Goal: Information Seeking & Learning: Check status

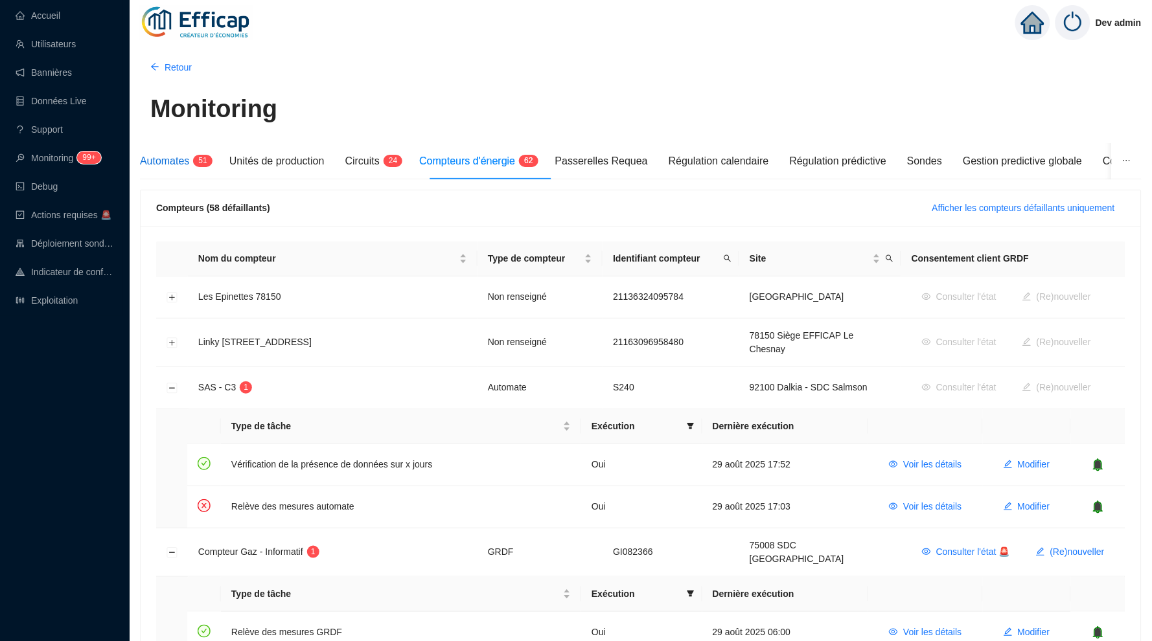
click at [197, 154] on div "Automates 5 1" at bounding box center [174, 162] width 69 height 16
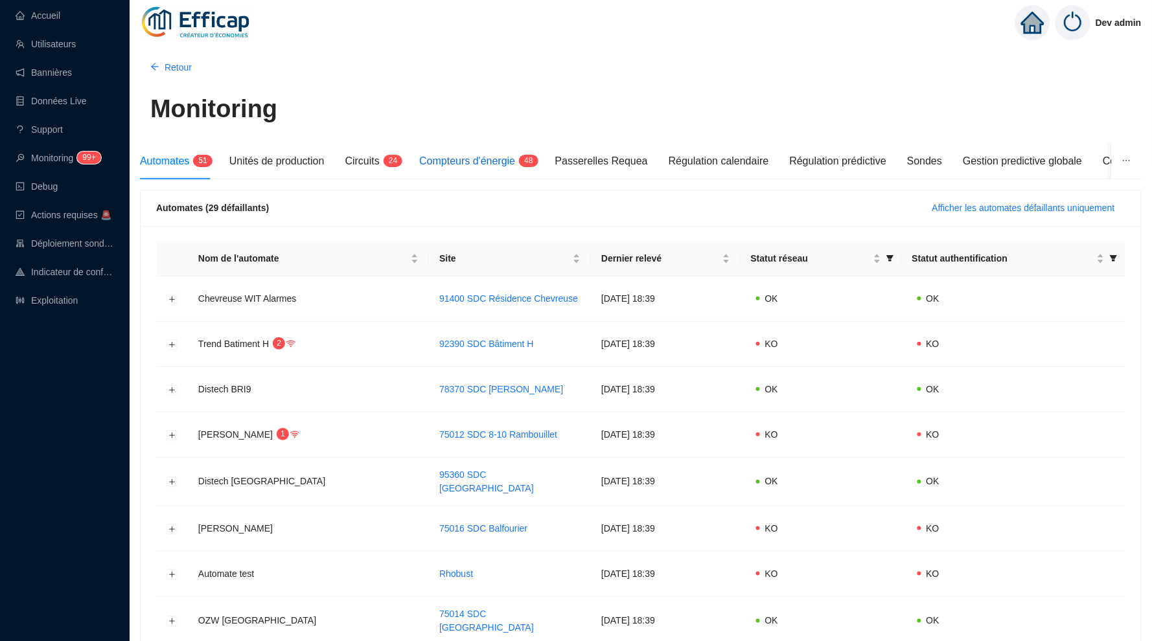
click at [515, 155] on span "Compteurs d'énergie" at bounding box center [467, 160] width 96 height 11
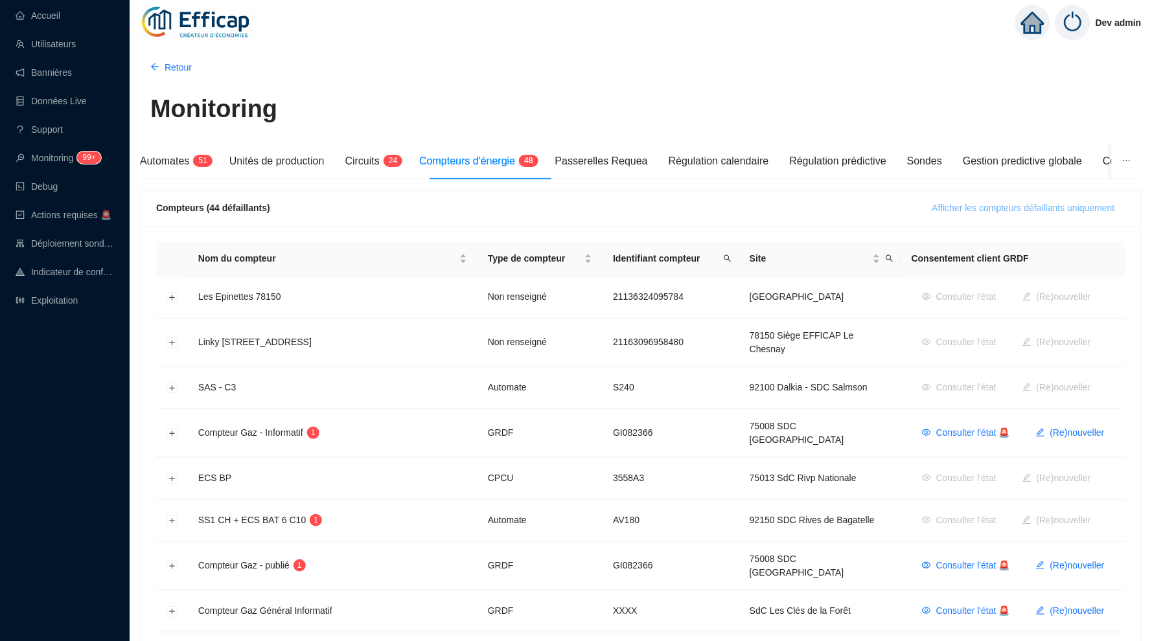
click at [1053, 212] on span "Afficher les compteurs défaillants uniquement" at bounding box center [1023, 208] width 183 height 14
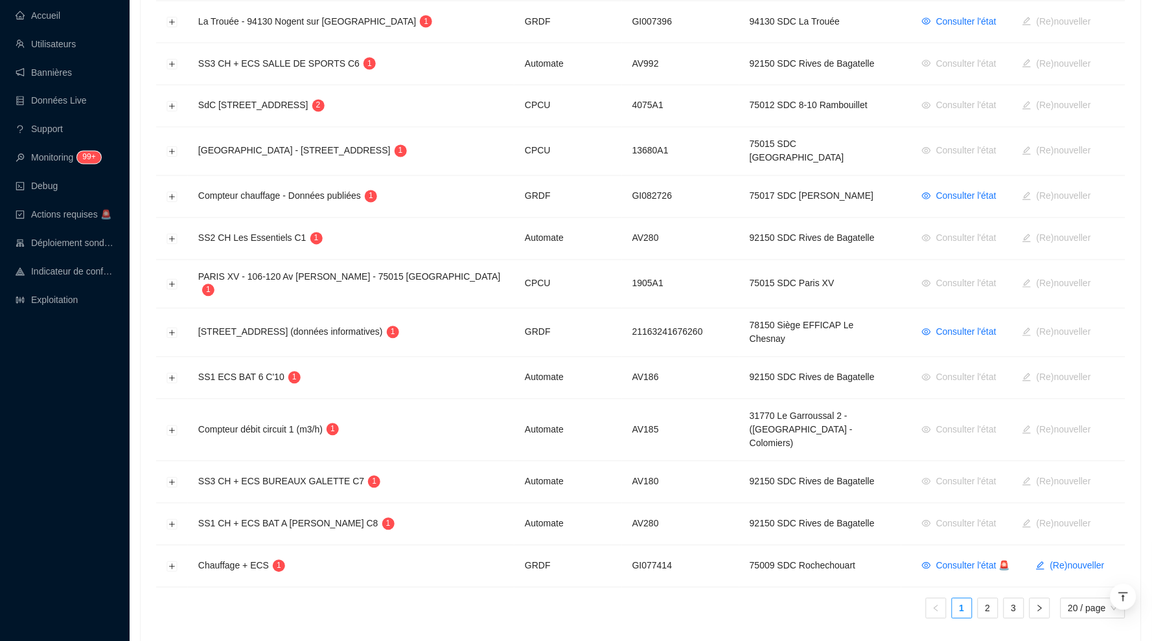
scroll to position [593, 0]
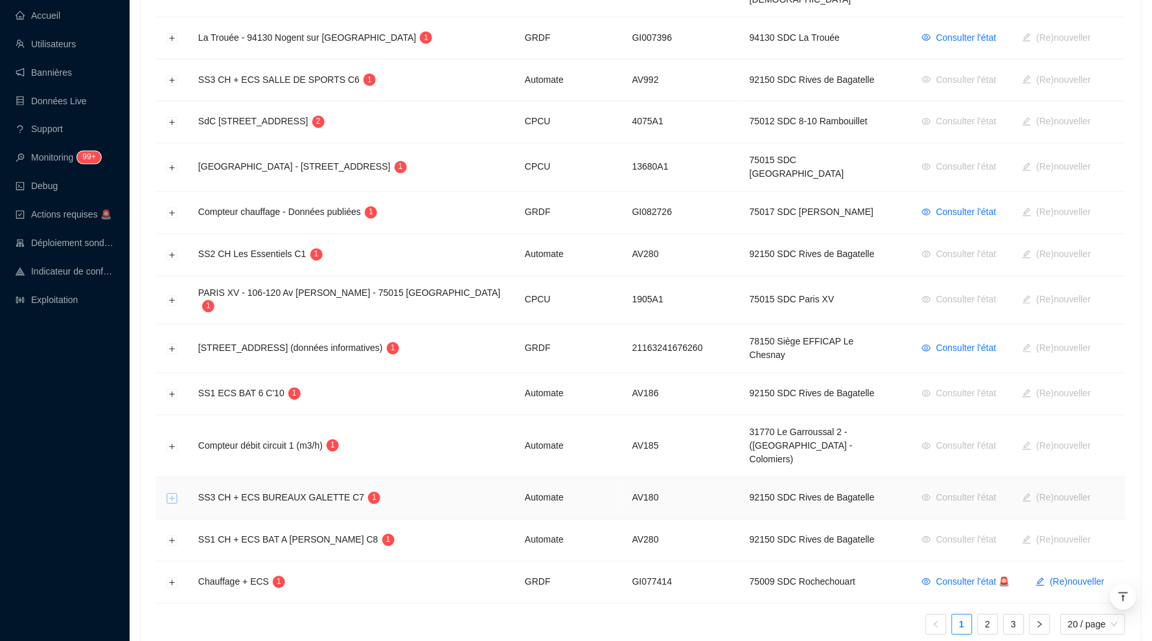
click at [171, 494] on button "Développer la ligne" at bounding box center [172, 499] width 10 height 10
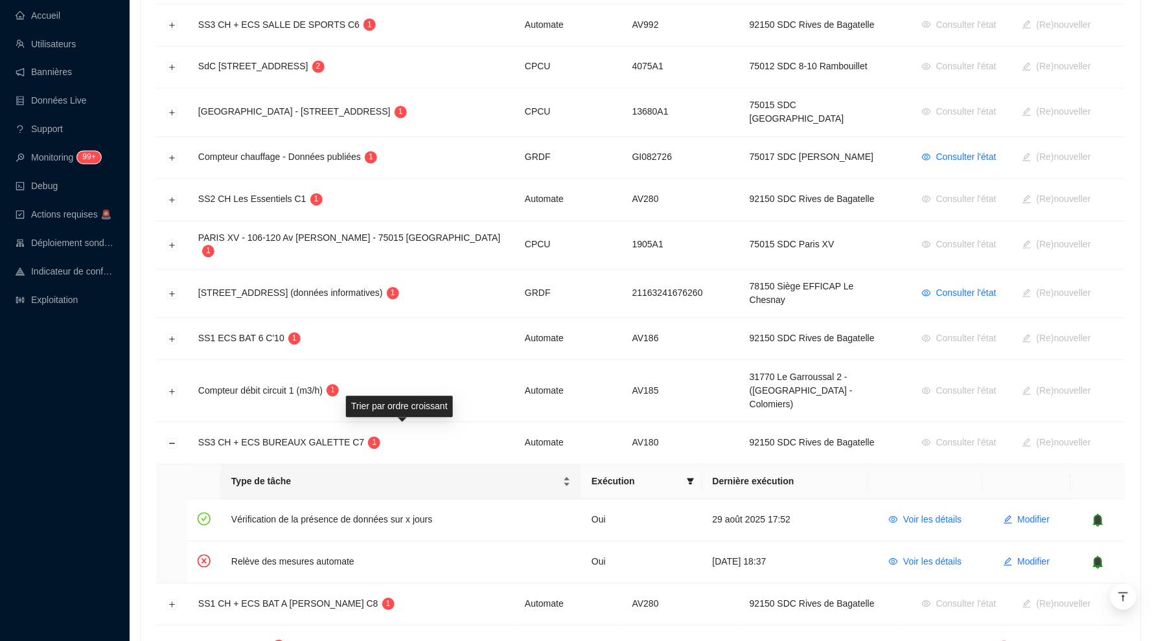
scroll to position [658, 0]
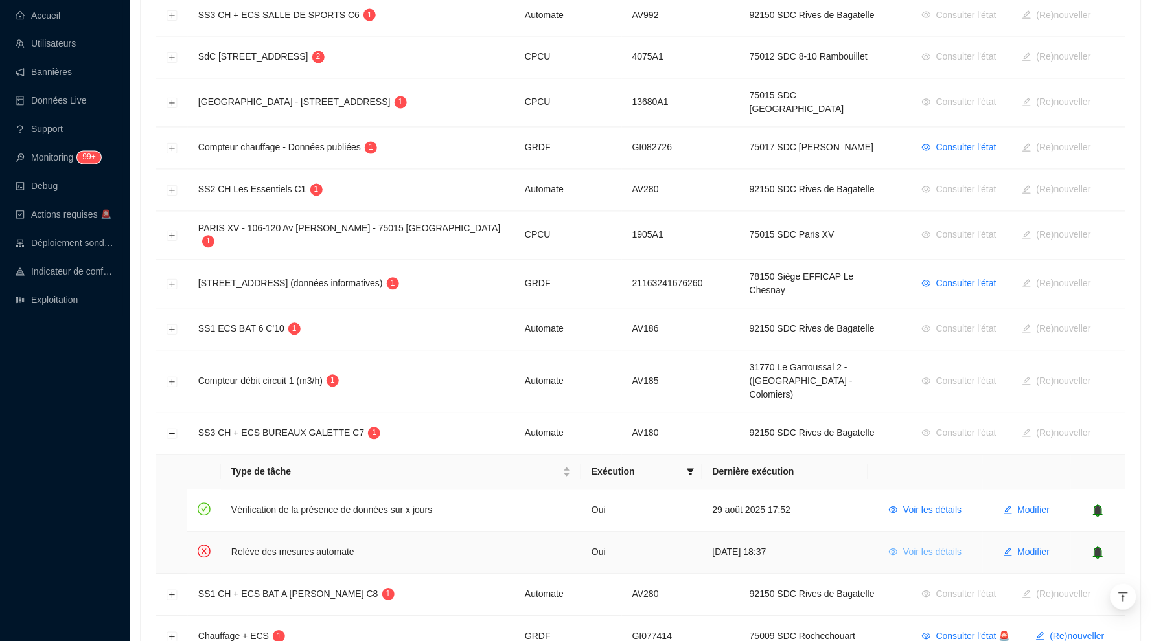
click at [937, 546] on span "Voir les détails" at bounding box center [932, 553] width 58 height 14
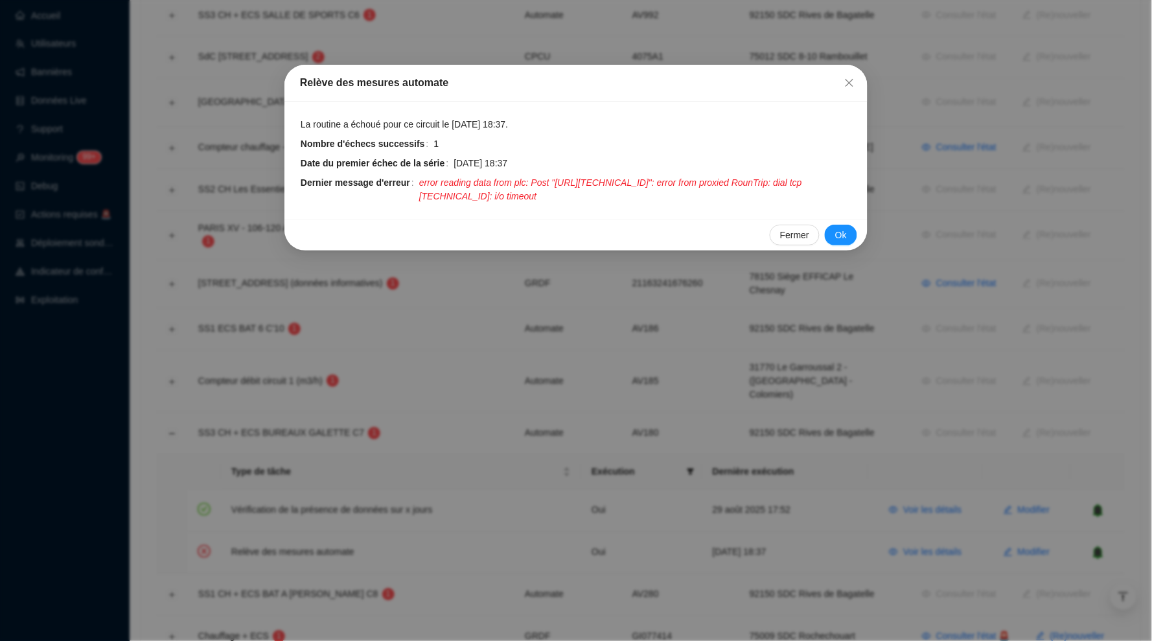
drag, startPoint x: 497, startPoint y: 178, endPoint x: 710, endPoint y: 197, distance: 214.0
click at [710, 197] on span "error reading data from plc: Post "http://10.132.0.5:8080/rdb-ss3/api/rest/v1/p…" at bounding box center [635, 189] width 433 height 27
drag, startPoint x: 602, startPoint y: 209, endPoint x: 429, endPoint y: 209, distance: 173.0
click at [429, 203] on span "error reading data from plc: Post "http://10.132.0.5:8080/rdb-ss3/api/rest/v1/p…" at bounding box center [635, 189] width 433 height 27
click at [682, 215] on div "La routine a échoué pour ce circuit le 29 août 2025 18:37. Nombre d'échecs succ…" at bounding box center [575, 160] width 583 height 117
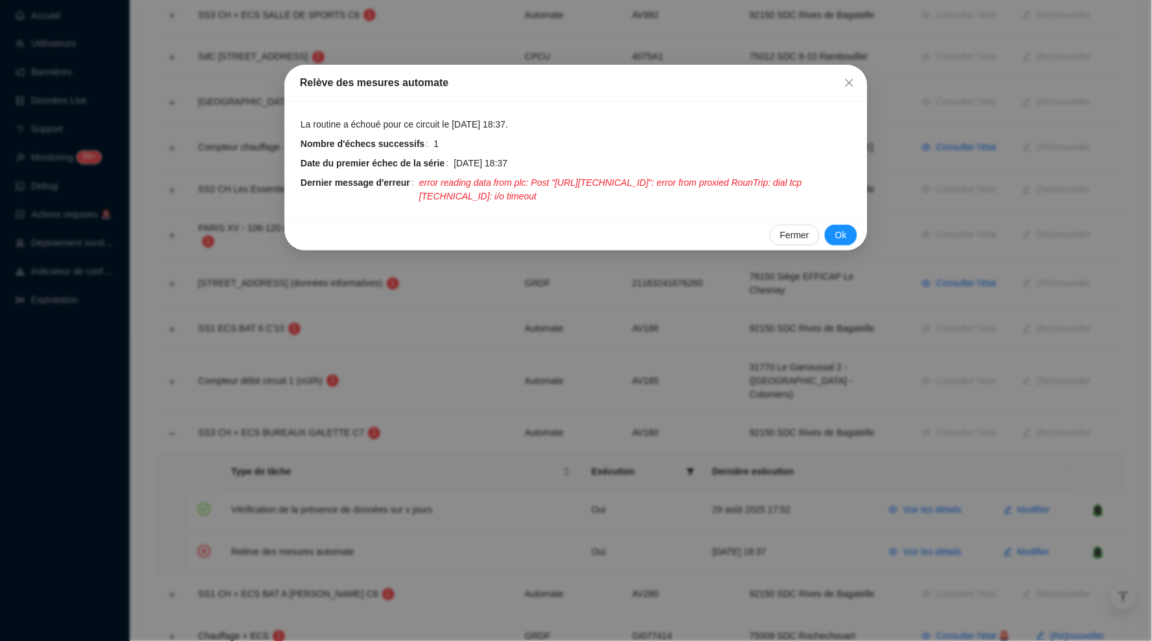
drag, startPoint x: 624, startPoint y: 205, endPoint x: 582, endPoint y: 205, distance: 41.5
click at [582, 203] on span "error reading data from plc: Post "http://10.132.0.5:8080/rdb-ss3/api/rest/v1/p…" at bounding box center [635, 189] width 433 height 27
drag, startPoint x: 732, startPoint y: 192, endPoint x: 461, endPoint y: 203, distance: 271.0
click at [461, 203] on span "error reading data from plc: Post "http://10.132.0.5:8080/rdb-ss3/api/rest/v1/p…" at bounding box center [635, 189] width 433 height 27
copy span "error from proxied RounTrip"
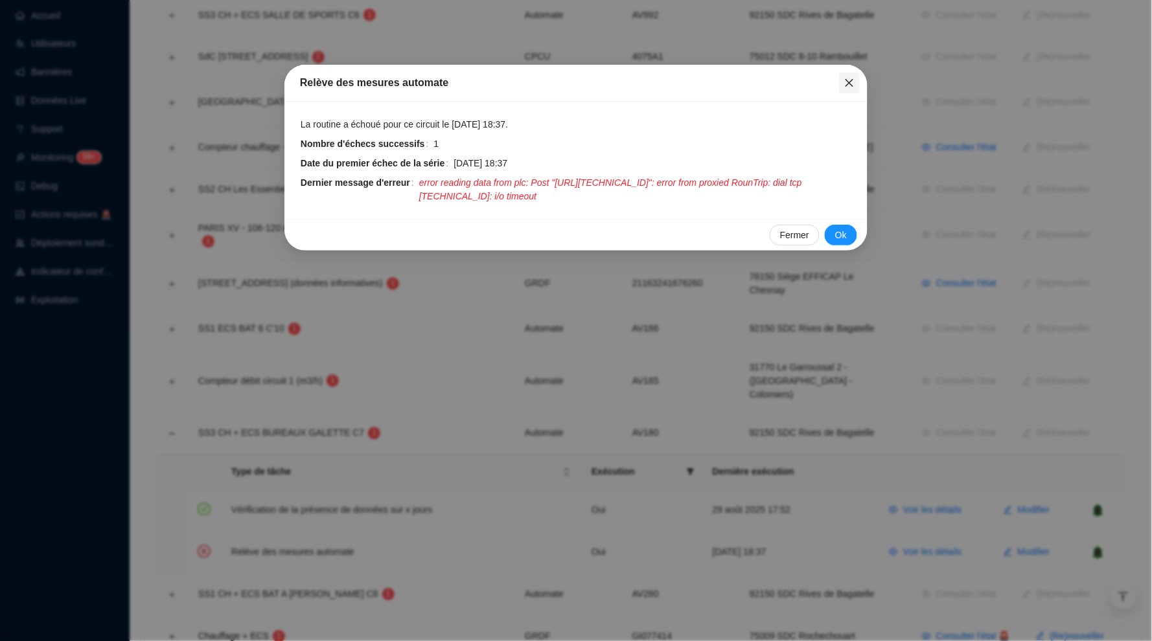
click at [845, 90] on button "Close" at bounding box center [849, 83] width 21 height 21
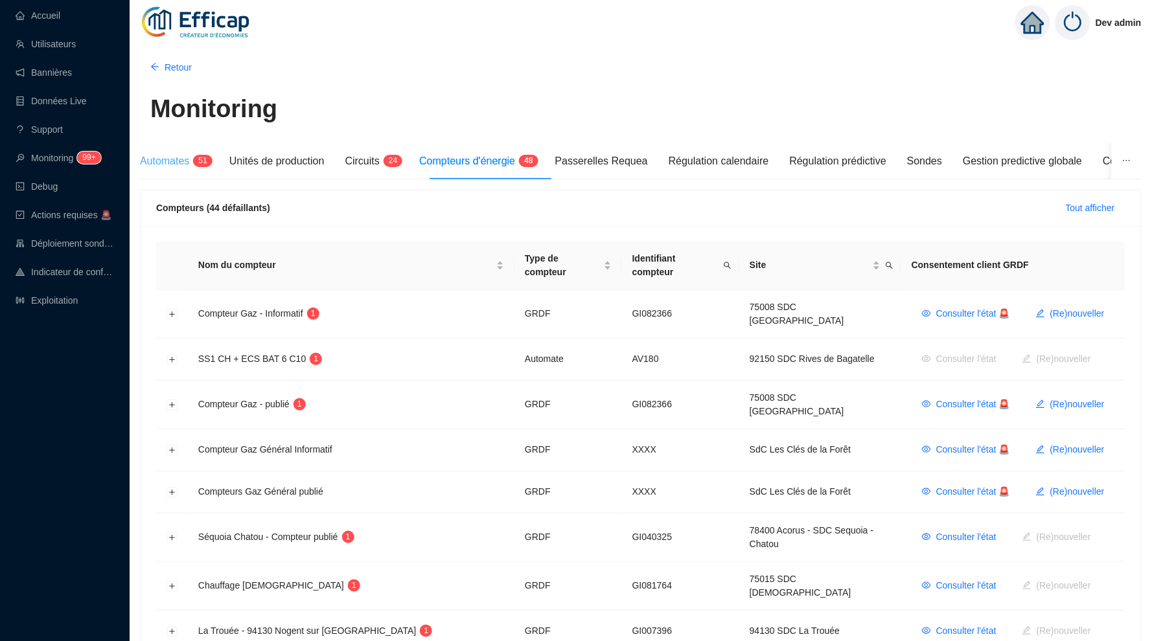
scroll to position [-1, 0]
click at [185, 163] on span "Automates" at bounding box center [164, 160] width 49 height 11
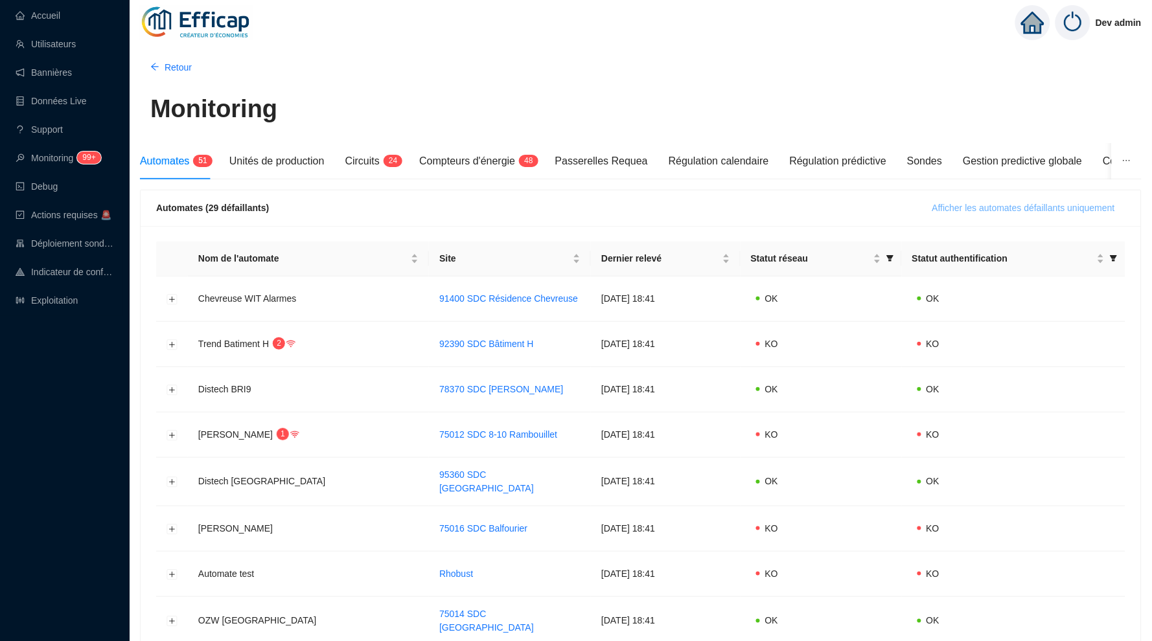
click at [1009, 206] on span "Afficher les automates défaillants uniquement" at bounding box center [1023, 208] width 183 height 14
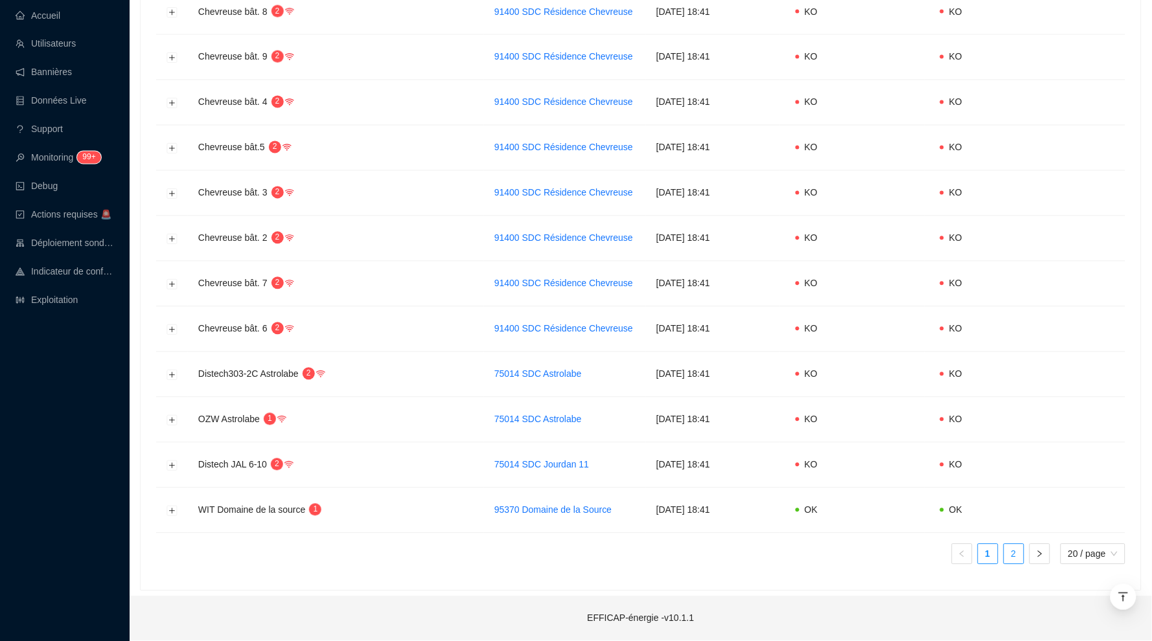
click at [1013, 555] on link "2" at bounding box center [1013, 554] width 19 height 19
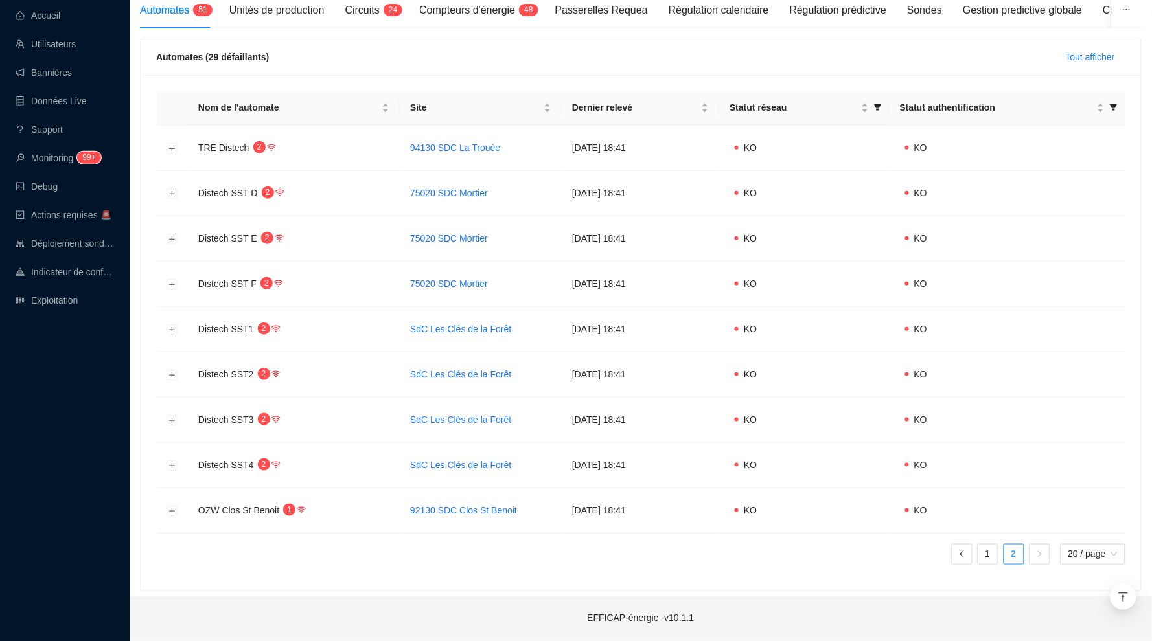
scroll to position [144, 0]
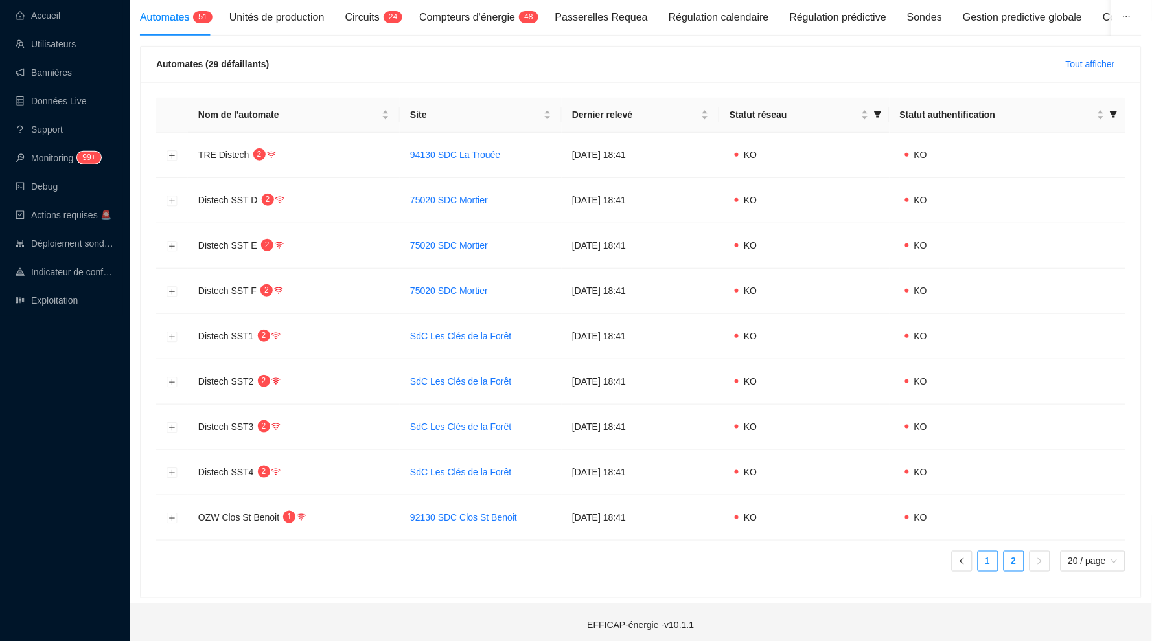
click at [988, 555] on link "1" at bounding box center [987, 561] width 19 height 19
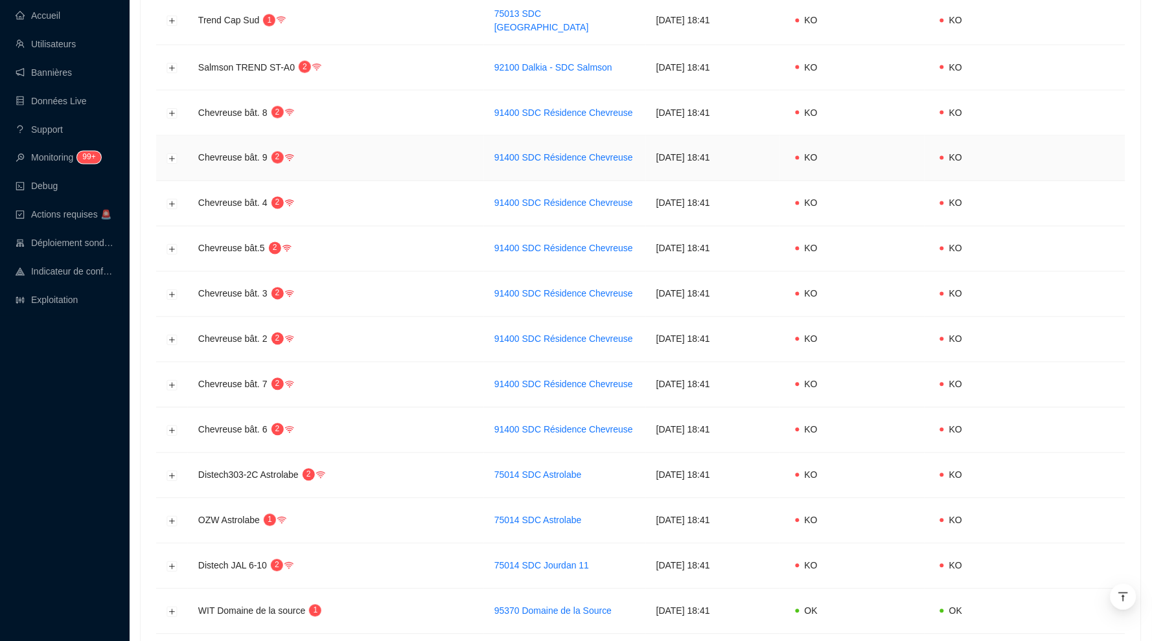
scroll to position [627, 0]
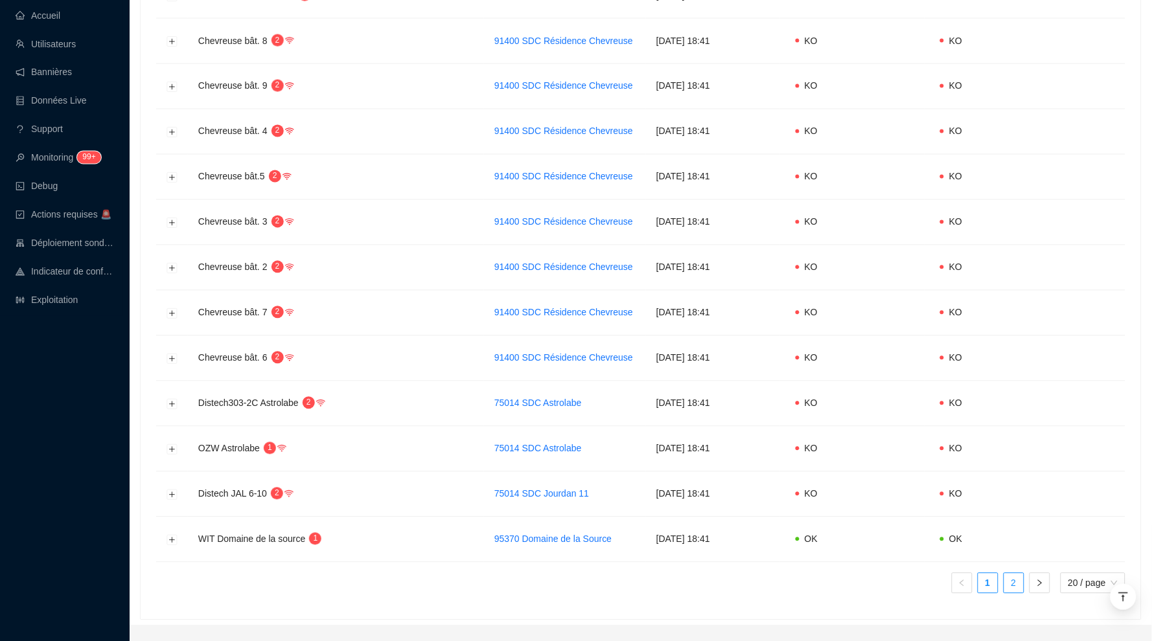
click at [1004, 590] on link "2" at bounding box center [1013, 583] width 19 height 19
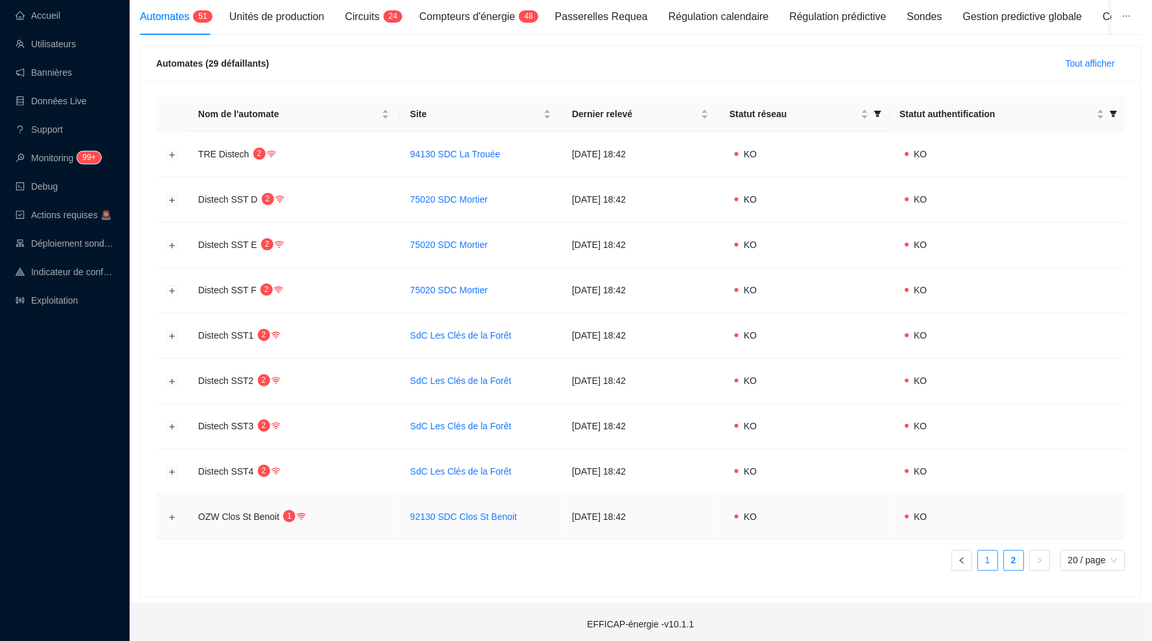
scroll to position [144, 0]
click at [988, 558] on link "1" at bounding box center [987, 561] width 19 height 19
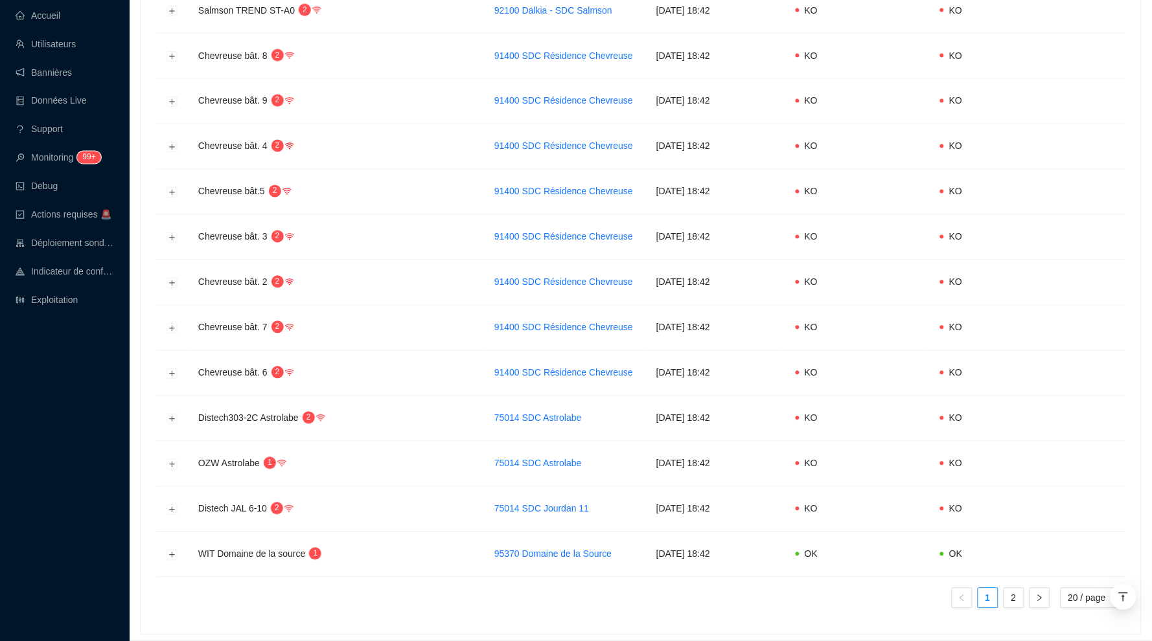
scroll to position [617, 0]
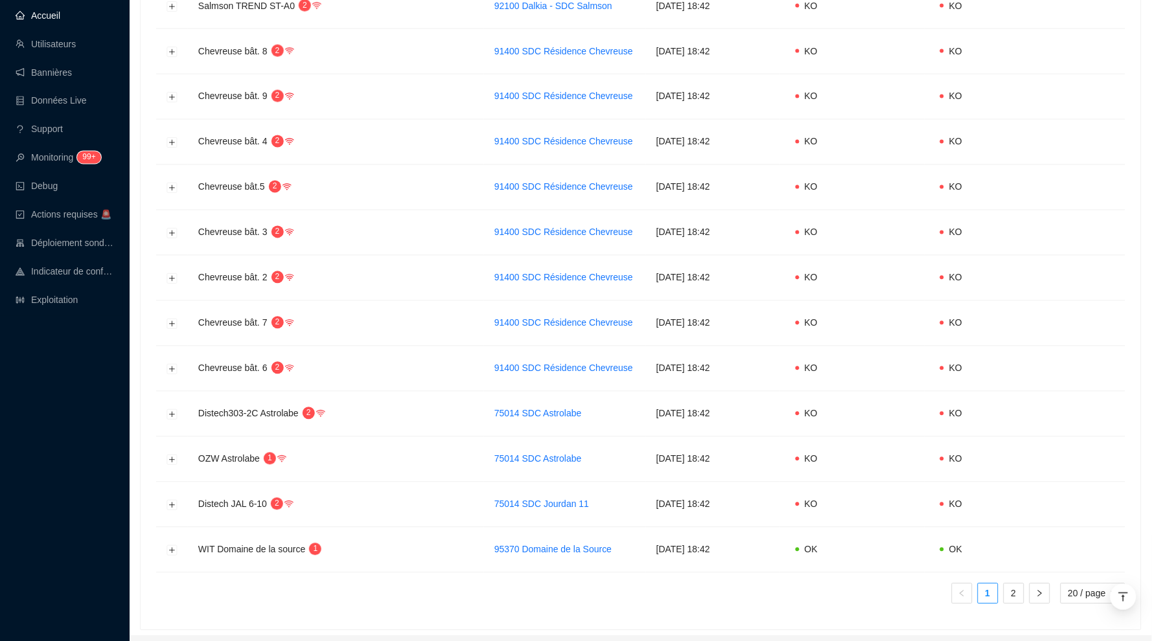
click at [49, 12] on link "Accueil" at bounding box center [38, 15] width 45 height 10
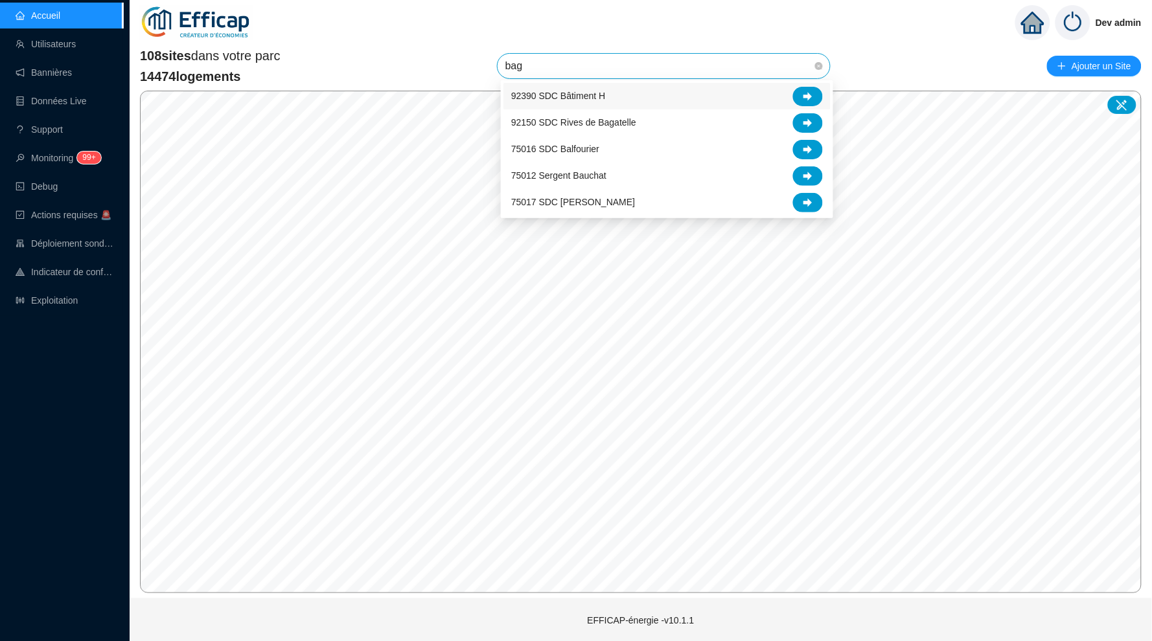
type input "baga"
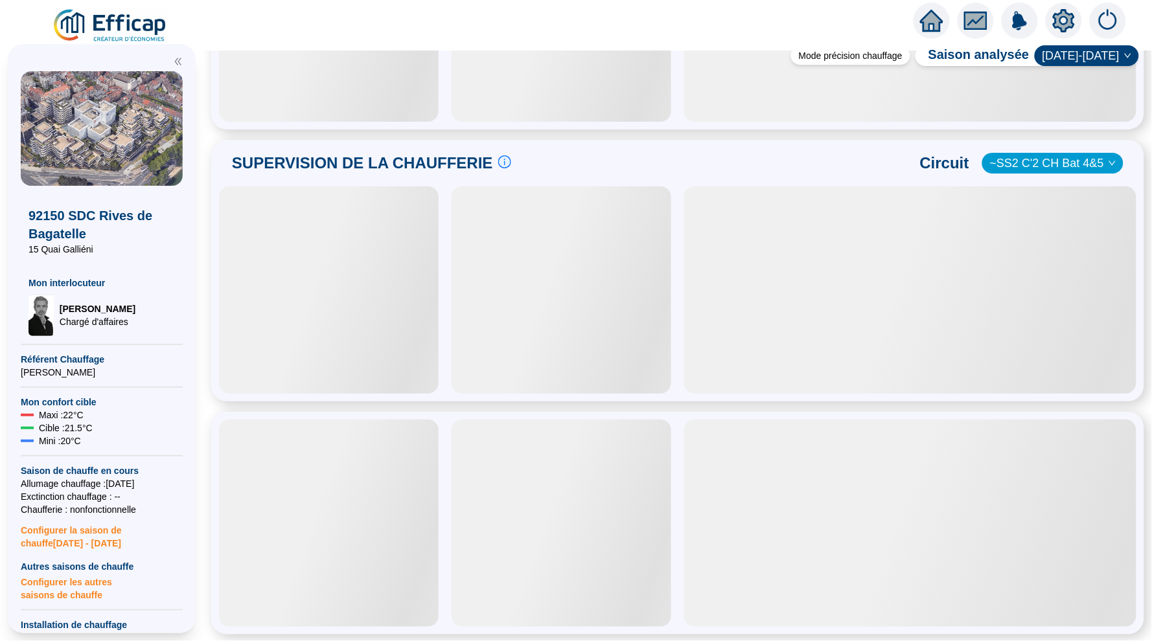
click at [1051, 159] on span "~SS2 C'2 CH Bat 4&5" at bounding box center [1053, 163] width 126 height 19
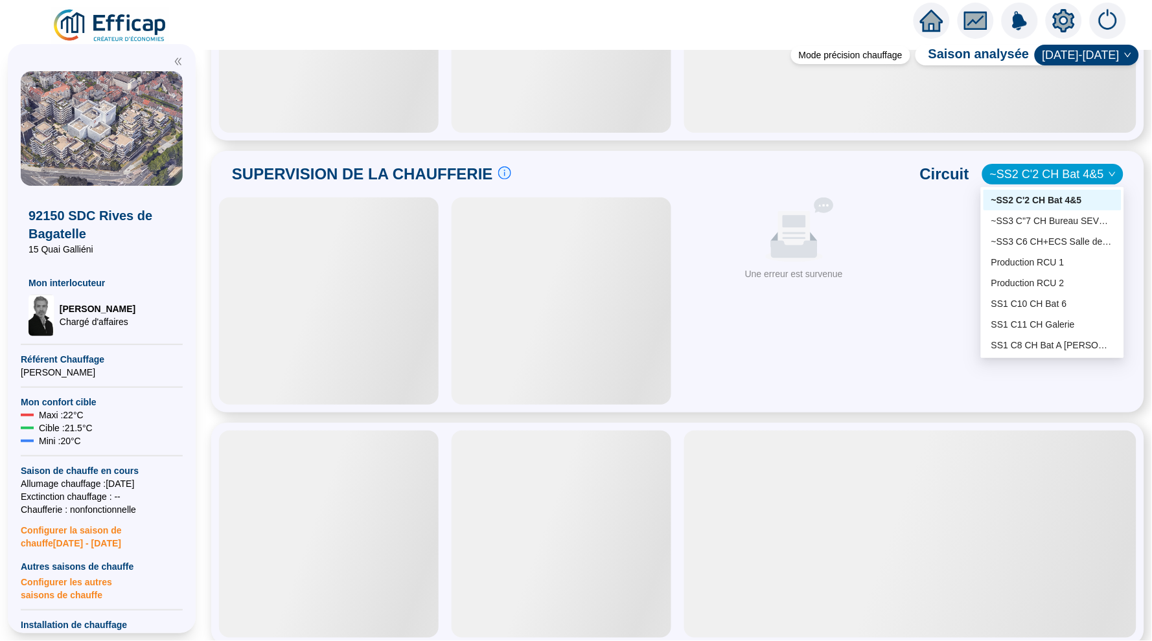
click at [599, 170] on div "SUPERVISION DE LA CHAUFFERIE Suivre les paramètres en chaufferie en direct c'es…" at bounding box center [677, 174] width 917 height 31
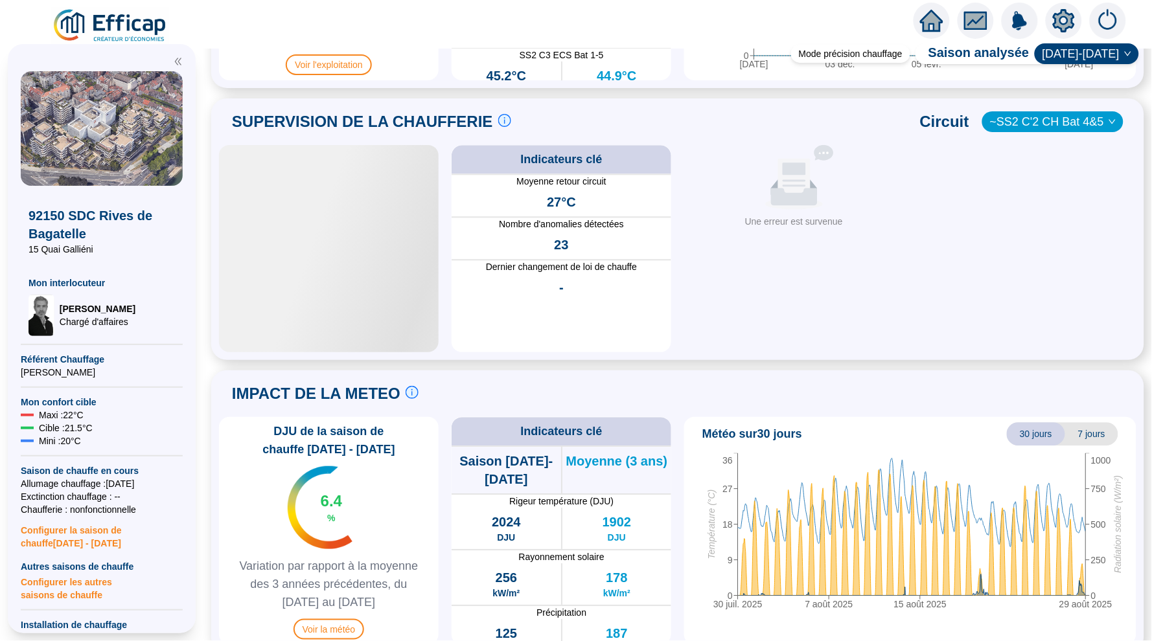
scroll to position [825, 0]
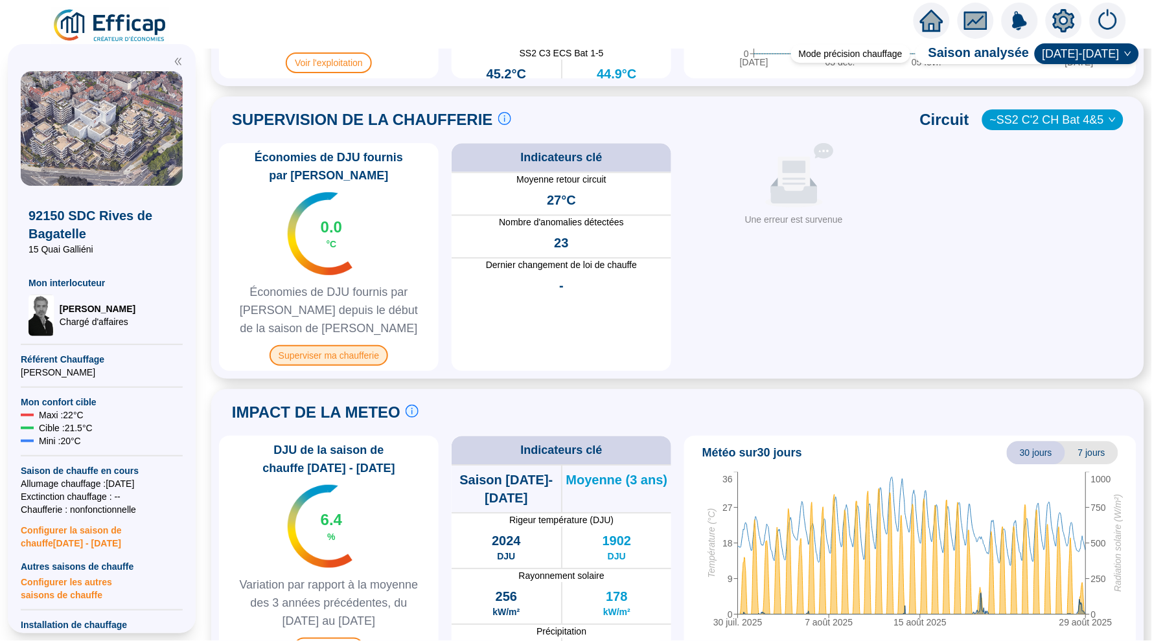
click at [365, 356] on span "Superviser ma chaufferie" at bounding box center [328, 355] width 119 height 21
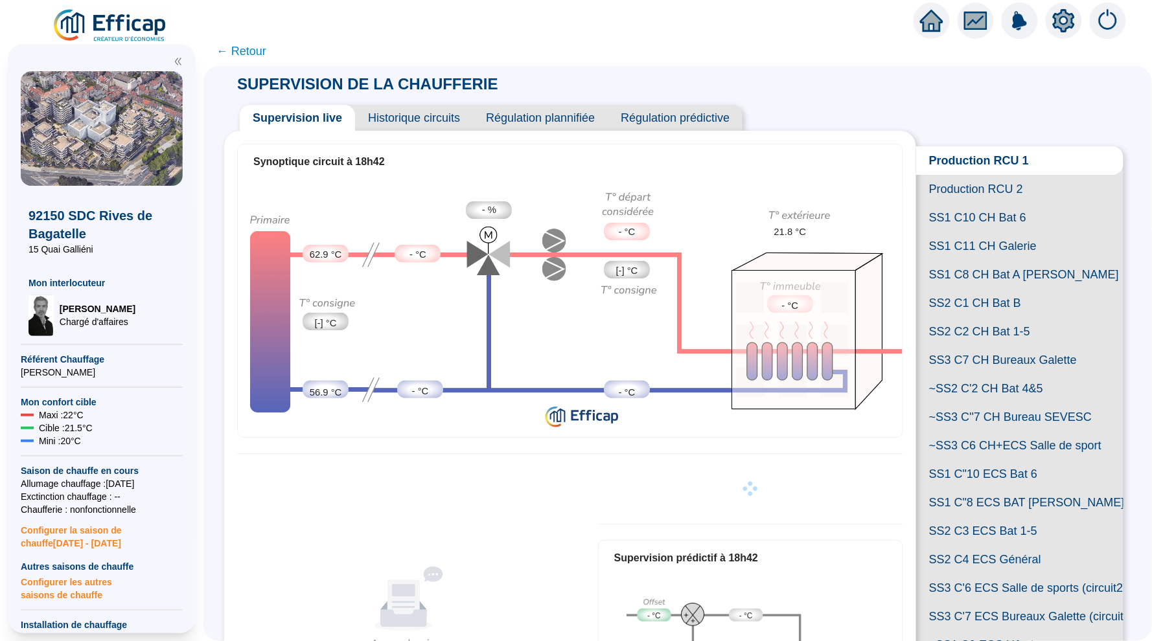
click at [971, 247] on span "SS1 C11 CH Galerie" at bounding box center [1019, 246] width 207 height 29
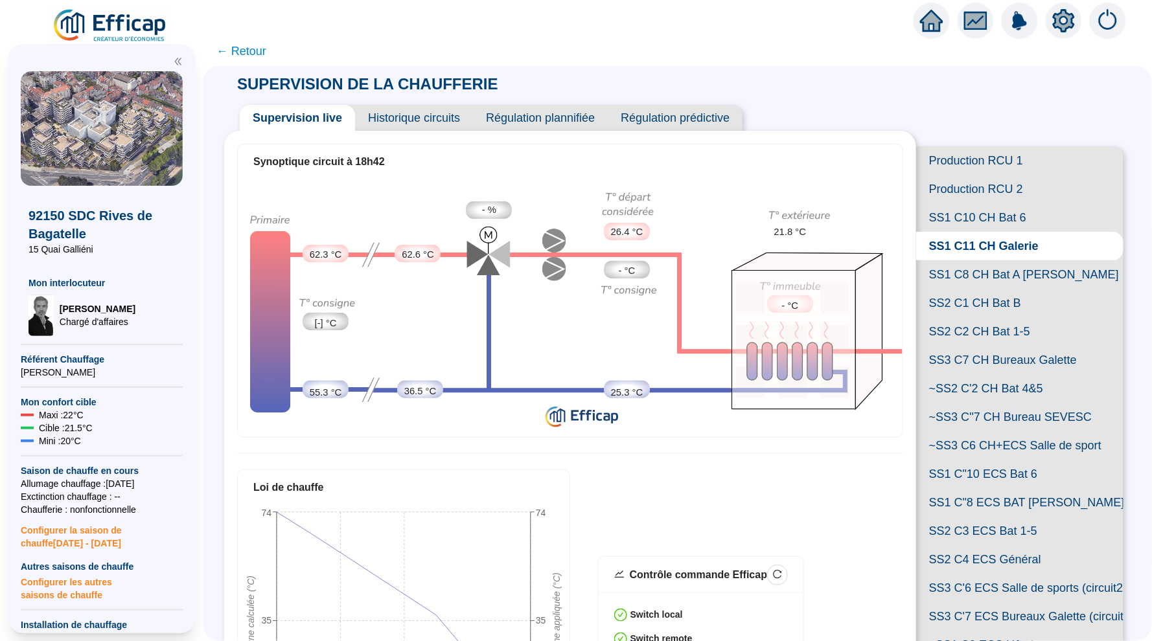
scroll to position [-1, 0]
click at [408, 110] on span "Historique circuits" at bounding box center [414, 118] width 118 height 26
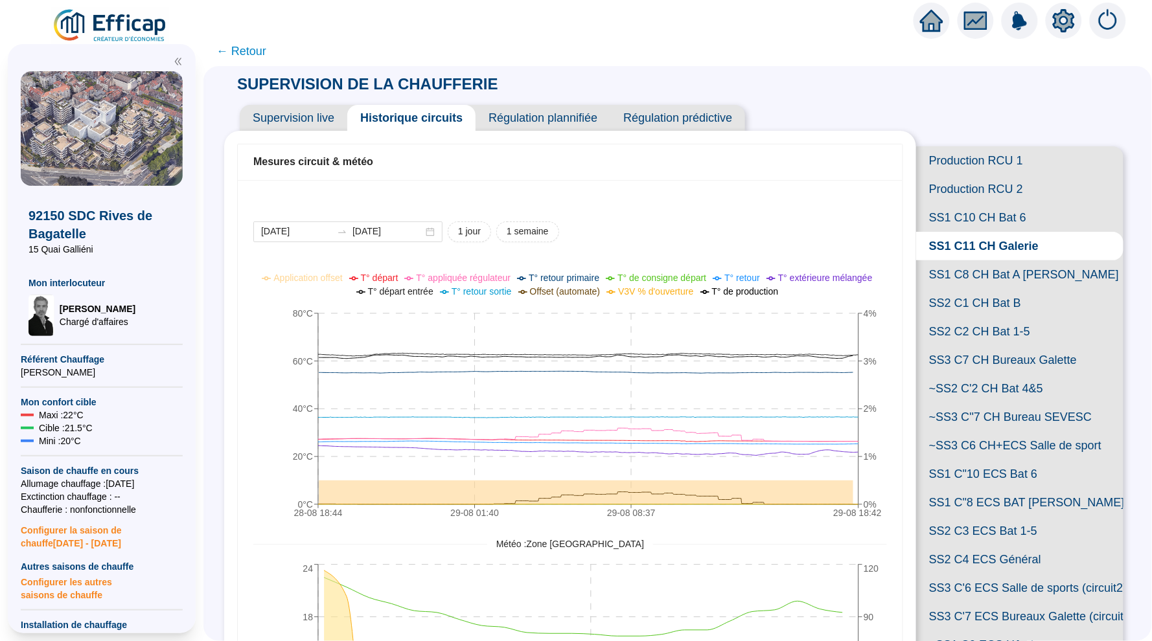
click at [235, 49] on span "← Retour" at bounding box center [241, 51] width 50 height 18
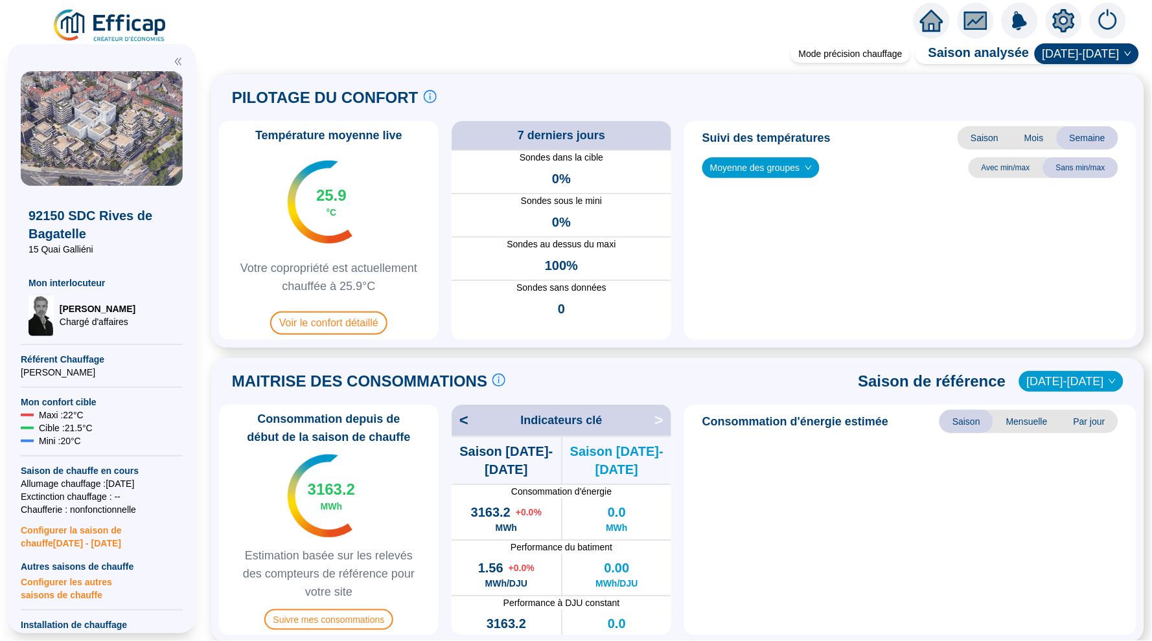
click at [241, 49] on div "Mode précision chauffage Saison analysée 2024-2025 PILOTAGE DU CONFORT Le pilot…" at bounding box center [677, 345] width 948 height 593
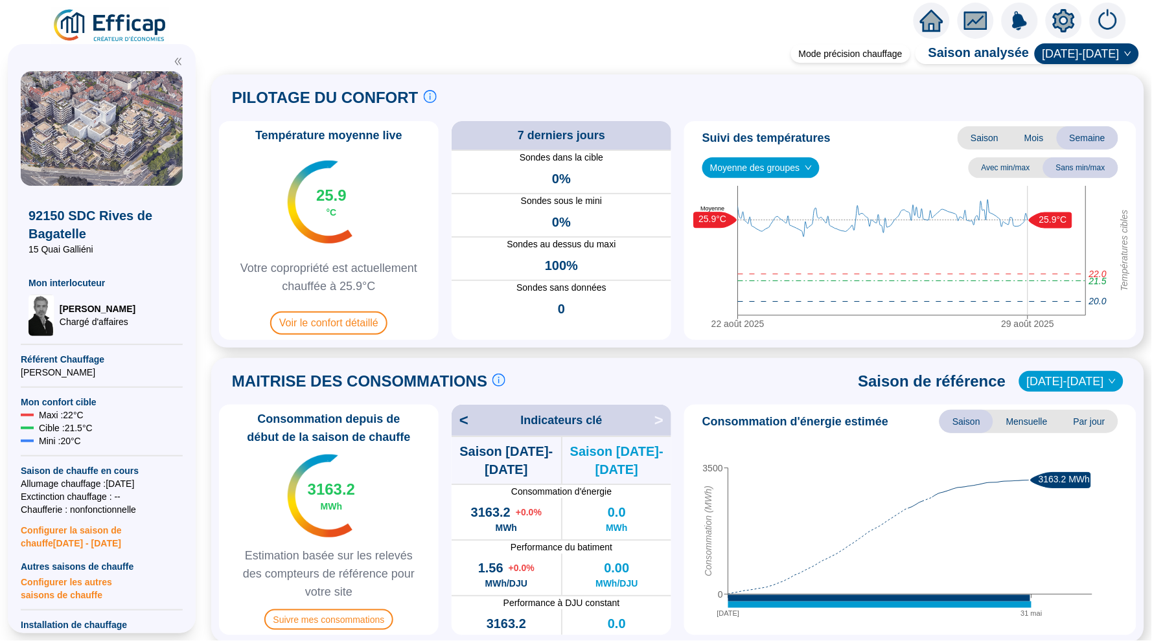
click at [939, 14] on icon "home" at bounding box center [931, 20] width 23 height 23
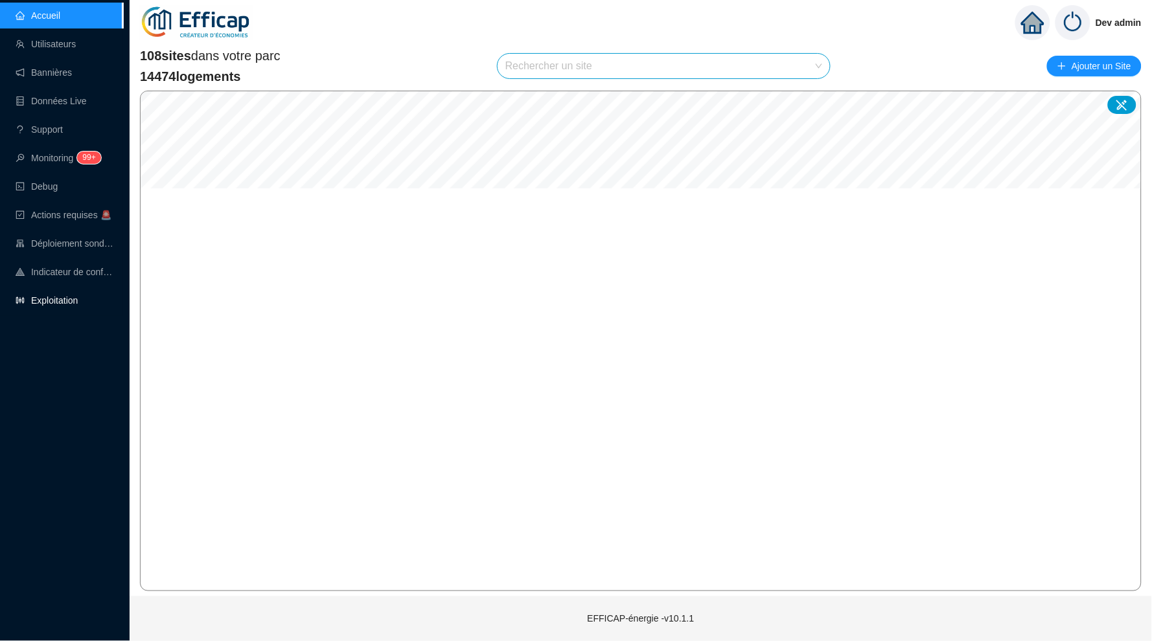
click at [32, 306] on link "Exploitation" at bounding box center [47, 300] width 62 height 10
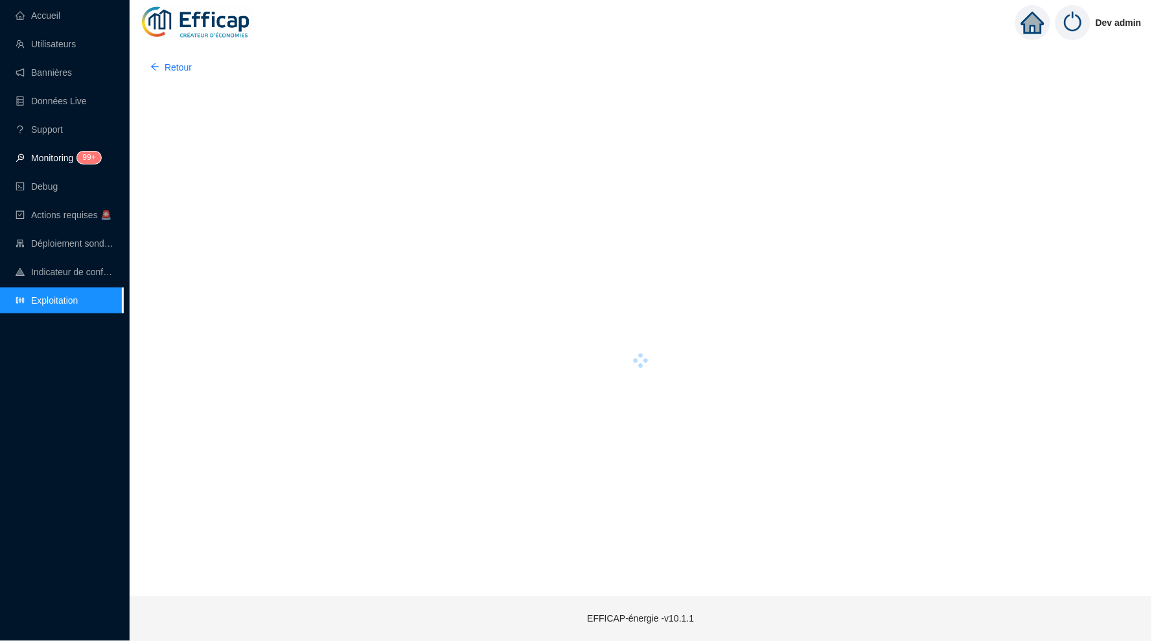
click at [63, 156] on link "Monitoring 99+" at bounding box center [57, 158] width 82 height 10
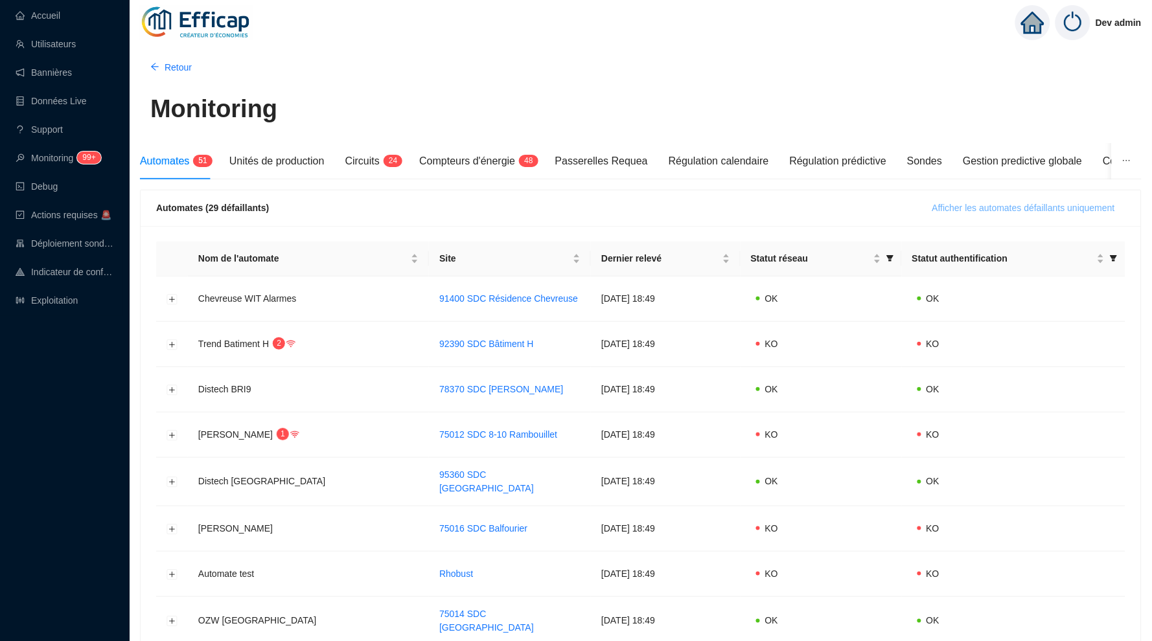
click at [1004, 205] on span "Afficher les automates défaillants uniquement" at bounding box center [1023, 208] width 183 height 14
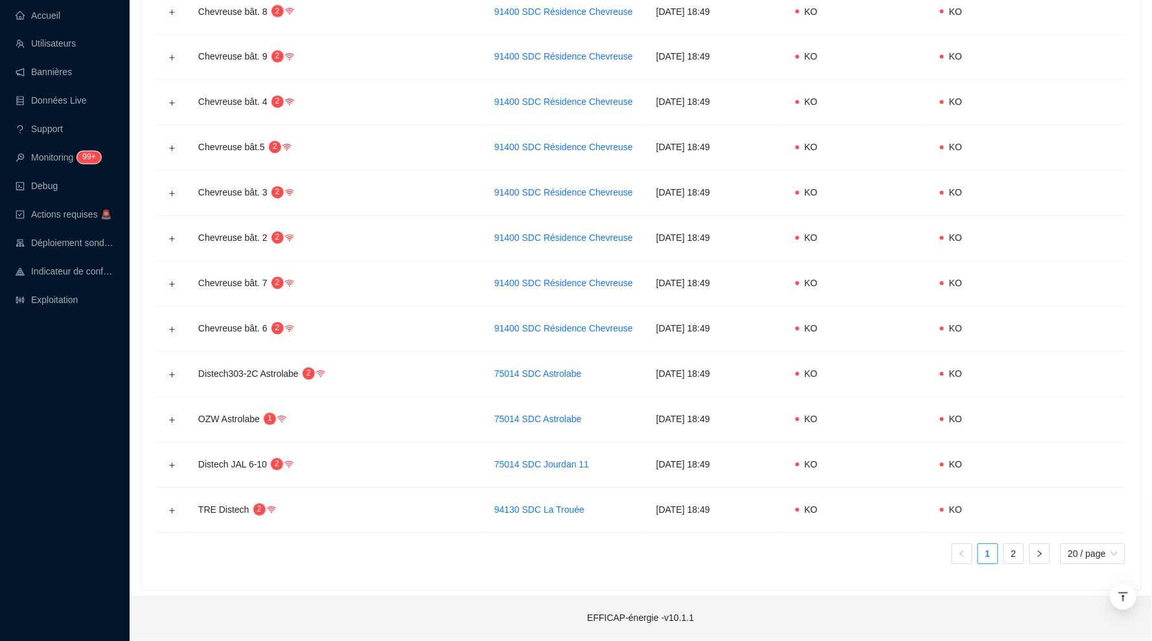
scroll to position [658, 0]
click at [170, 516] on button "Développer la ligne" at bounding box center [172, 511] width 10 height 10
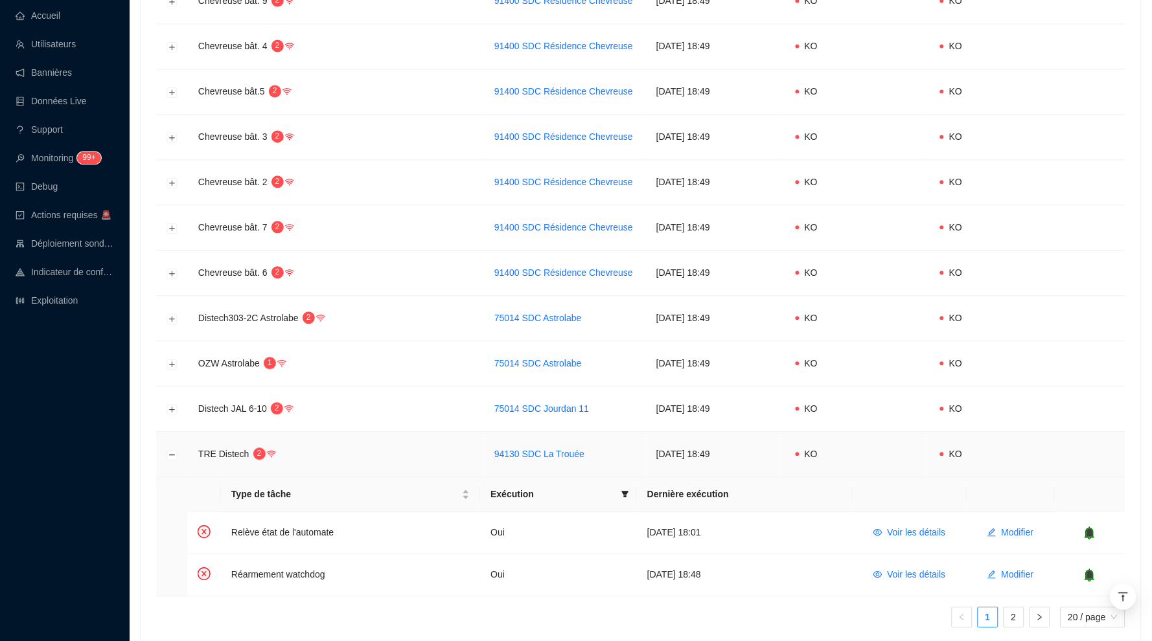
scroll to position [714, 1]
click at [174, 456] on button "Réduire la ligne" at bounding box center [172, 453] width 10 height 10
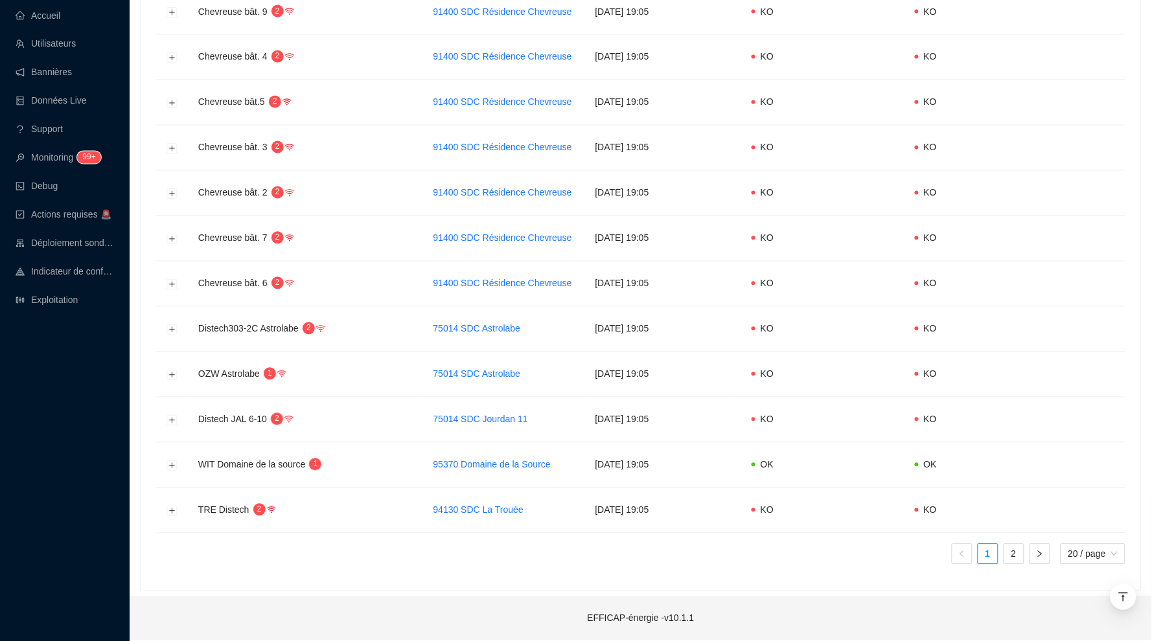
scroll to position [658, 0]
click at [174, 516] on button "Développer la ligne" at bounding box center [172, 511] width 10 height 10
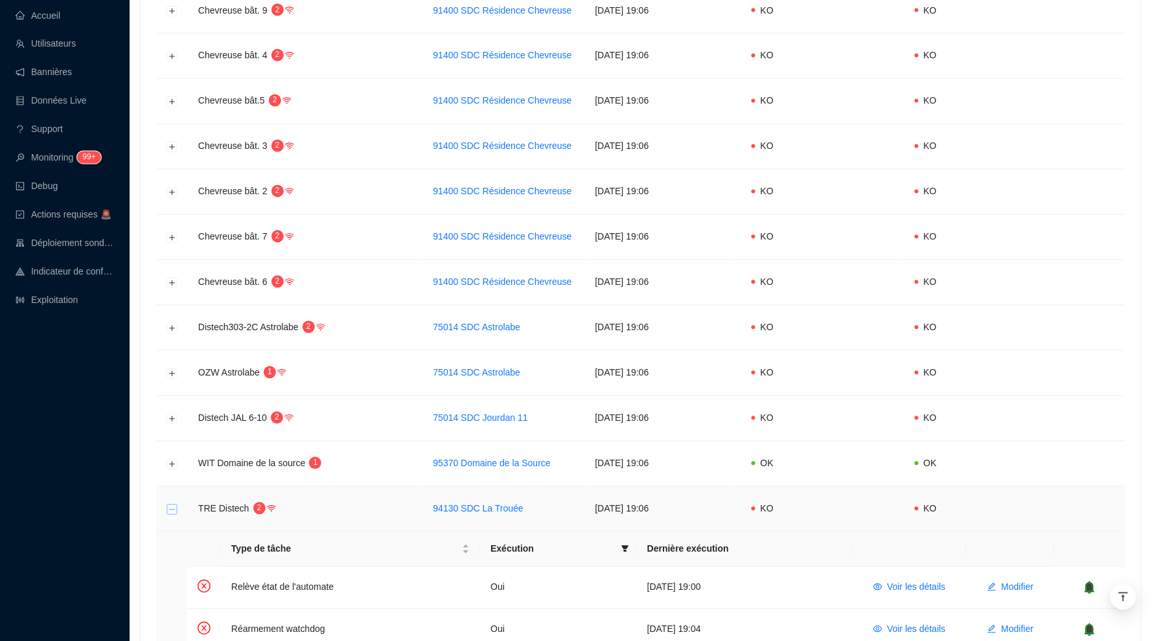
click at [171, 513] on button "Réduire la ligne" at bounding box center [172, 510] width 10 height 10
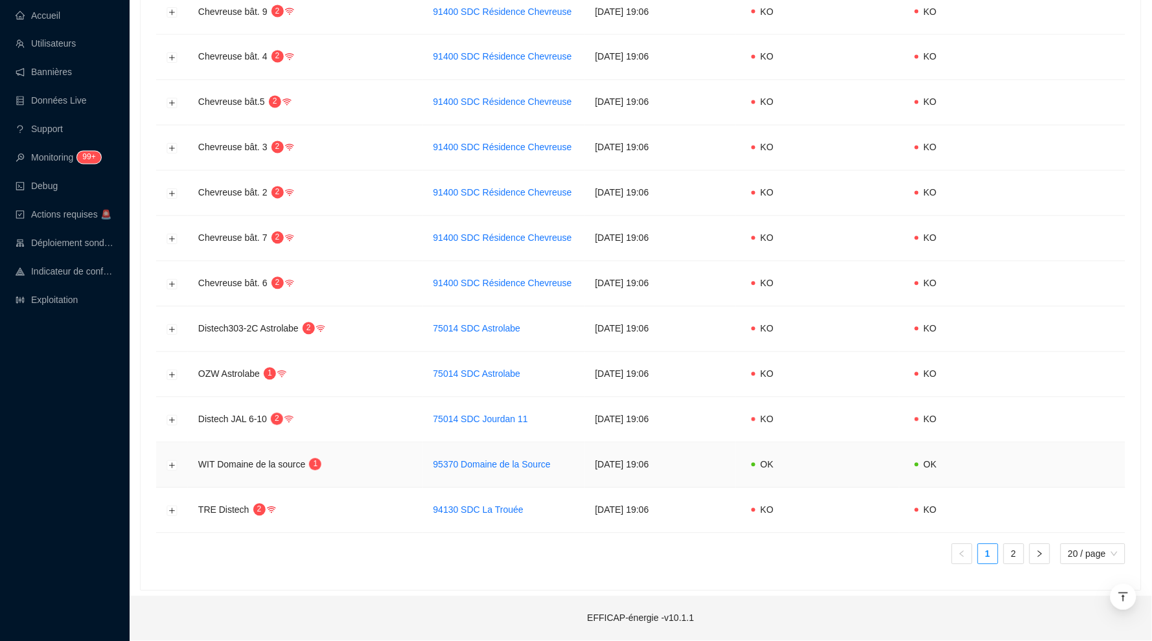
click at [174, 475] on td at bounding box center [172, 465] width 32 height 45
click at [174, 471] on button "Développer la ligne" at bounding box center [172, 466] width 10 height 10
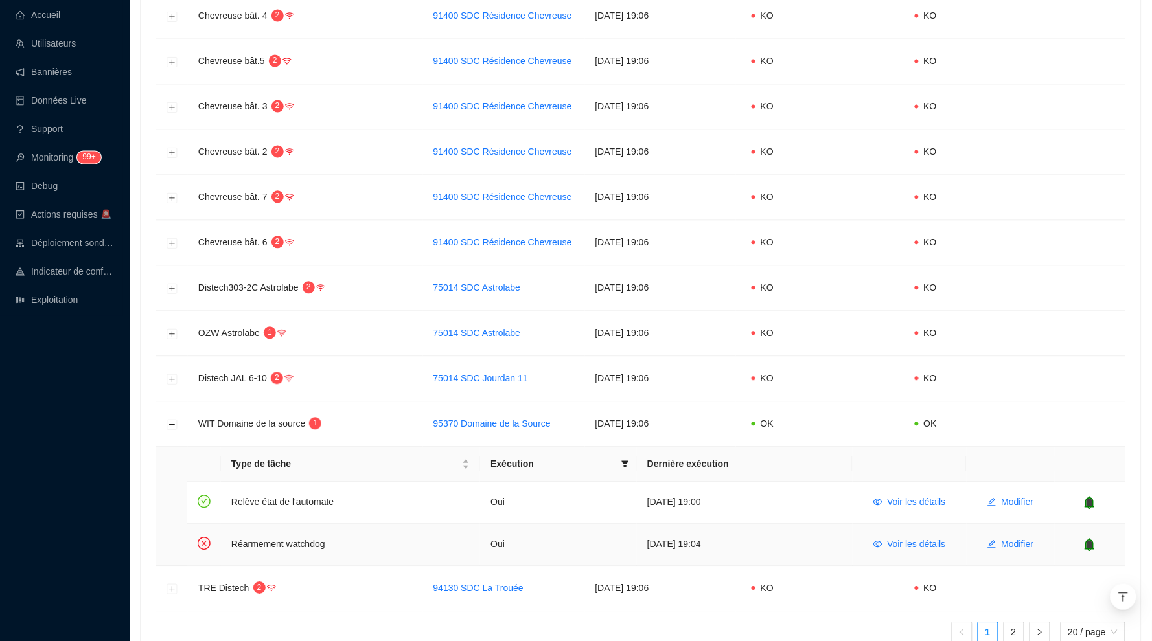
scroll to position [713, 0]
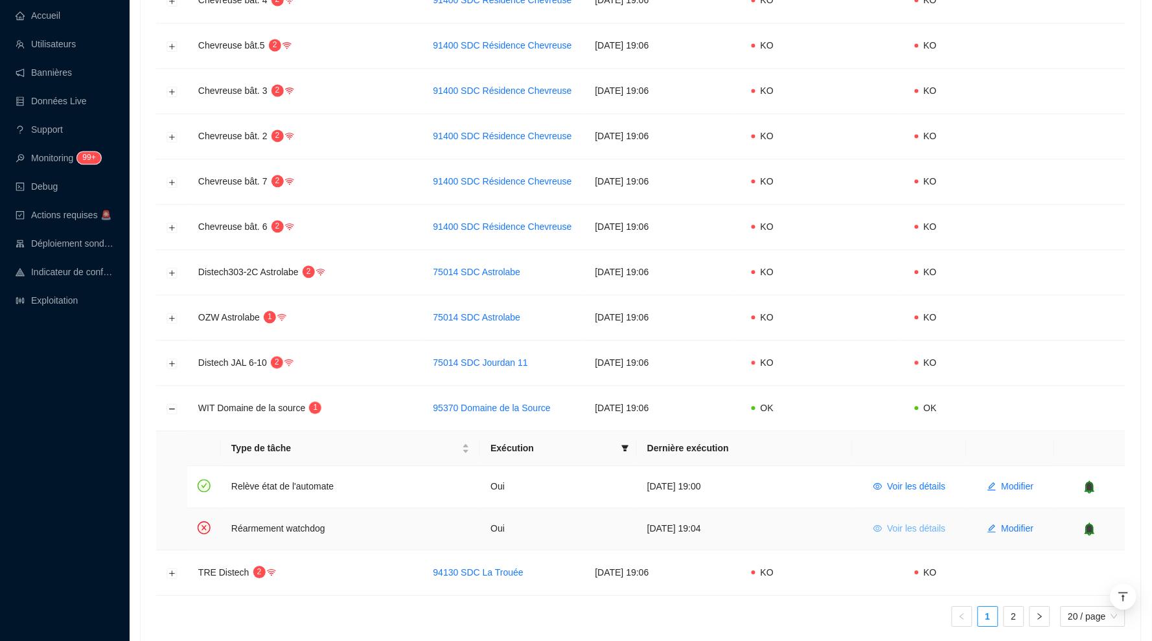
click at [913, 536] on span "Voir les détails" at bounding box center [917, 529] width 58 height 14
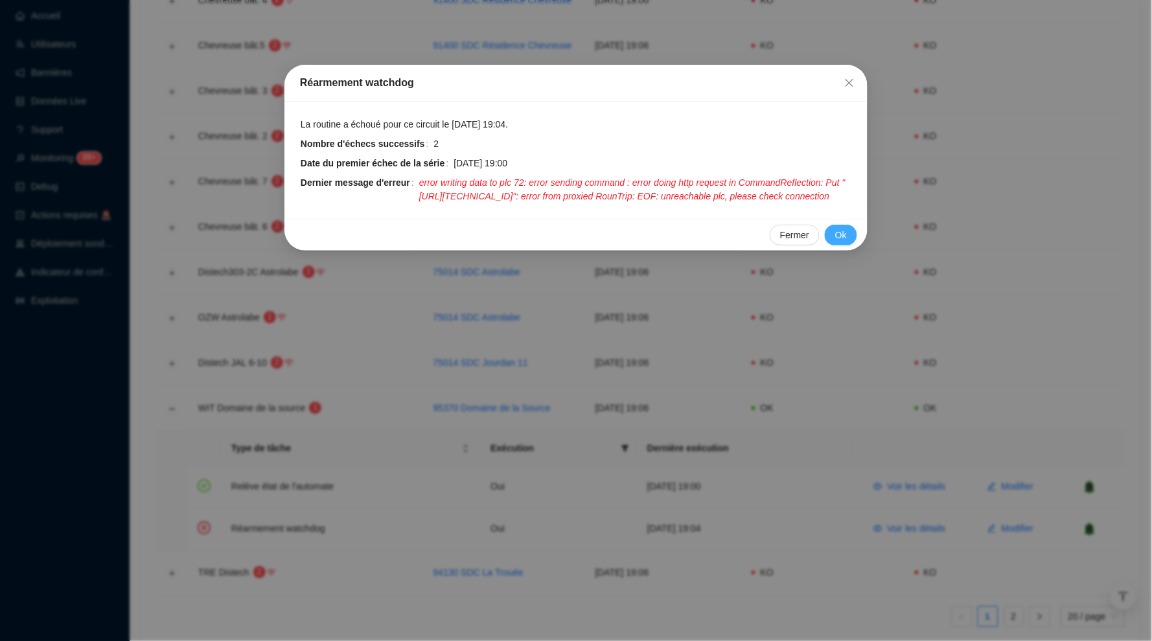
click at [843, 242] on span "Ok" at bounding box center [841, 236] width 12 height 14
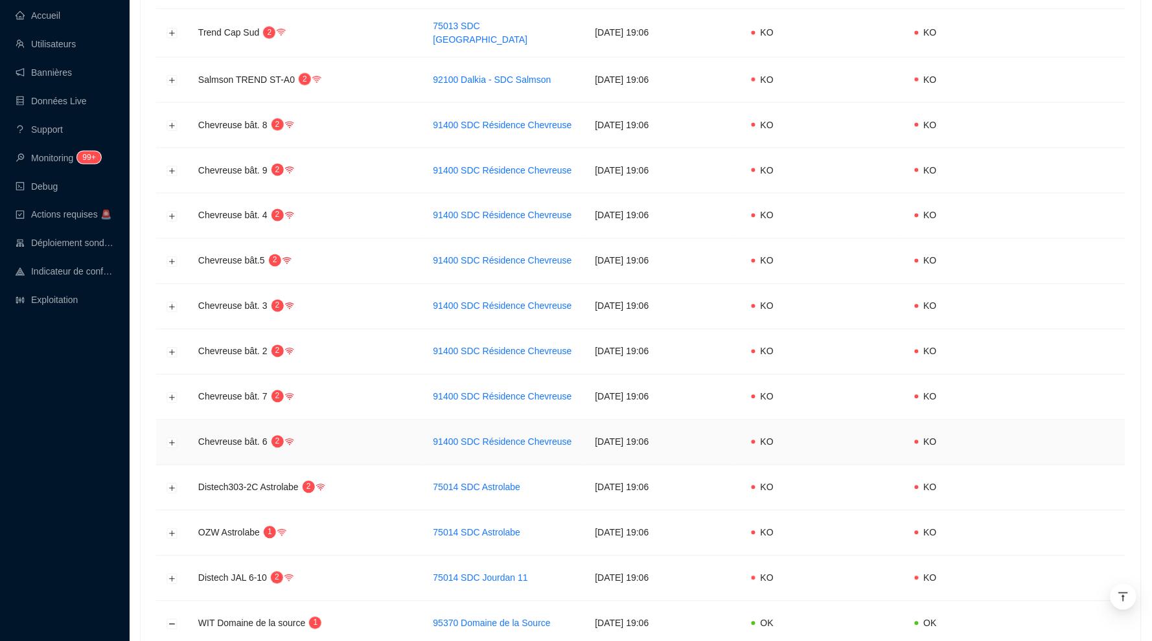
scroll to position [482, 0]
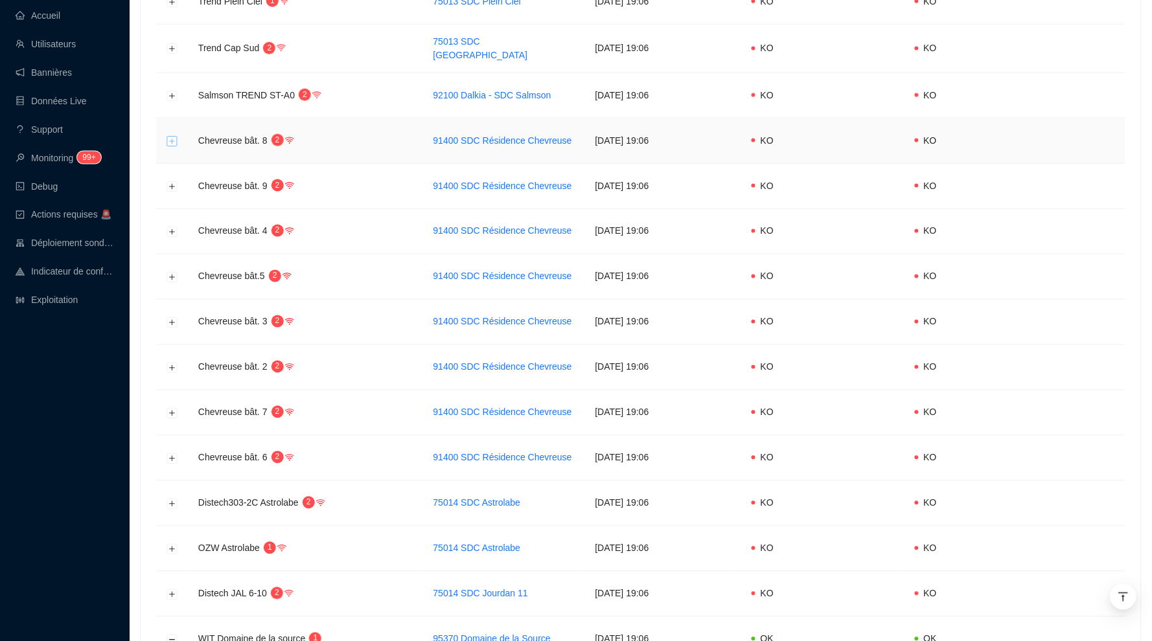
click at [172, 136] on button "Développer la ligne" at bounding box center [172, 141] width 10 height 10
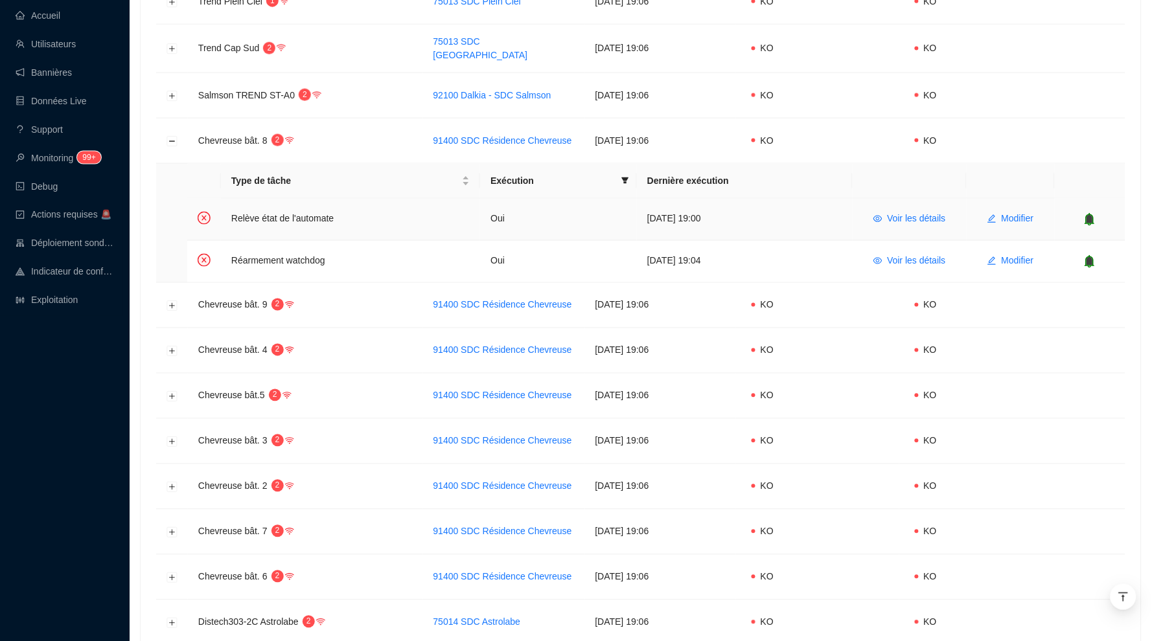
click at [1094, 214] on icon "bell" at bounding box center [1090, 218] width 8 height 9
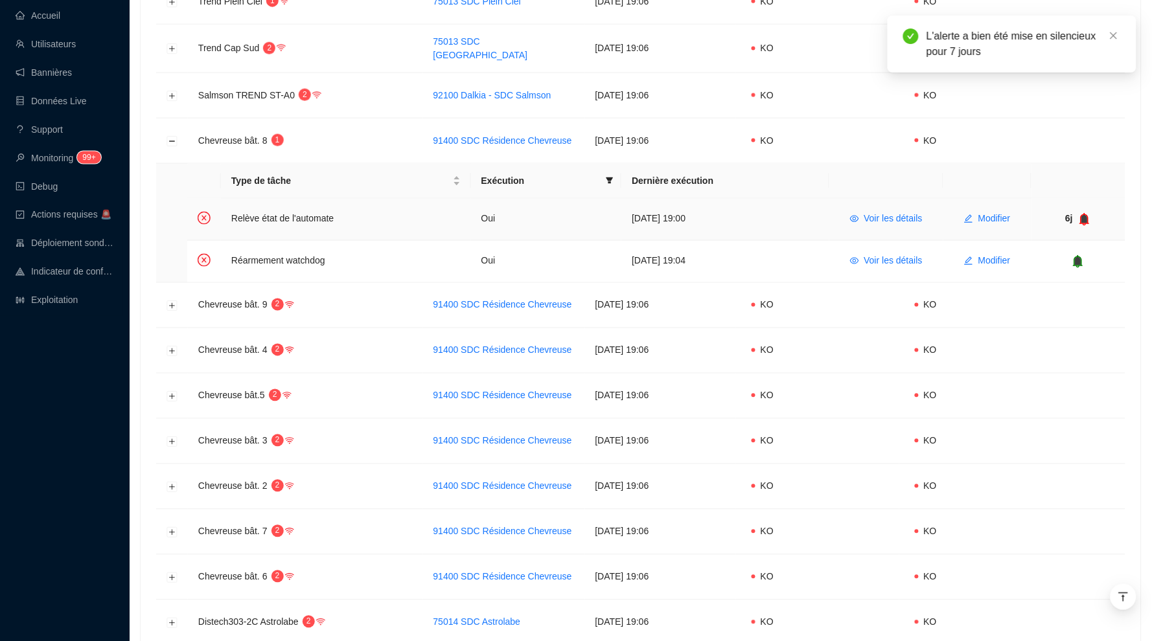
click at [1086, 214] on icon "bell" at bounding box center [1085, 218] width 8 height 9
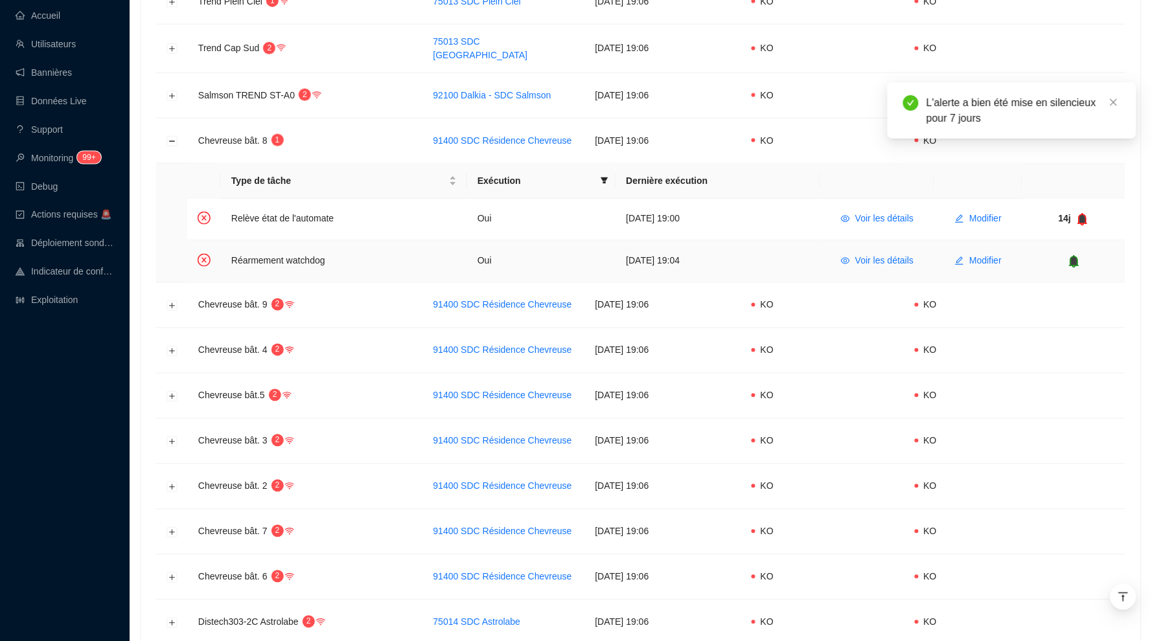
click at [1093, 255] on div at bounding box center [1074, 261] width 82 height 13
click at [1080, 255] on icon "bell" at bounding box center [1074, 261] width 13 height 13
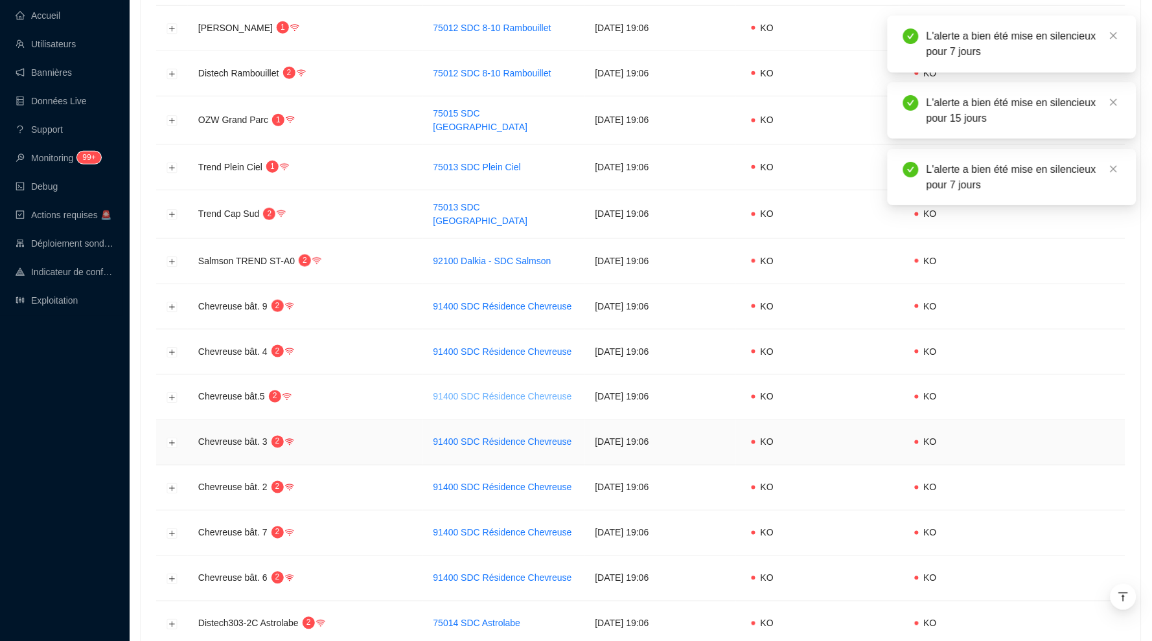
scroll to position [339, 0]
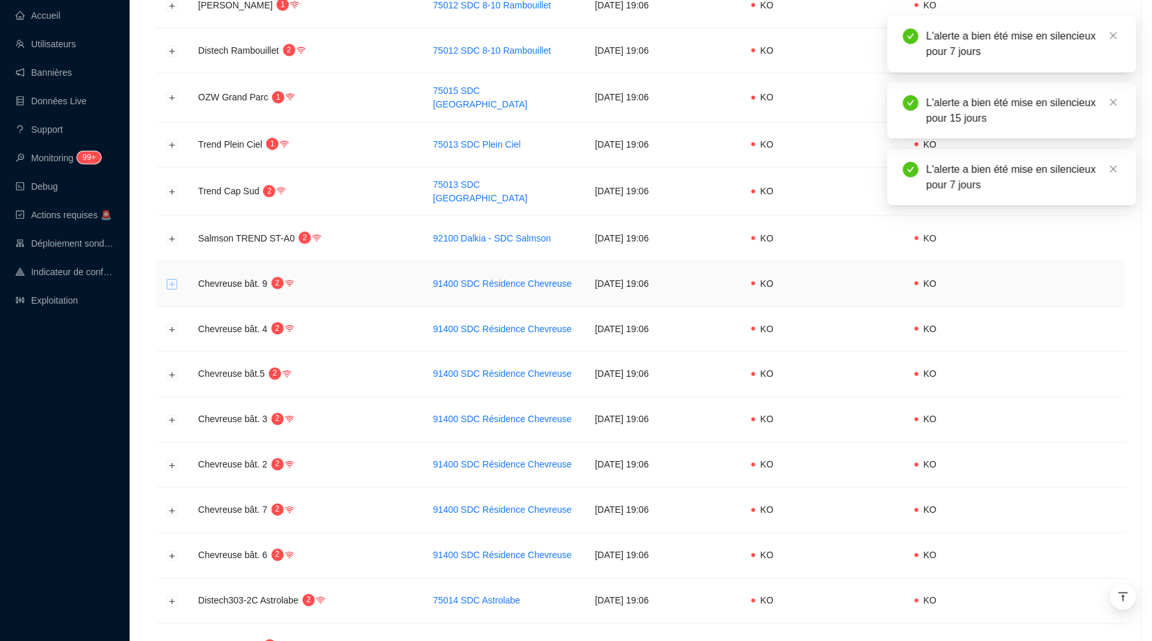
click at [174, 279] on button "Développer la ligne" at bounding box center [172, 284] width 10 height 10
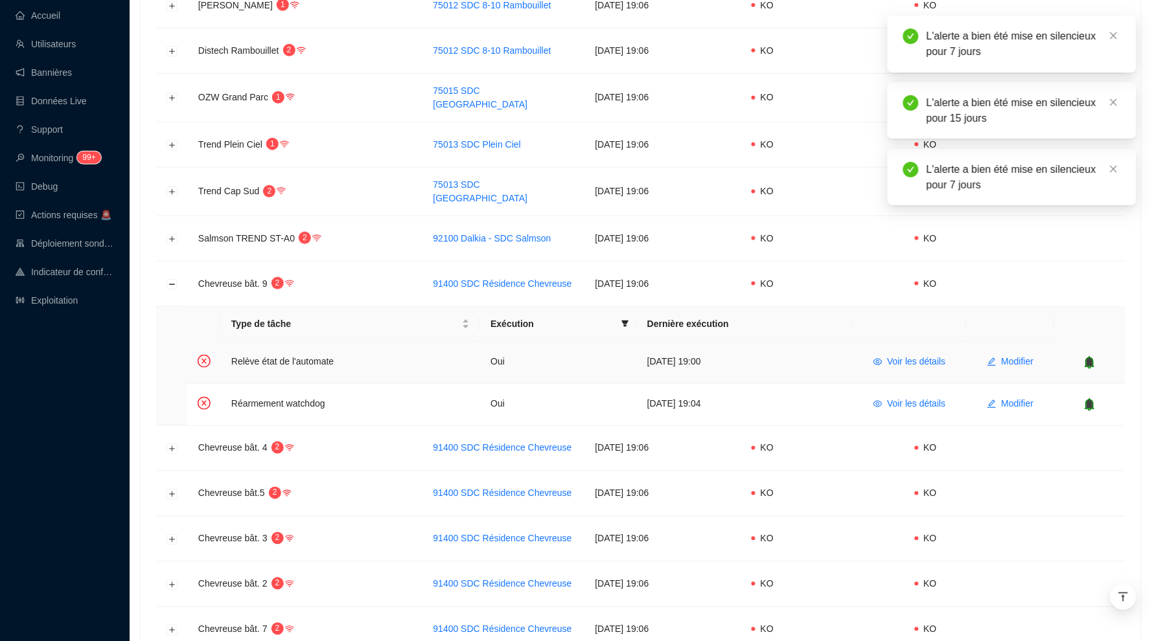
click at [1087, 356] on icon "bell" at bounding box center [1089, 362] width 13 height 13
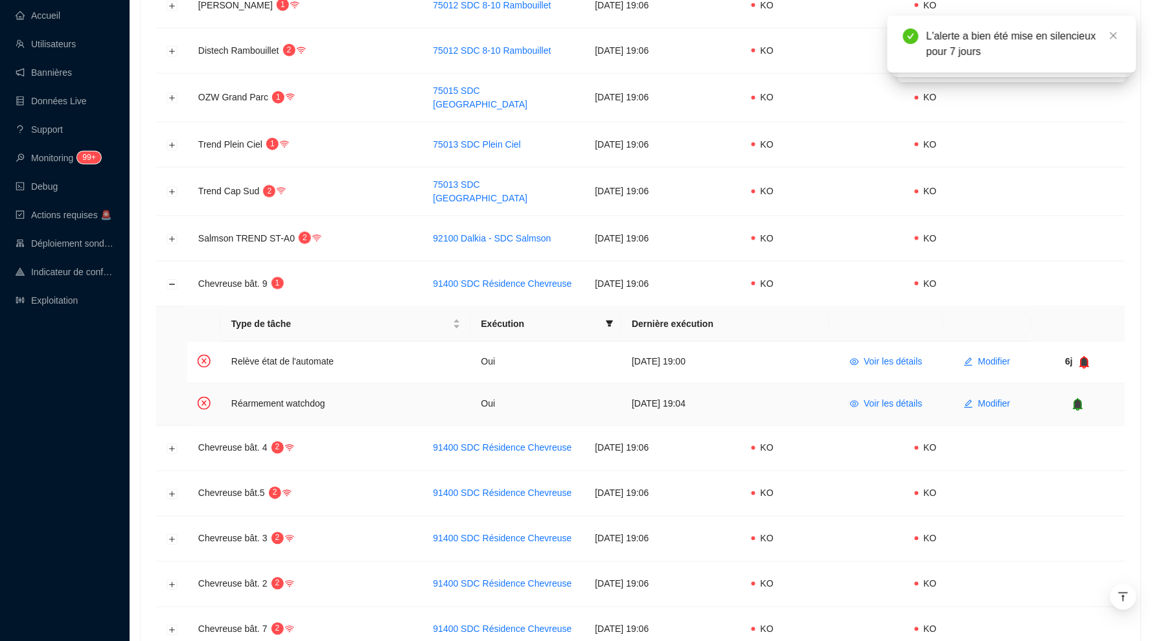
click at [1081, 400] on icon "bell" at bounding box center [1078, 404] width 8 height 9
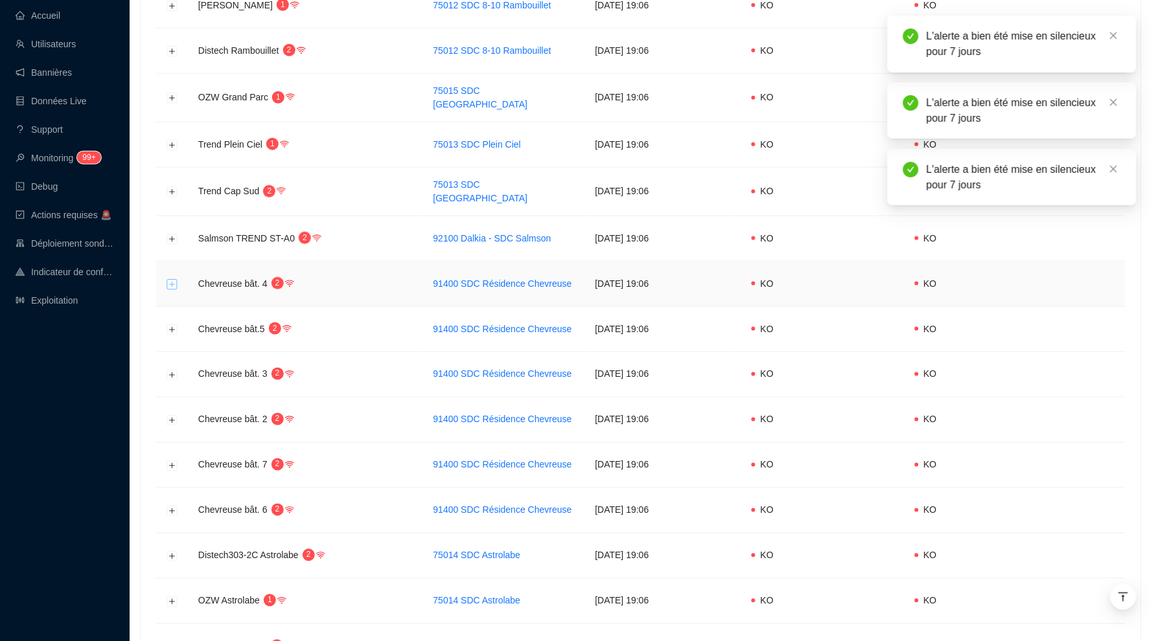
click at [171, 279] on button "Développer la ligne" at bounding box center [172, 284] width 10 height 10
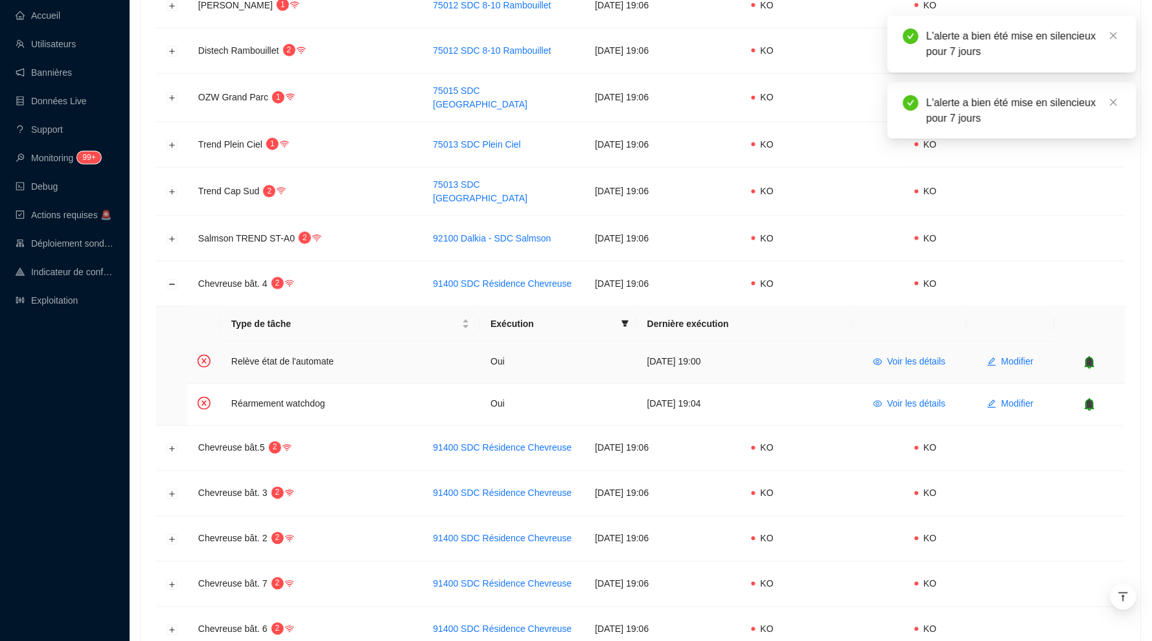
click at [1091, 360] on td at bounding box center [1090, 363] width 71 height 42
click at [1091, 358] on icon "bell" at bounding box center [1090, 362] width 8 height 9
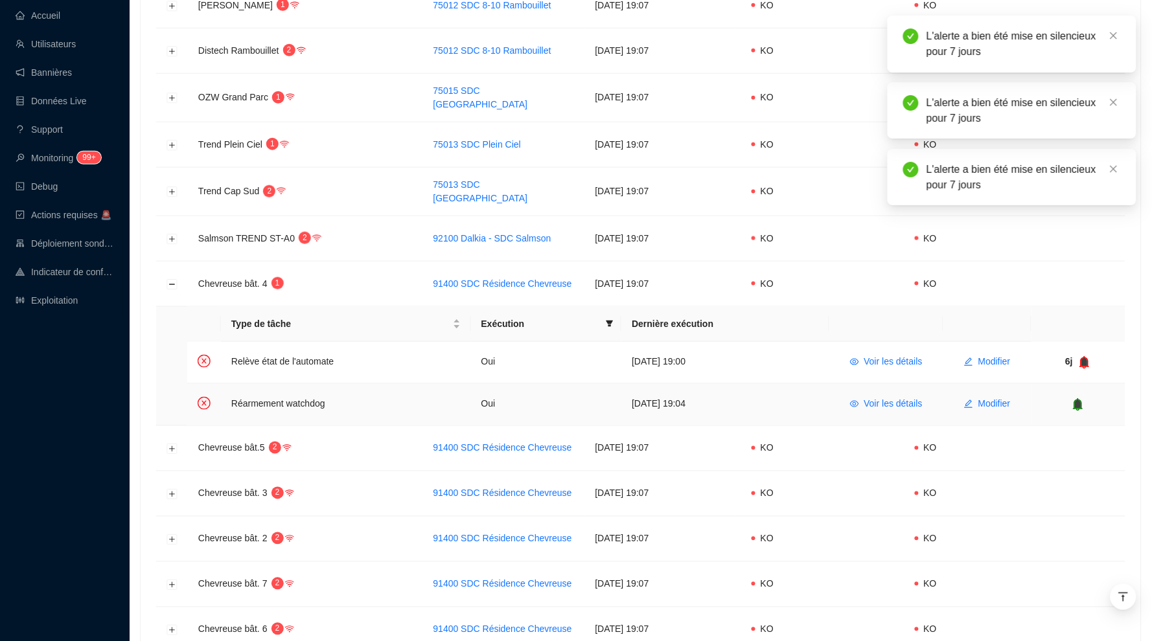
click at [1079, 400] on icon "bell" at bounding box center [1078, 404] width 8 height 9
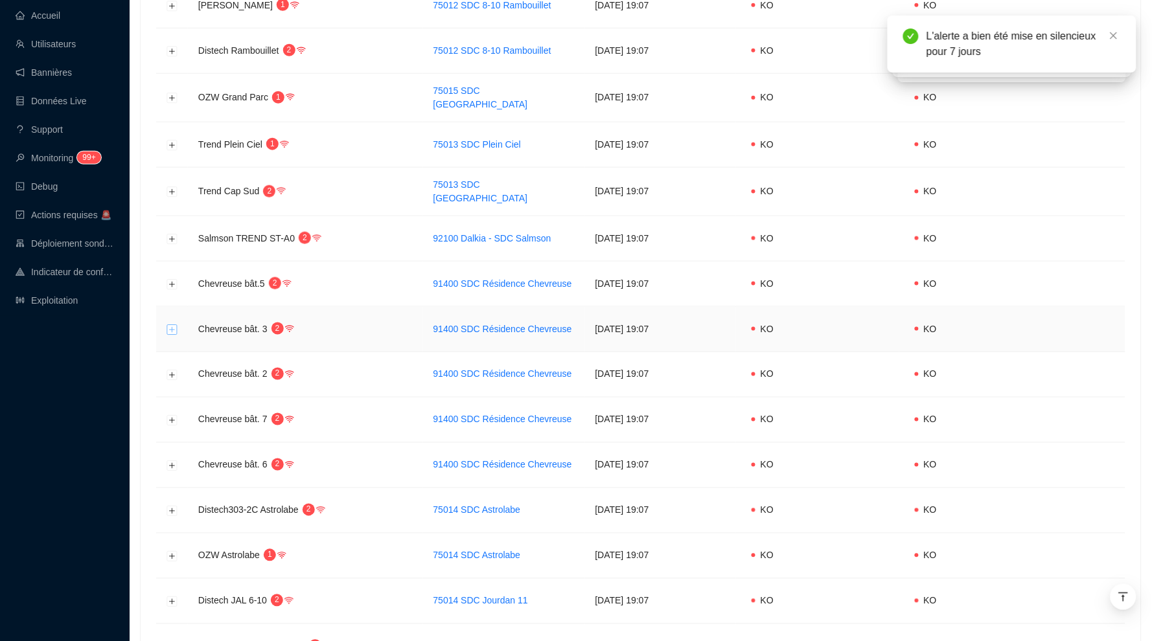
click at [173, 325] on button "Développer la ligne" at bounding box center [172, 330] width 10 height 10
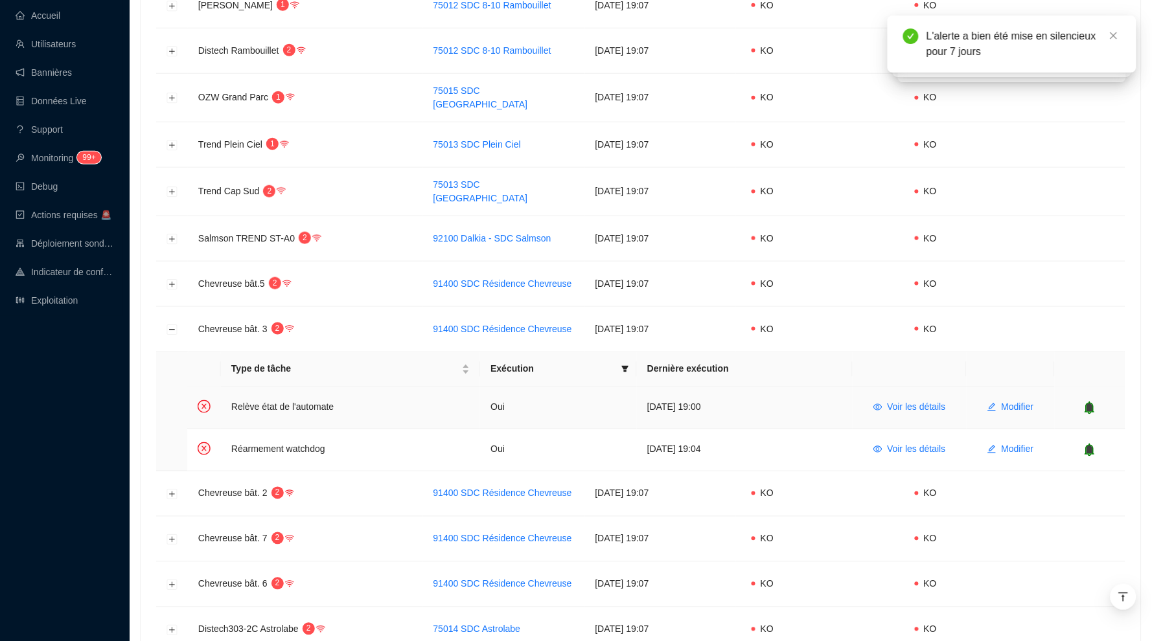
click at [1093, 403] on icon "bell" at bounding box center [1090, 407] width 8 height 9
click at [1082, 445] on icon "bell" at bounding box center [1078, 449] width 8 height 9
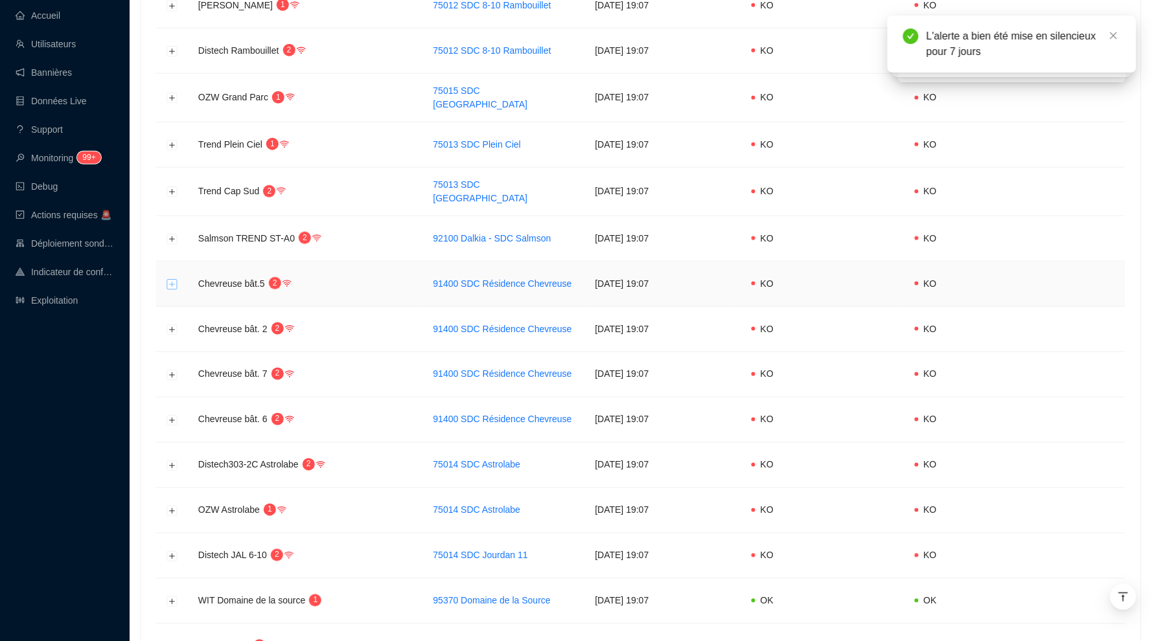
click at [174, 279] on button "Développer la ligne" at bounding box center [172, 284] width 10 height 10
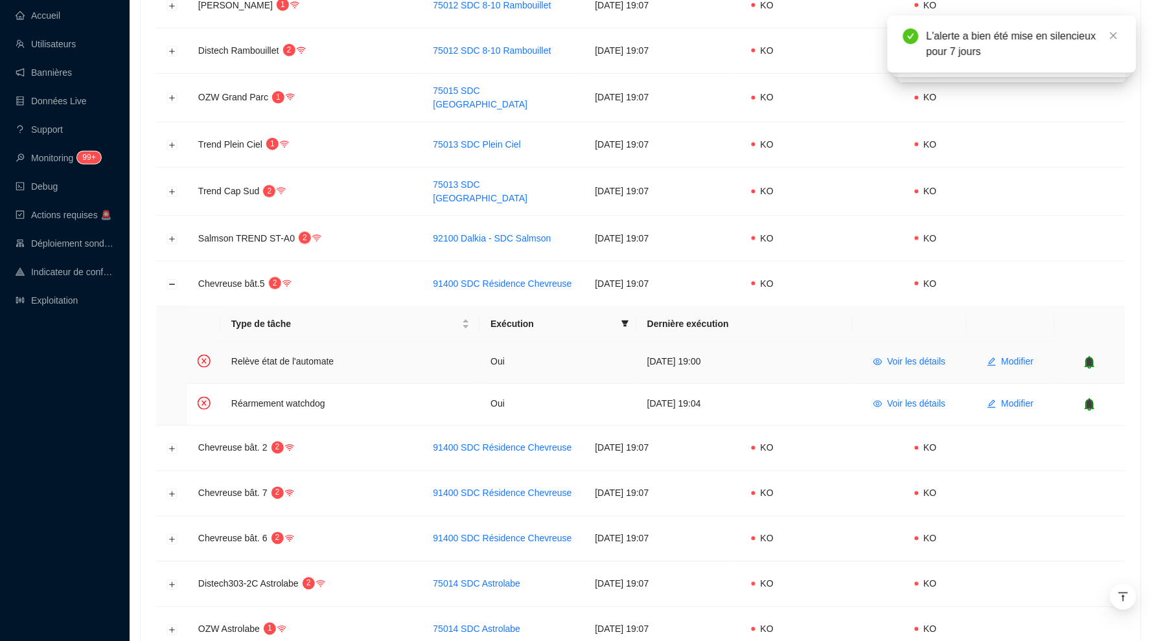
click at [1083, 356] on div at bounding box center [1090, 362] width 50 height 13
click at [1088, 356] on icon "bell" at bounding box center [1090, 362] width 10 height 13
click at [1078, 400] on icon "bell" at bounding box center [1078, 404] width 8 height 9
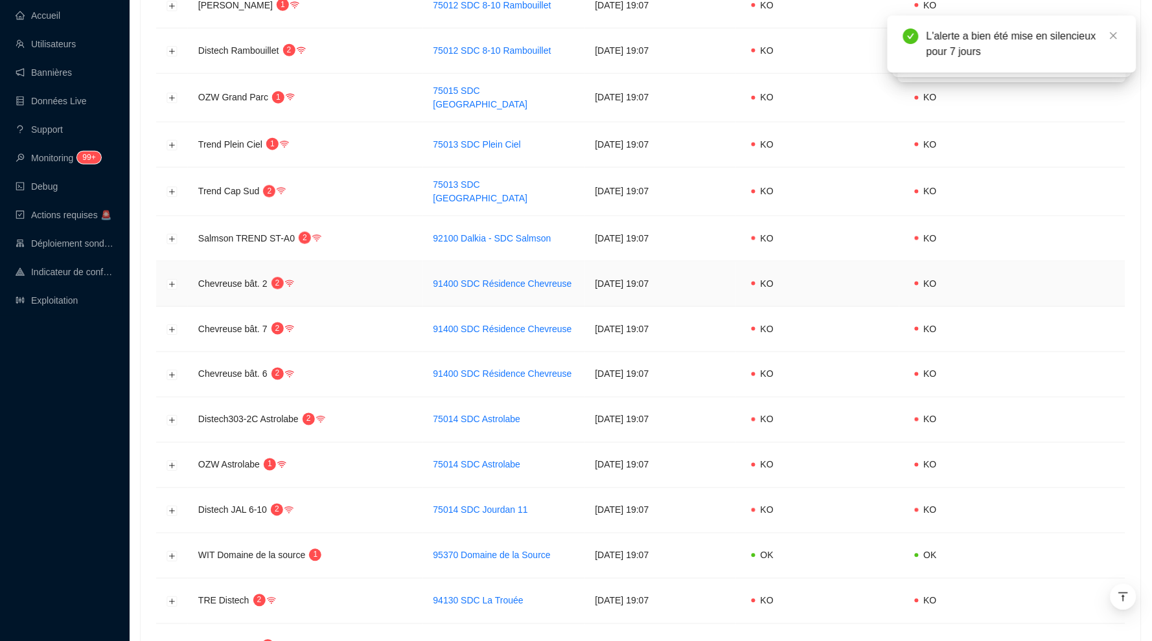
click at [166, 274] on td at bounding box center [172, 284] width 32 height 45
click at [176, 279] on button "Développer la ligne" at bounding box center [172, 284] width 10 height 10
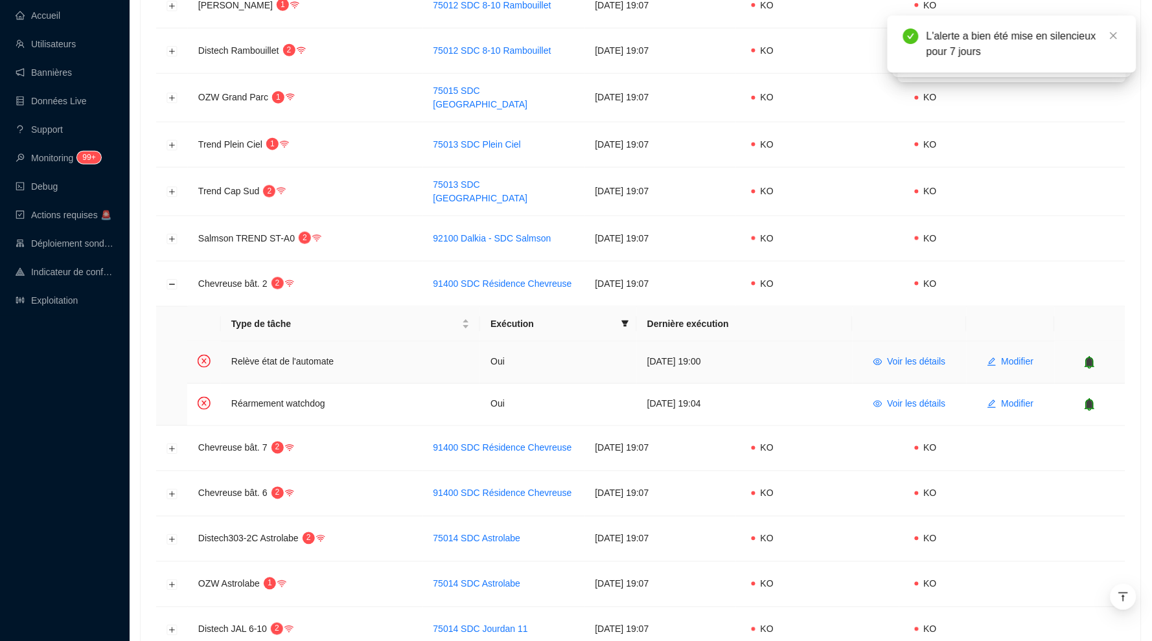
click at [1088, 346] on td at bounding box center [1090, 363] width 71 height 42
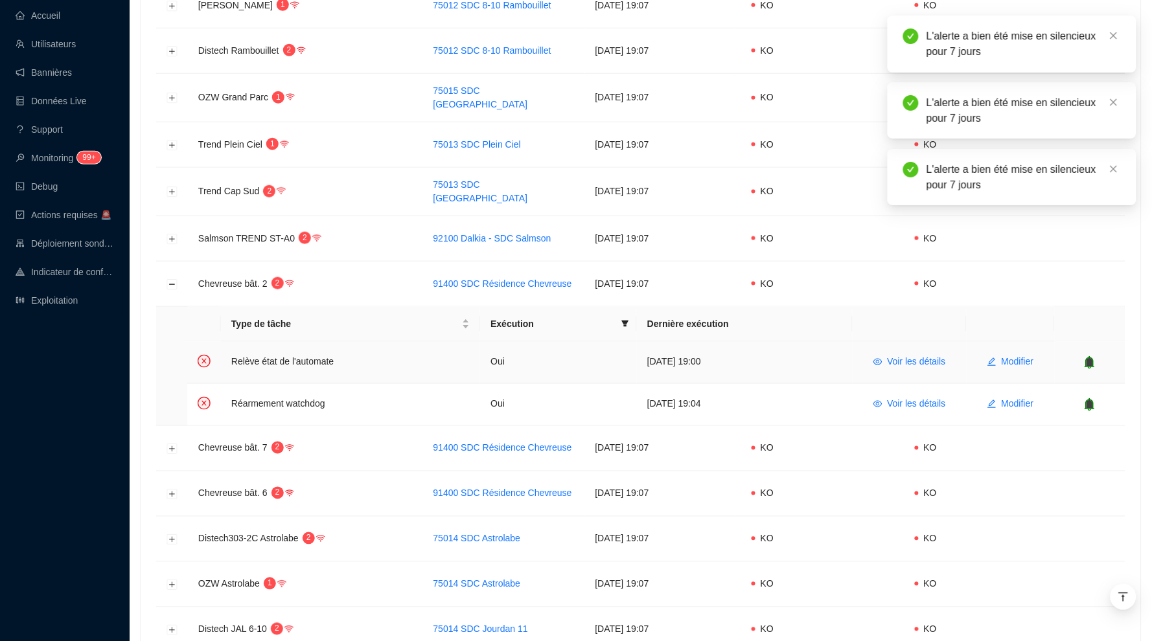
click at [1094, 366] on td at bounding box center [1090, 363] width 71 height 42
click at [1094, 358] on icon "bell" at bounding box center [1090, 362] width 8 height 9
click at [1077, 398] on icon "bell" at bounding box center [1077, 404] width 13 height 13
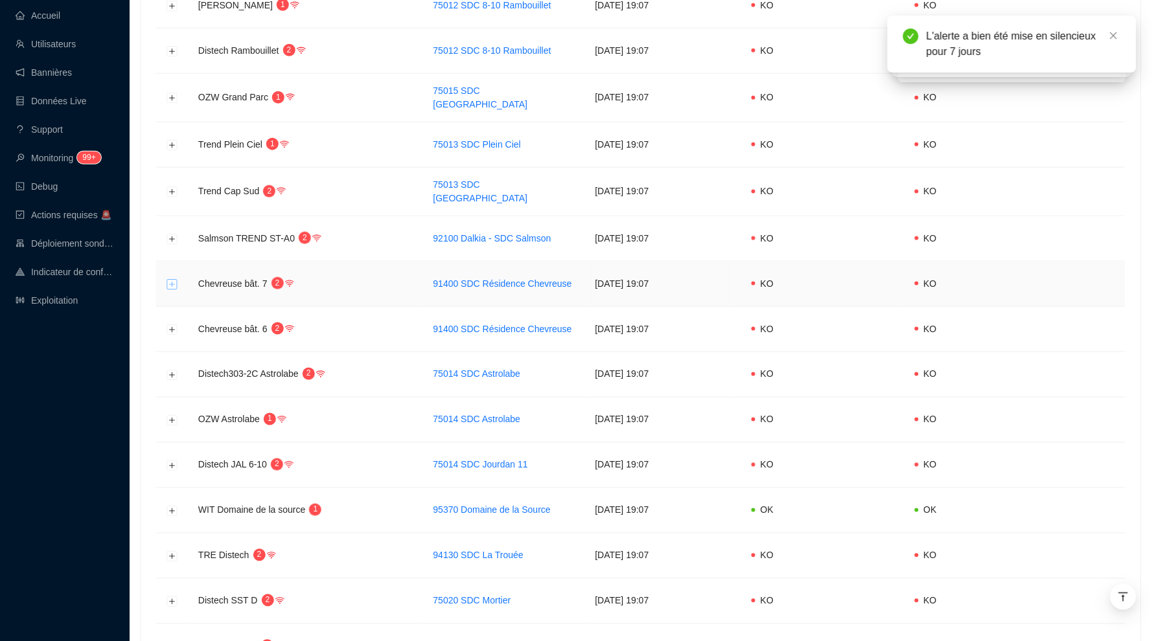
click at [170, 279] on button "Développer la ligne" at bounding box center [172, 284] width 10 height 10
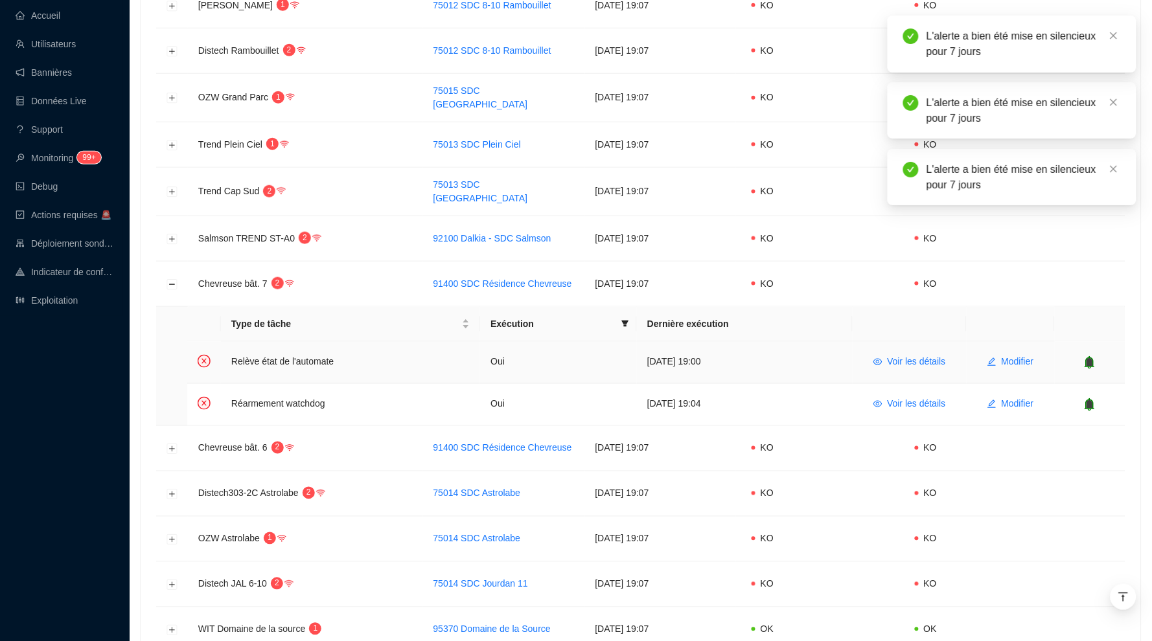
click at [1086, 356] on icon "bell" at bounding box center [1089, 362] width 13 height 13
click at [1080, 400] on icon "bell" at bounding box center [1078, 404] width 10 height 13
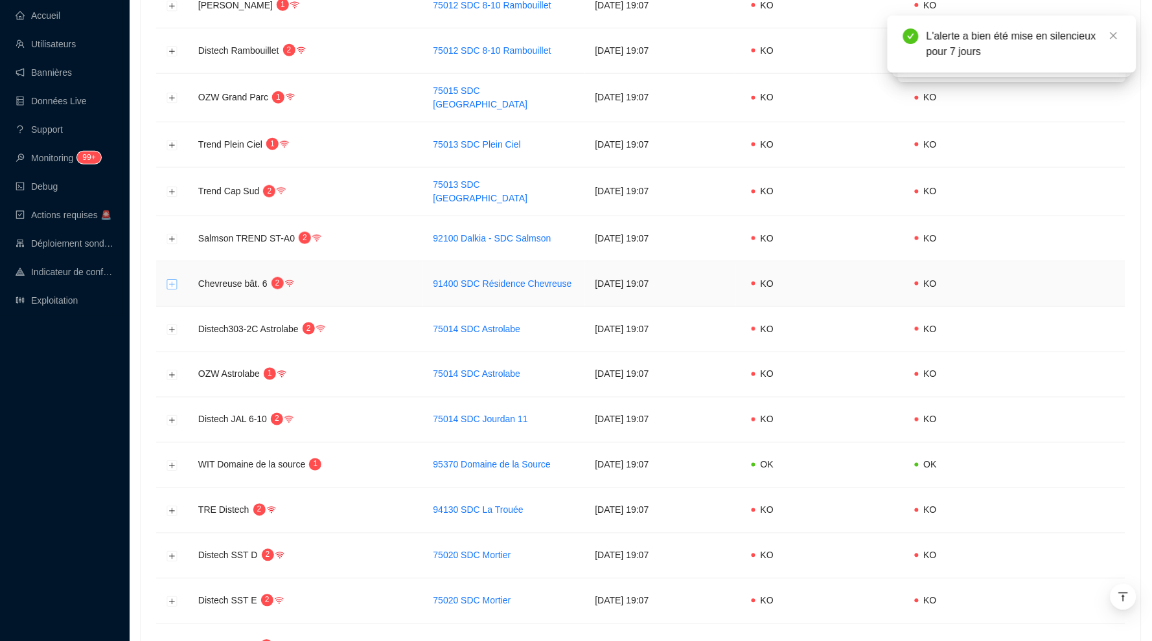
click at [168, 279] on button "Développer la ligne" at bounding box center [172, 284] width 10 height 10
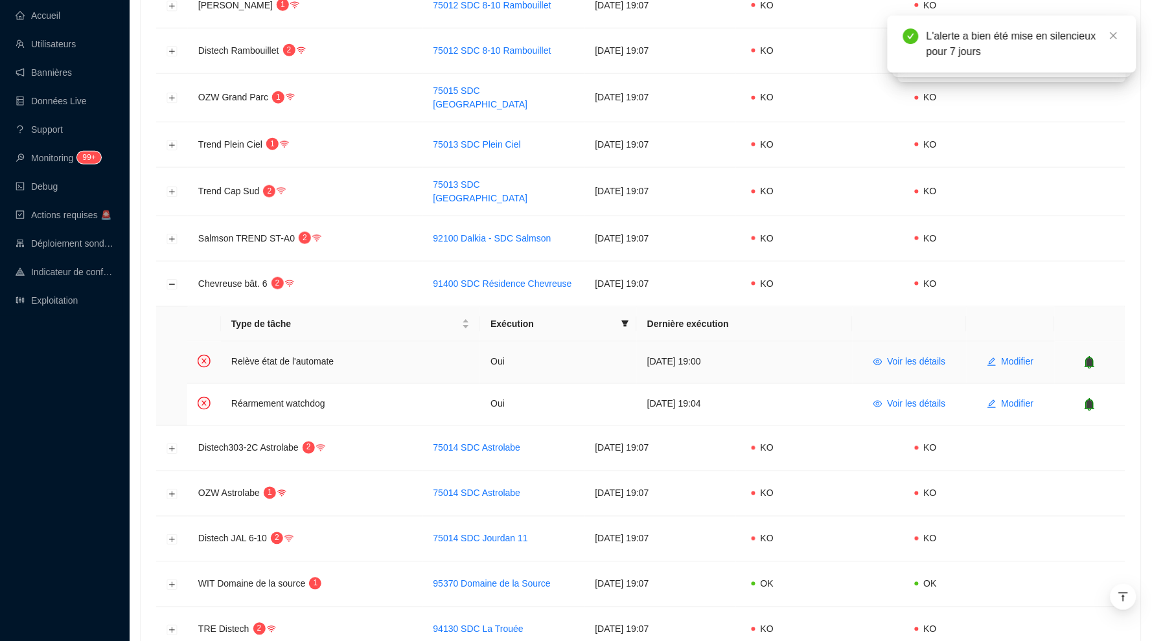
click at [1087, 356] on icon "bell" at bounding box center [1089, 362] width 13 height 13
click at [1084, 398] on icon "bell" at bounding box center [1077, 404] width 13 height 13
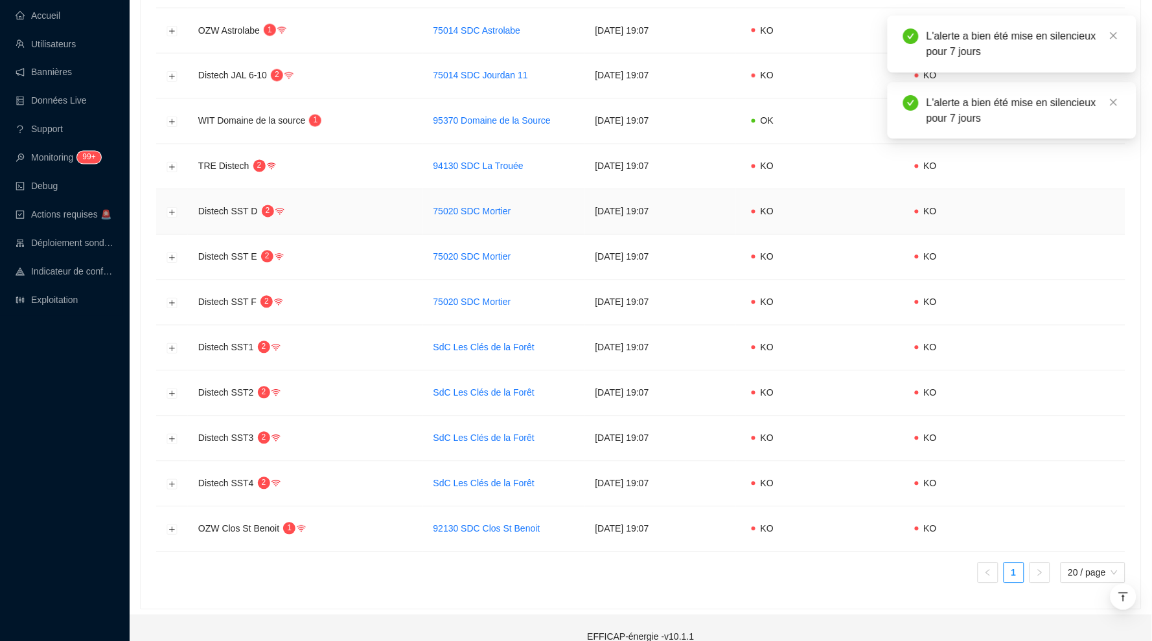
scroll to position [637, 0]
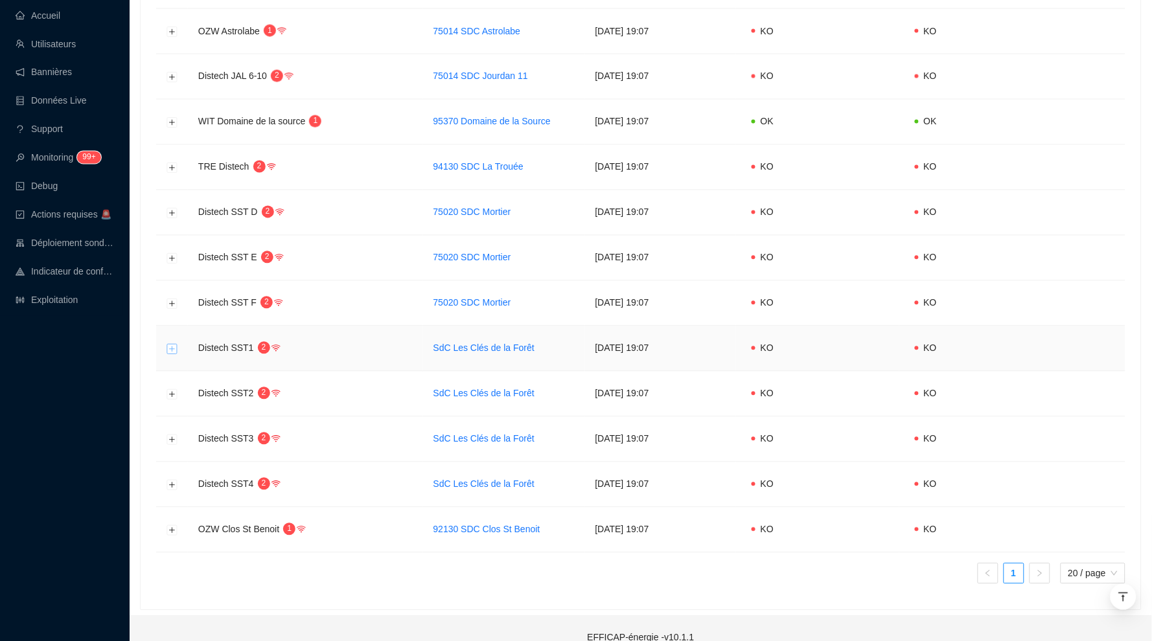
click at [167, 344] on button "Développer la ligne" at bounding box center [172, 349] width 10 height 10
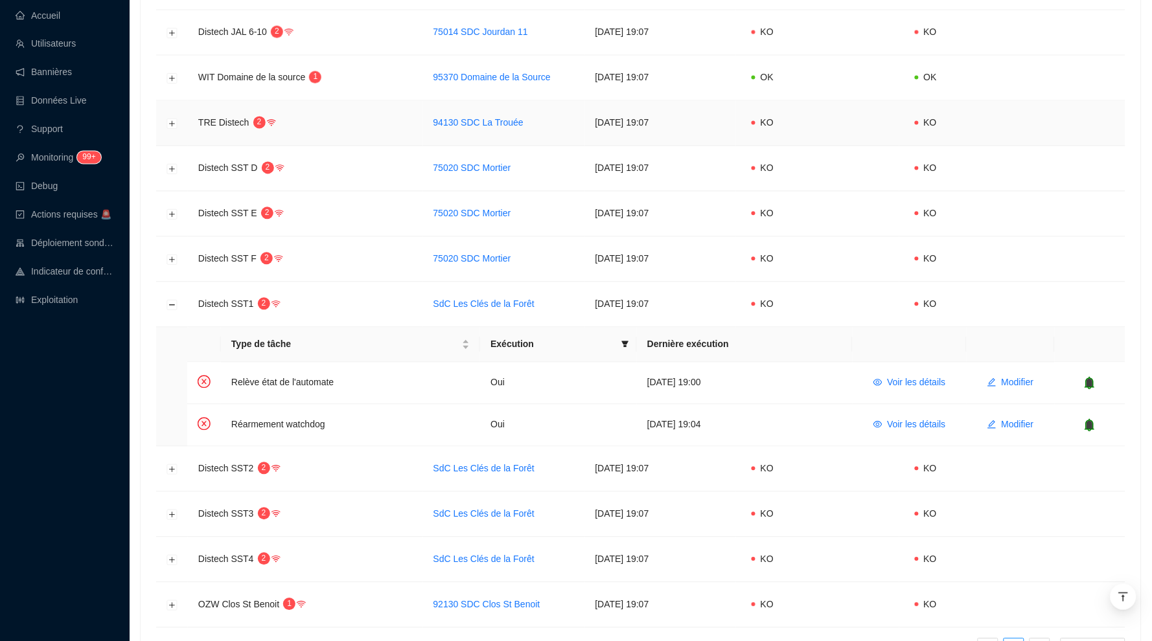
scroll to position [716, 0]
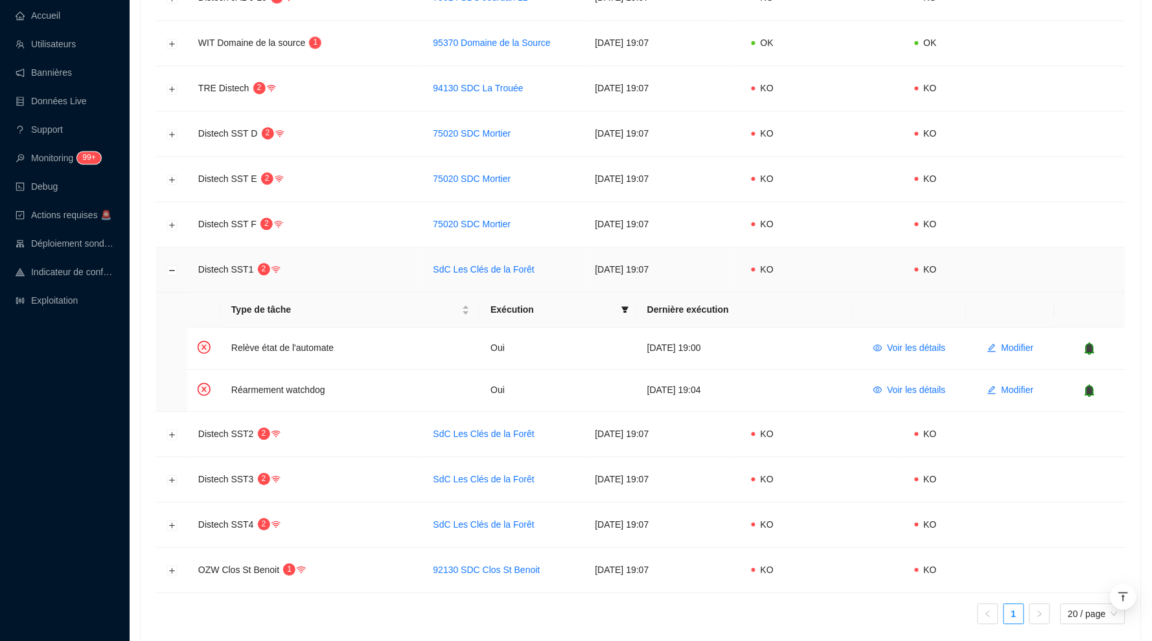
click at [166, 252] on td at bounding box center [172, 269] width 32 height 45
click at [170, 265] on button "Réduire la ligne" at bounding box center [172, 270] width 10 height 10
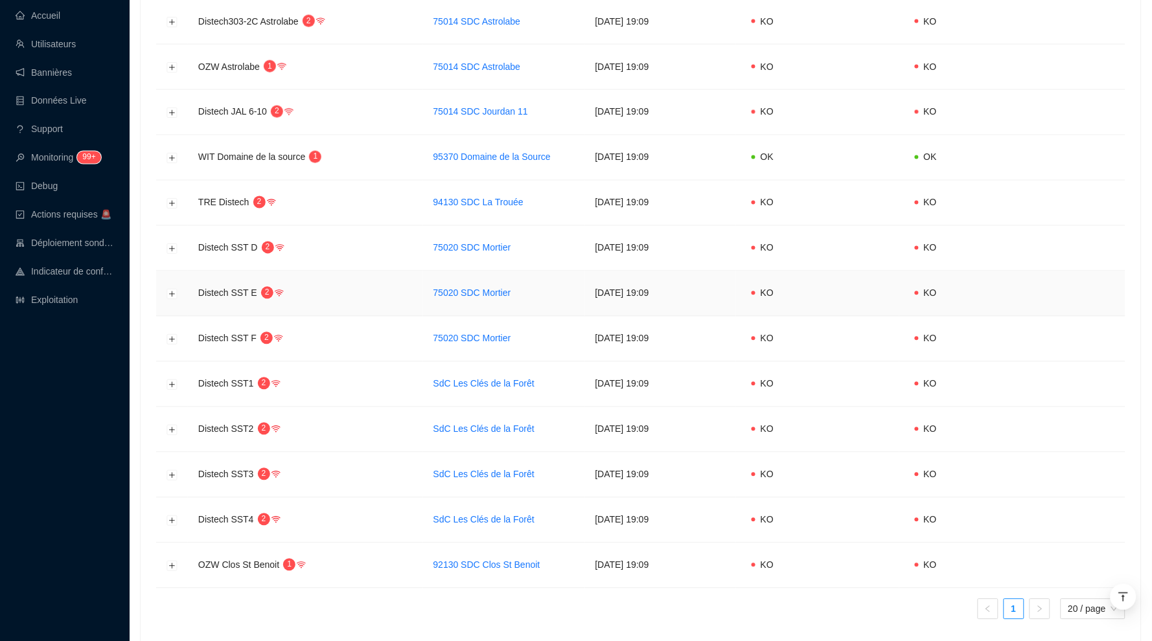
scroll to position [578, 0]
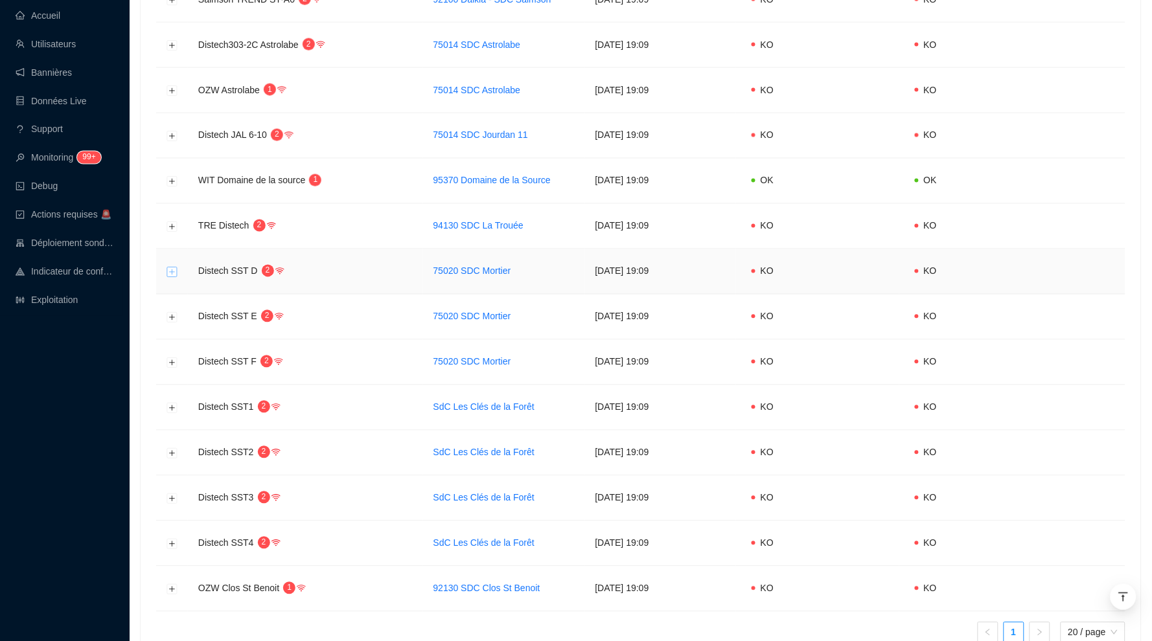
click at [173, 267] on button "Développer la ligne" at bounding box center [172, 272] width 10 height 10
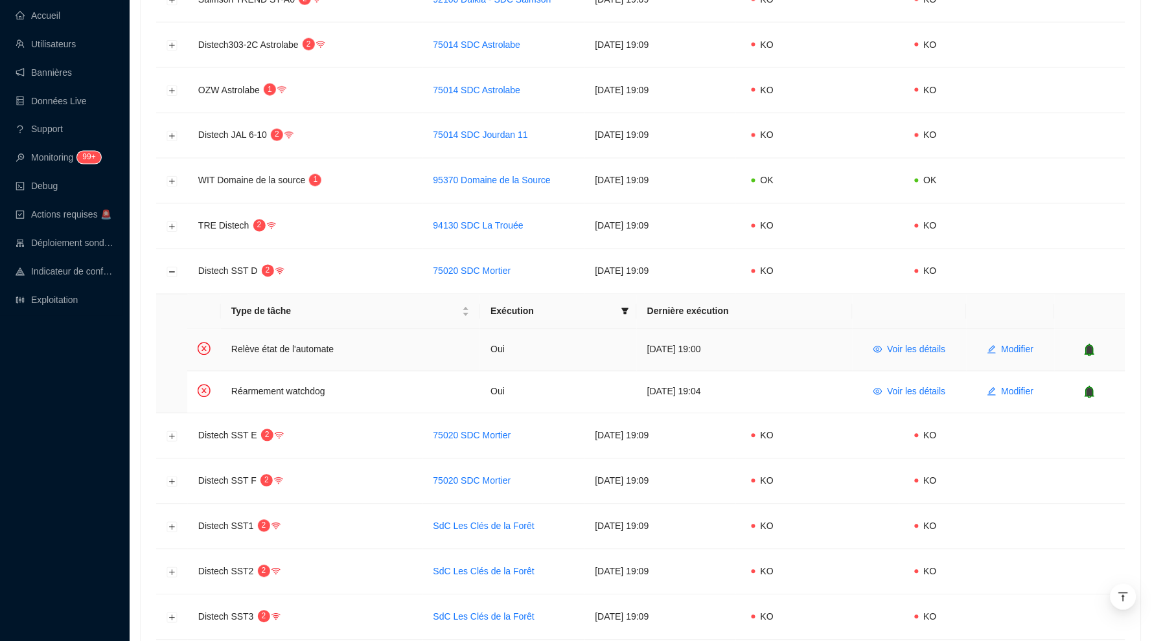
click at [1090, 345] on icon "bell" at bounding box center [1090, 349] width 8 height 9
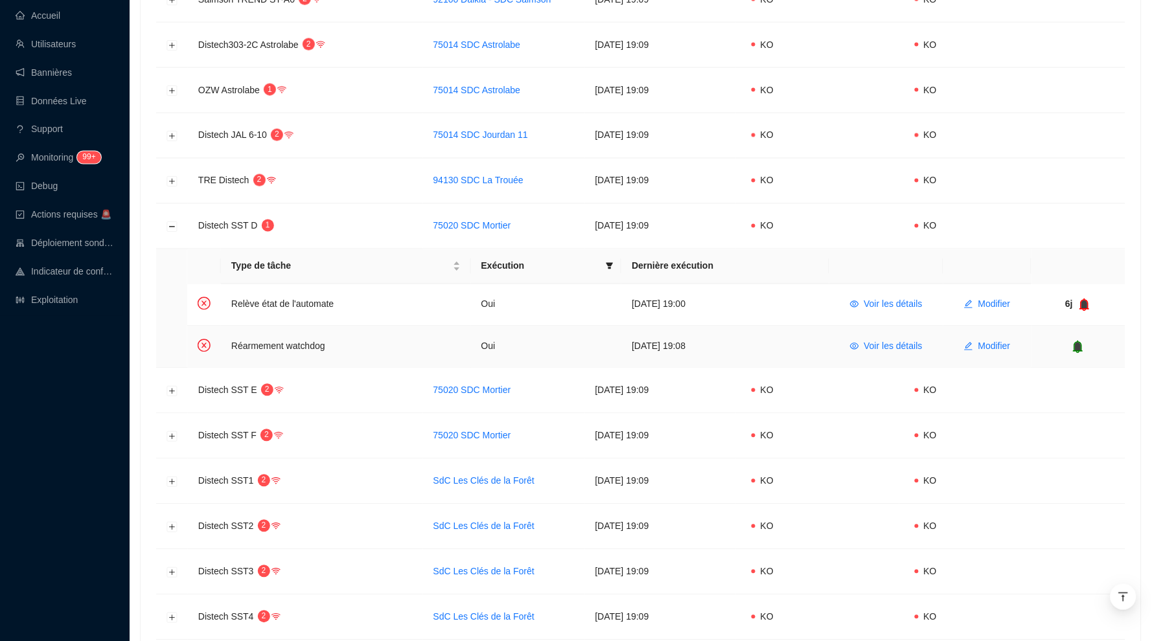
click at [1094, 376] on tbody "Trend Batiment H 1 2 92390 SDC Bâtiment H 29 août 2025 19:09 KO KO OZW Rambouil…" at bounding box center [640, 192] width 969 height 987
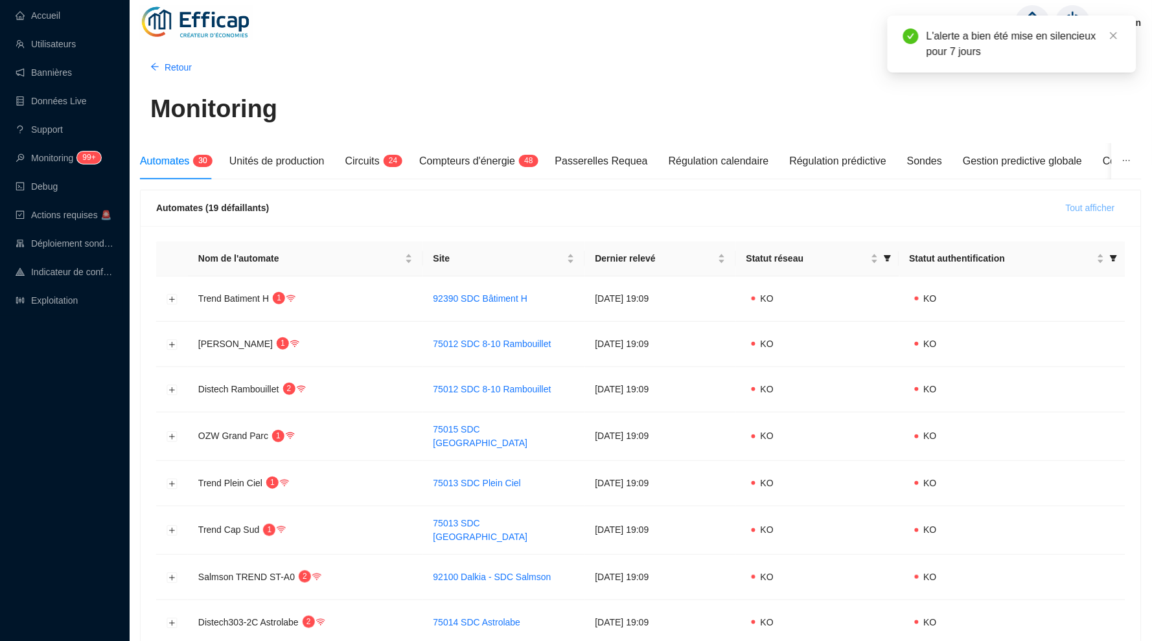
scroll to position [0, 0]
click at [1087, 200] on button "Tout afficher" at bounding box center [1090, 208] width 70 height 21
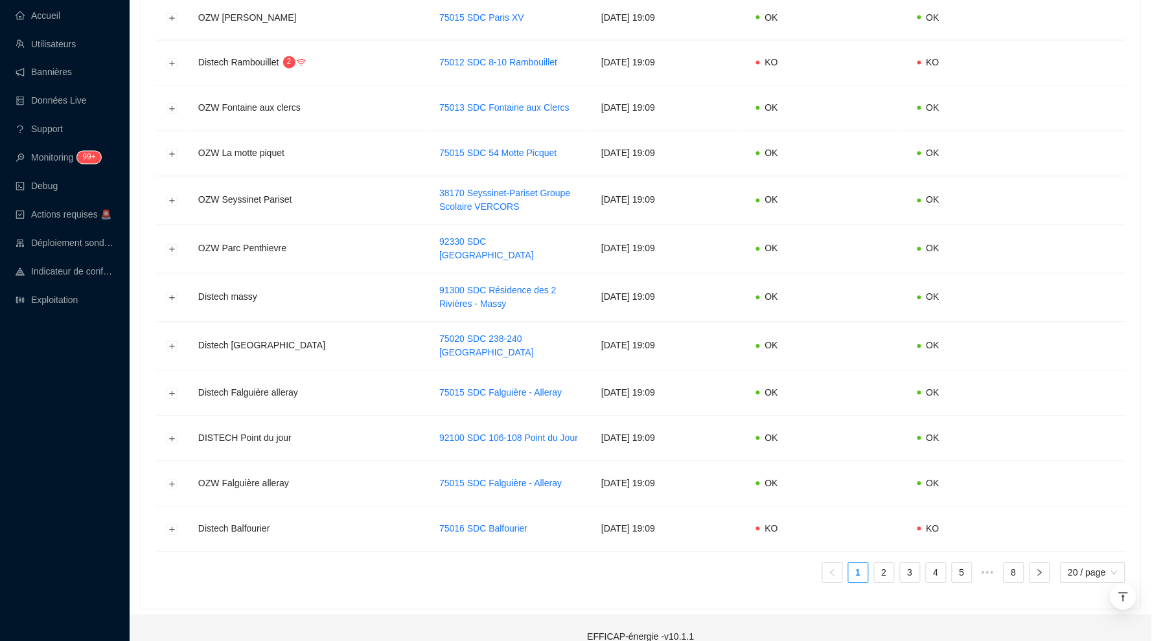
scroll to position [650, 0]
click at [882, 564] on link "2" at bounding box center [884, 573] width 19 height 19
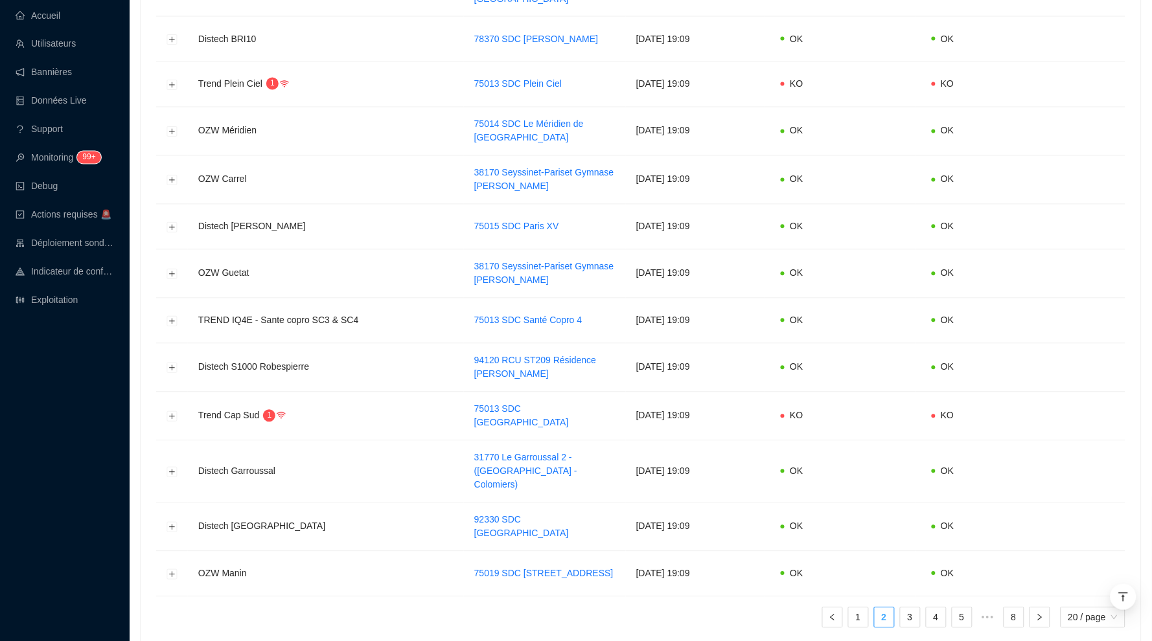
scroll to position [655, 0]
click at [883, 609] on link "2" at bounding box center [884, 618] width 19 height 19
click at [901, 609] on link "3" at bounding box center [909, 618] width 19 height 19
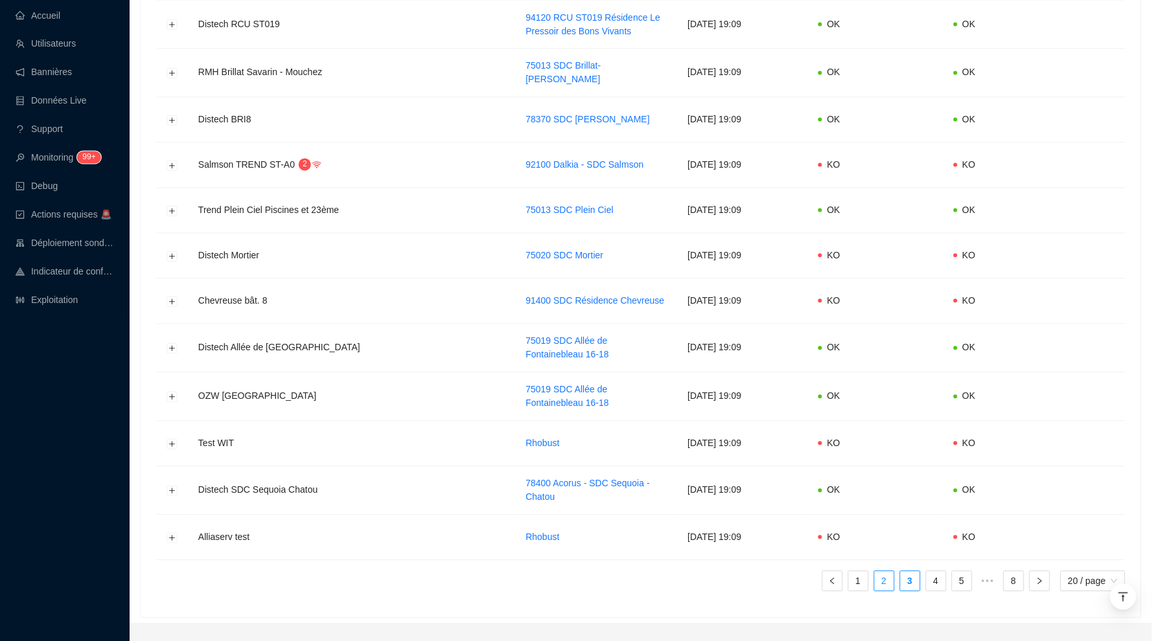
click at [884, 572] on link "2" at bounding box center [884, 581] width 19 height 19
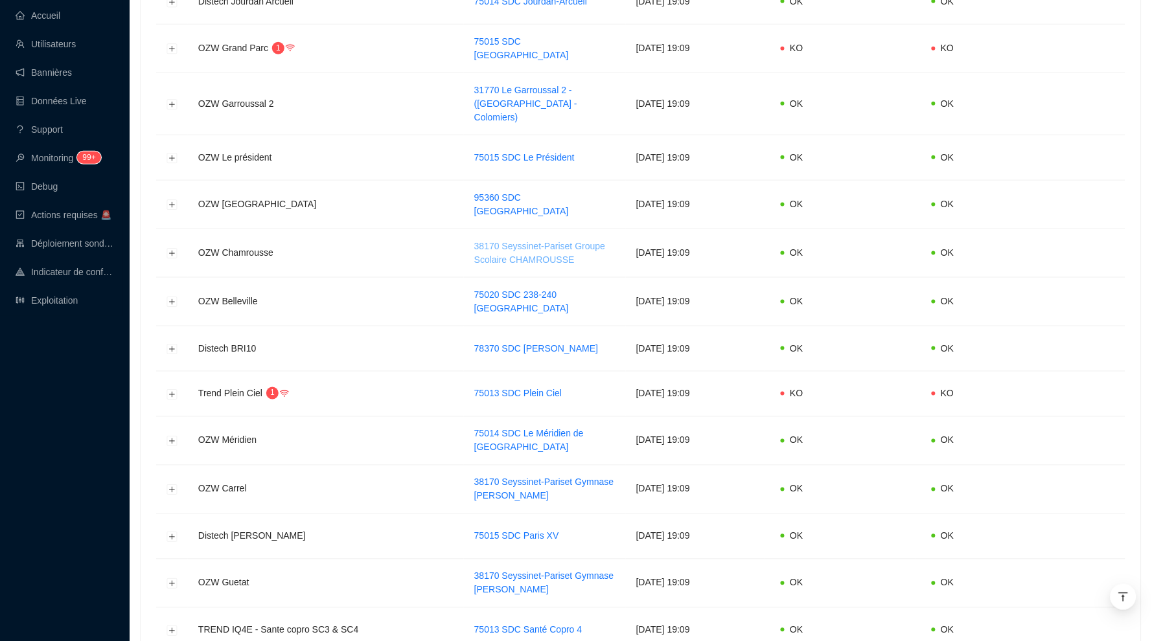
scroll to position [241, 0]
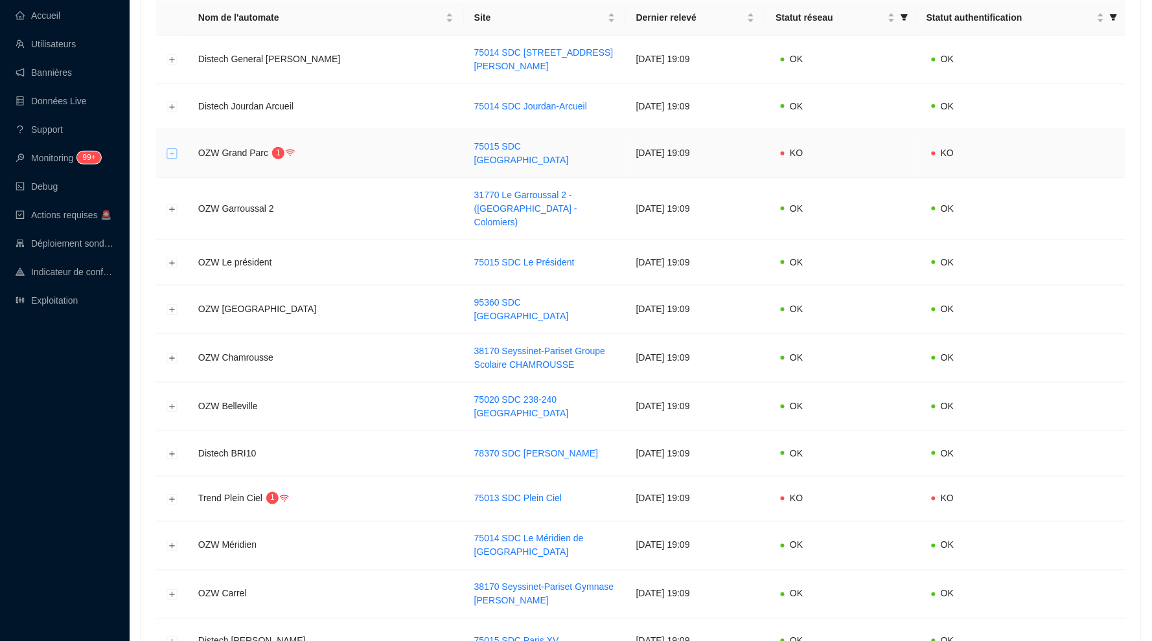
click at [176, 149] on button "Développer la ligne" at bounding box center [172, 154] width 10 height 10
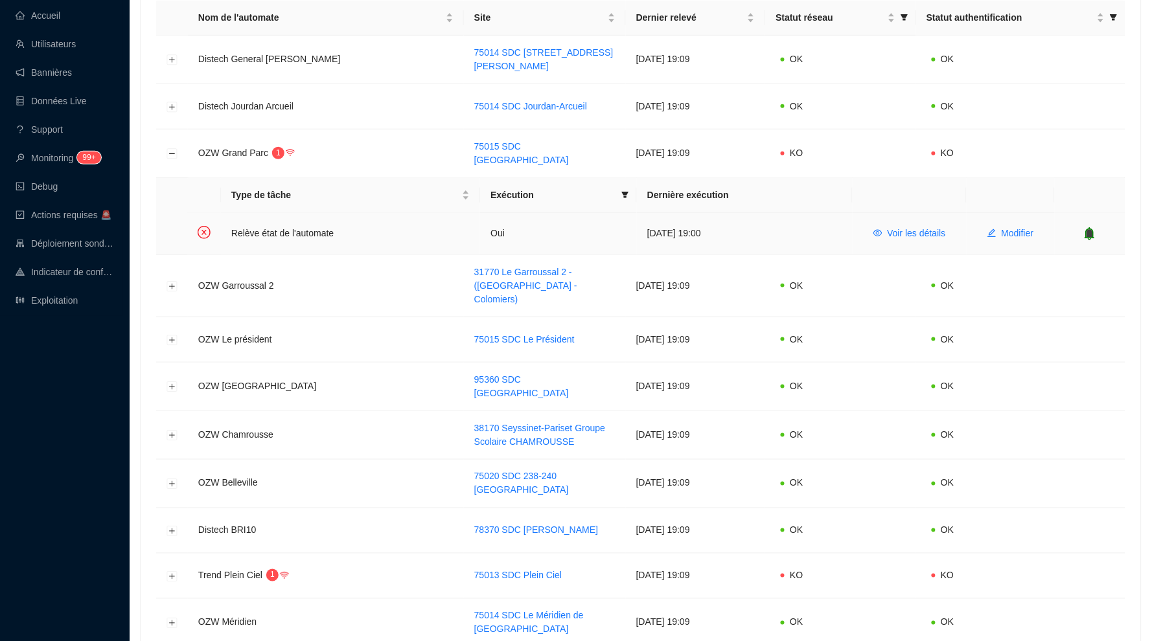
click at [1091, 229] on icon "bell" at bounding box center [1090, 233] width 8 height 9
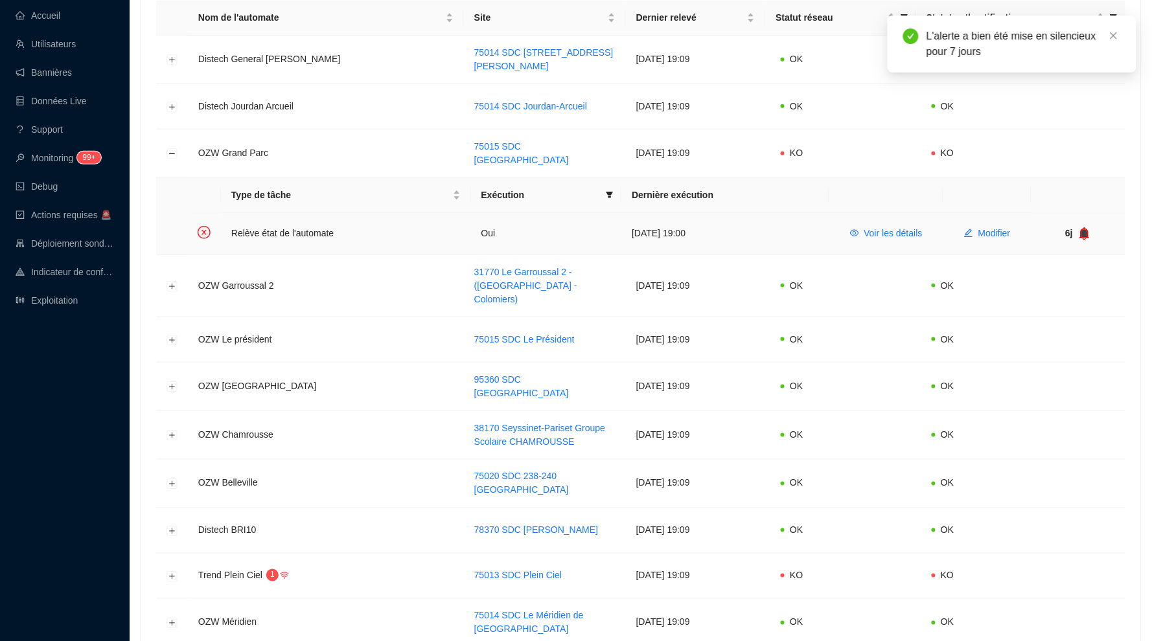
click at [1086, 229] on icon "bell" at bounding box center [1085, 233] width 8 height 9
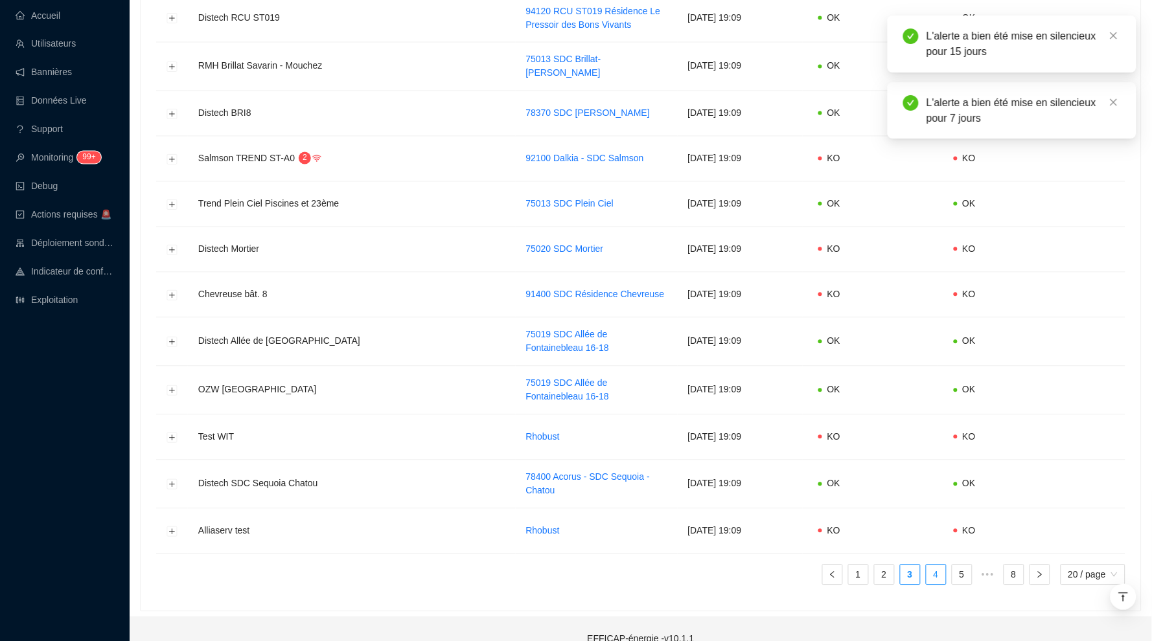
scroll to position [661, 0]
click at [935, 566] on link "4" at bounding box center [935, 575] width 19 height 19
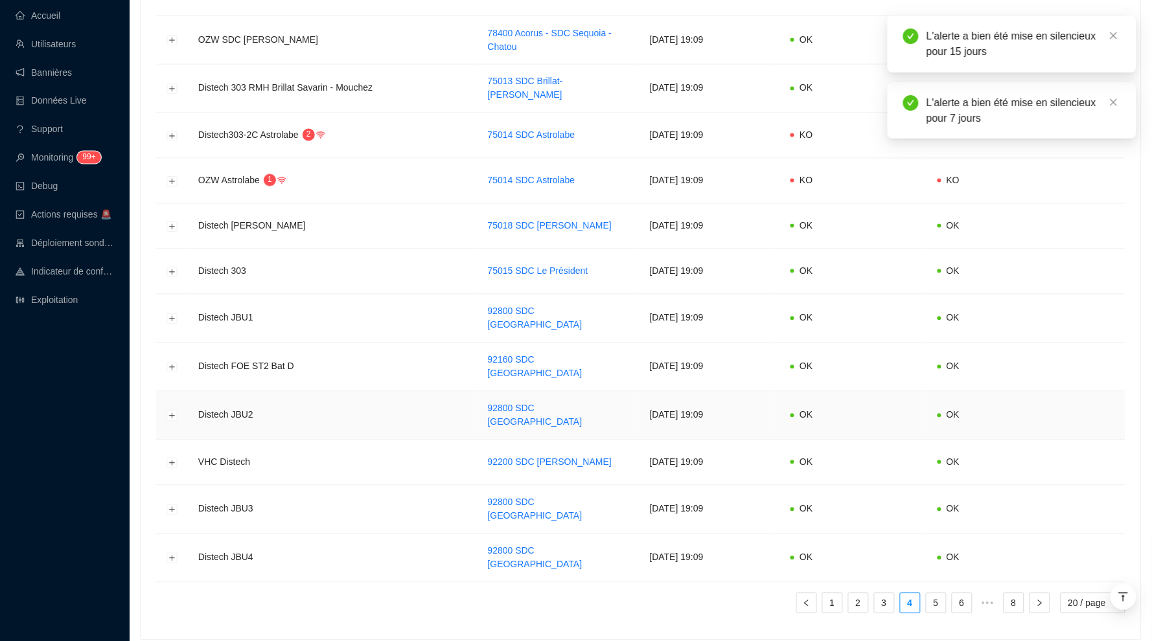
scroll to position [636, 0]
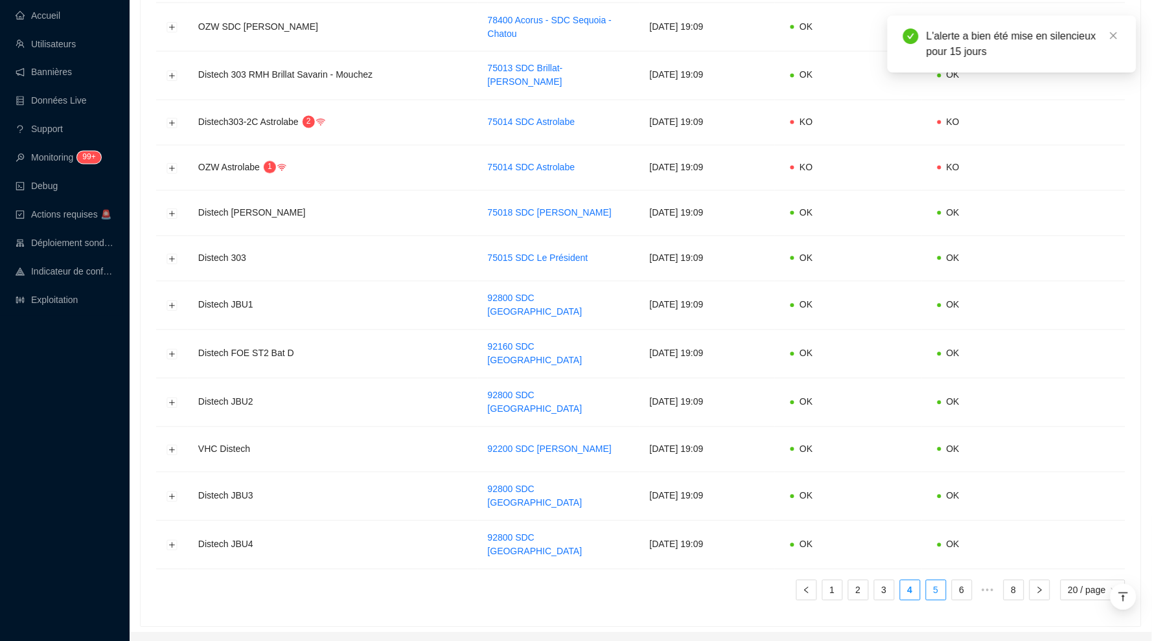
click at [934, 581] on link "5" at bounding box center [935, 590] width 19 height 19
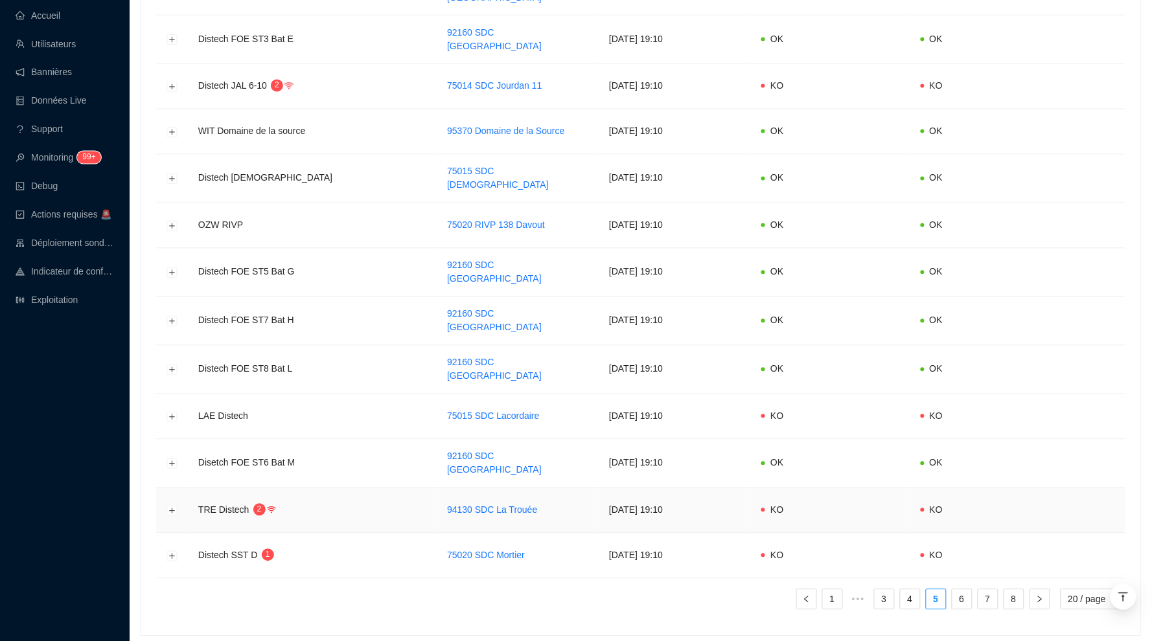
scroll to position [639, 0]
click at [174, 82] on button "Développer la ligne" at bounding box center [172, 87] width 10 height 10
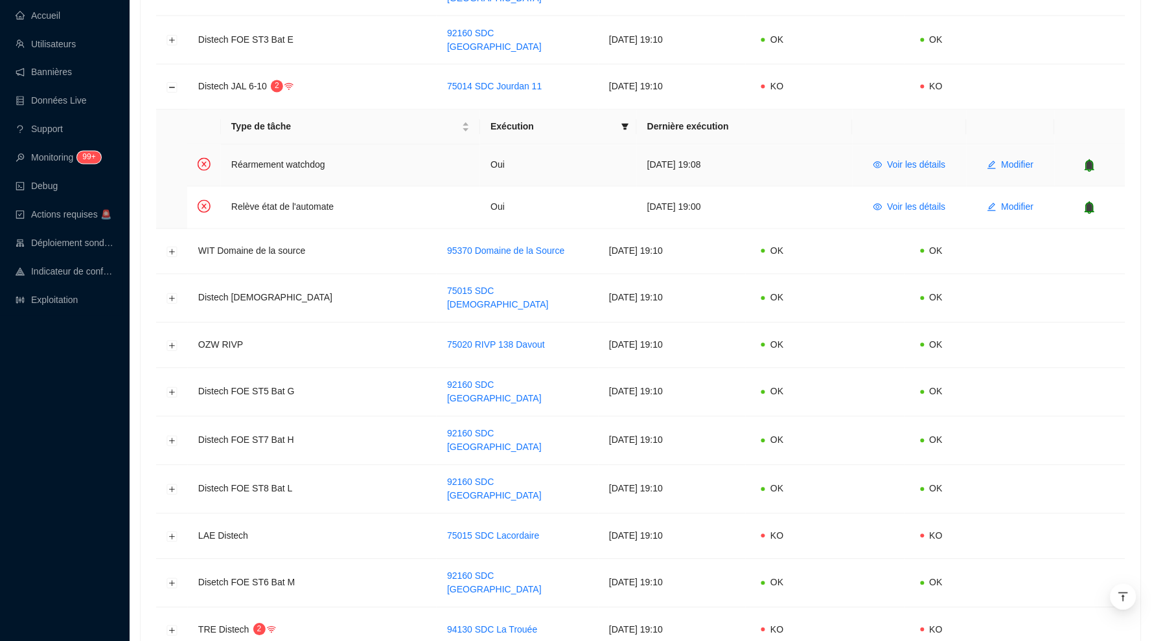
click at [1090, 159] on icon "bell" at bounding box center [1090, 165] width 10 height 13
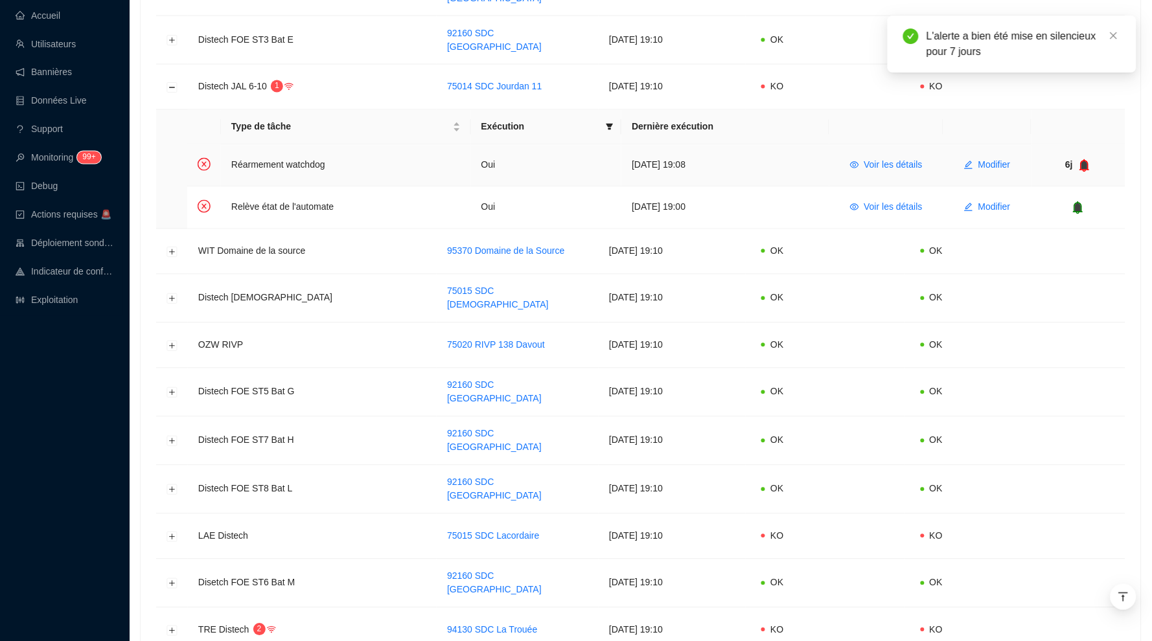
click at [1085, 159] on icon "bell" at bounding box center [1085, 165] width 10 height 13
click at [1079, 201] on icon "bell" at bounding box center [1074, 207] width 10 height 13
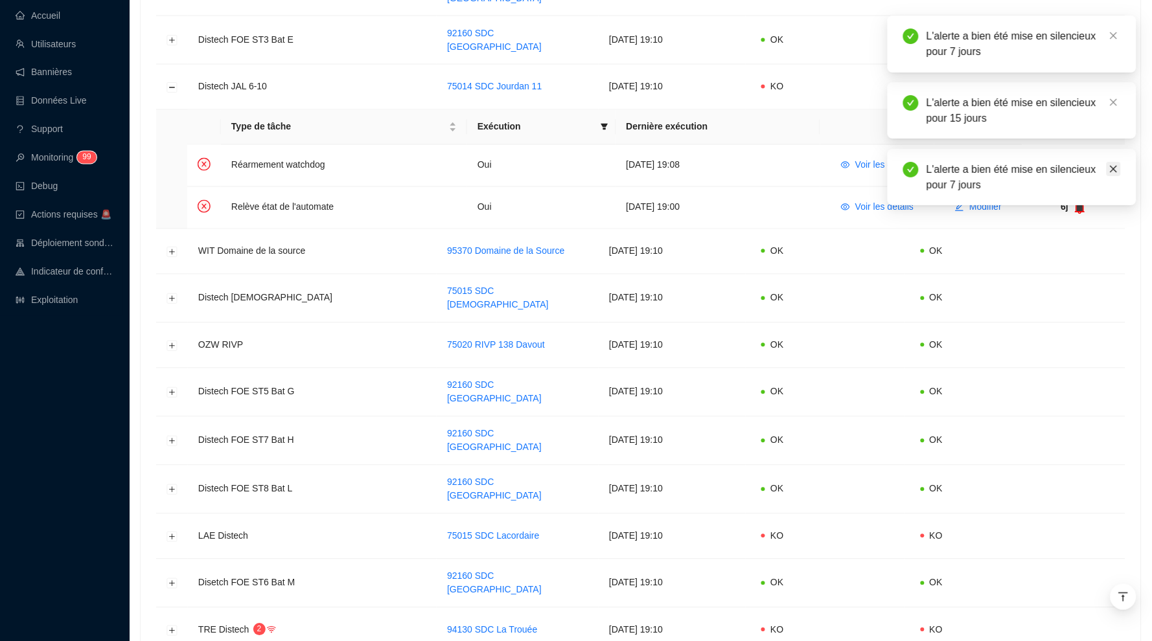
click at [1117, 167] on icon "close" at bounding box center [1113, 169] width 9 height 9
click at [1082, 201] on icon "bell" at bounding box center [1080, 207] width 10 height 13
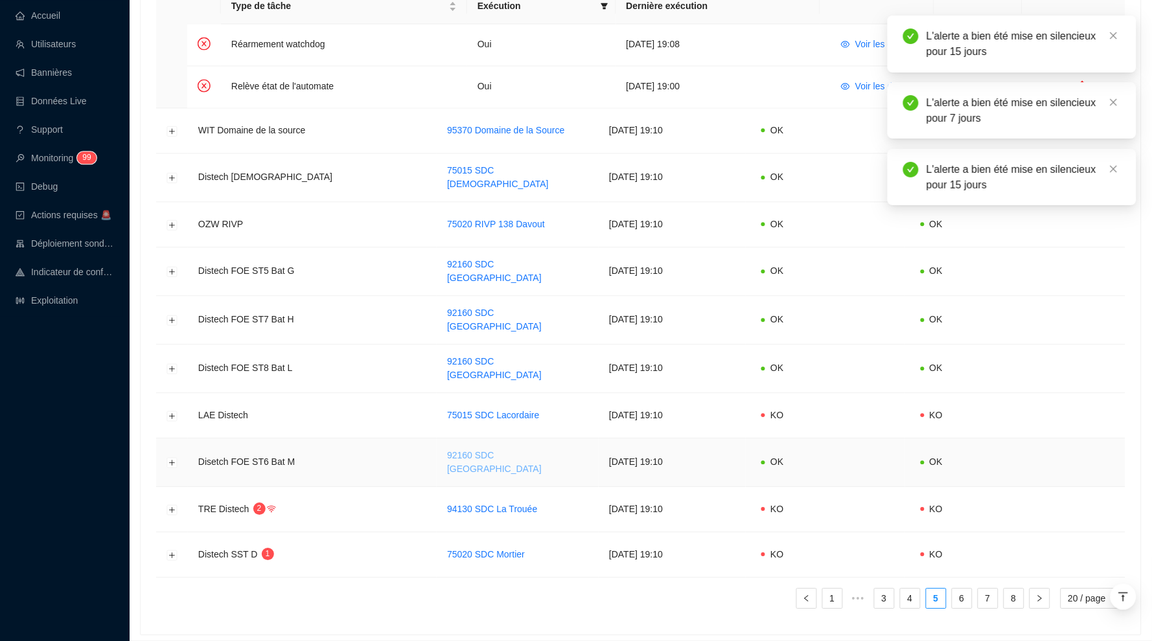
scroll to position [759, 0]
click at [172, 552] on button "Développer la ligne" at bounding box center [172, 557] width 10 height 10
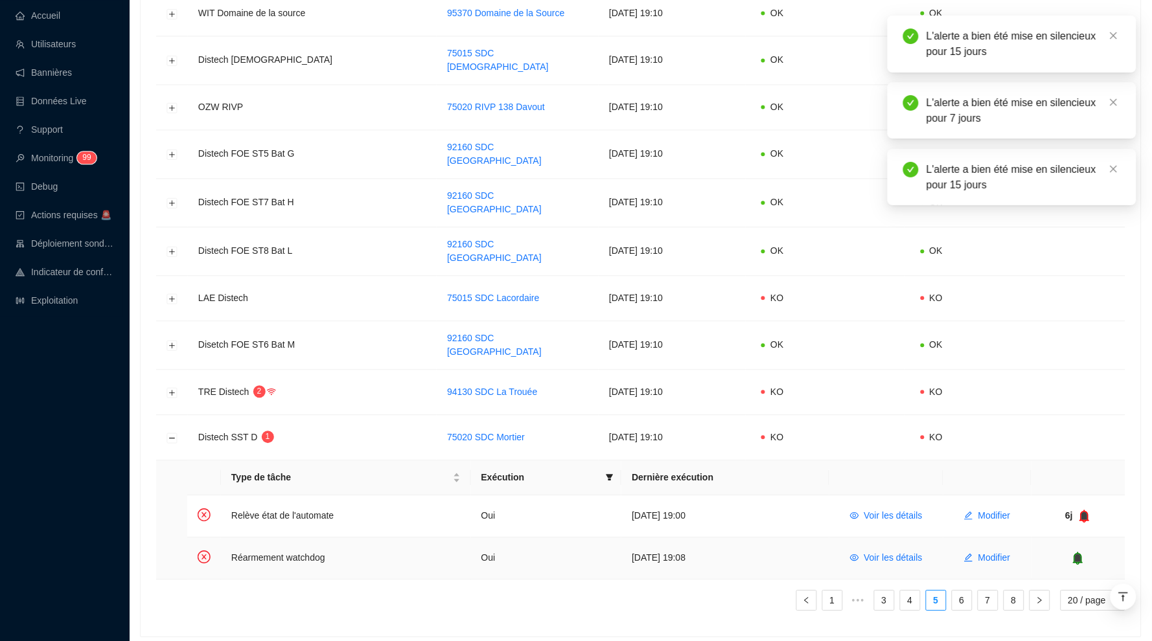
click at [1086, 552] on div at bounding box center [1078, 558] width 73 height 13
click at [1079, 538] on td at bounding box center [1078, 558] width 94 height 41
click at [1079, 553] on icon "bell" at bounding box center [1078, 557] width 8 height 9
click at [1086, 511] on icon "bell" at bounding box center [1085, 515] width 8 height 9
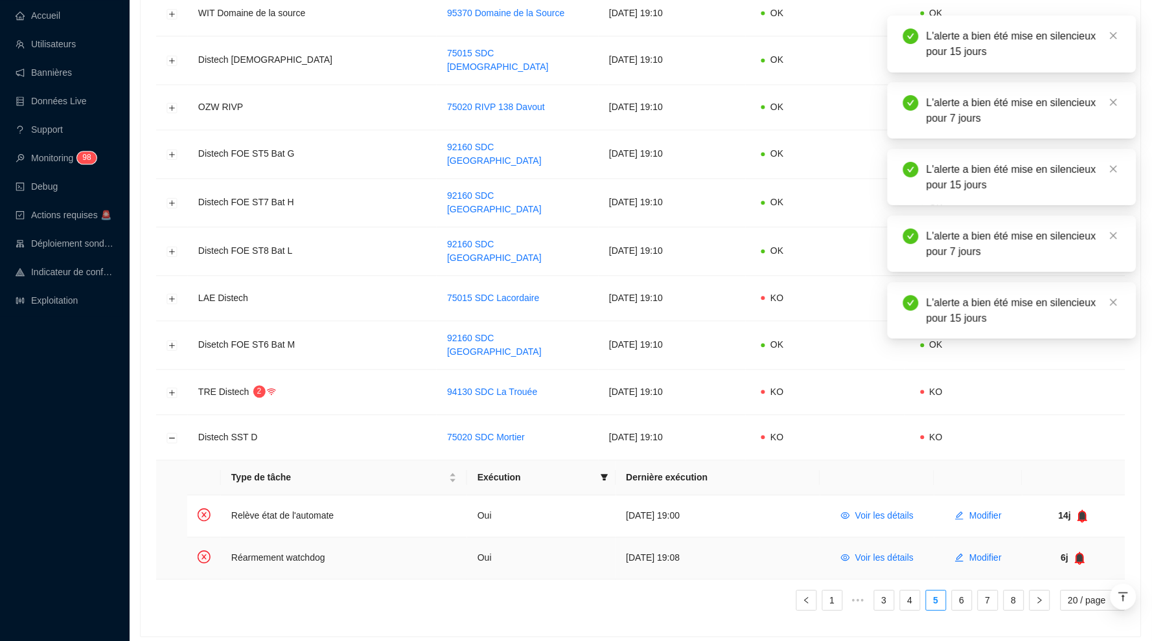
click at [1079, 552] on icon "bell" at bounding box center [1080, 558] width 10 height 13
click at [958, 591] on link "6" at bounding box center [961, 600] width 19 height 19
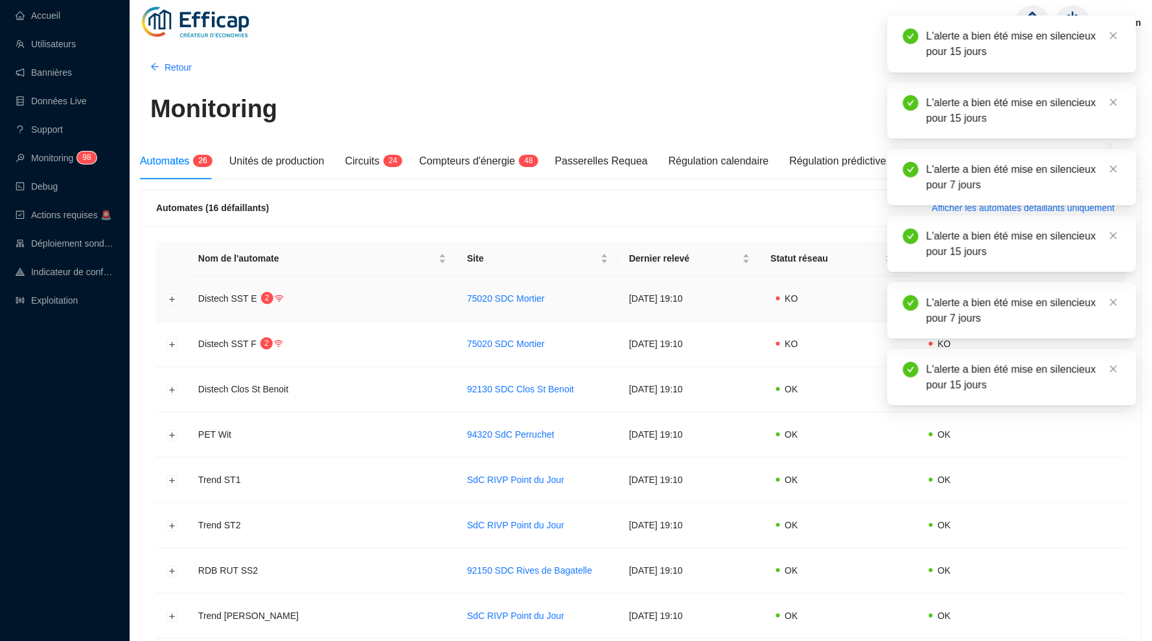
scroll to position [0, 0]
click at [170, 297] on button "Développer la ligne" at bounding box center [172, 299] width 10 height 10
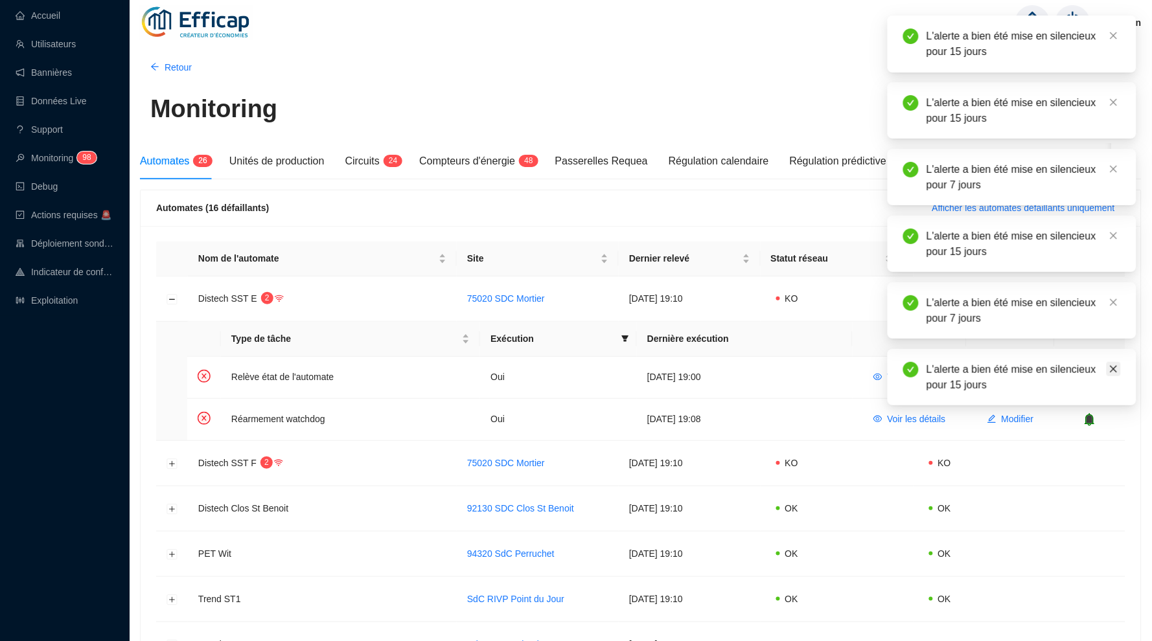
click at [1116, 372] on icon "close" at bounding box center [1113, 369] width 7 height 7
click at [1090, 377] on icon "bell" at bounding box center [1090, 376] width 8 height 9
click at [1094, 420] on div at bounding box center [1090, 419] width 50 height 13
click at [1085, 406] on div "L'alerte a bien été mise en silencieux pour 7 jours" at bounding box center [1012, 377] width 249 height 56
click at [1083, 406] on div "L'alerte a bien été mise en silencieux pour 7 jours" at bounding box center [1012, 377] width 249 height 56
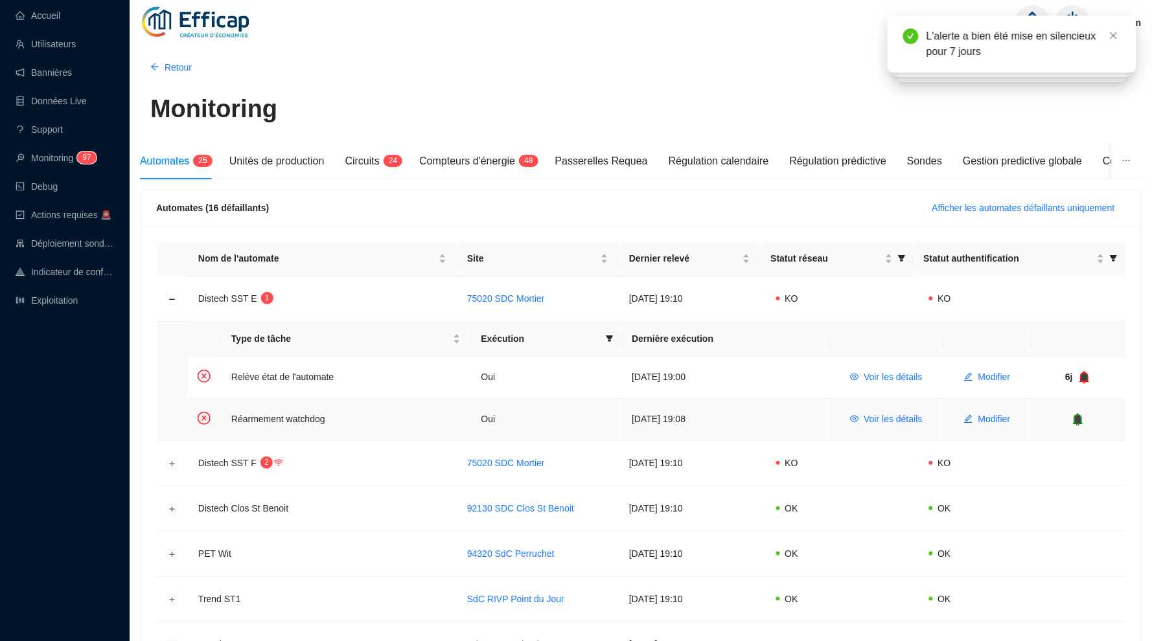
click at [1077, 421] on icon "bell" at bounding box center [1078, 419] width 8 height 9
click at [1086, 375] on icon "bell" at bounding box center [1085, 376] width 8 height 9
click at [1080, 419] on icon "bell" at bounding box center [1080, 419] width 8 height 9
click at [173, 464] on button "Développer la ligne" at bounding box center [172, 464] width 10 height 10
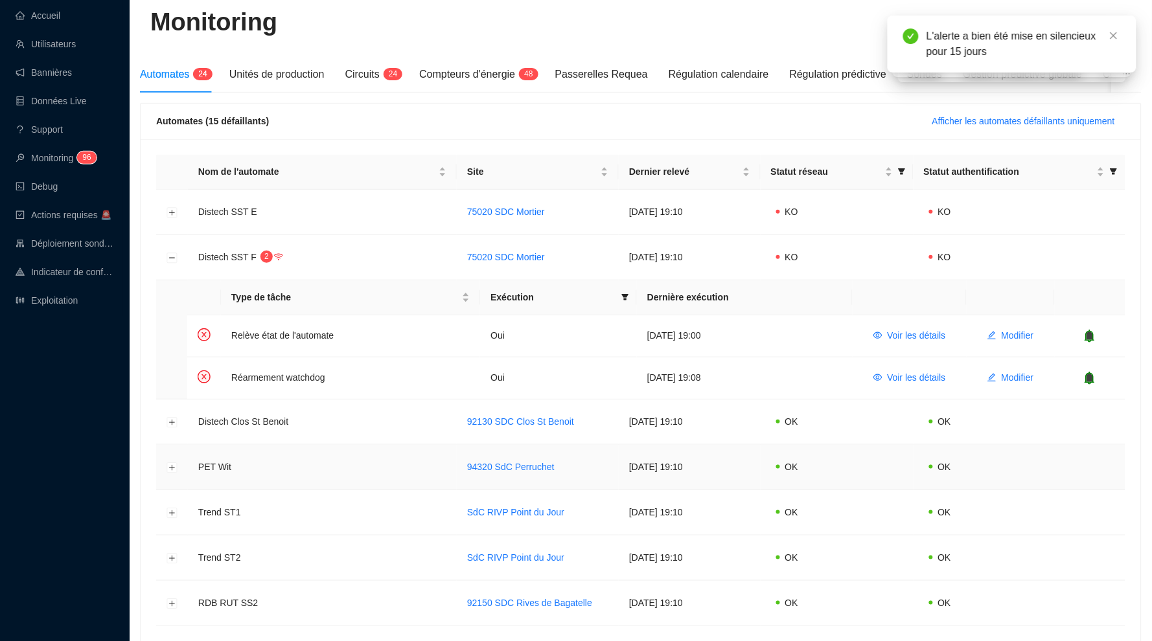
scroll to position [89, 0]
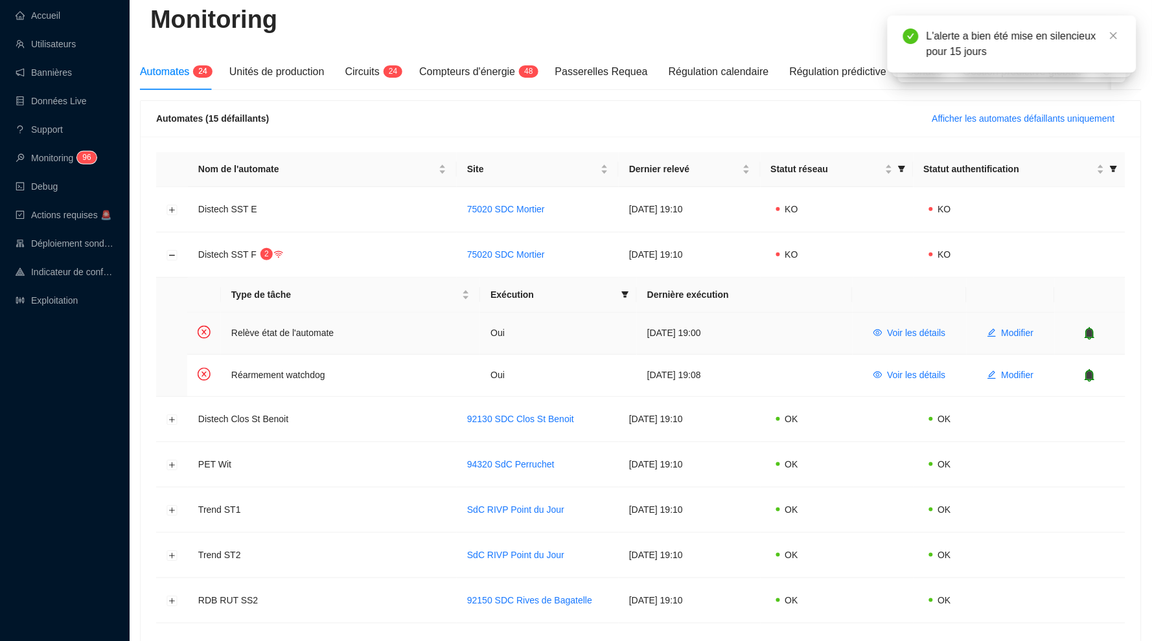
click at [1090, 322] on td at bounding box center [1090, 334] width 71 height 42
click at [1094, 331] on icon "bell" at bounding box center [1090, 332] width 8 height 9
click at [1092, 375] on icon "bell" at bounding box center [1090, 375] width 8 height 9
click at [1087, 332] on icon "bell" at bounding box center [1085, 332] width 8 height 9
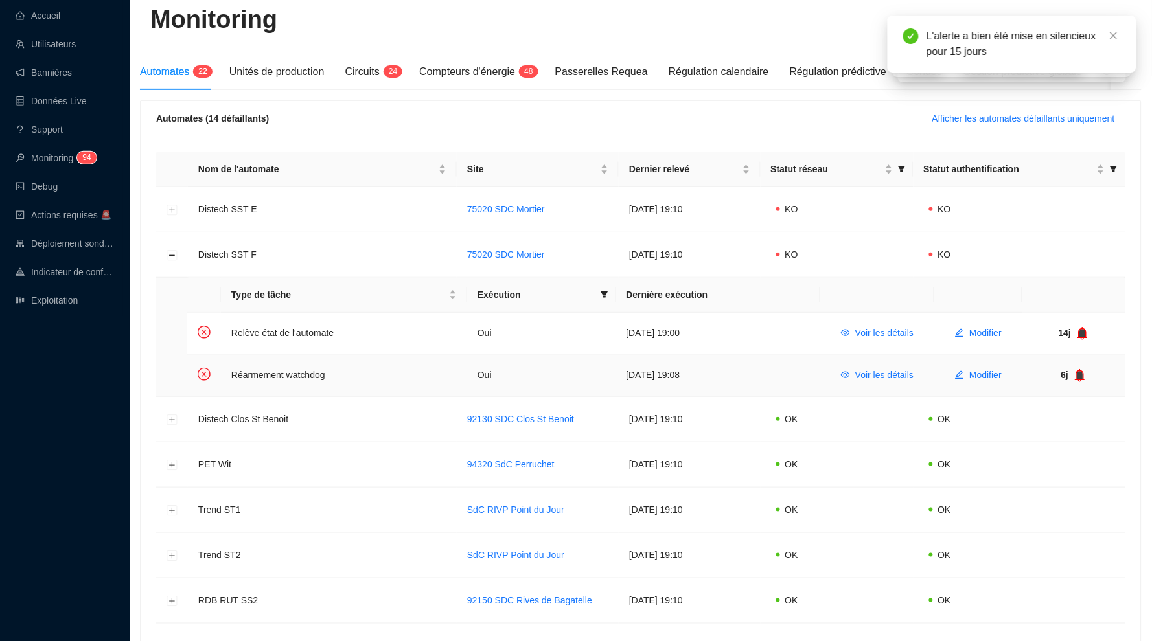
click at [1082, 374] on icon "bell" at bounding box center [1080, 375] width 8 height 9
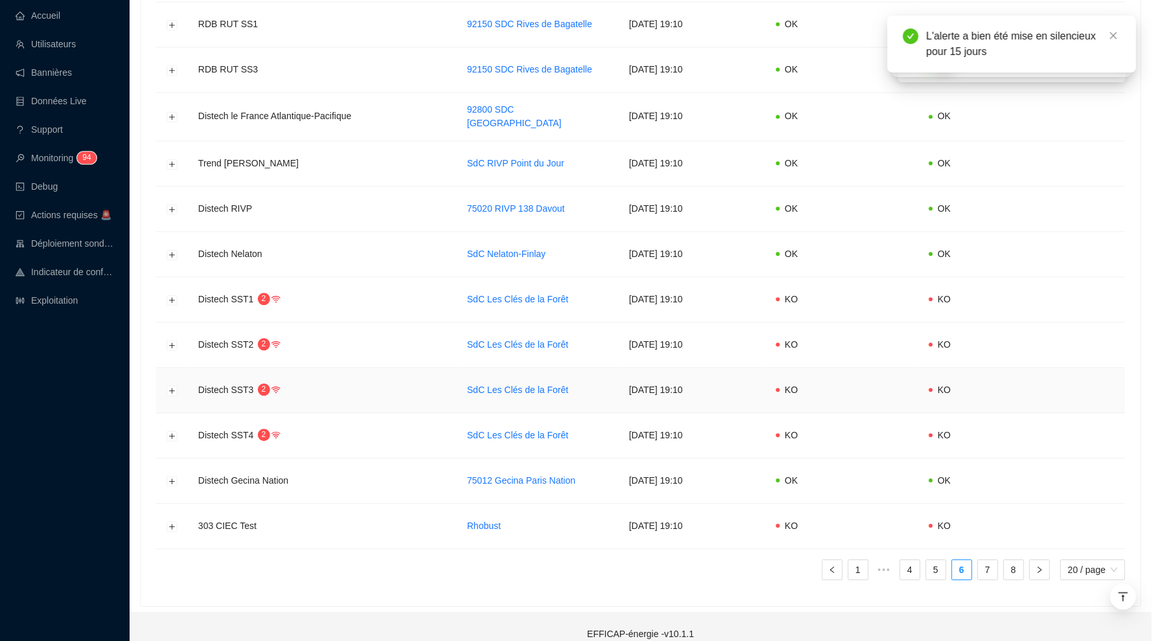
scroll to position [756, 0]
click at [981, 561] on link "7" at bounding box center [987, 570] width 19 height 19
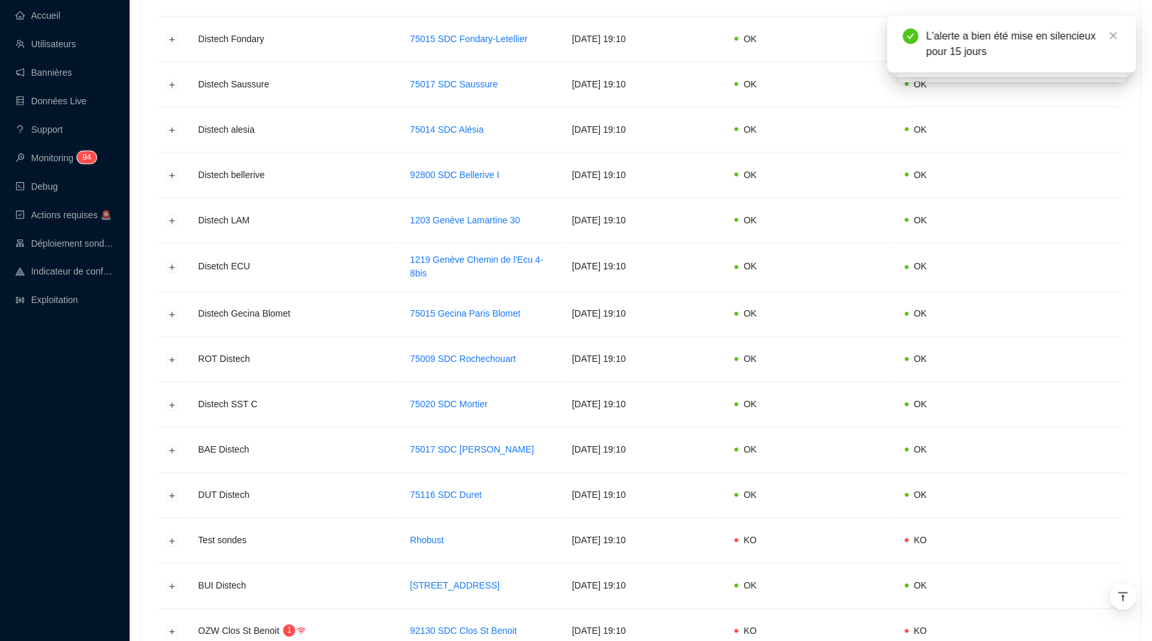
scroll to position [601, 0]
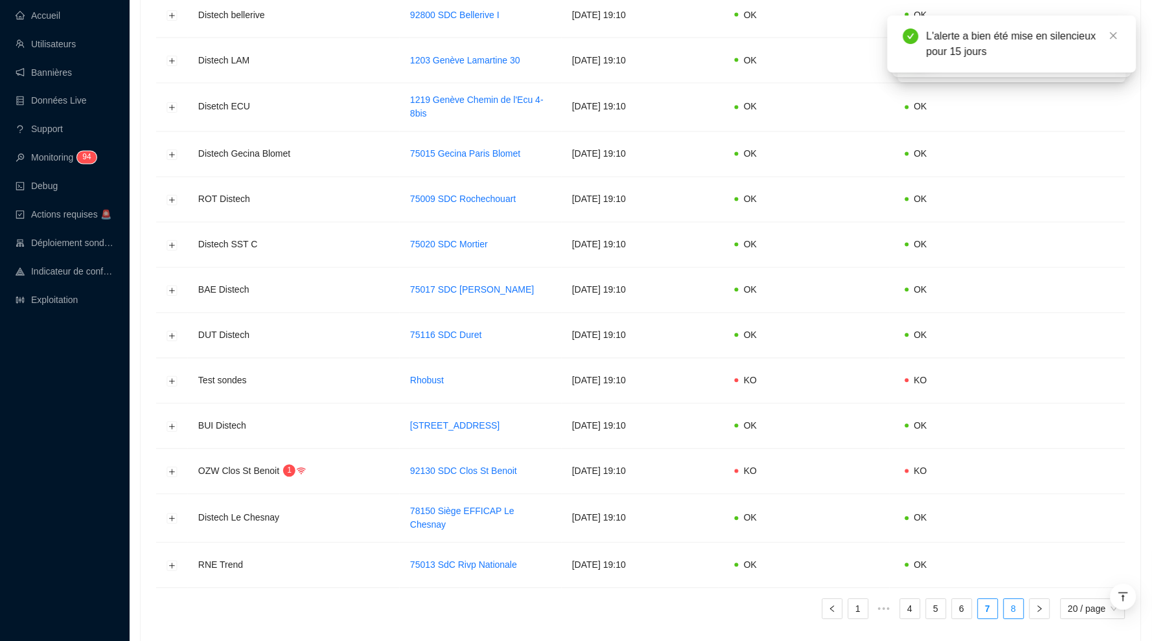
click at [1007, 600] on link "8" at bounding box center [1013, 609] width 19 height 19
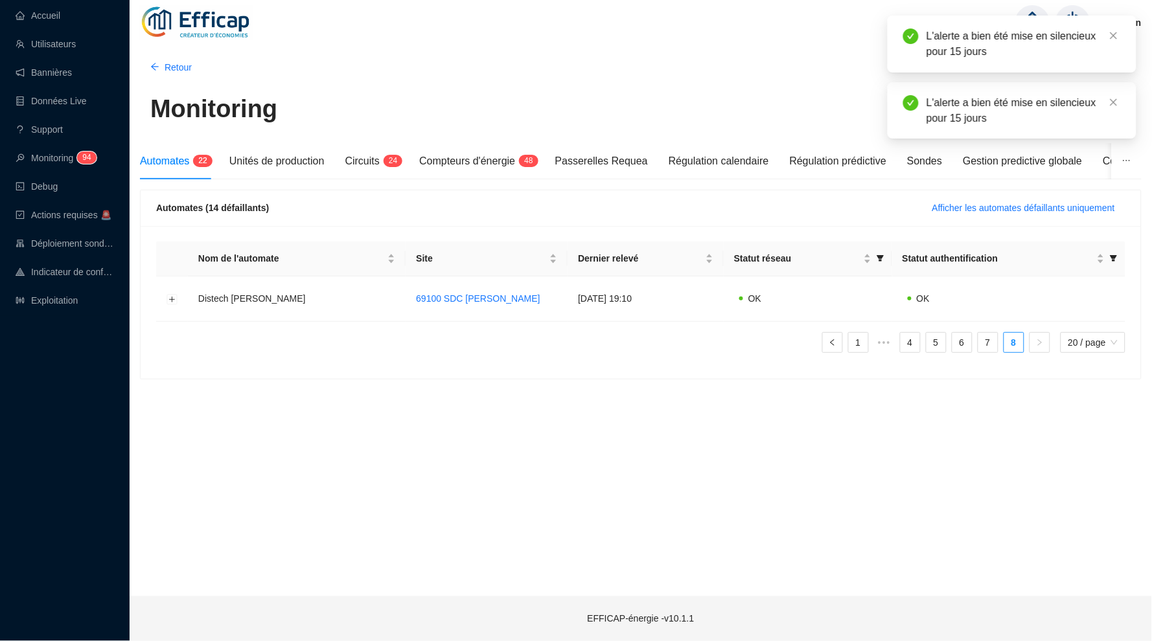
scroll to position [0, 0]
click at [373, 163] on span "Circuits" at bounding box center [362, 160] width 34 height 11
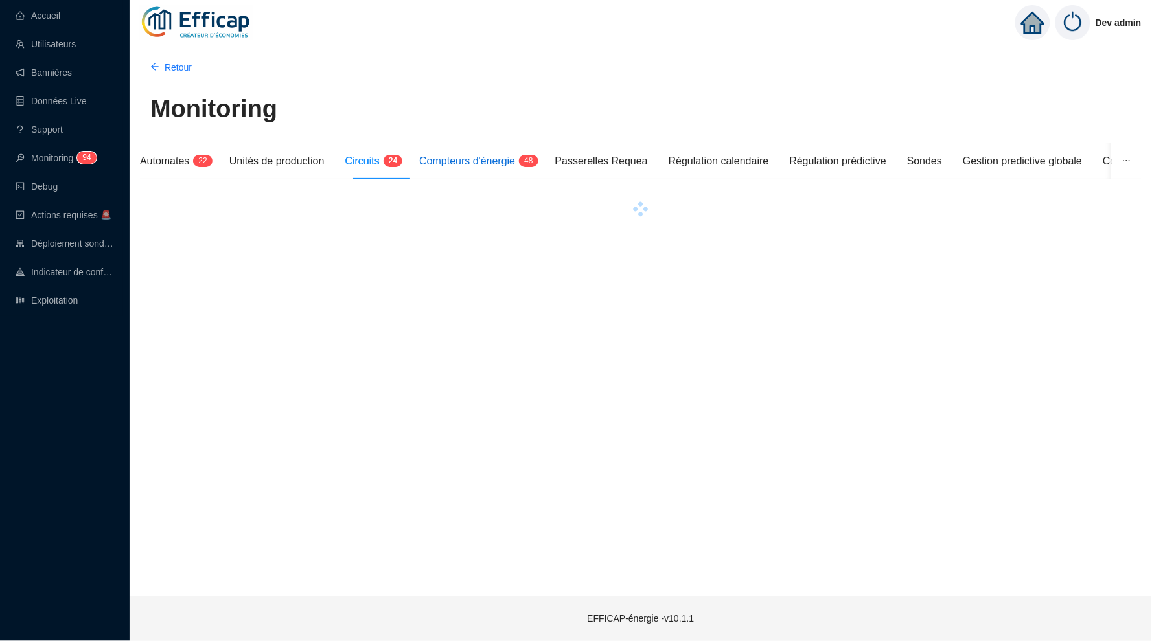
click at [498, 160] on span "Compteurs d'énergie" at bounding box center [467, 160] width 96 height 11
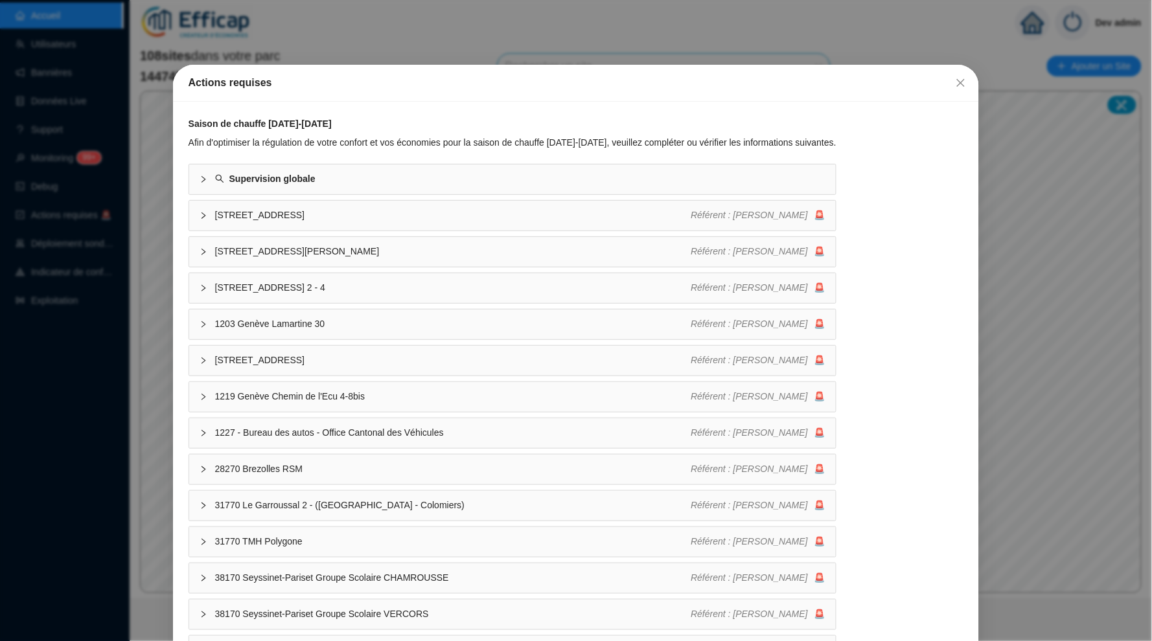
click at [960, 84] on icon "close" at bounding box center [961, 83] width 8 height 8
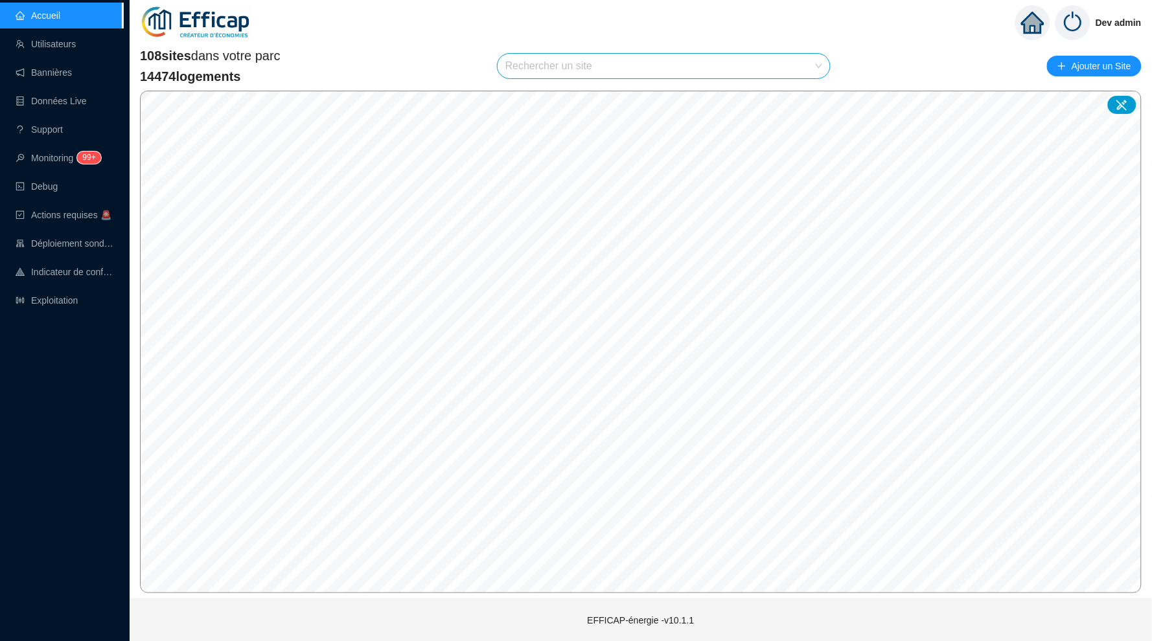
click at [625, 61] on input "search" at bounding box center [657, 66] width 305 height 25
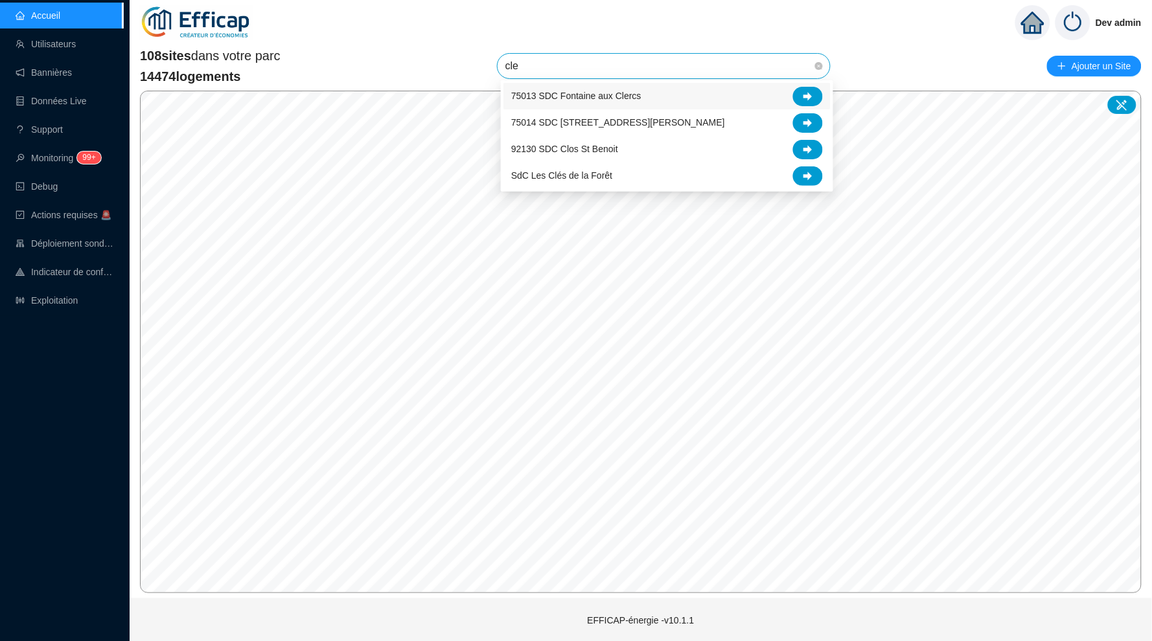
type input "clef"
type input "cle"
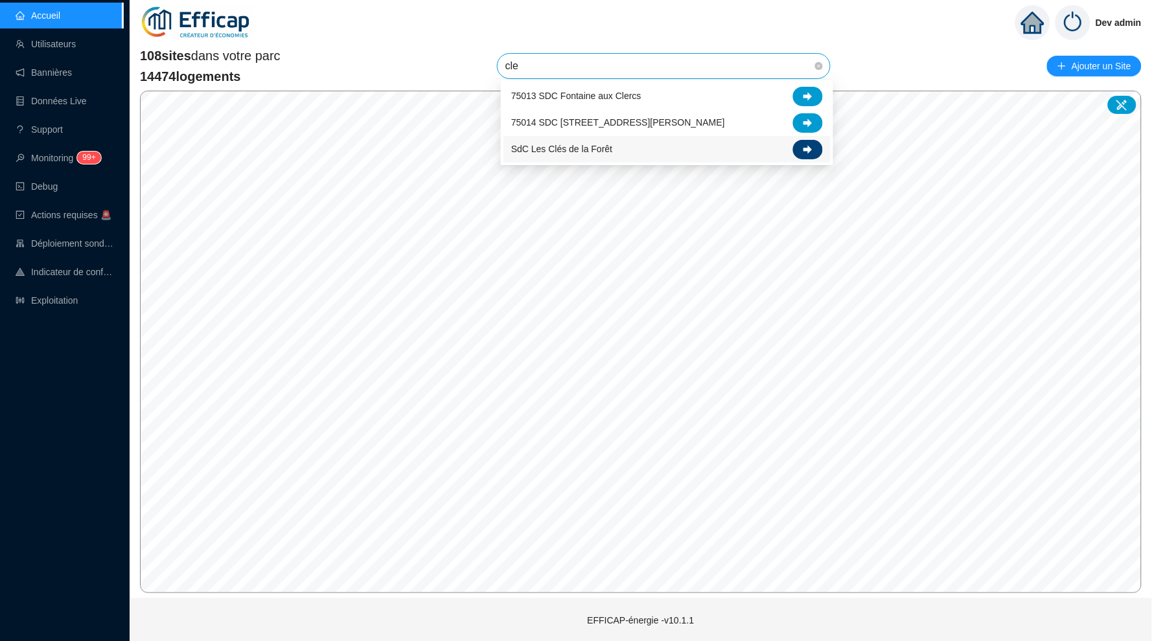
click at [796, 144] on div at bounding box center [808, 149] width 30 height 19
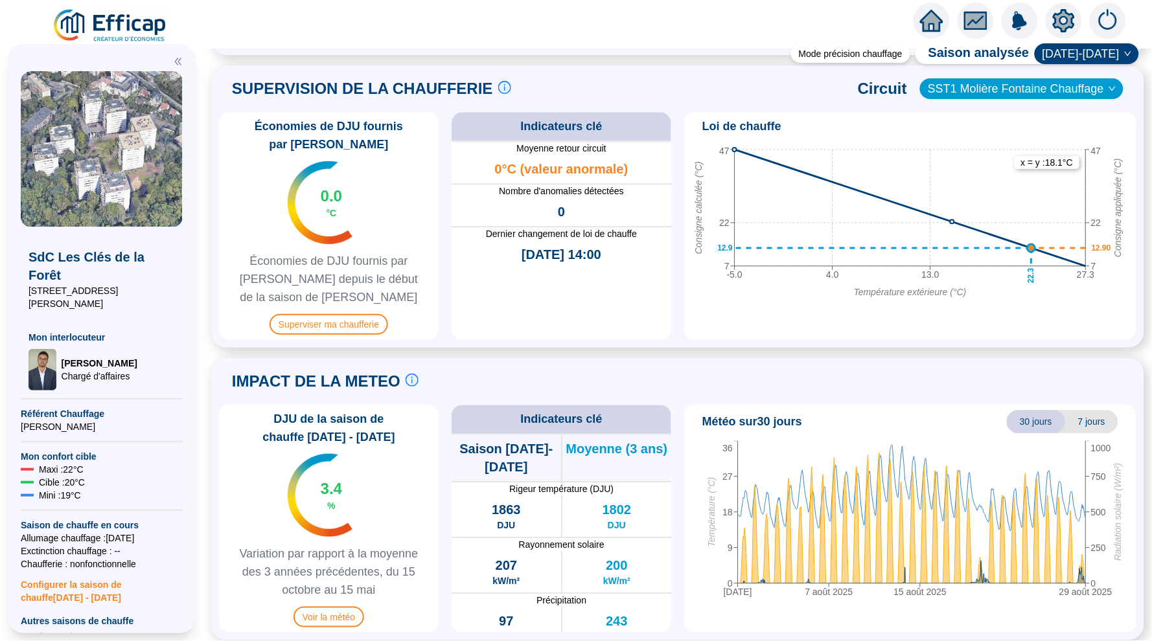
click at [336, 308] on div "Économies de DJU fournis par Efficap 0.0 °C Économies de DJU fournis par Effica…" at bounding box center [329, 226] width 220 height 228
click at [336, 314] on span "Superviser ma chaufferie" at bounding box center [328, 324] width 119 height 21
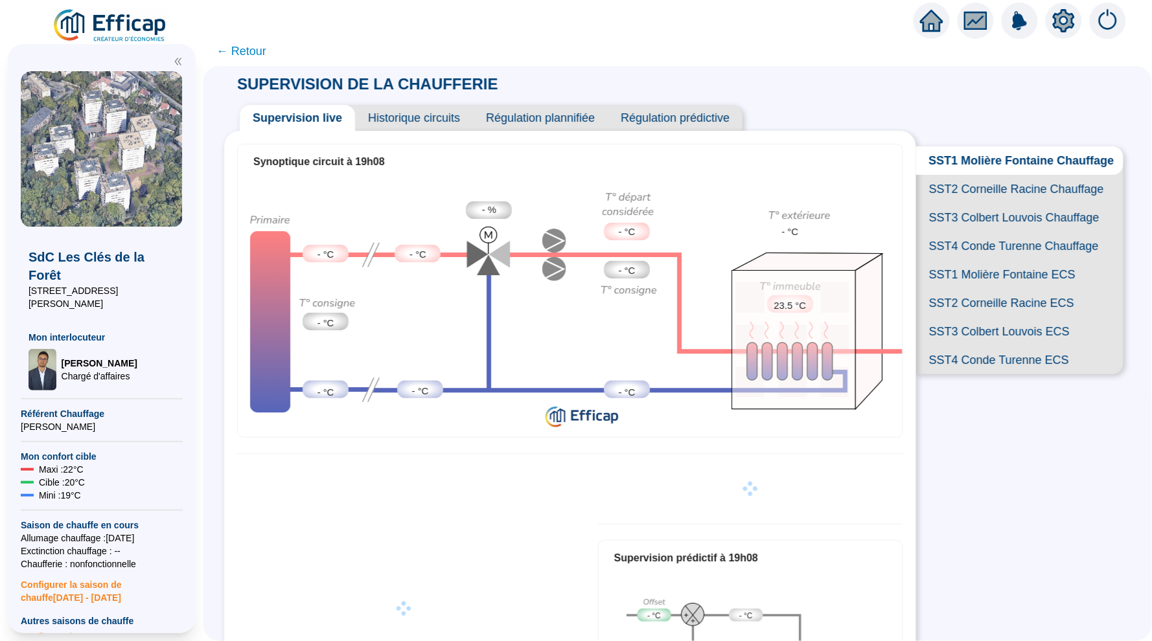
click at [395, 123] on span "Historique circuits" at bounding box center [414, 118] width 118 height 26
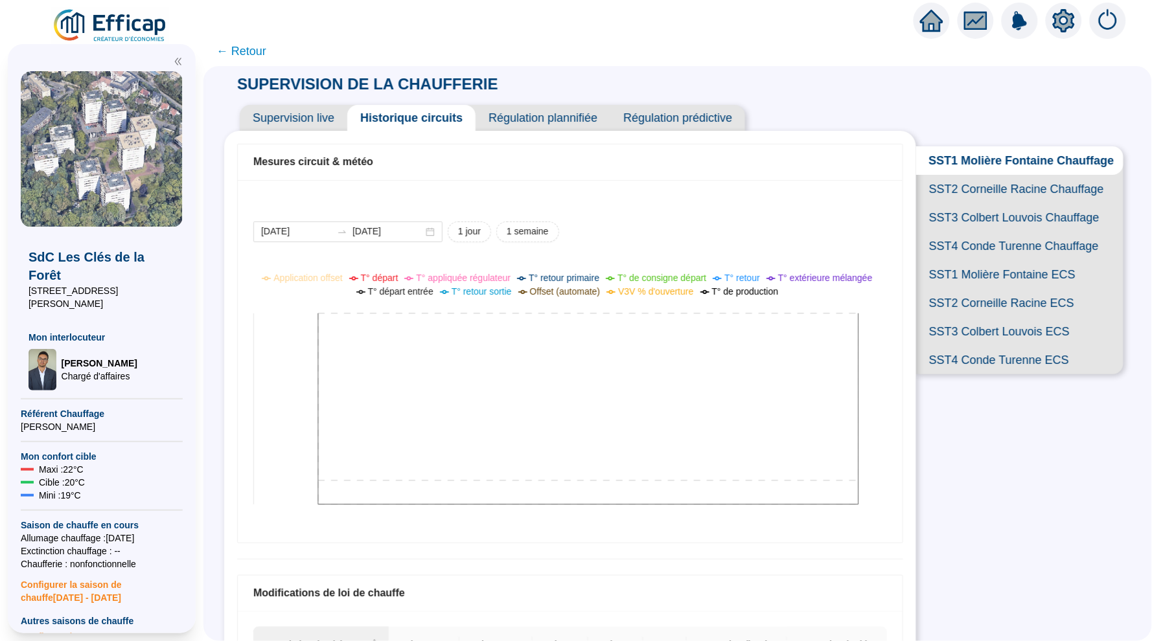
click at [555, 400] on icon at bounding box center [570, 397] width 634 height 259
click at [531, 233] on span "1 semaine" at bounding box center [528, 232] width 42 height 14
type input "2025-08-22"
click at [961, 196] on span "SST2 Corneille Racine Chauffage" at bounding box center [1019, 189] width 207 height 29
click at [974, 222] on span "SST3 Colbert Louvois Chauffage" at bounding box center [1019, 217] width 207 height 29
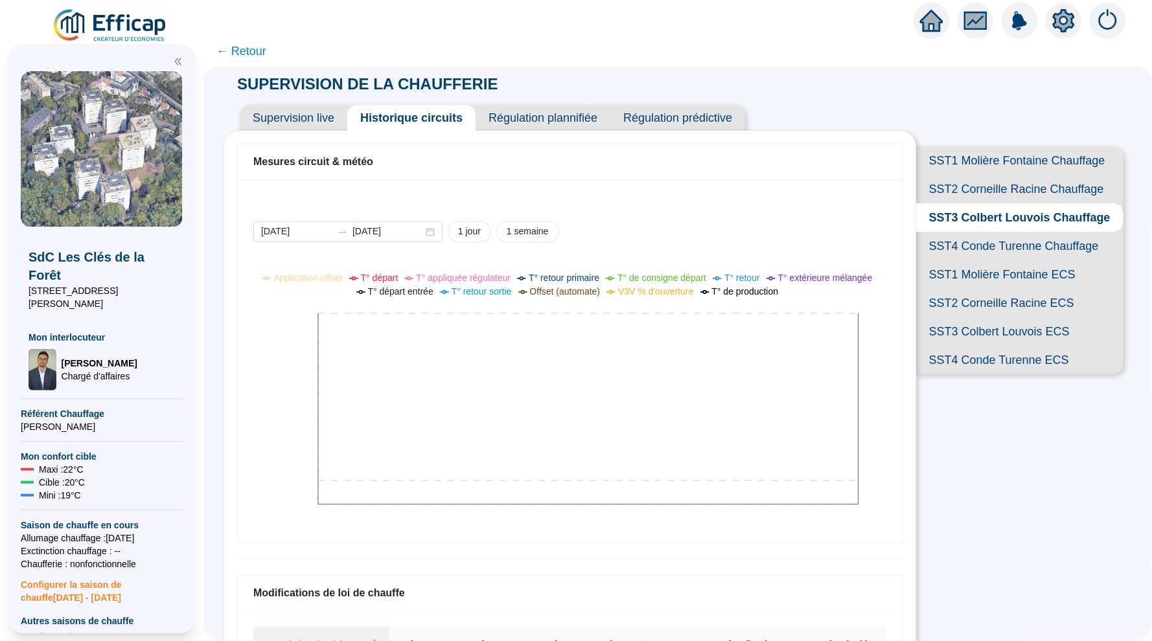
click at [971, 260] on span "SST1 Molière Fontaine ECS" at bounding box center [1019, 274] width 207 height 29
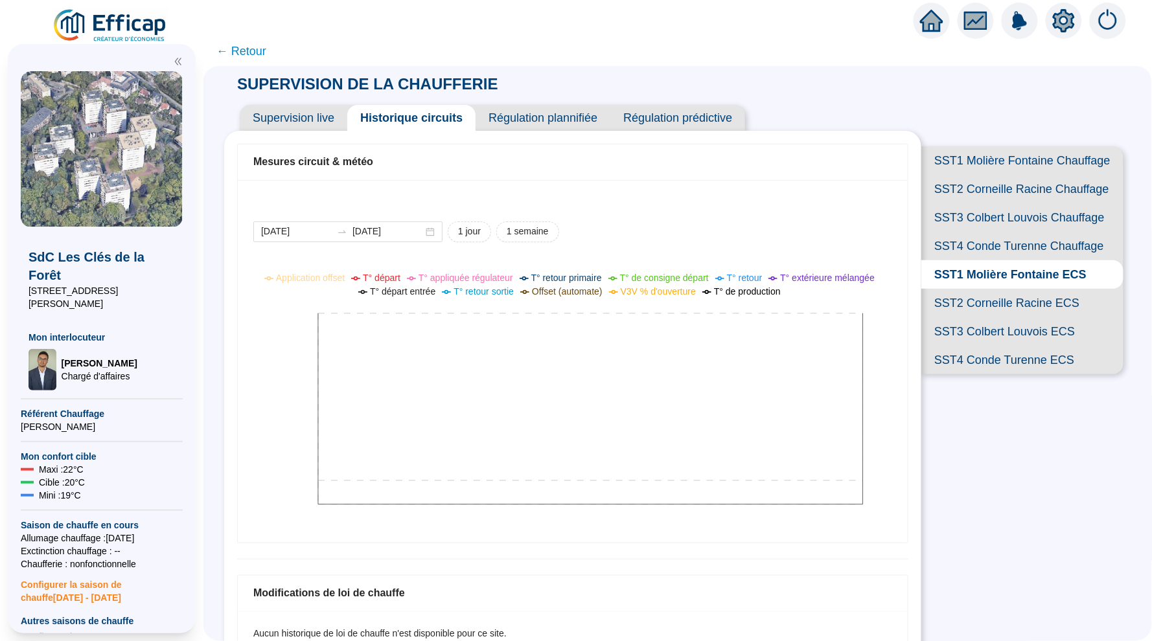
click at [974, 243] on span "SST4 Conde Turenne Chauffage" at bounding box center [1022, 246] width 202 height 29
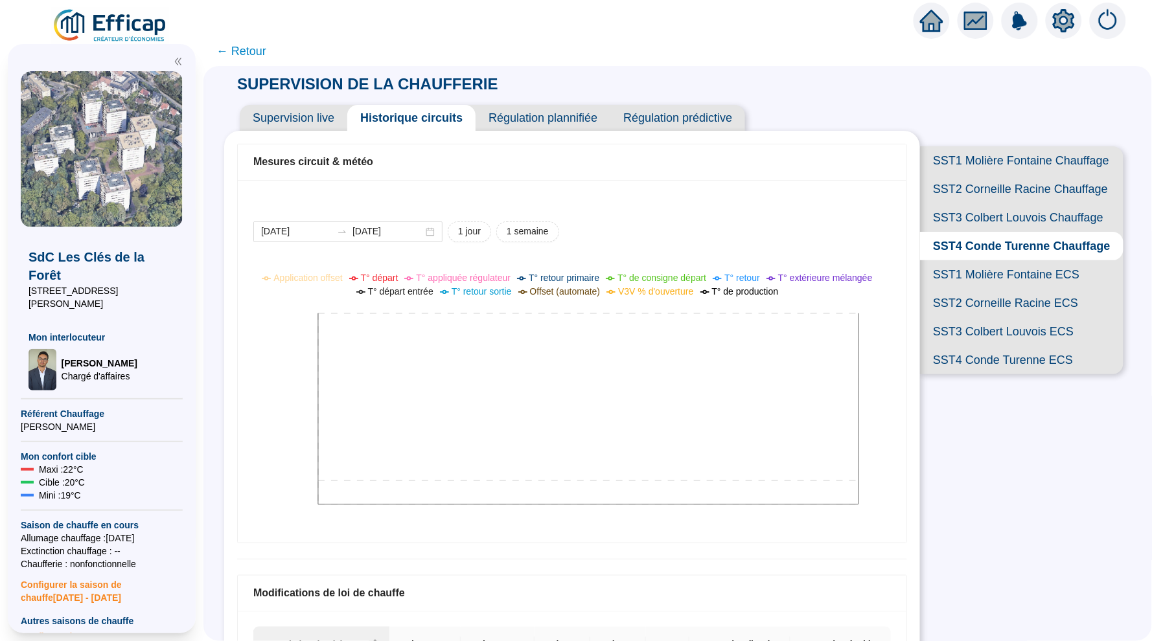
click at [242, 48] on span "← Retour" at bounding box center [241, 51] width 50 height 18
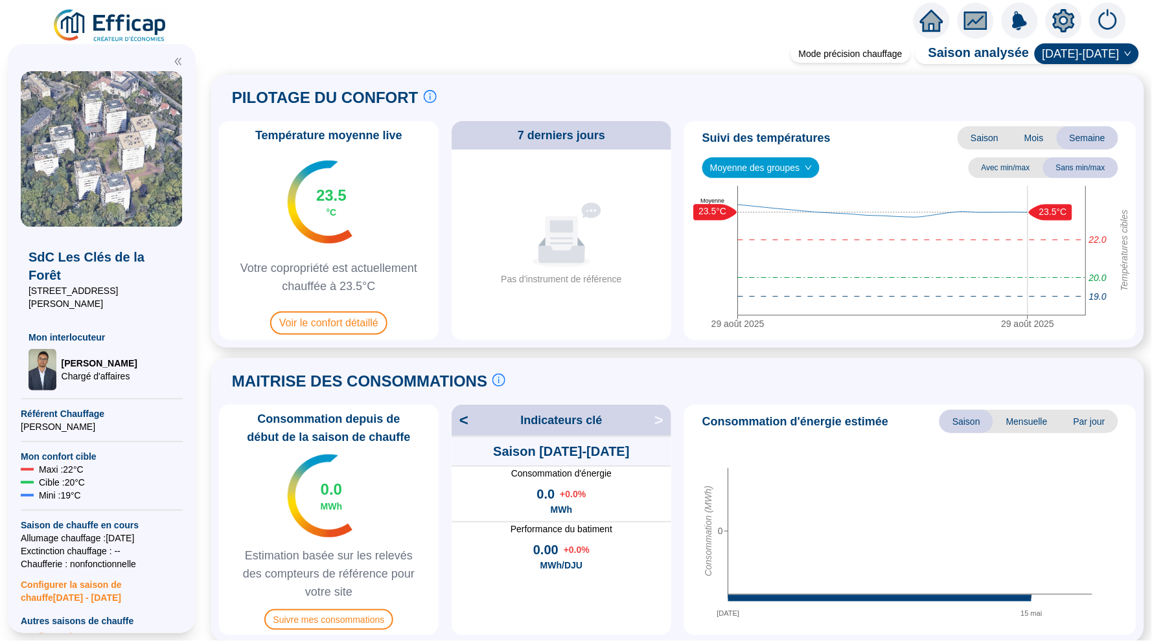
click at [926, 27] on icon "home" at bounding box center [931, 21] width 23 height 18
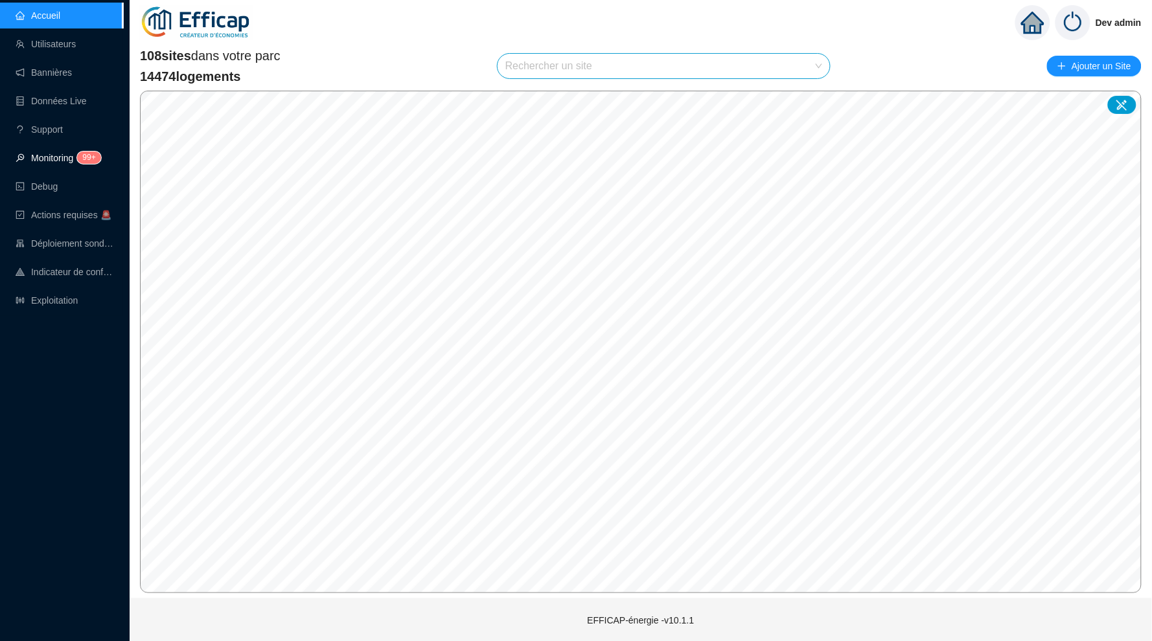
click at [72, 162] on link "Monitoring 99+" at bounding box center [57, 158] width 82 height 10
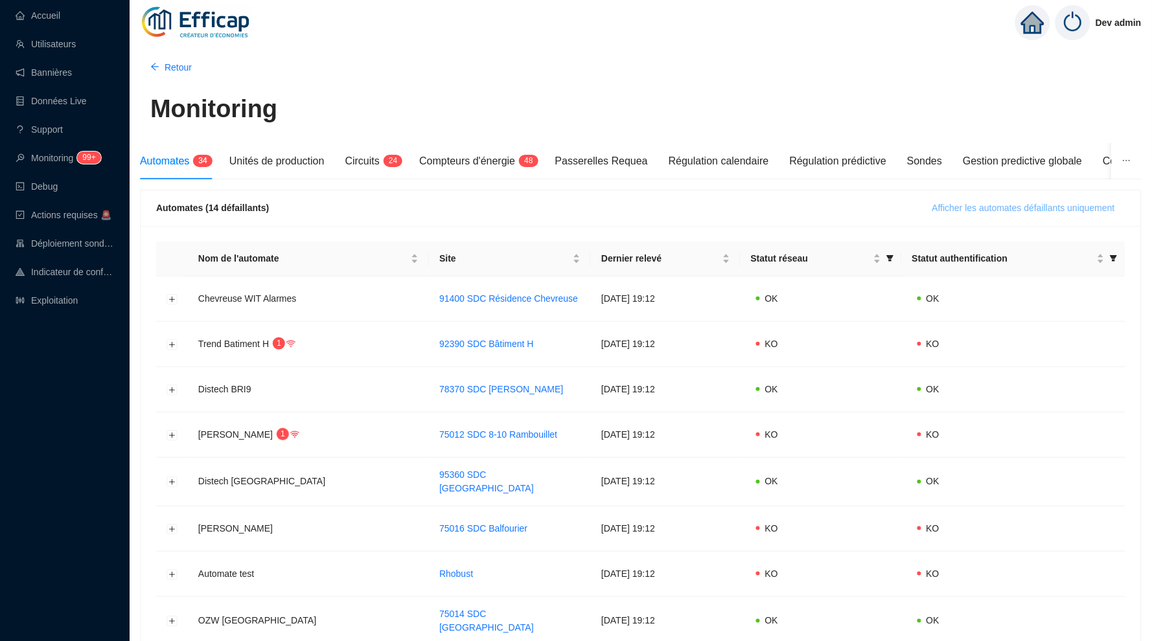
click at [947, 205] on span "Afficher les automates défaillants uniquement" at bounding box center [1023, 208] width 183 height 14
click at [380, 161] on span "Circuits" at bounding box center [362, 160] width 34 height 11
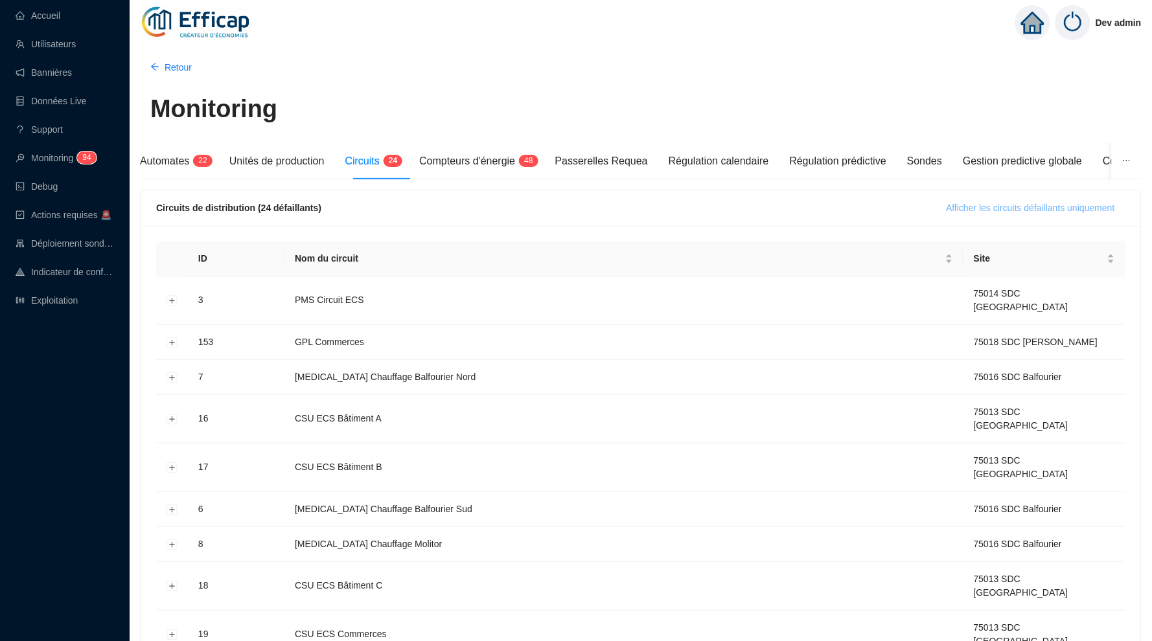
click at [979, 207] on span "Afficher les circuits défaillants uniquement" at bounding box center [1030, 208] width 168 height 14
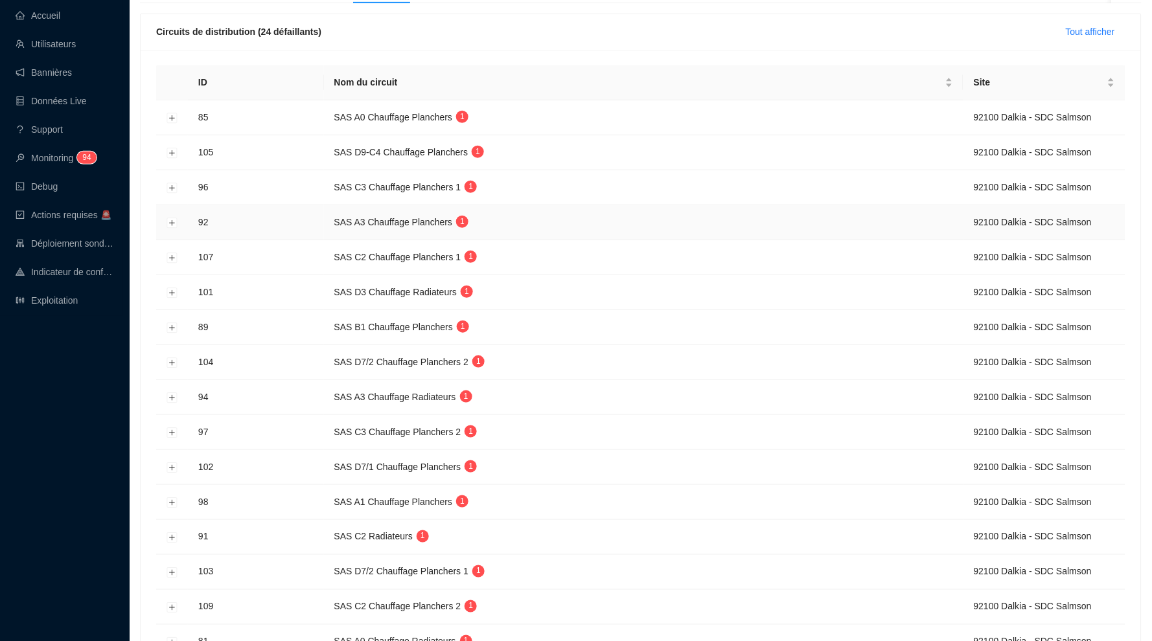
scroll to position [182, 0]
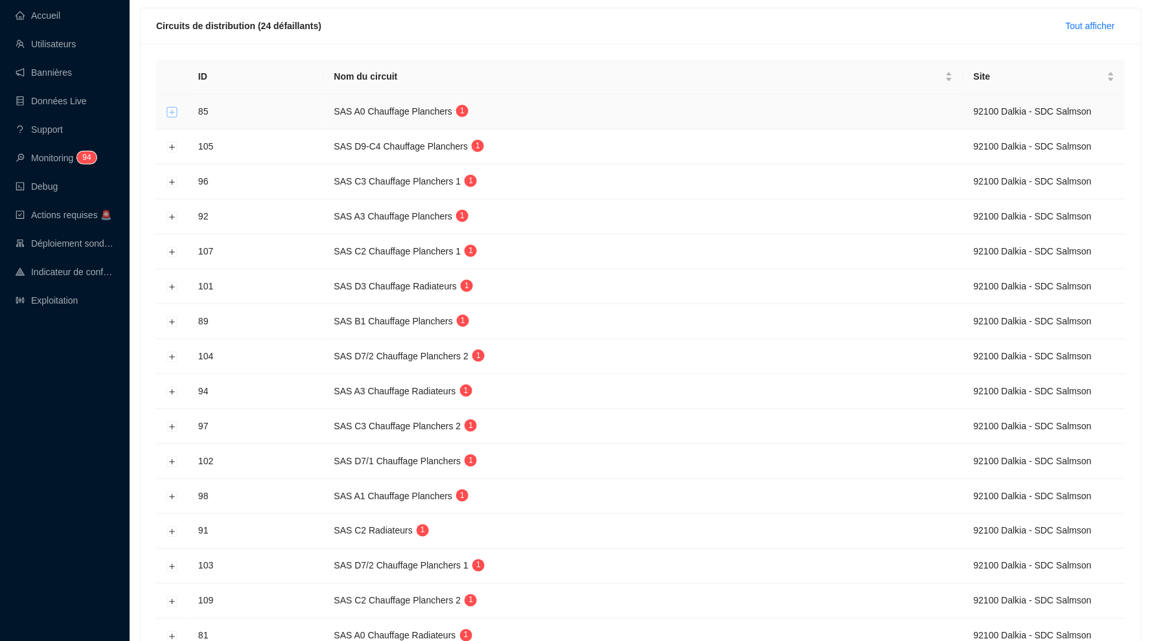
click at [174, 109] on button "Développer la ligne" at bounding box center [172, 112] width 10 height 10
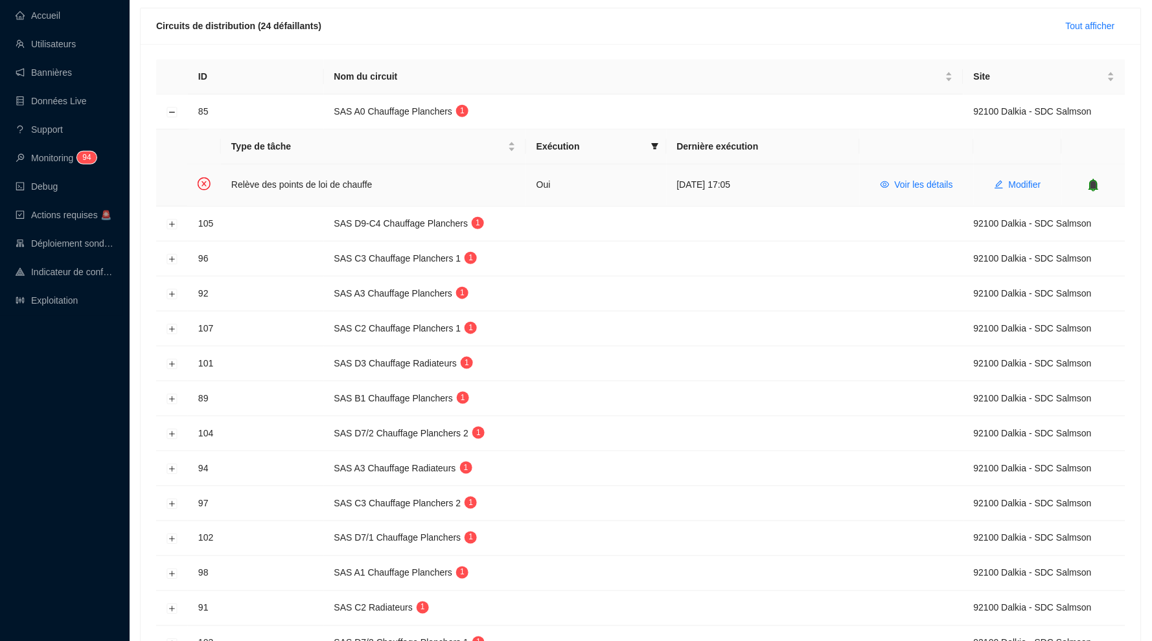
click at [1098, 182] on icon "bell" at bounding box center [1093, 185] width 10 height 13
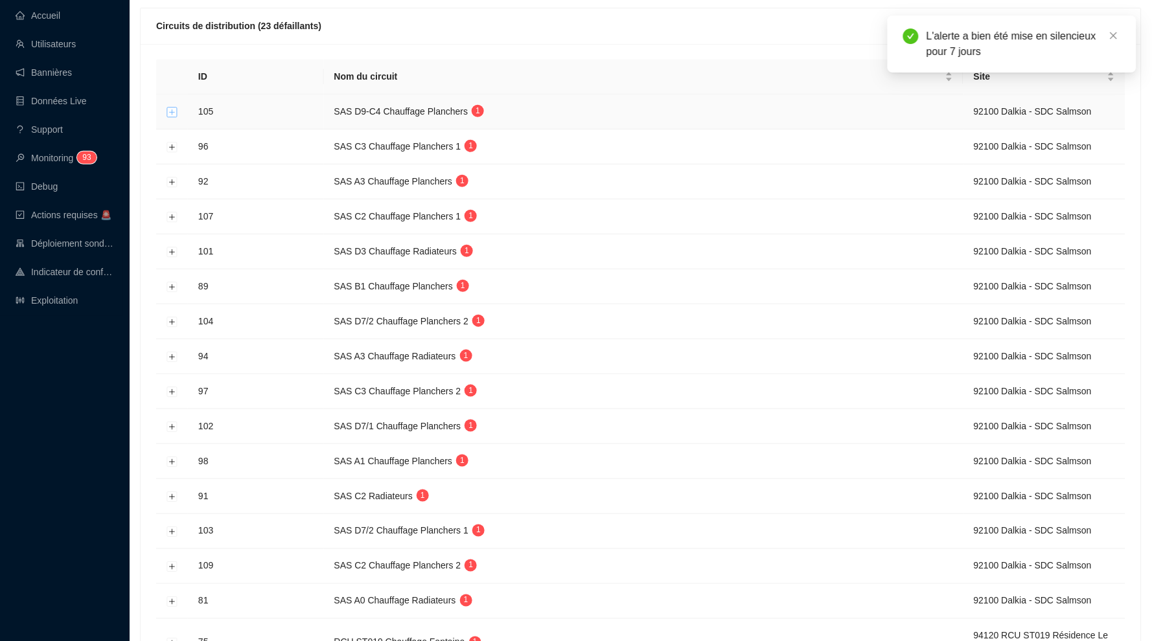
click at [172, 113] on button "Développer la ligne" at bounding box center [172, 112] width 10 height 10
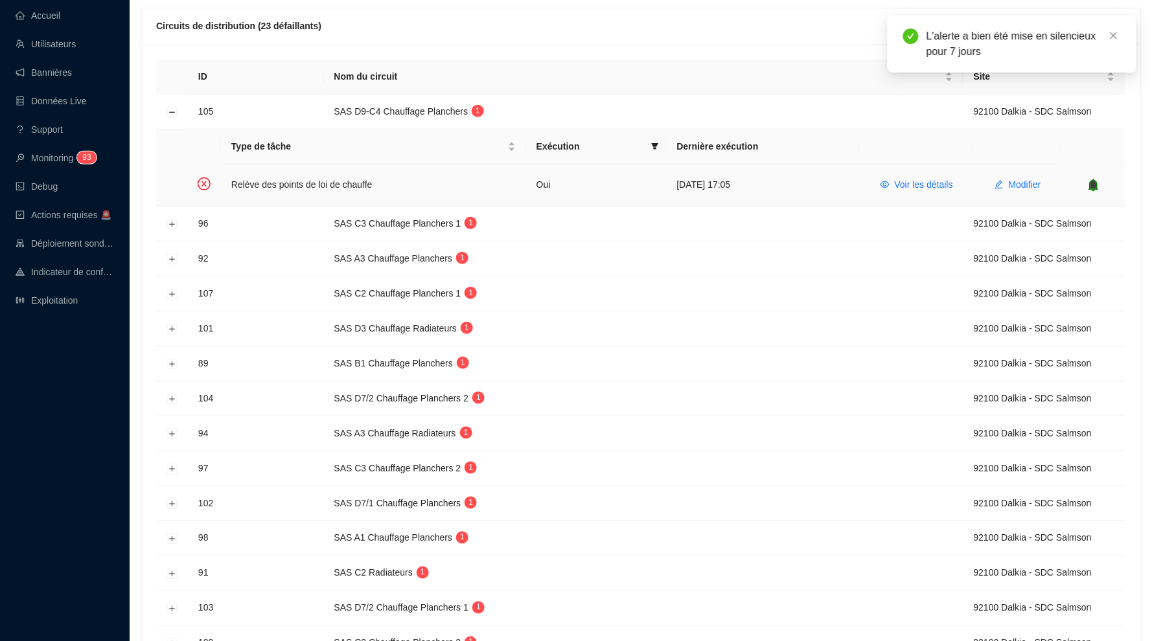
click at [1095, 182] on icon "bell" at bounding box center [1094, 184] width 8 height 9
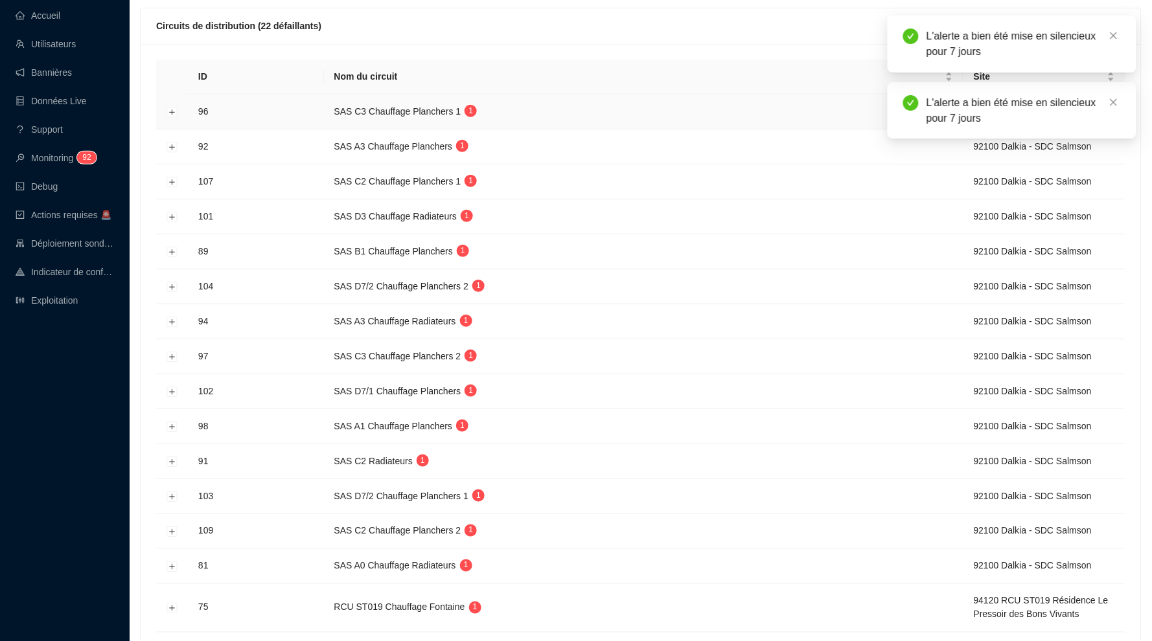
click at [166, 111] on td at bounding box center [172, 112] width 32 height 35
click at [169, 111] on button "Développer la ligne" at bounding box center [172, 112] width 10 height 10
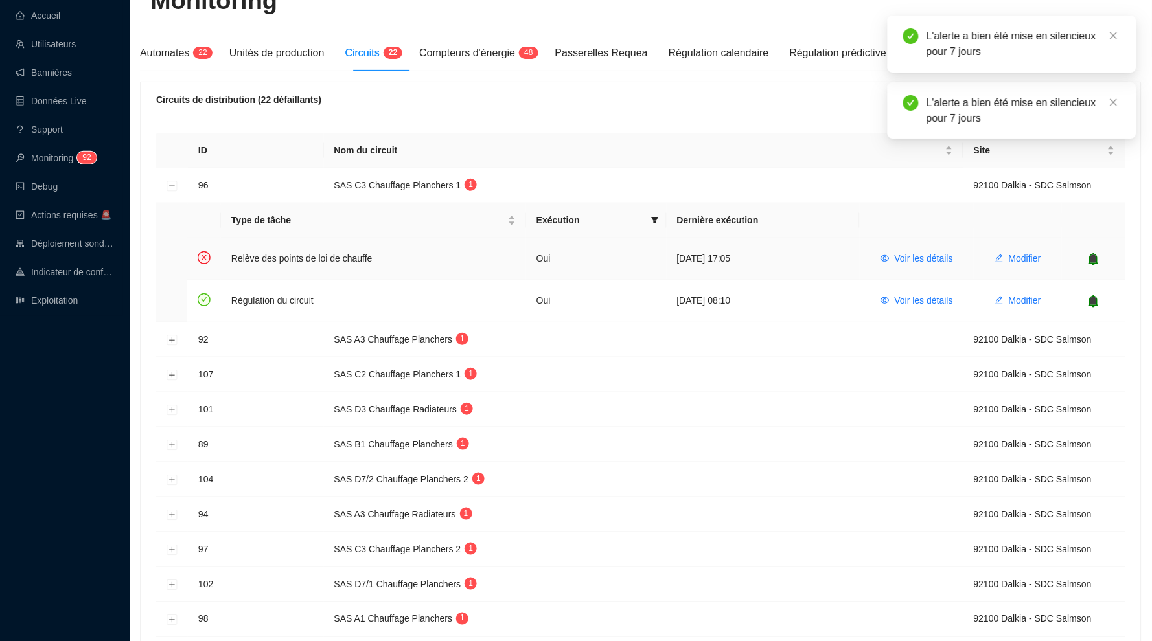
scroll to position [66, 0]
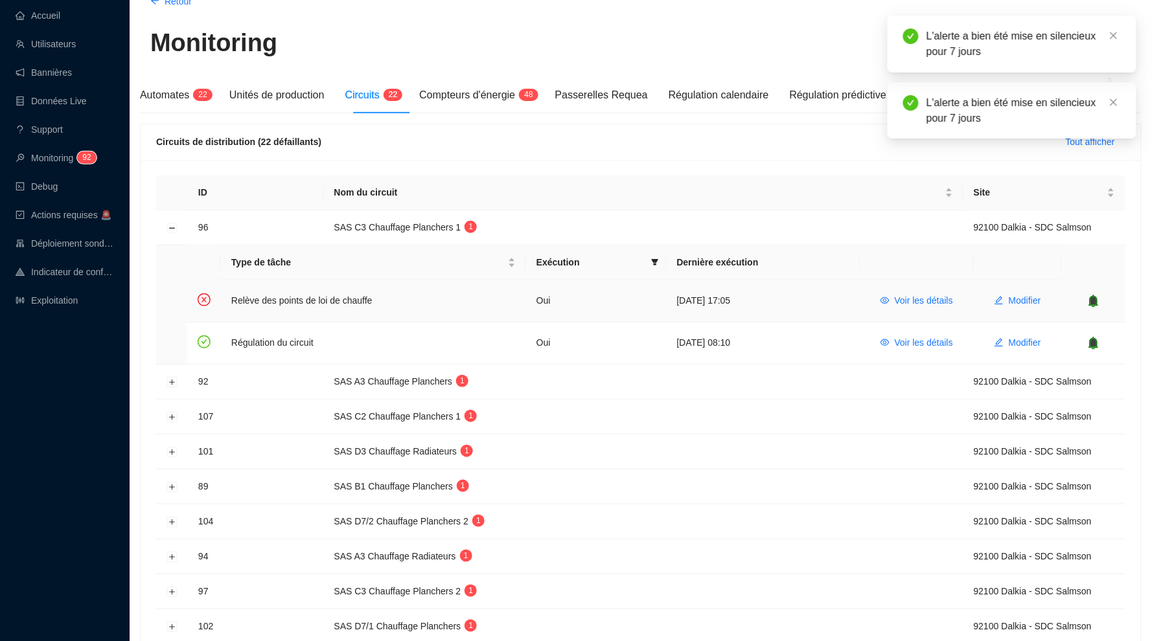
click at [1096, 299] on icon "bell" at bounding box center [1094, 300] width 8 height 9
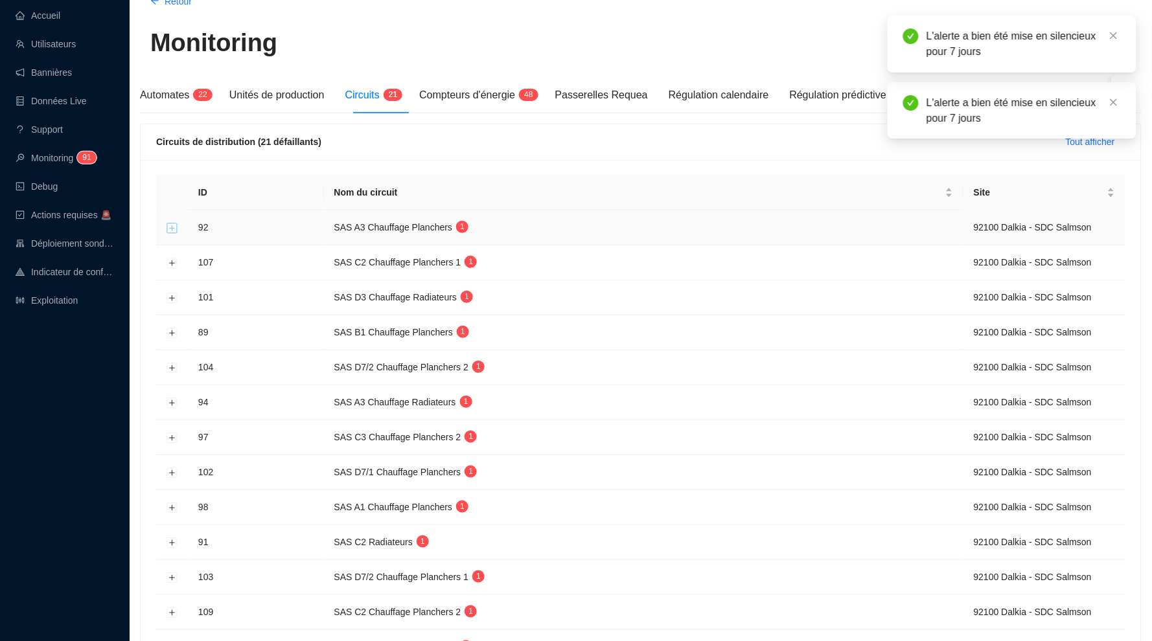
click at [176, 227] on button "Développer la ligne" at bounding box center [172, 228] width 10 height 10
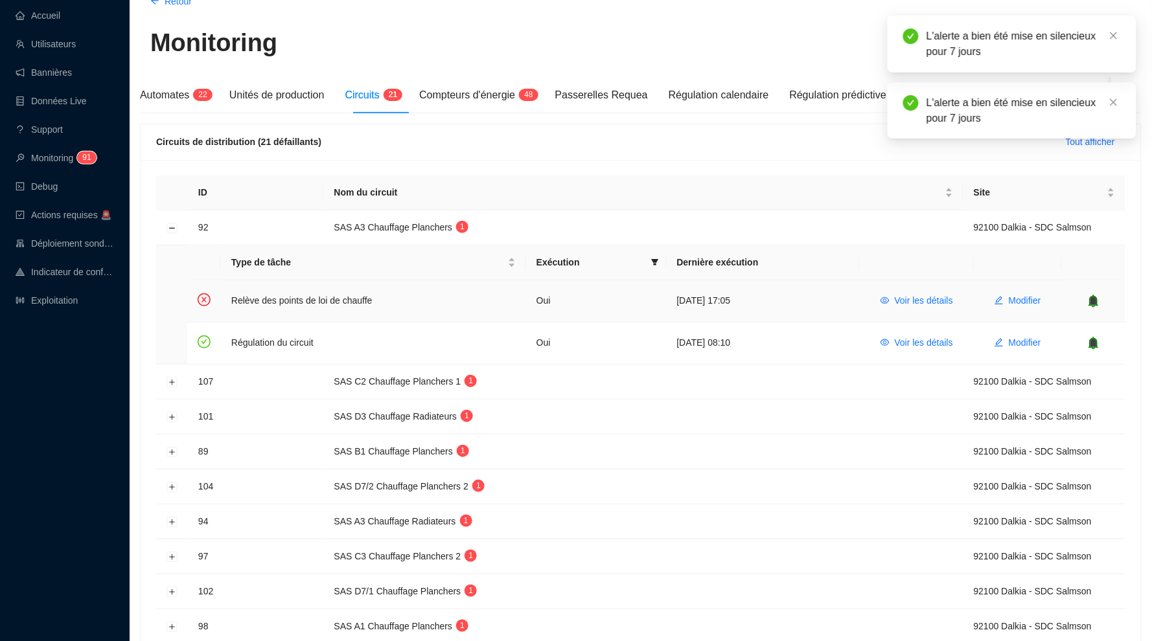
click at [1092, 297] on icon "bell" at bounding box center [1093, 301] width 10 height 13
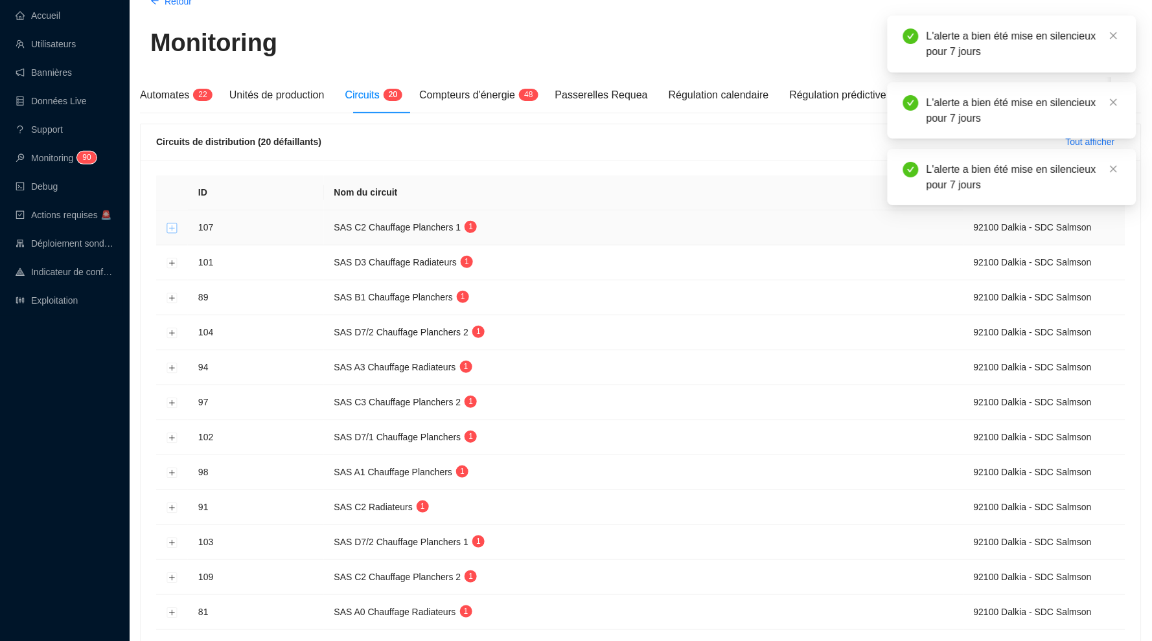
click at [174, 227] on button "Développer la ligne" at bounding box center [172, 228] width 10 height 10
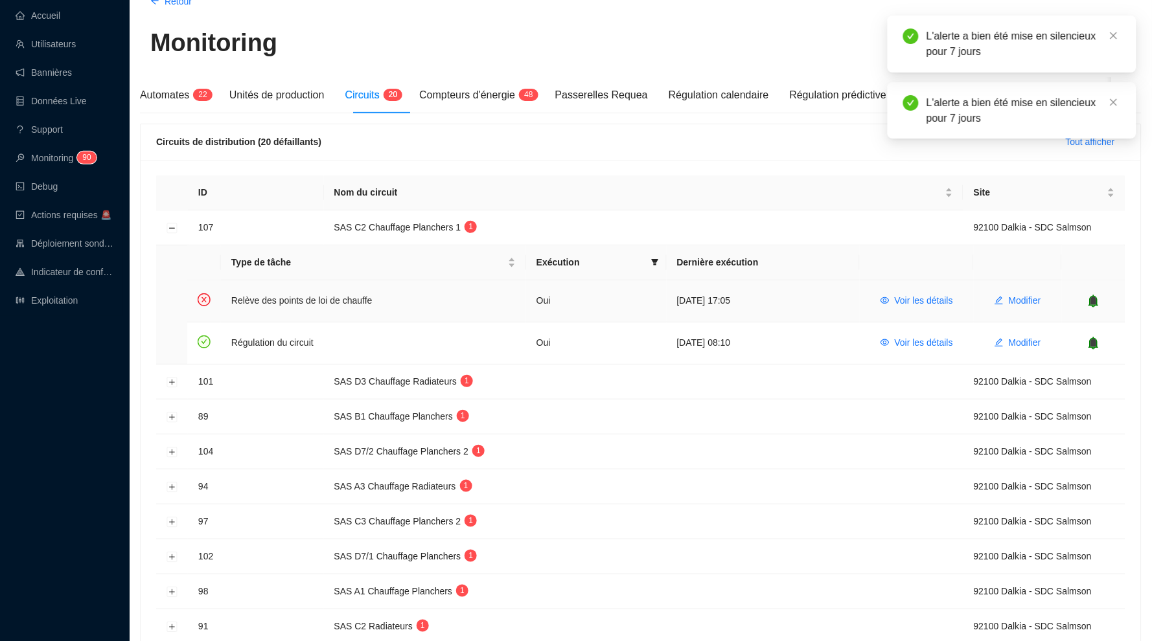
click at [1093, 299] on icon "bell" at bounding box center [1094, 300] width 8 height 9
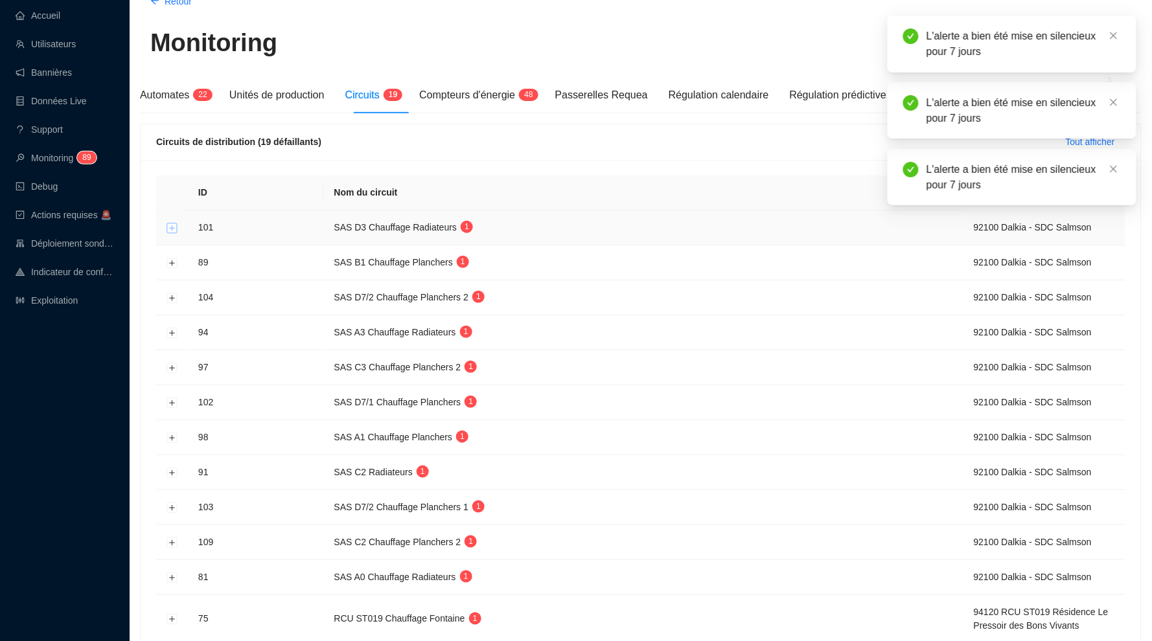
click at [174, 223] on button "Développer la ligne" at bounding box center [172, 228] width 10 height 10
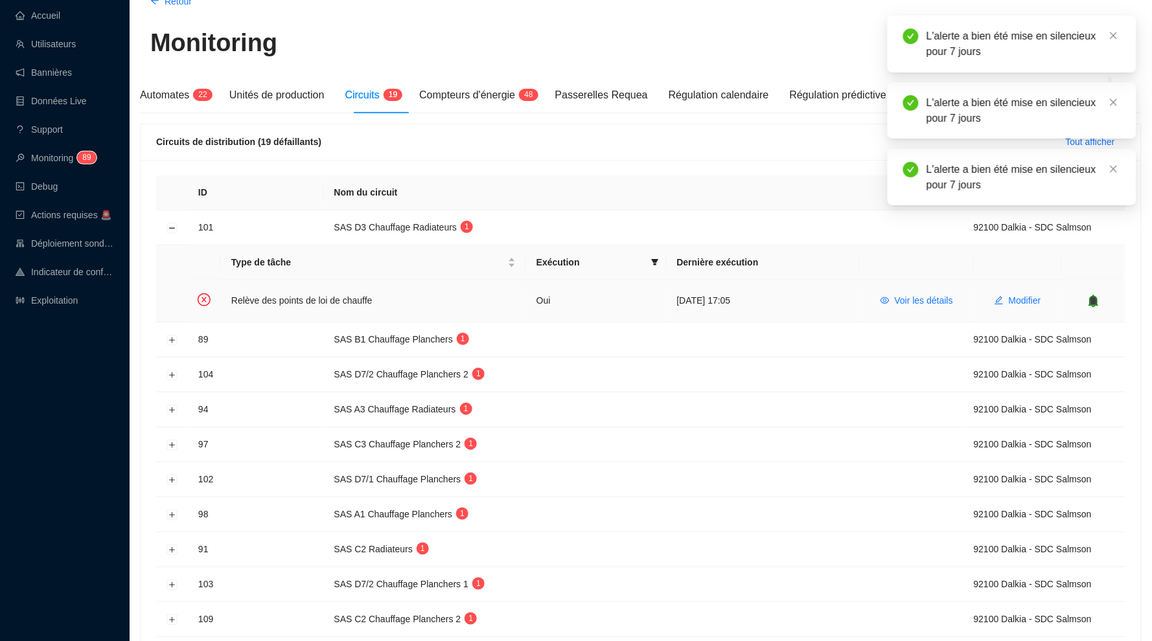
click at [1094, 297] on icon "bell" at bounding box center [1094, 300] width 8 height 9
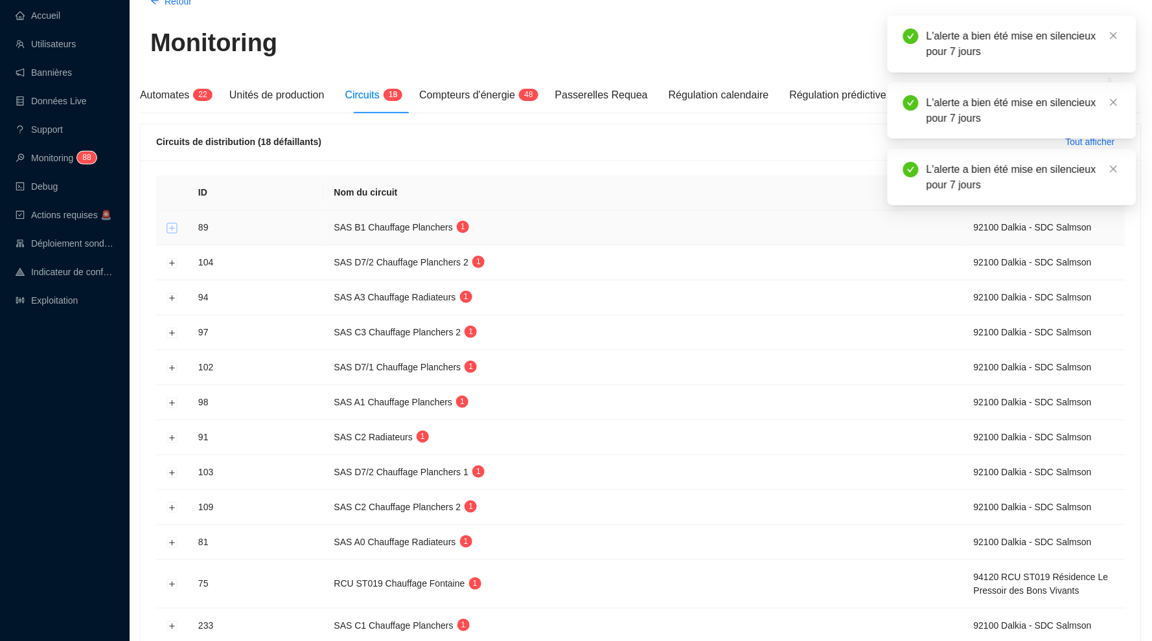
click at [170, 226] on button "Développer la ligne" at bounding box center [172, 228] width 10 height 10
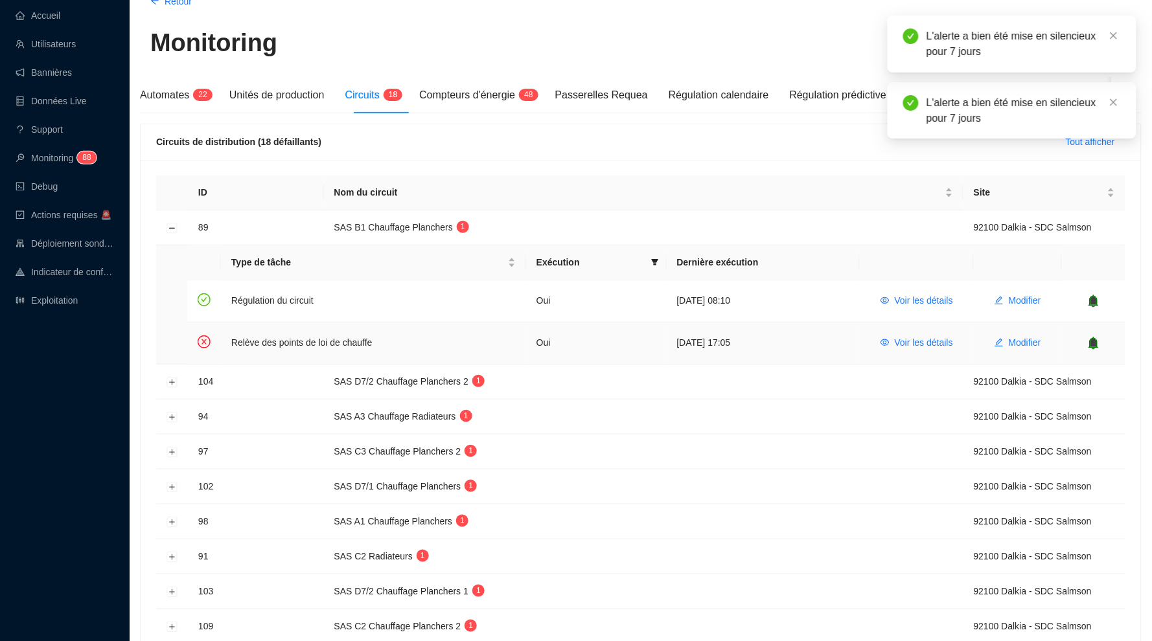
click at [1088, 343] on icon "bell" at bounding box center [1093, 343] width 13 height 13
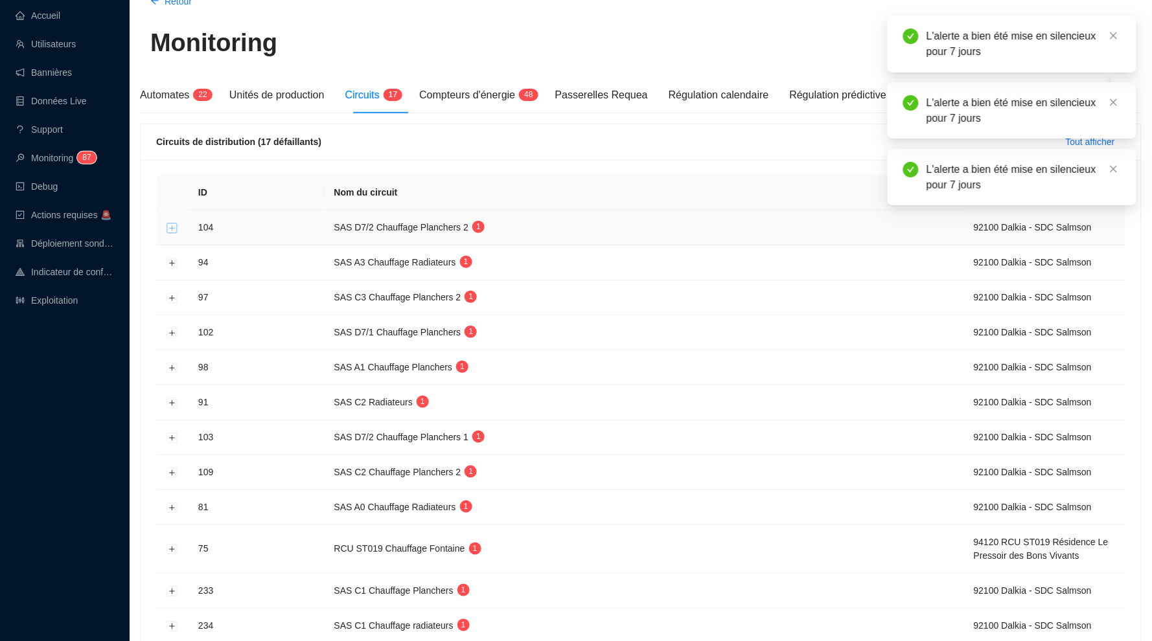
click at [178, 227] on button "Développer la ligne" at bounding box center [172, 228] width 10 height 10
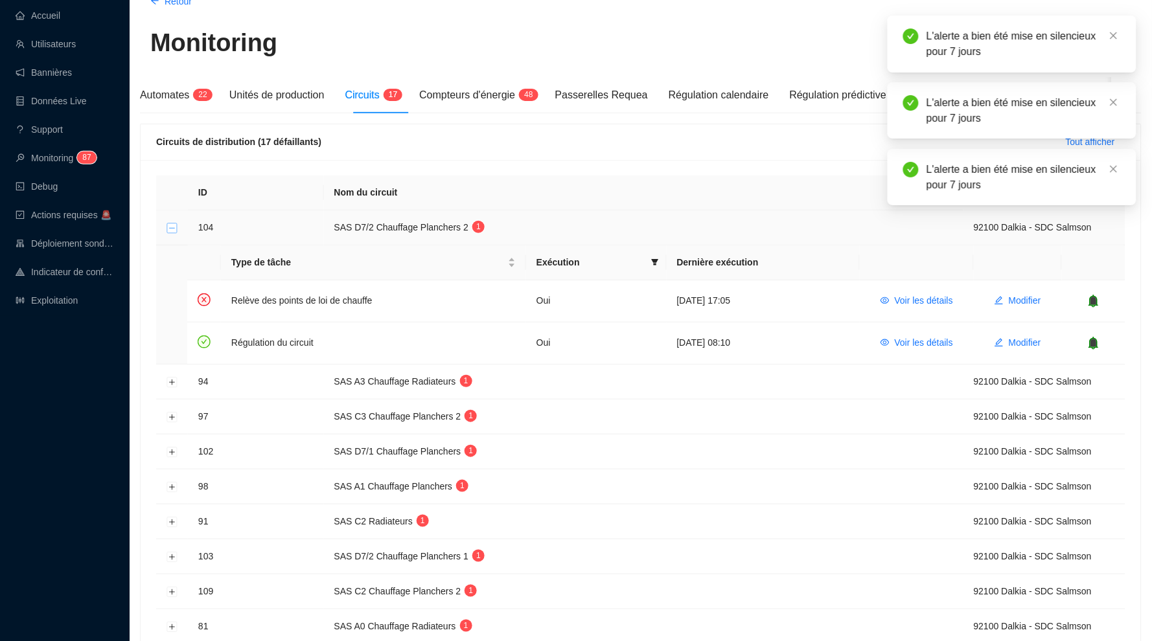
click at [171, 226] on button "Réduire la ligne" at bounding box center [172, 228] width 10 height 10
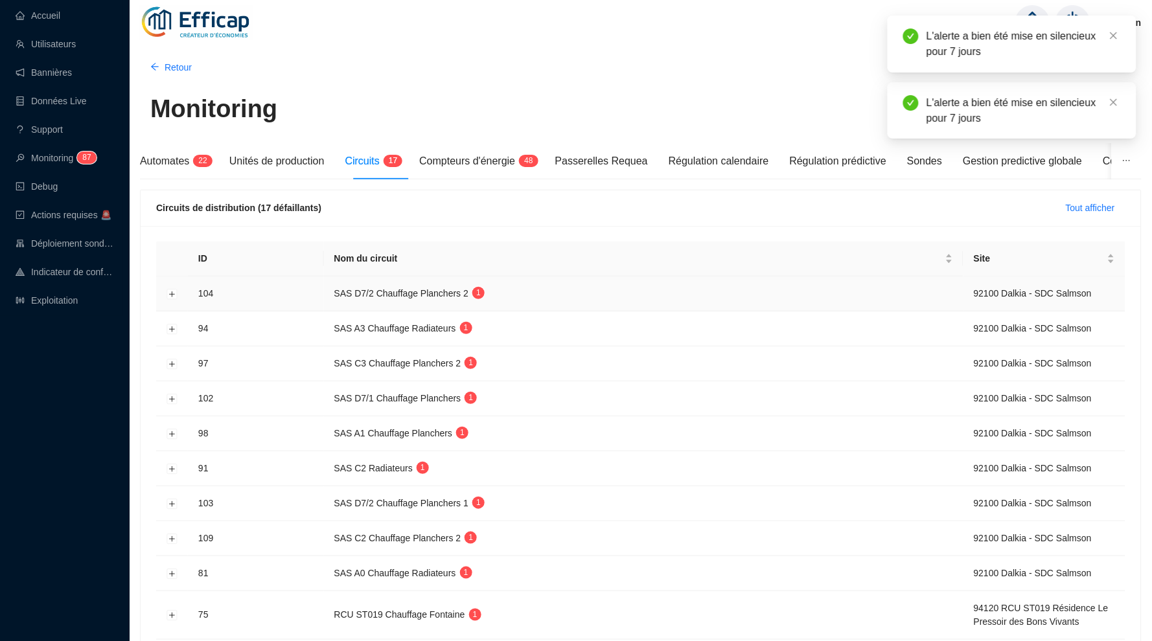
scroll to position [0, 0]
click at [170, 292] on button "Développer la ligne" at bounding box center [172, 294] width 10 height 10
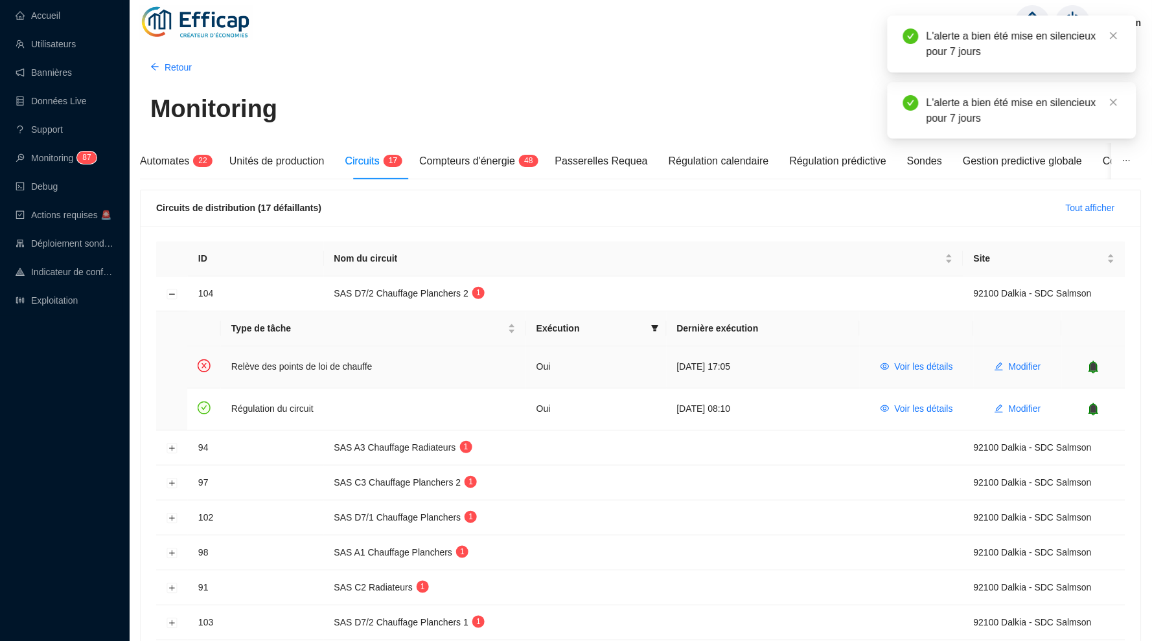
click at [1093, 362] on icon "bell" at bounding box center [1094, 366] width 8 height 9
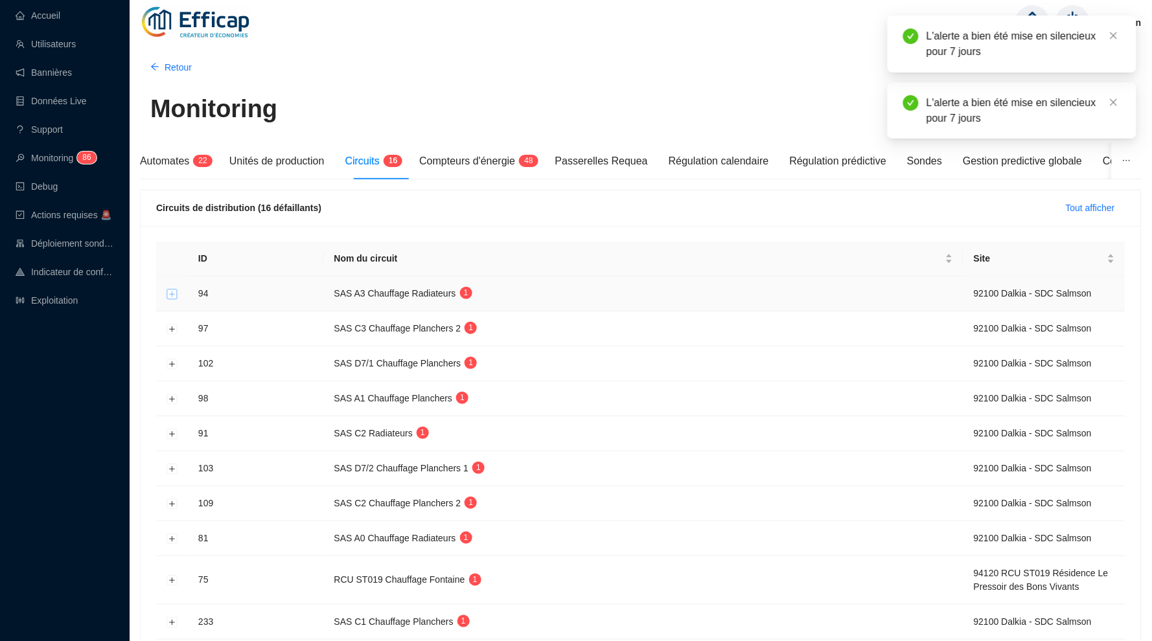
click at [170, 295] on button "Développer la ligne" at bounding box center [172, 294] width 10 height 10
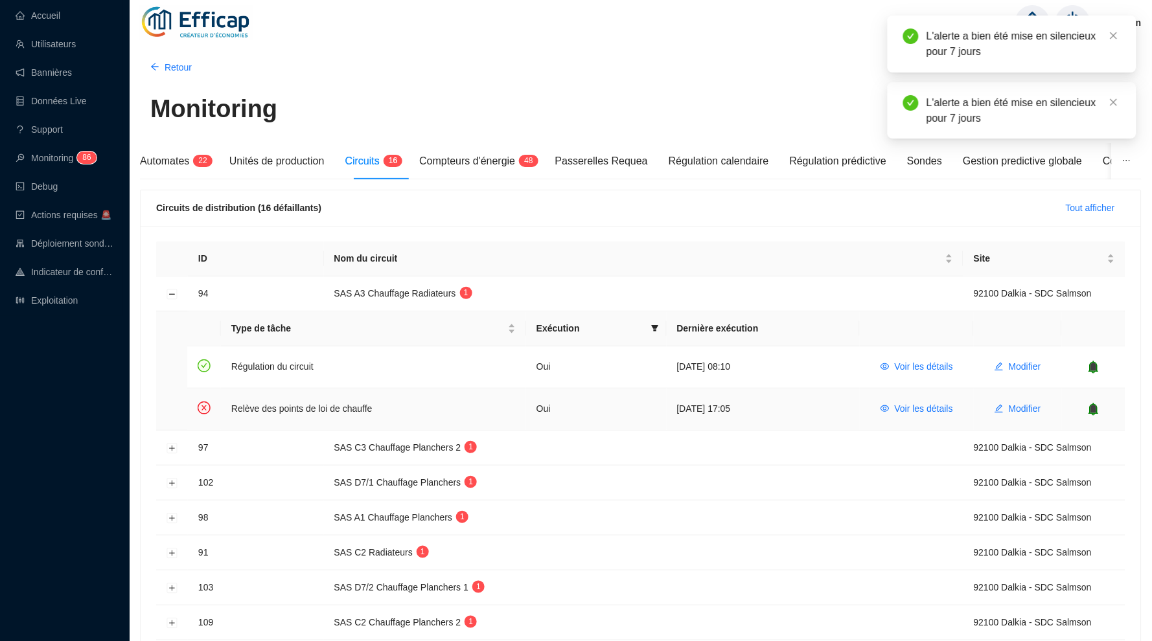
click at [1091, 409] on icon "bell" at bounding box center [1093, 409] width 10 height 13
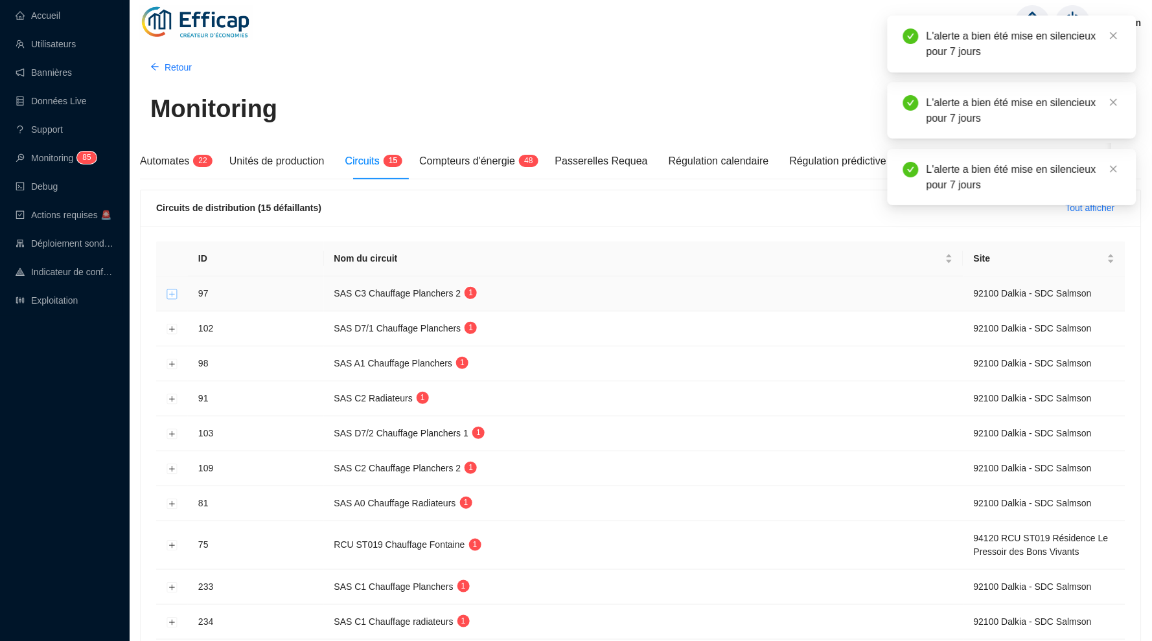
click at [173, 292] on button "Développer la ligne" at bounding box center [172, 294] width 10 height 10
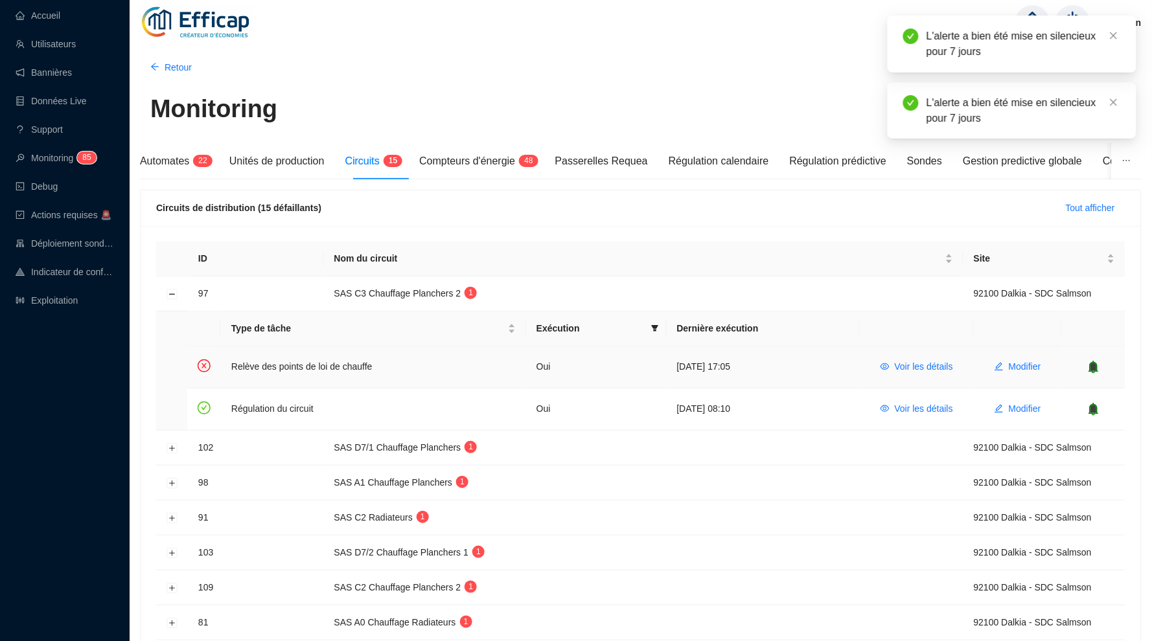
click at [1092, 365] on icon "bell" at bounding box center [1093, 367] width 10 height 13
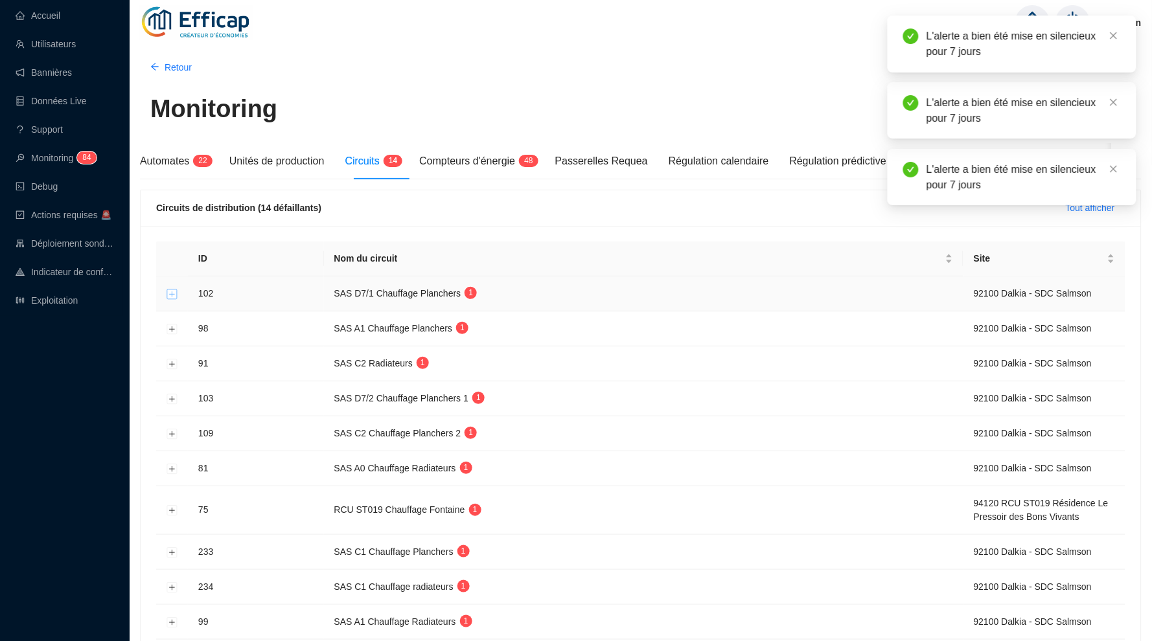
click at [170, 295] on button "Développer la ligne" at bounding box center [172, 294] width 10 height 10
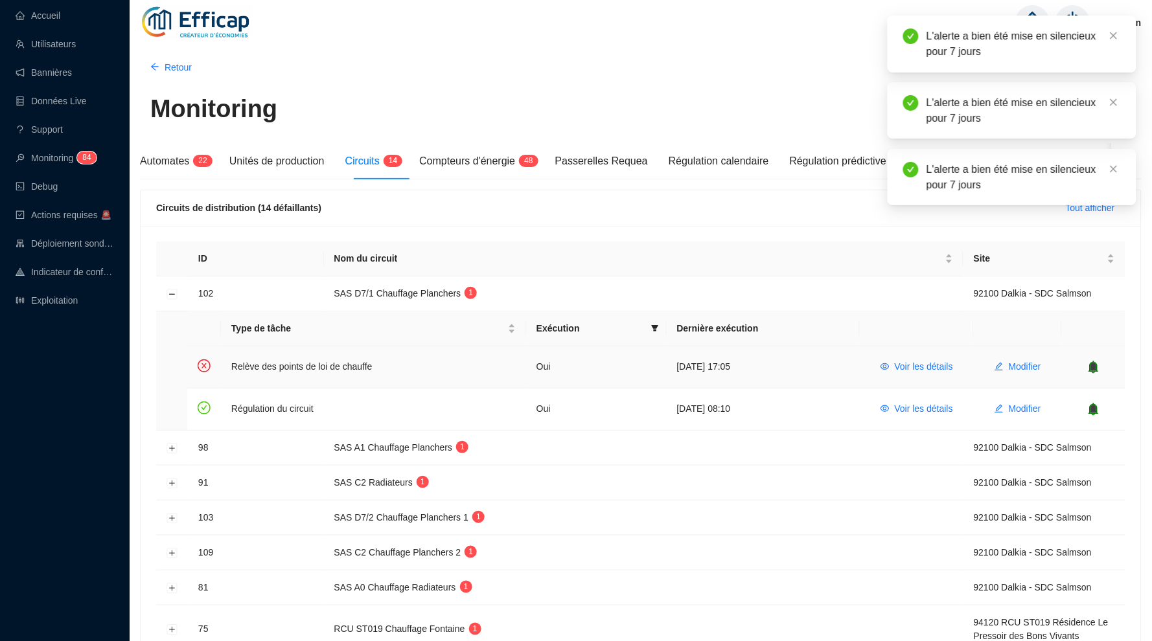
click at [1091, 370] on icon "bell" at bounding box center [1093, 367] width 10 height 13
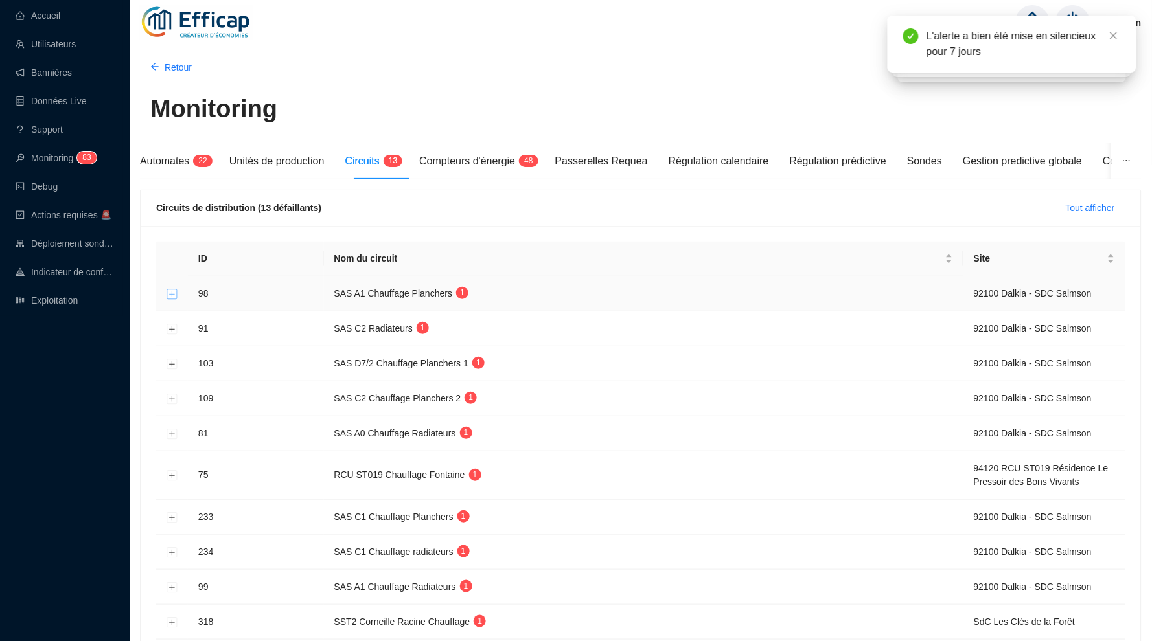
click at [170, 293] on button "Développer la ligne" at bounding box center [172, 294] width 10 height 10
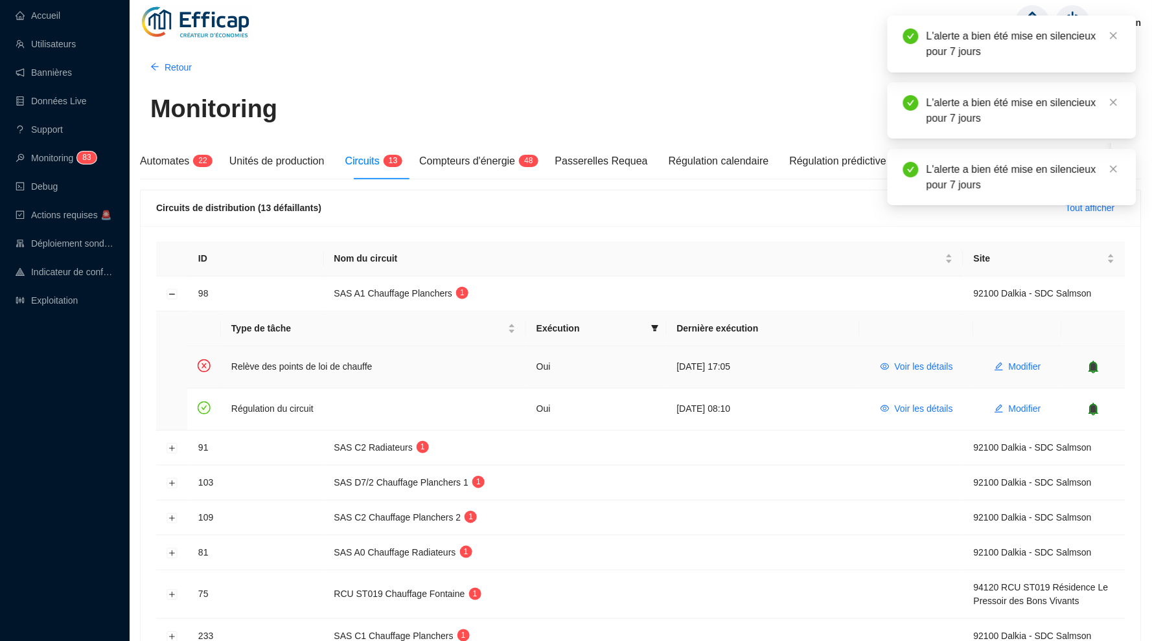
click at [1089, 362] on icon "bell" at bounding box center [1093, 367] width 13 height 13
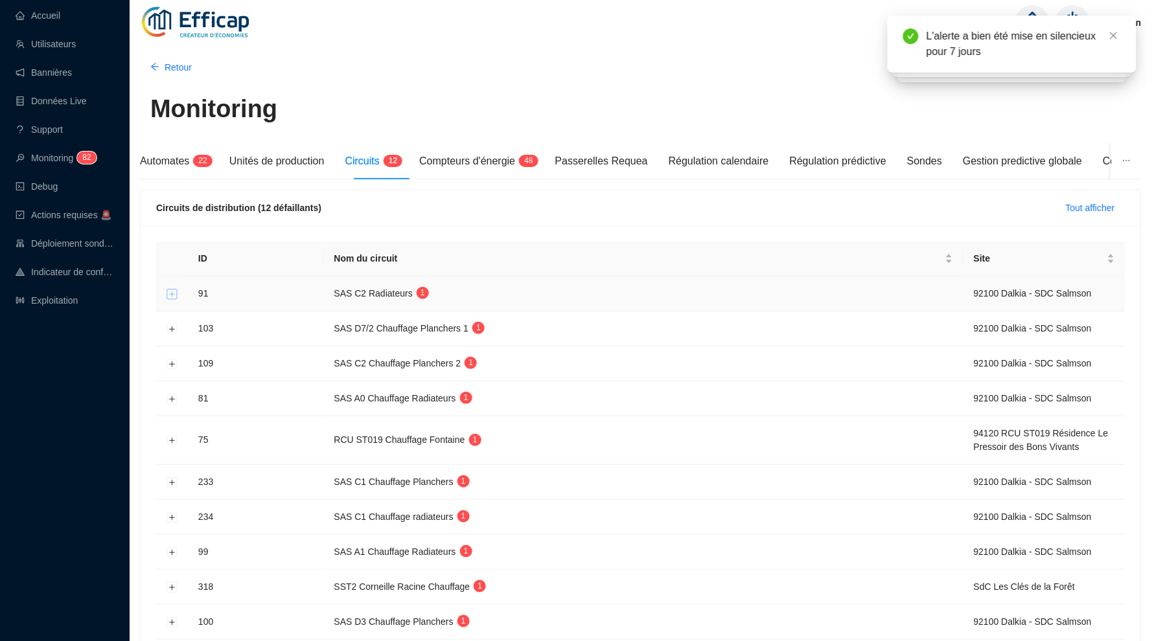
click at [172, 295] on button "Développer la ligne" at bounding box center [172, 294] width 10 height 10
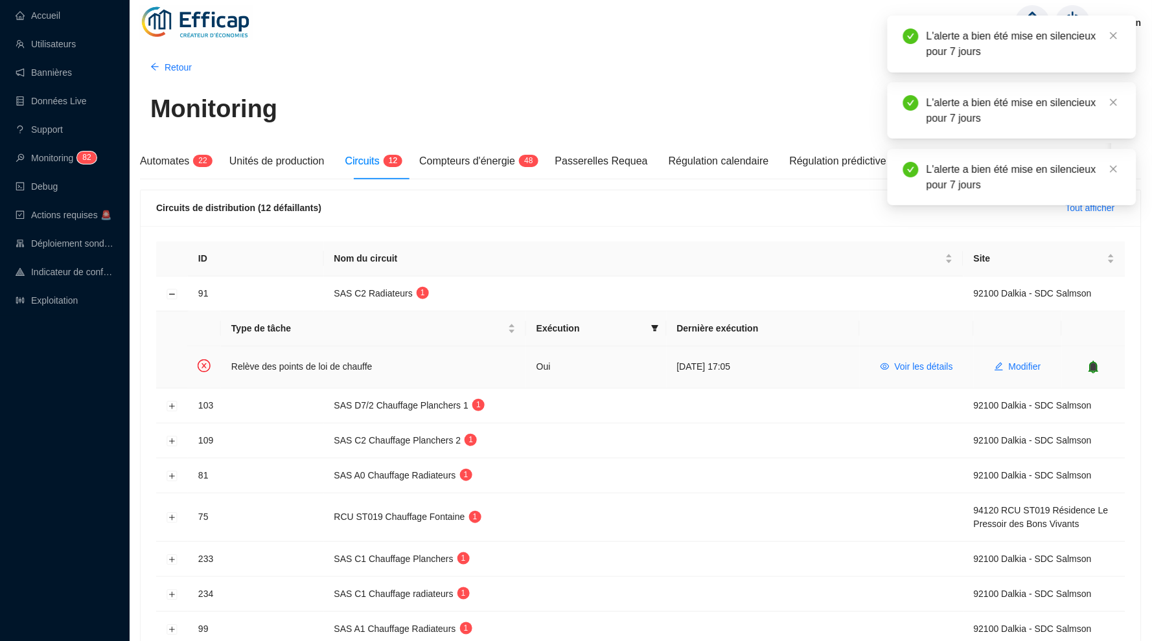
click at [1093, 361] on icon "bell" at bounding box center [1093, 367] width 10 height 13
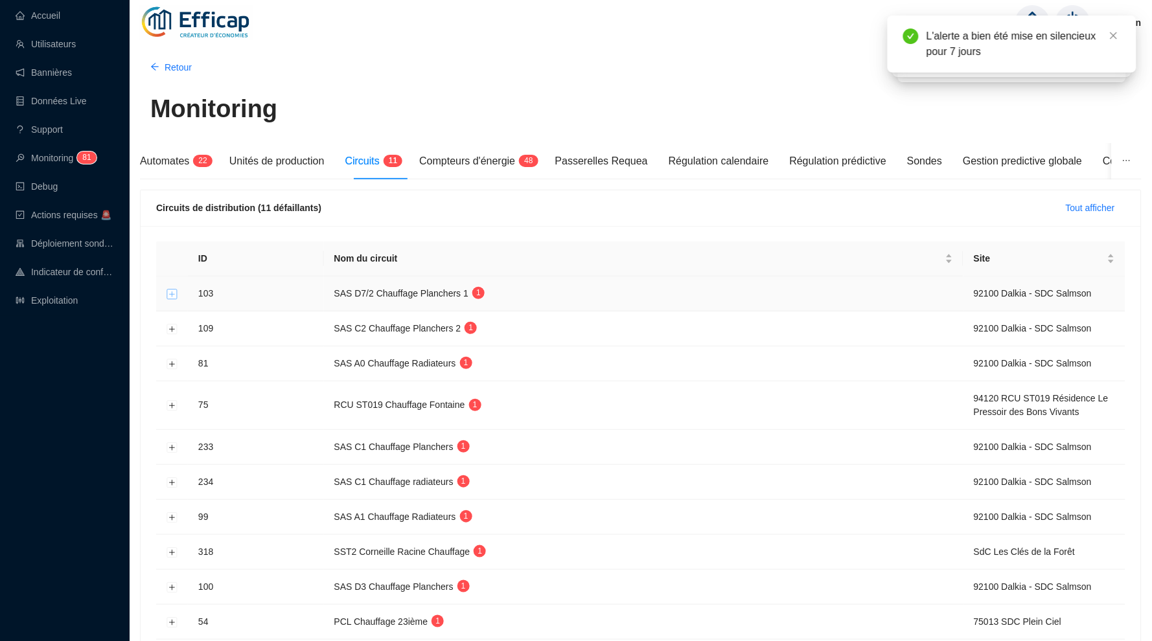
click at [174, 293] on button "Développer la ligne" at bounding box center [172, 294] width 10 height 10
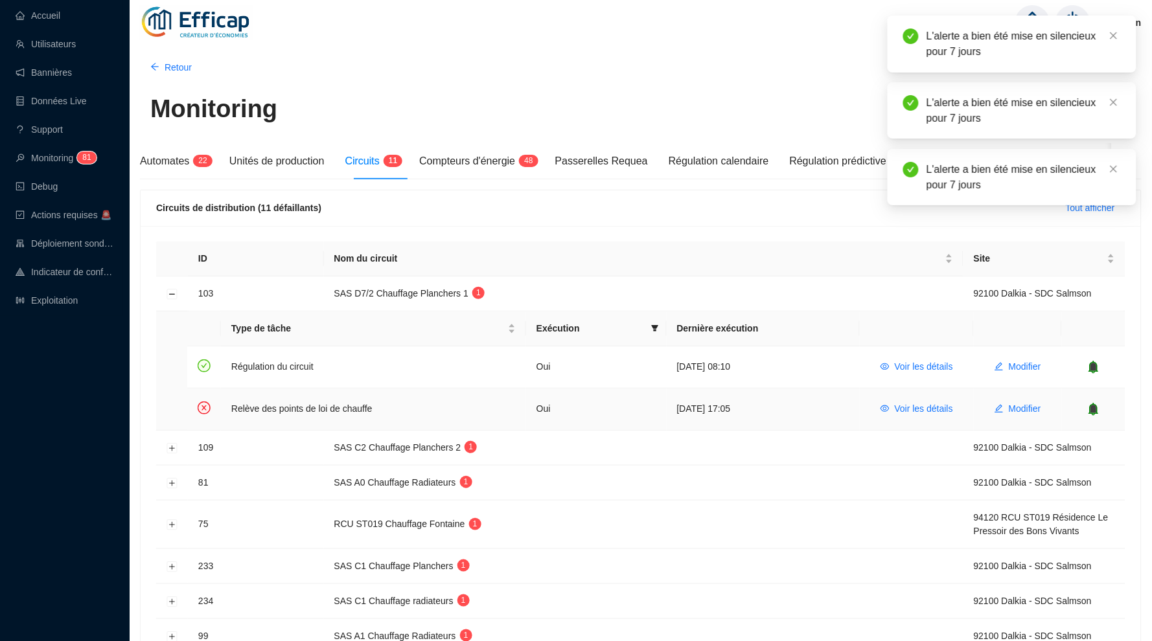
click at [1098, 409] on icon "bell" at bounding box center [1093, 409] width 10 height 13
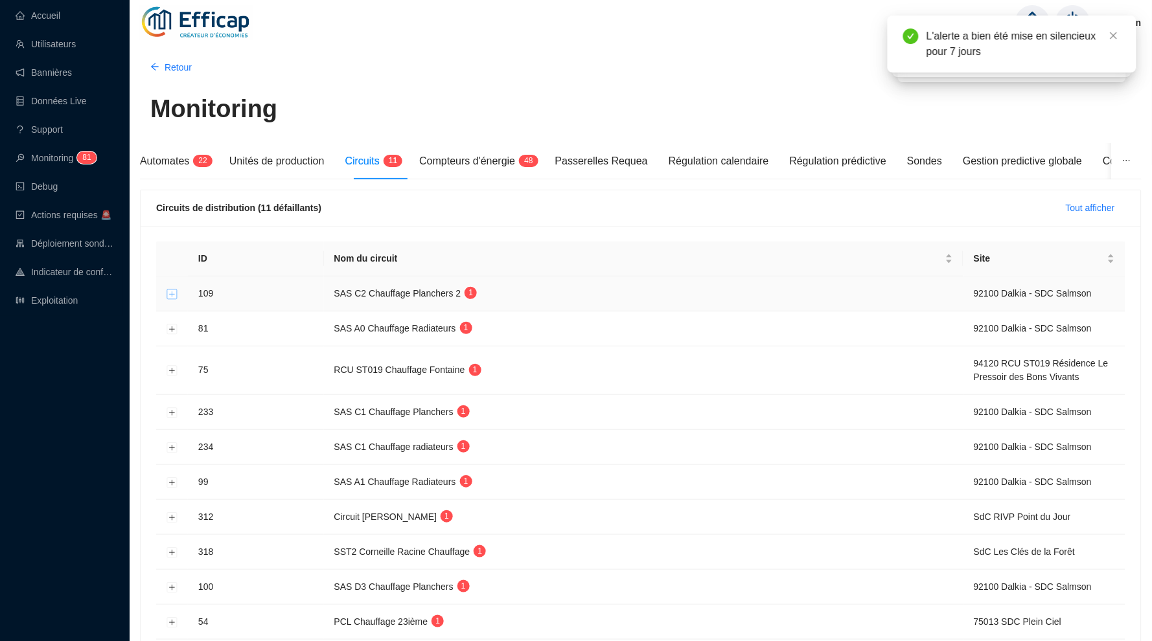
click at [171, 293] on button "Développer la ligne" at bounding box center [172, 294] width 10 height 10
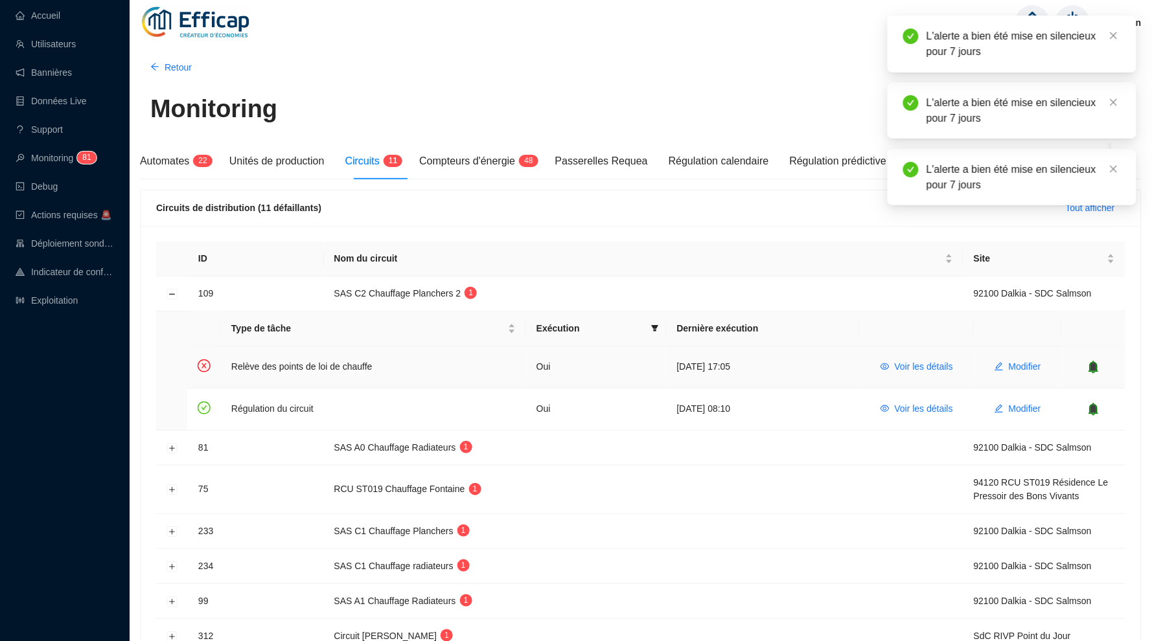
click at [1096, 367] on icon "bell" at bounding box center [1094, 366] width 8 height 9
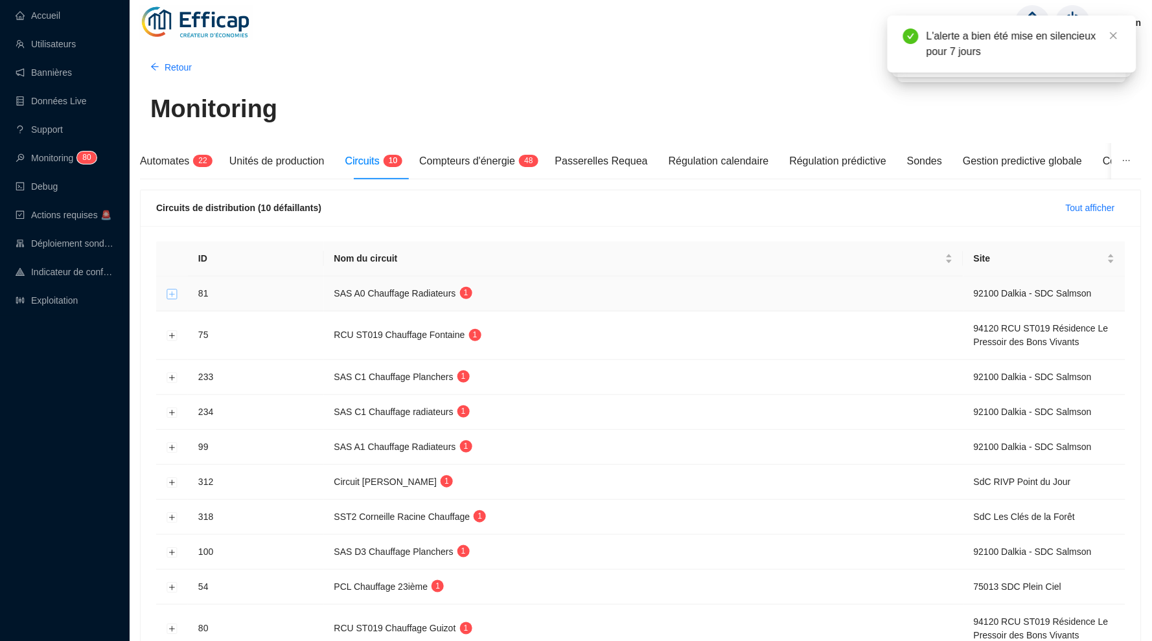
click at [169, 293] on button "Développer la ligne" at bounding box center [172, 294] width 10 height 10
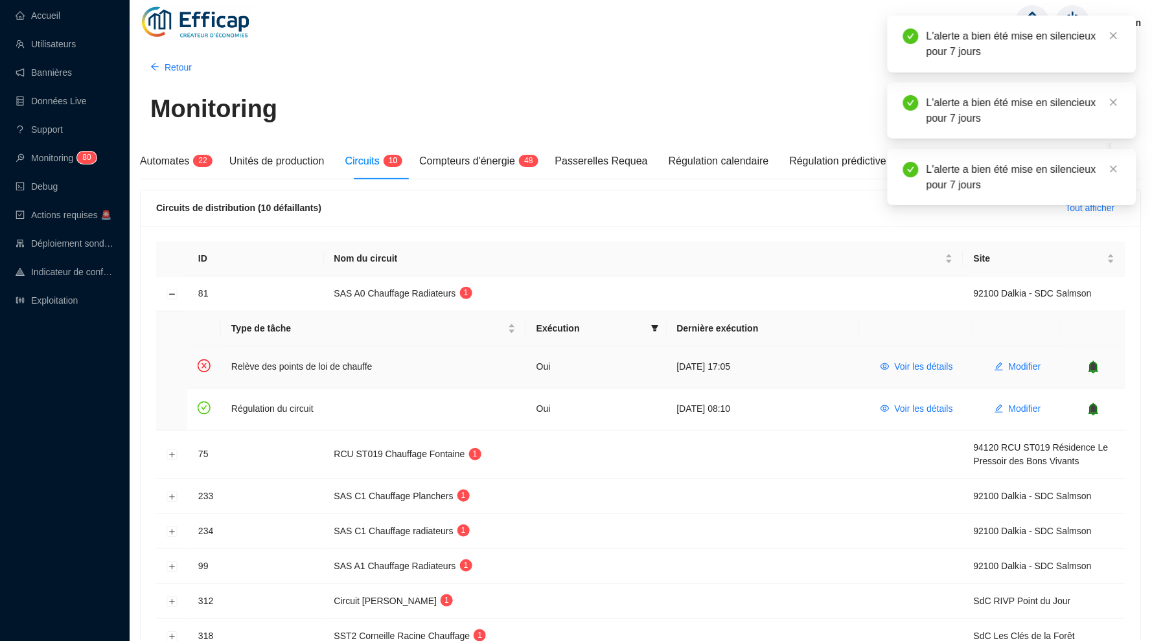
click at [1094, 364] on icon "bell" at bounding box center [1094, 366] width 8 height 9
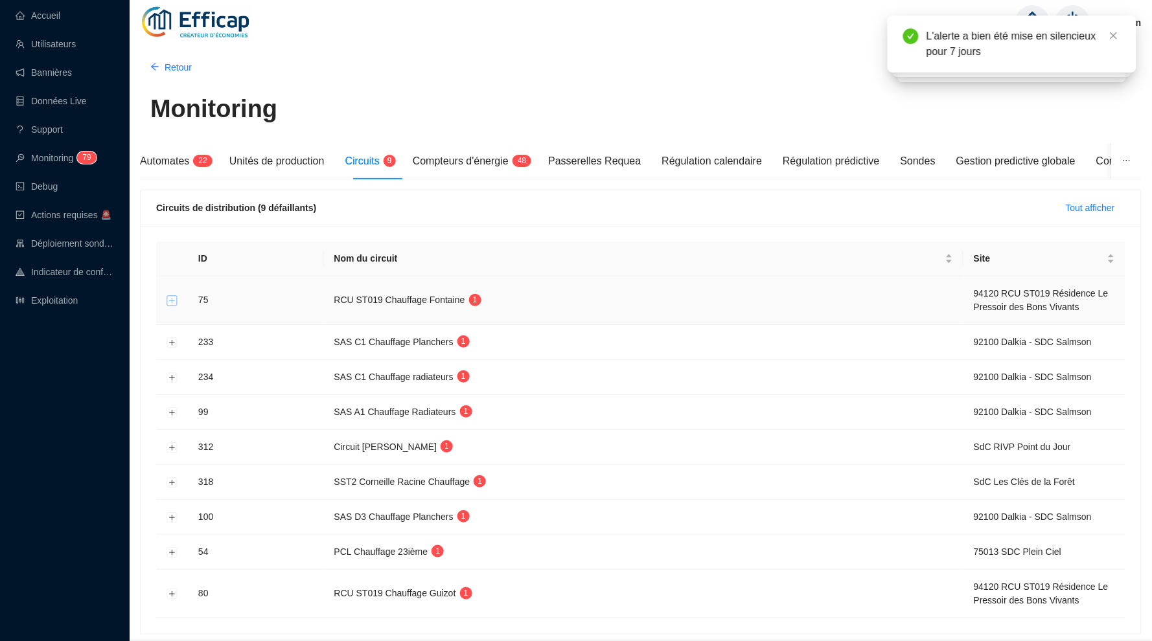
click at [176, 301] on button "Développer la ligne" at bounding box center [172, 301] width 10 height 10
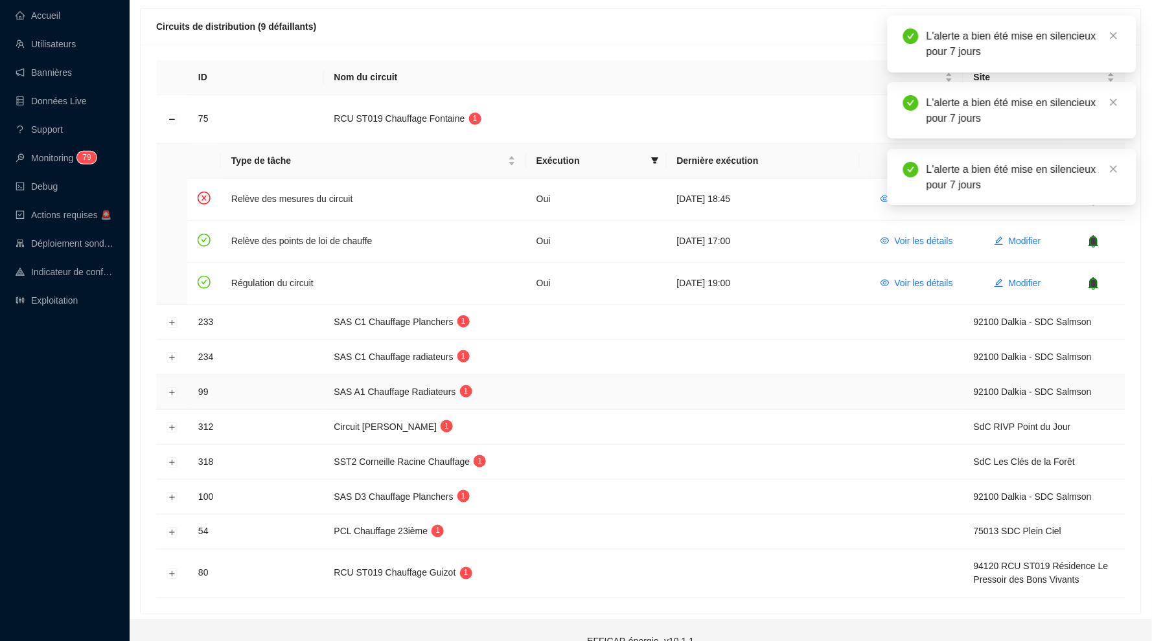
scroll to position [176, 0]
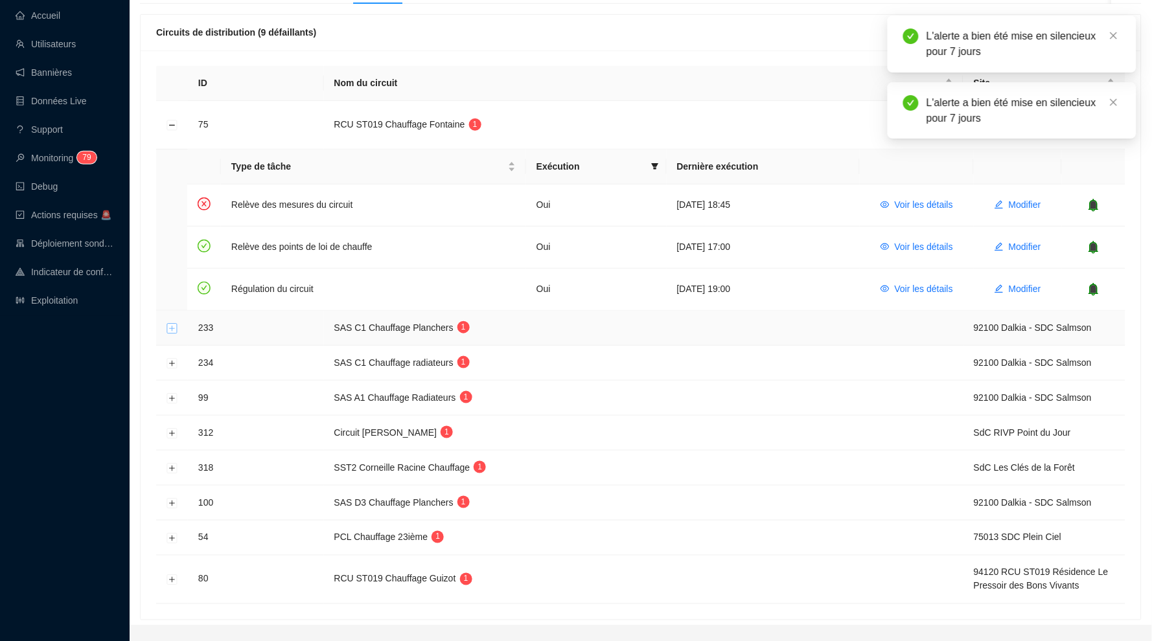
click at [172, 323] on button "Développer la ligne" at bounding box center [172, 328] width 10 height 10
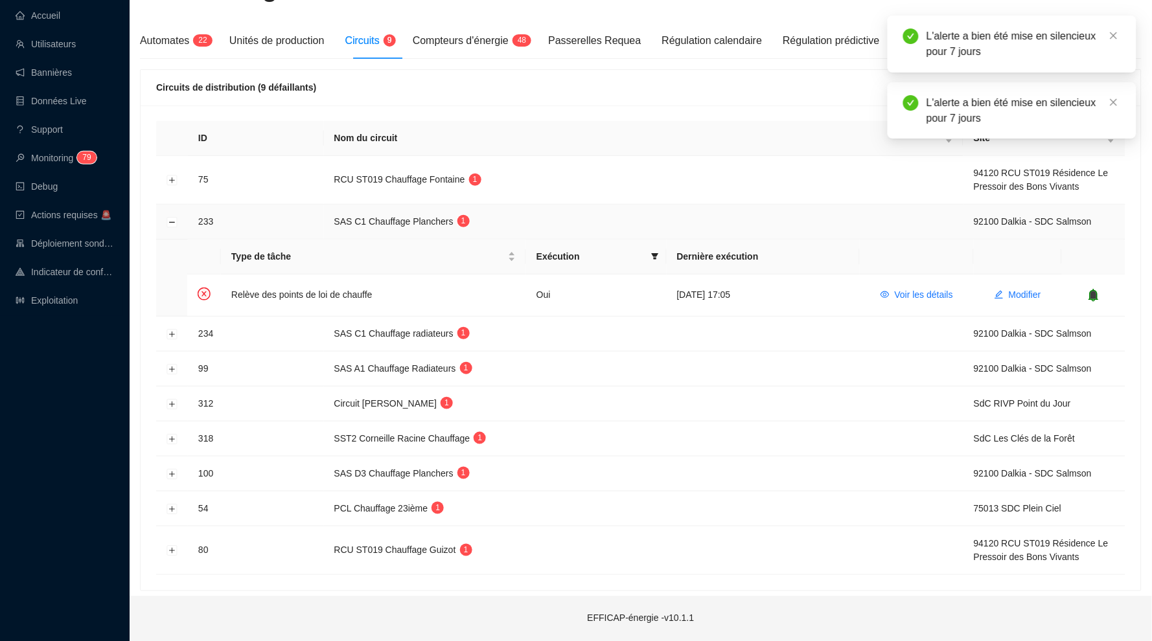
scroll to position [106, 0]
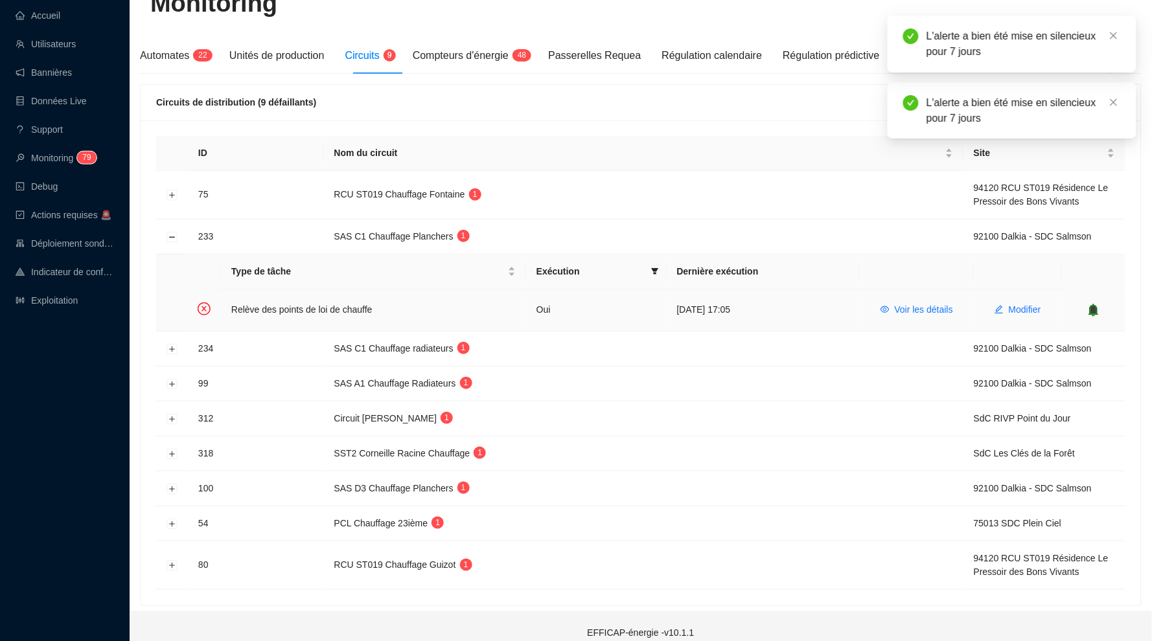
click at [1096, 312] on icon "bell" at bounding box center [1093, 310] width 10 height 13
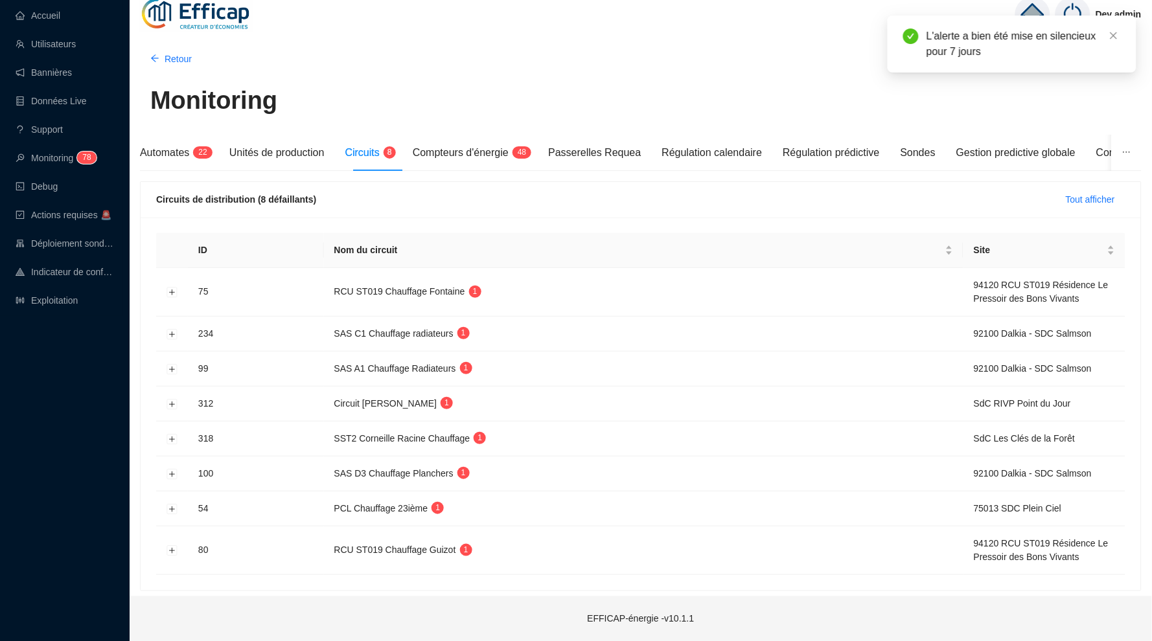
scroll to position [1, 0]
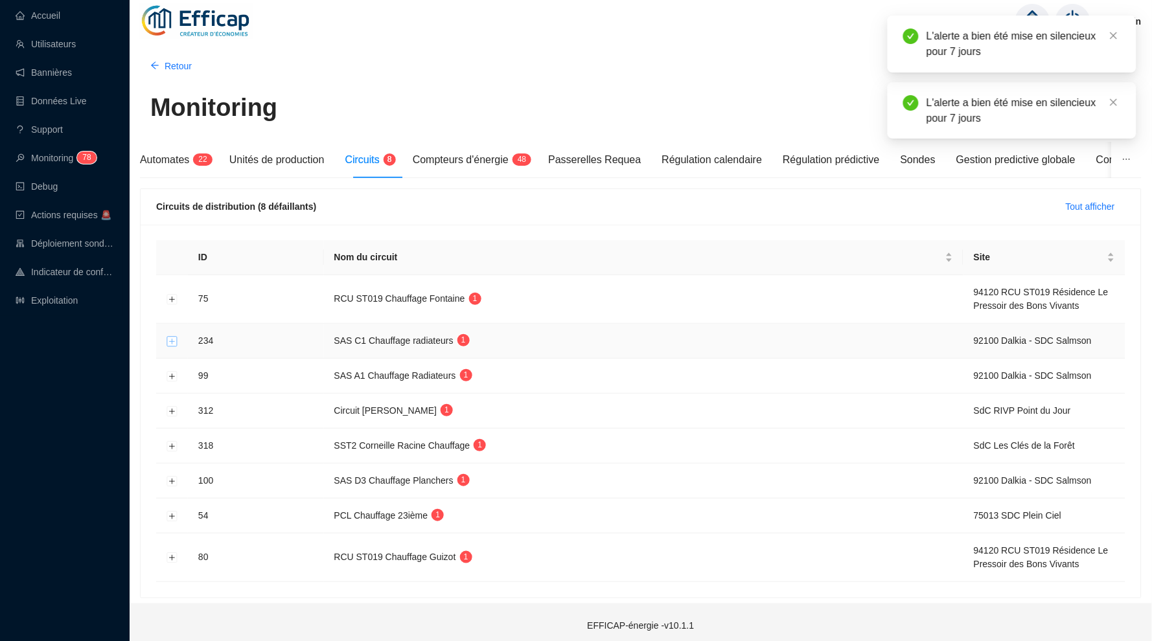
click at [169, 336] on button "Développer la ligne" at bounding box center [172, 341] width 10 height 10
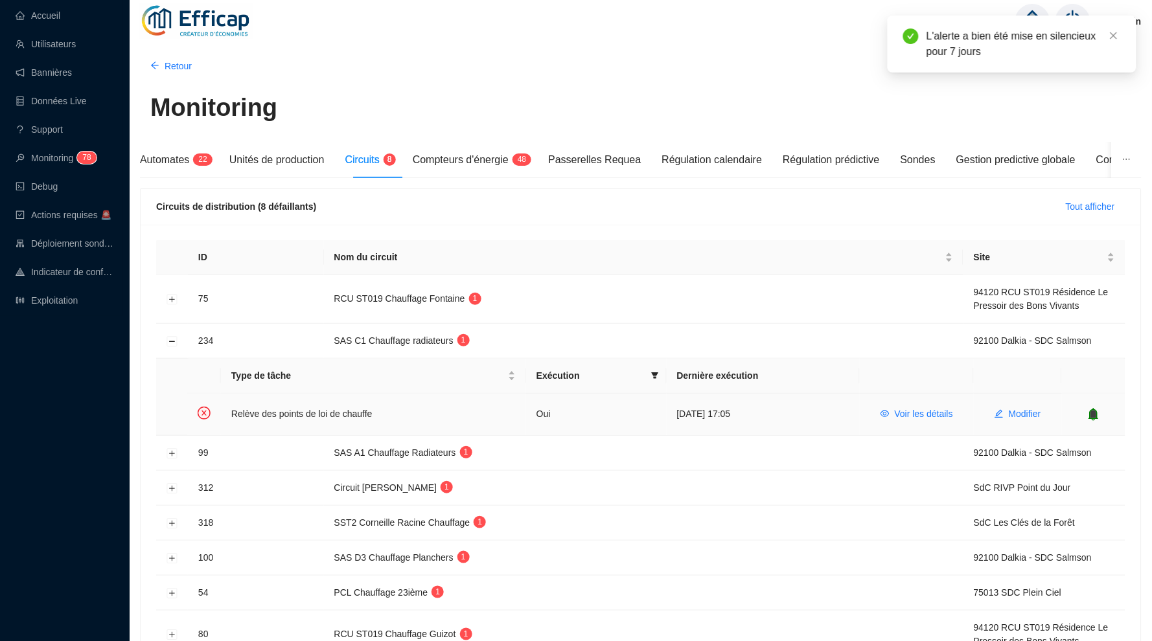
click at [1095, 414] on icon "bell" at bounding box center [1094, 413] width 8 height 9
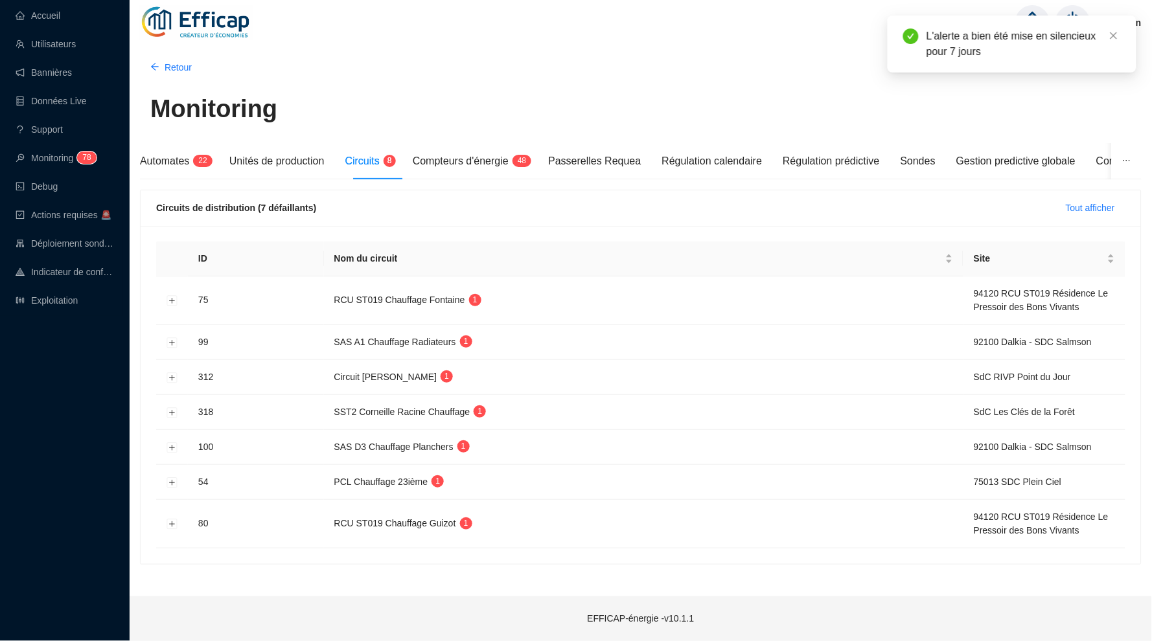
scroll to position [0, 0]
click at [172, 340] on button "Développer la ligne" at bounding box center [172, 343] width 10 height 10
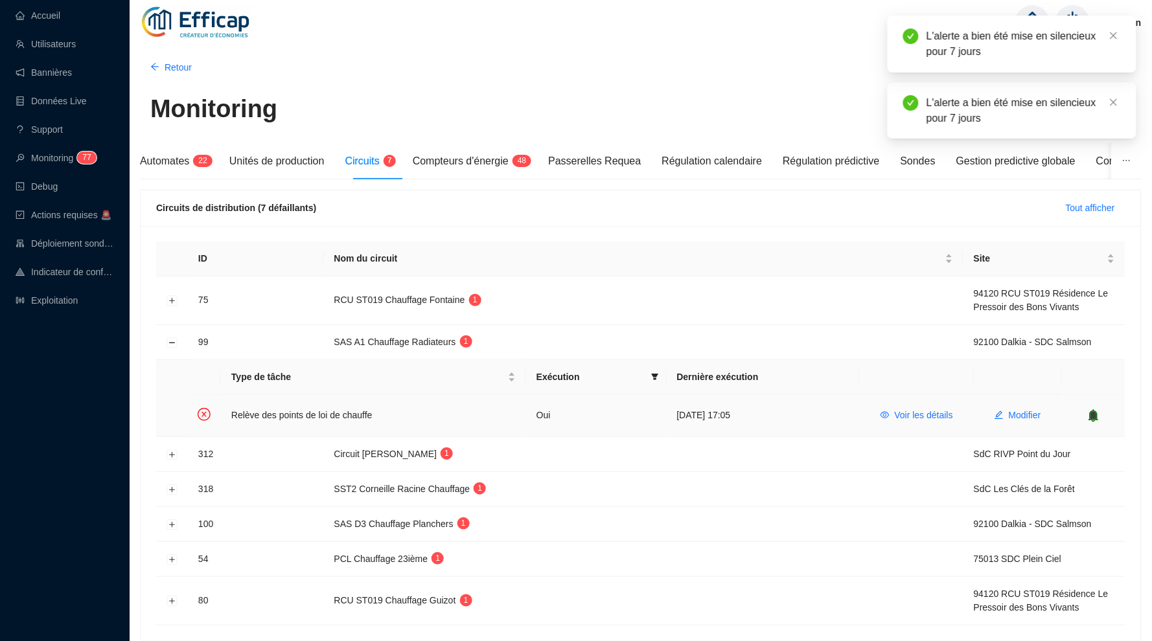
click at [1091, 409] on icon "bell" at bounding box center [1093, 415] width 13 height 13
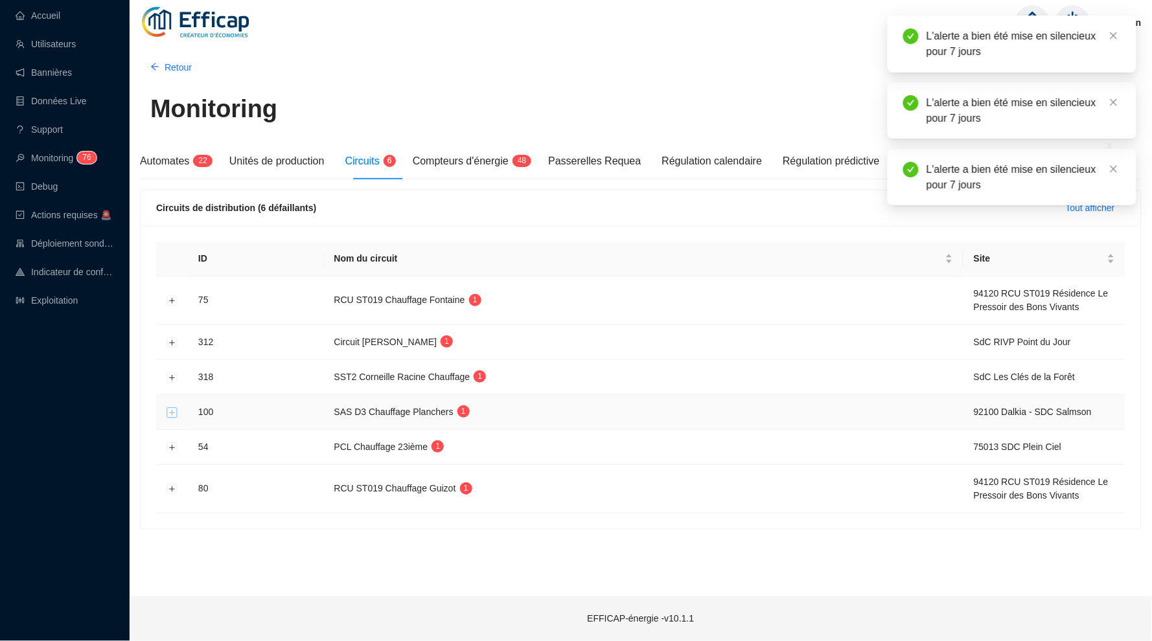
click at [167, 407] on button "Développer la ligne" at bounding box center [172, 412] width 10 height 10
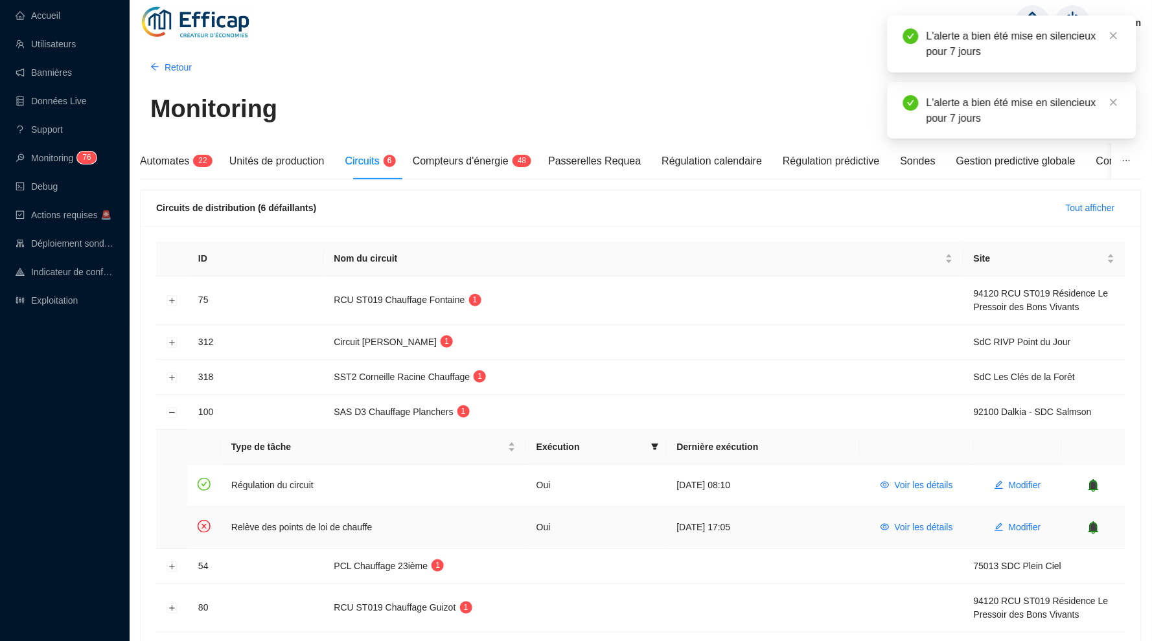
click at [1094, 524] on icon "bell" at bounding box center [1094, 527] width 8 height 9
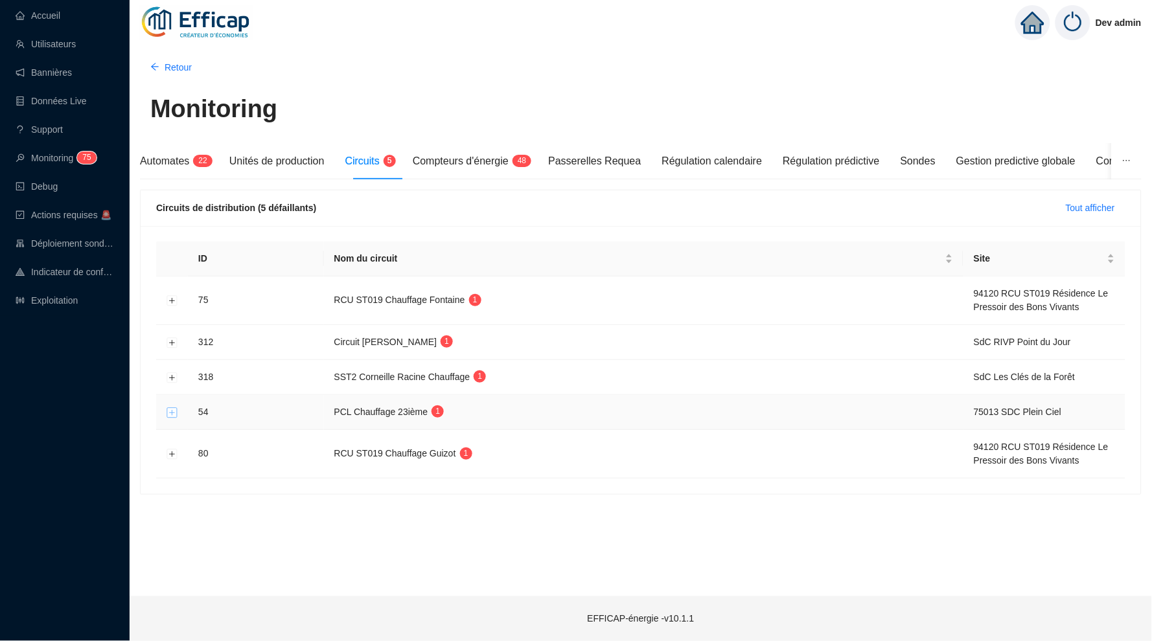
click at [171, 409] on button "Développer la ligne" at bounding box center [172, 412] width 10 height 10
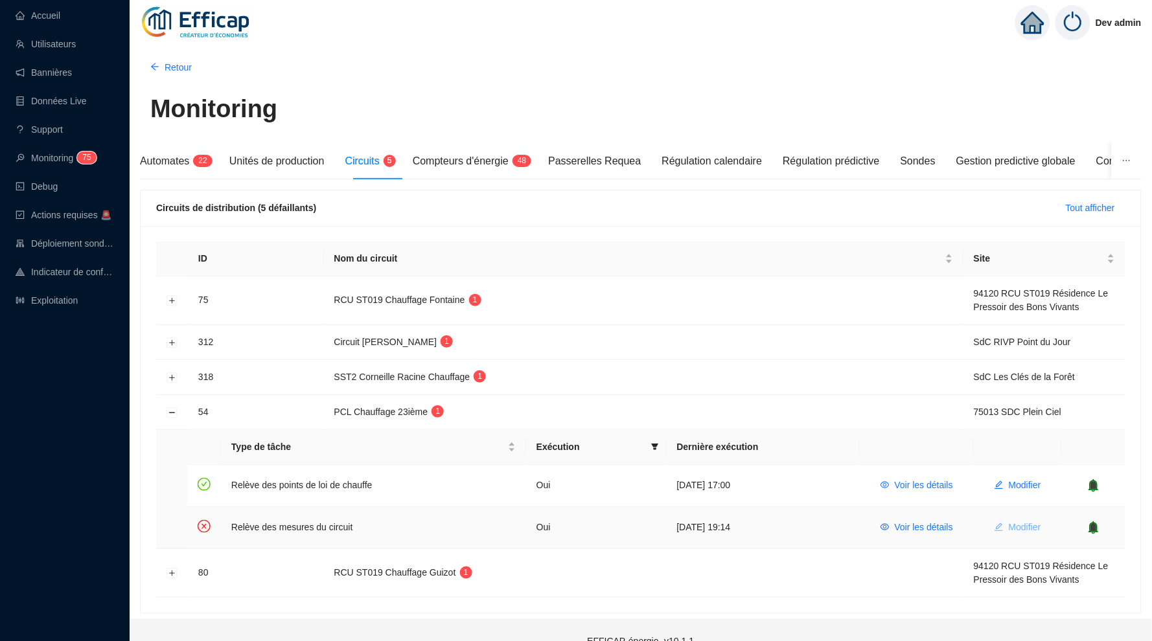
click at [1018, 526] on span "Modifier" at bounding box center [1025, 528] width 32 height 14
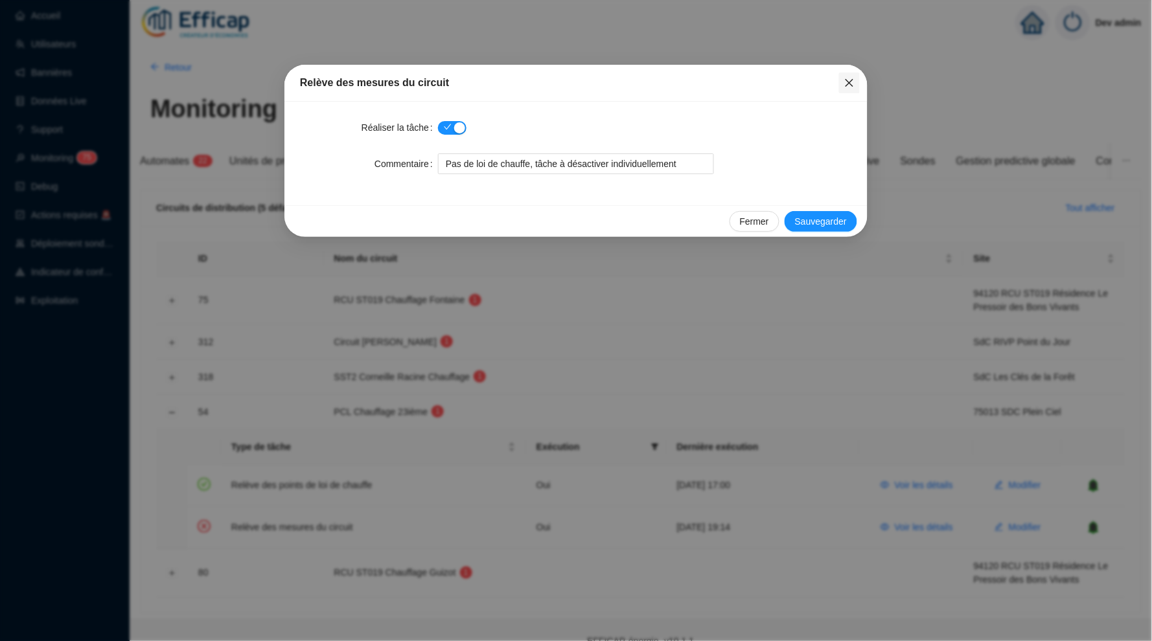
click at [847, 82] on icon "close" at bounding box center [849, 83] width 10 height 10
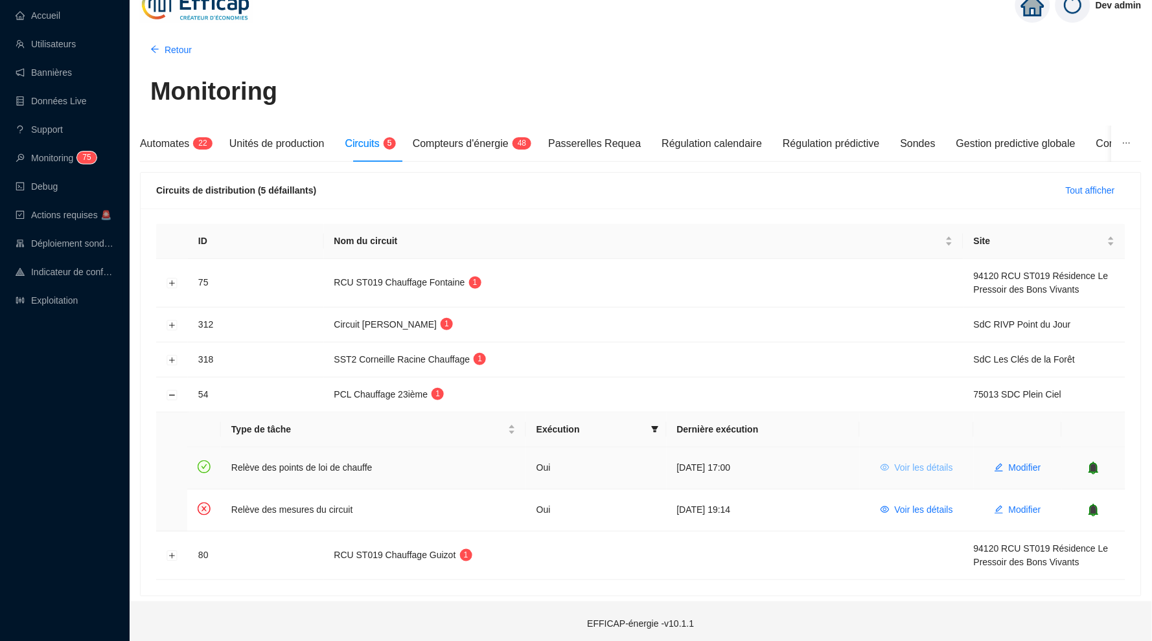
scroll to position [16, 0]
click at [919, 505] on span "Voir les détails" at bounding box center [924, 512] width 58 height 14
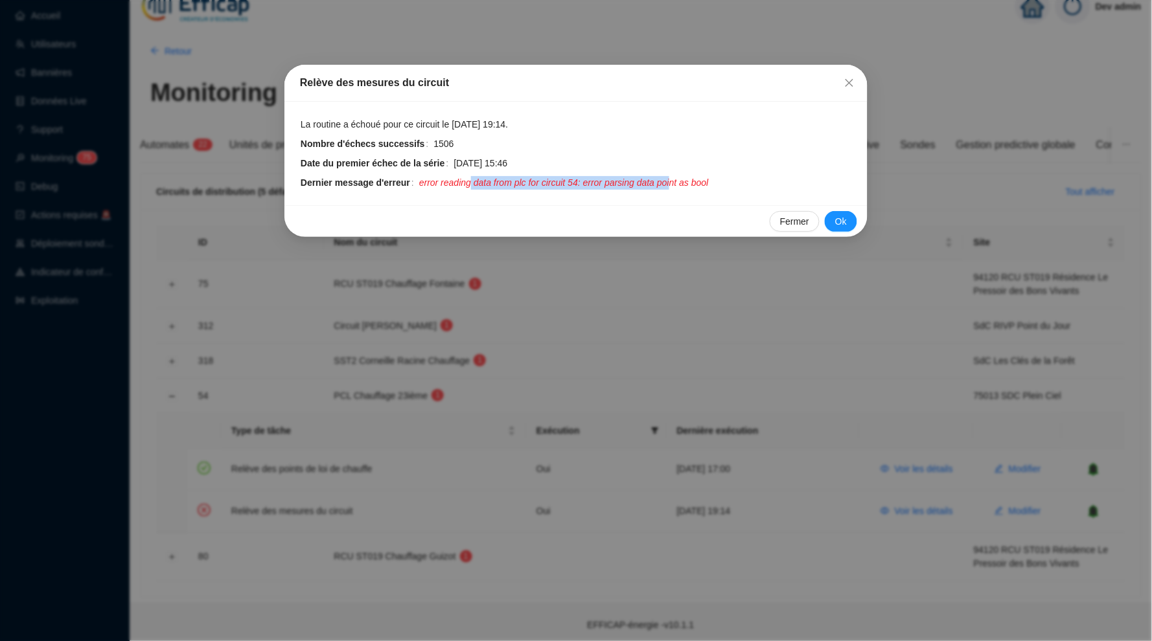
drag, startPoint x: 481, startPoint y: 179, endPoint x: 702, endPoint y: 178, distance: 221.6
click at [702, 178] on span "error reading data from plc for circuit 54: error parsing data point as bool" at bounding box center [564, 183] width 290 height 14
click at [847, 79] on icon "close" at bounding box center [849, 83] width 10 height 10
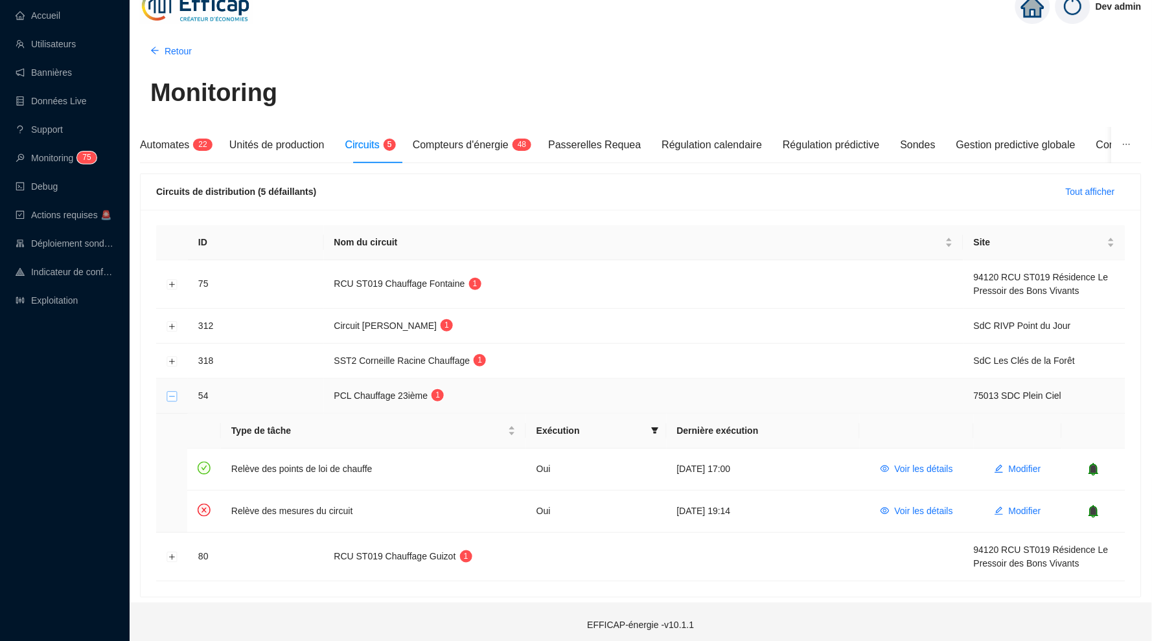
click at [173, 391] on button "Réduire la ligne" at bounding box center [172, 396] width 10 height 10
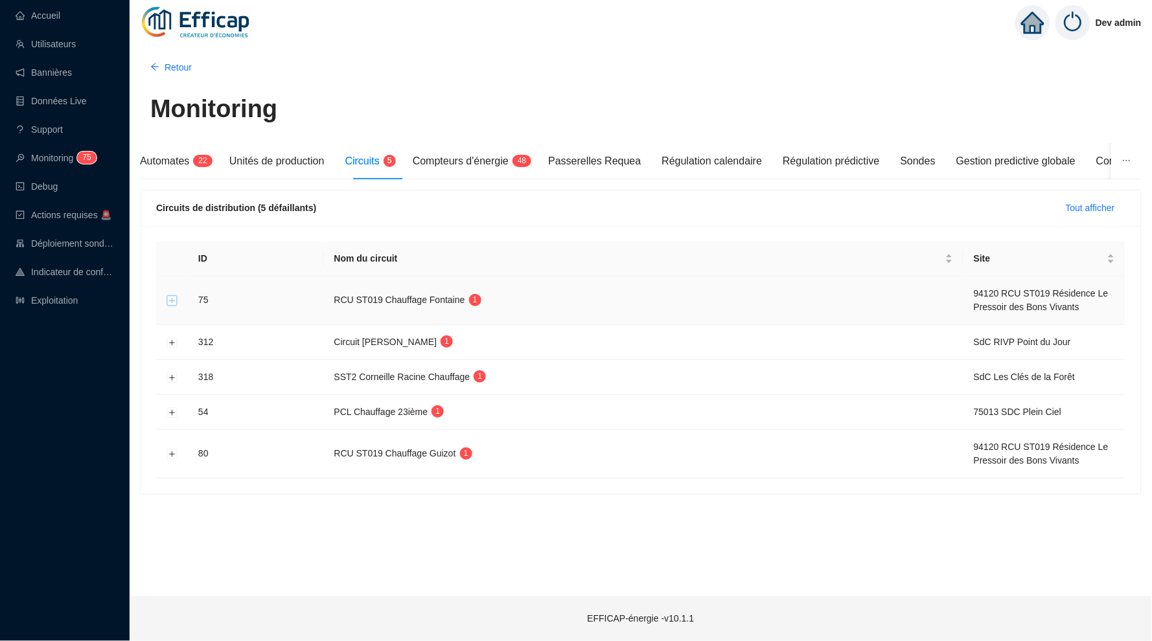
click at [174, 299] on button "Développer la ligne" at bounding box center [172, 301] width 10 height 10
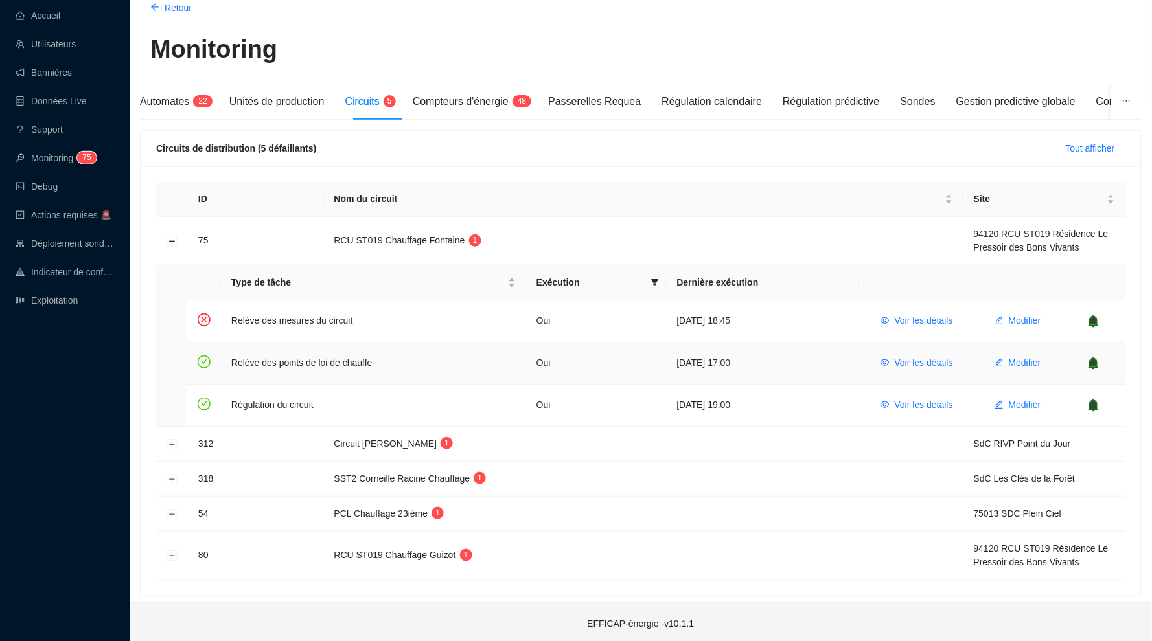
scroll to position [59, 0]
click at [938, 326] on button "Voir les détails" at bounding box center [916, 322] width 93 height 21
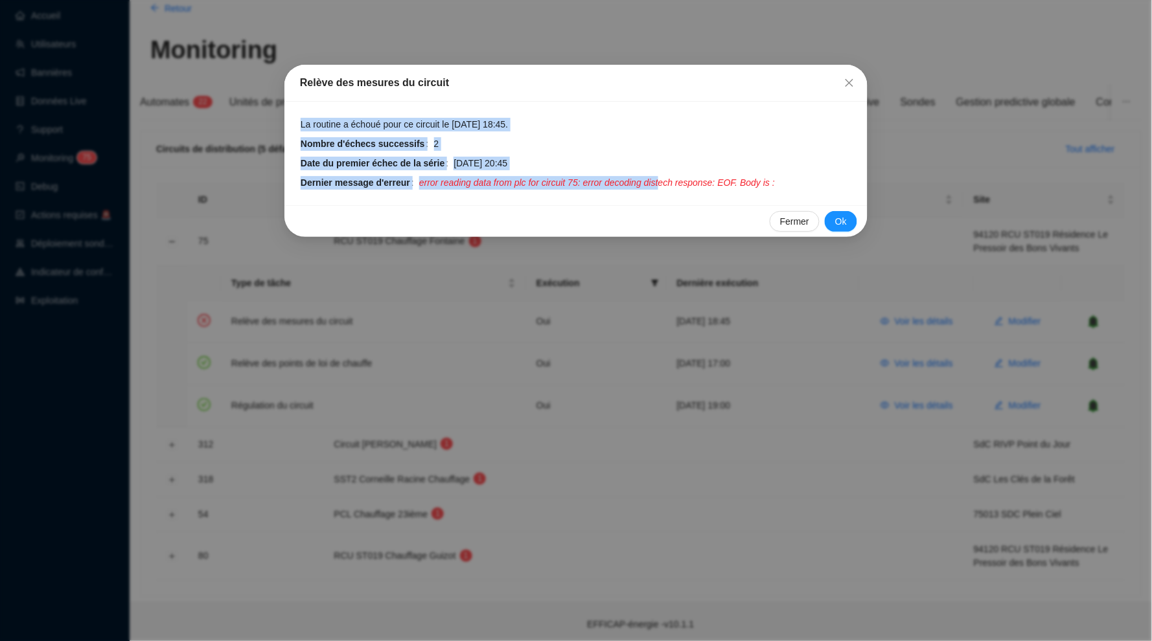
drag, startPoint x: 494, startPoint y: 187, endPoint x: 685, endPoint y: 185, distance: 191.8
click at [685, 185] on div "La routine a échoué pour ce circuit le 28 août 2025 18:45. Nombre d'échecs succ…" at bounding box center [575, 154] width 583 height 104
click at [685, 185] on span "error reading data from plc for circuit 75: error decoding distech response: EO…" at bounding box center [597, 183] width 356 height 14
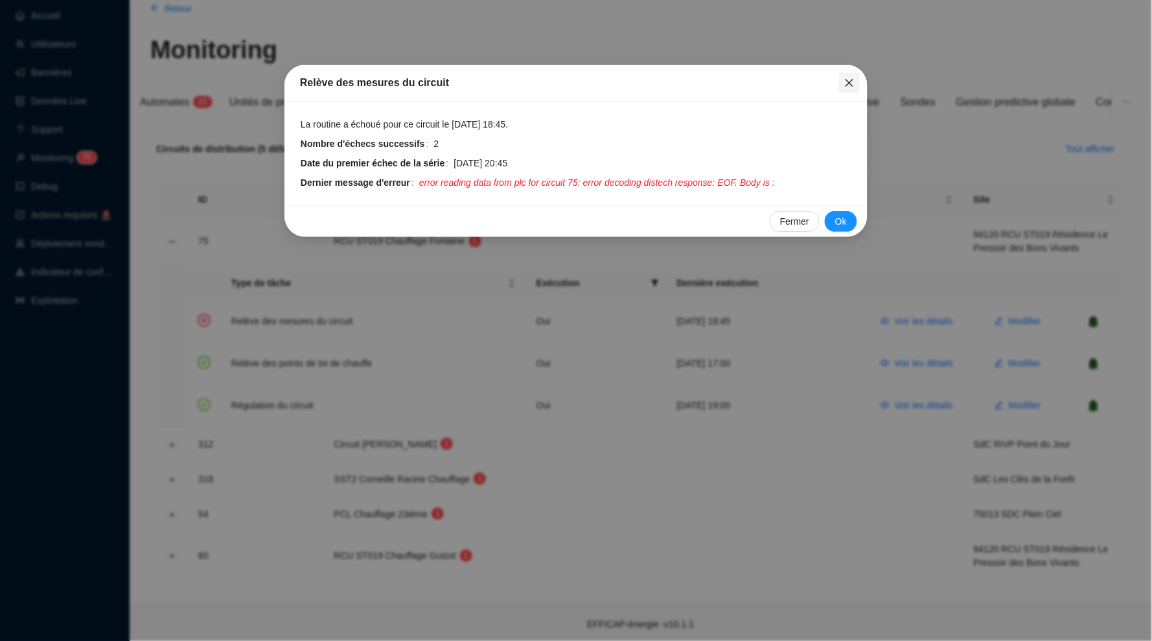
click at [851, 84] on icon "close" at bounding box center [849, 83] width 10 height 10
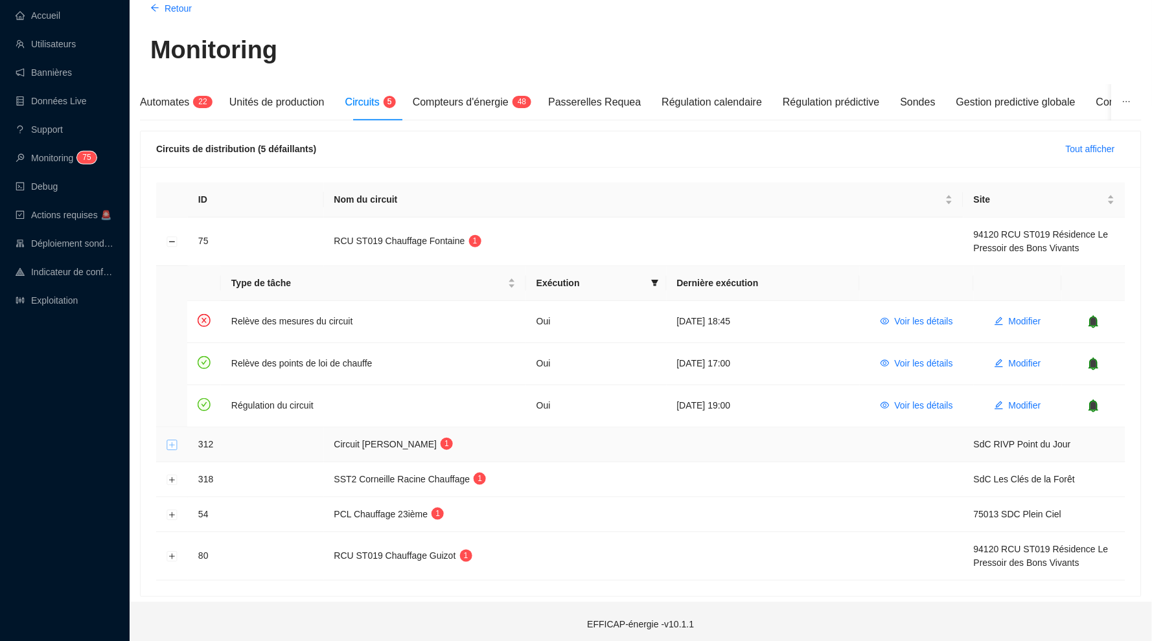
click at [170, 446] on button "Développer la ligne" at bounding box center [172, 445] width 10 height 10
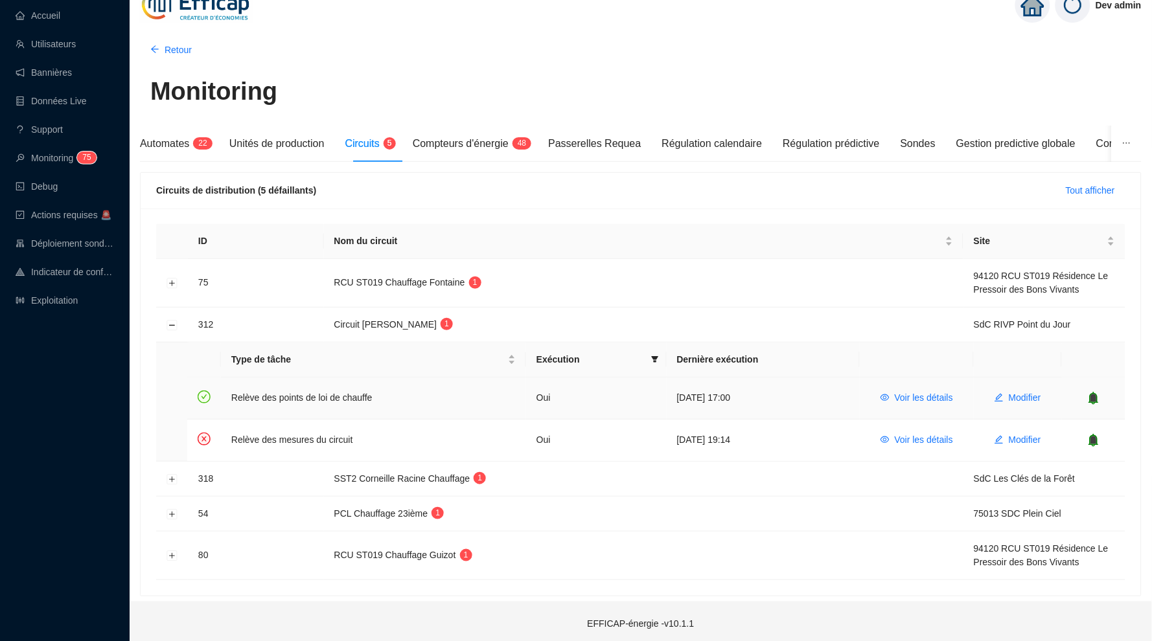
scroll to position [16, 0]
click at [911, 442] on span "Voir les détails" at bounding box center [924, 442] width 58 height 14
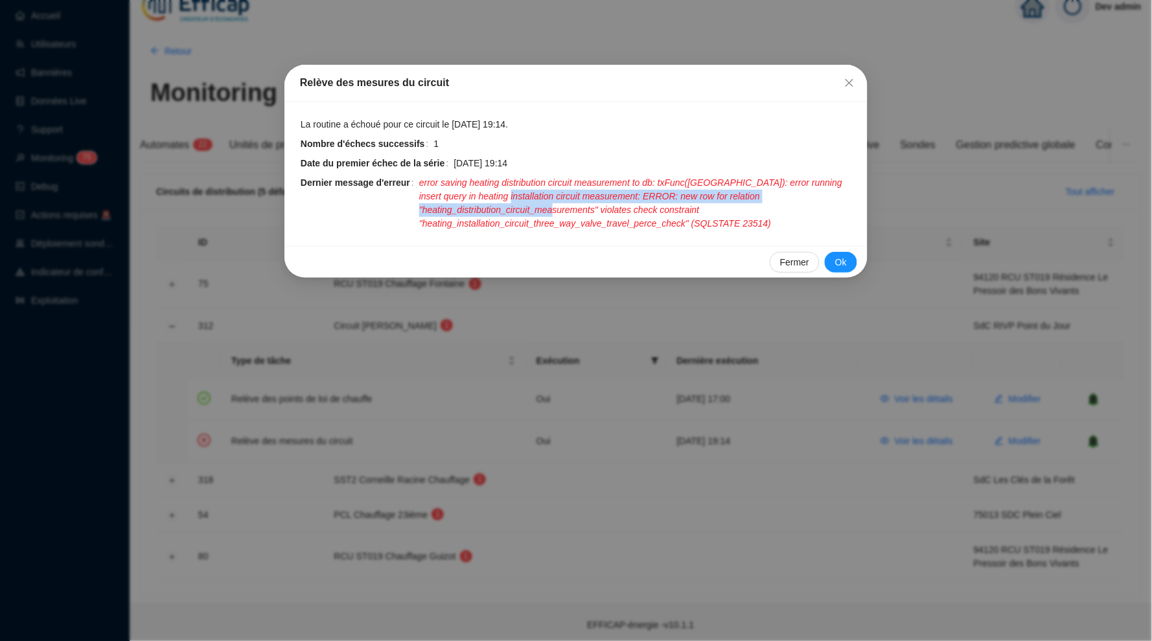
drag, startPoint x: 515, startPoint y: 195, endPoint x: 631, endPoint y: 203, distance: 116.3
click at [631, 203] on span "error saving heating distribution circuit measurement to db: txFunc(tx): error …" at bounding box center [635, 203] width 433 height 54
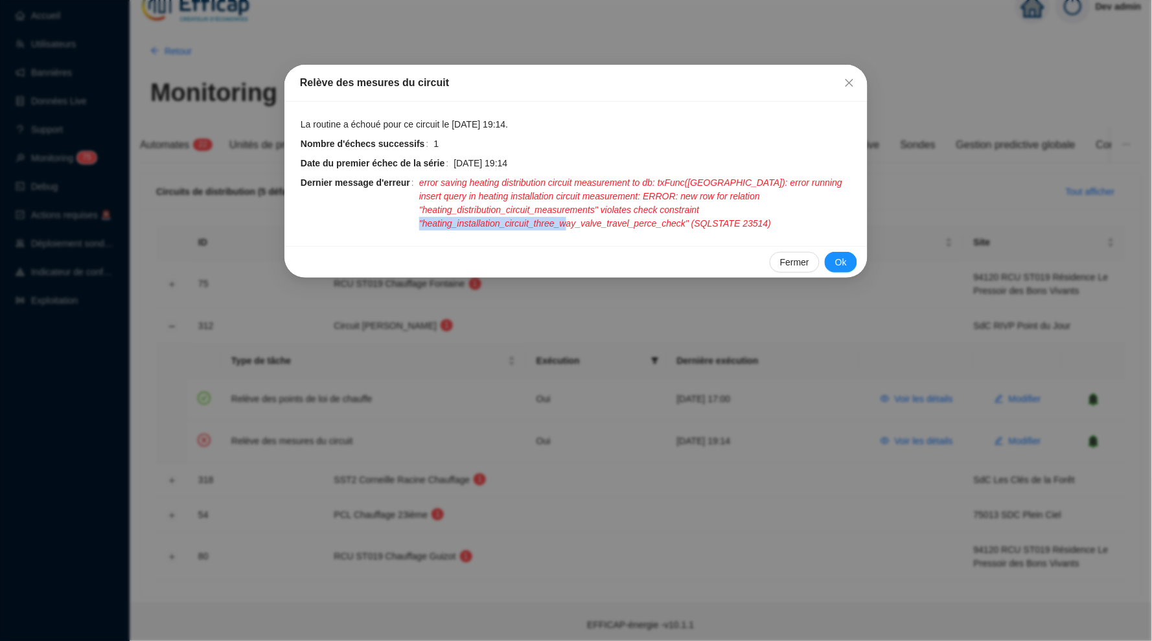
drag, startPoint x: 486, startPoint y: 217, endPoint x: 647, endPoint y: 217, distance: 160.7
click at [647, 217] on span "error saving heating distribution circuit measurement to db: txFunc(tx): error …" at bounding box center [635, 203] width 433 height 54
click at [852, 85] on icon "close" at bounding box center [849, 83] width 8 height 8
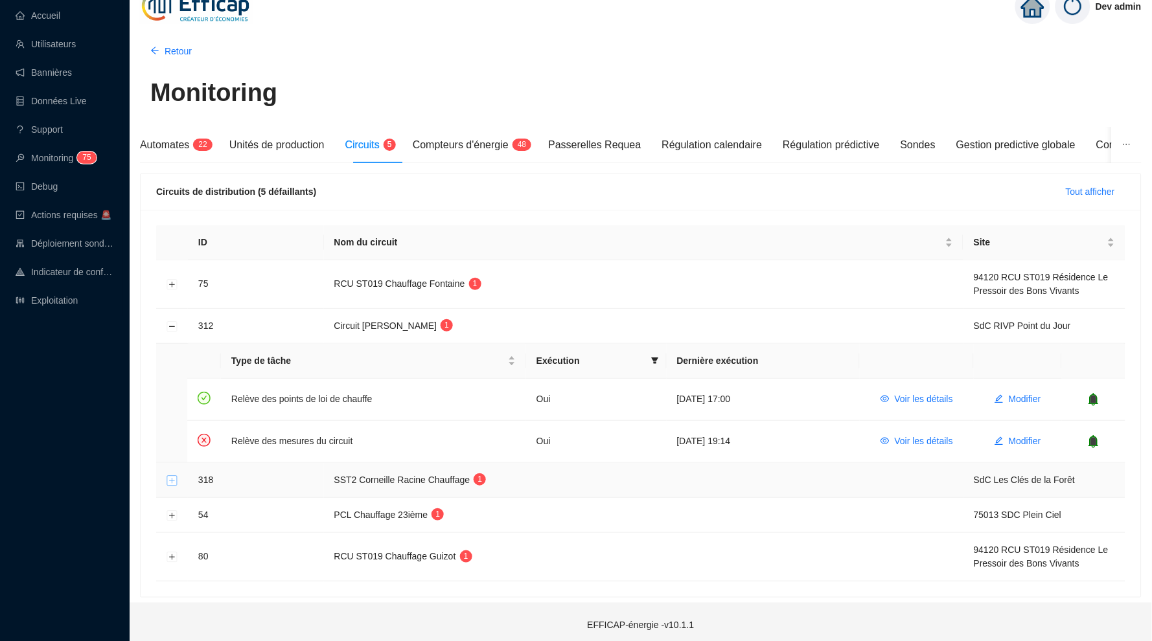
click at [176, 475] on button "Développer la ligne" at bounding box center [172, 480] width 10 height 10
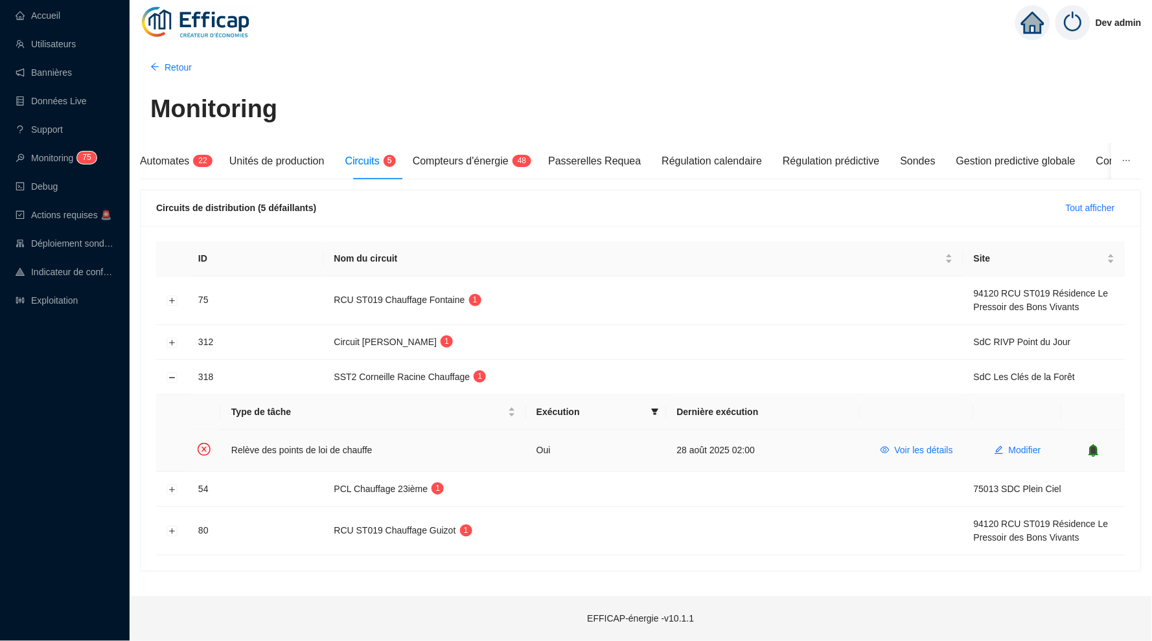
scroll to position [0, 0]
click at [931, 447] on span "Voir les détails" at bounding box center [924, 451] width 58 height 14
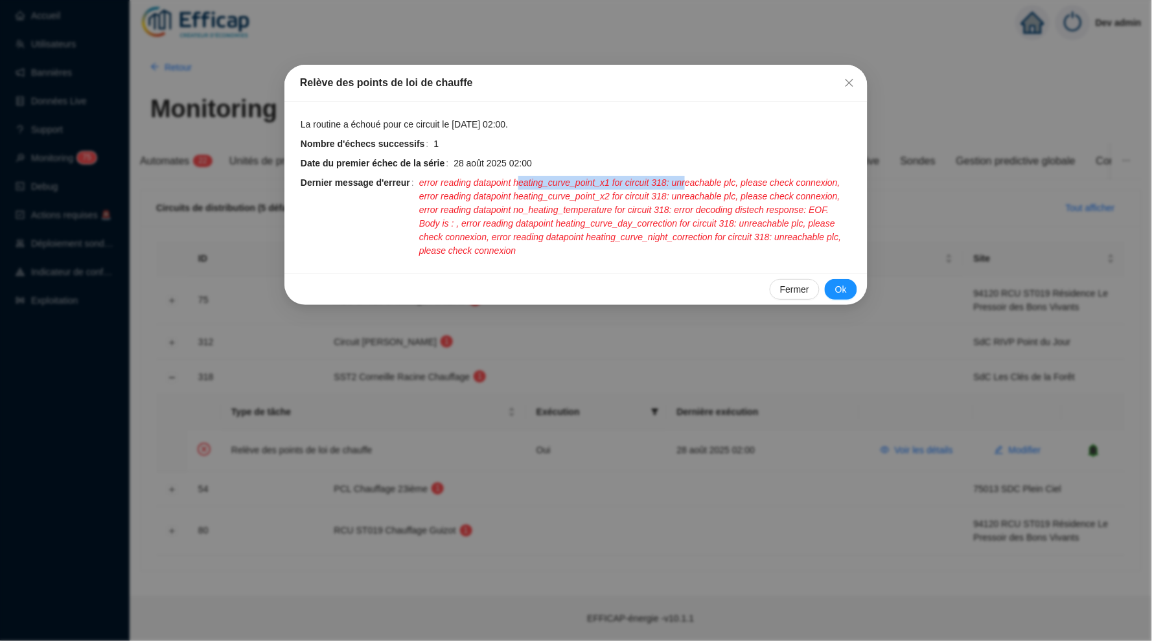
drag, startPoint x: 531, startPoint y: 181, endPoint x: 707, endPoint y: 181, distance: 176.2
click at [707, 181] on span "error reading datapoint heating_curve_point_x1 for circuit 318: unreachable plc…" at bounding box center [635, 217] width 433 height 82
click at [845, 86] on icon "close" at bounding box center [849, 83] width 10 height 10
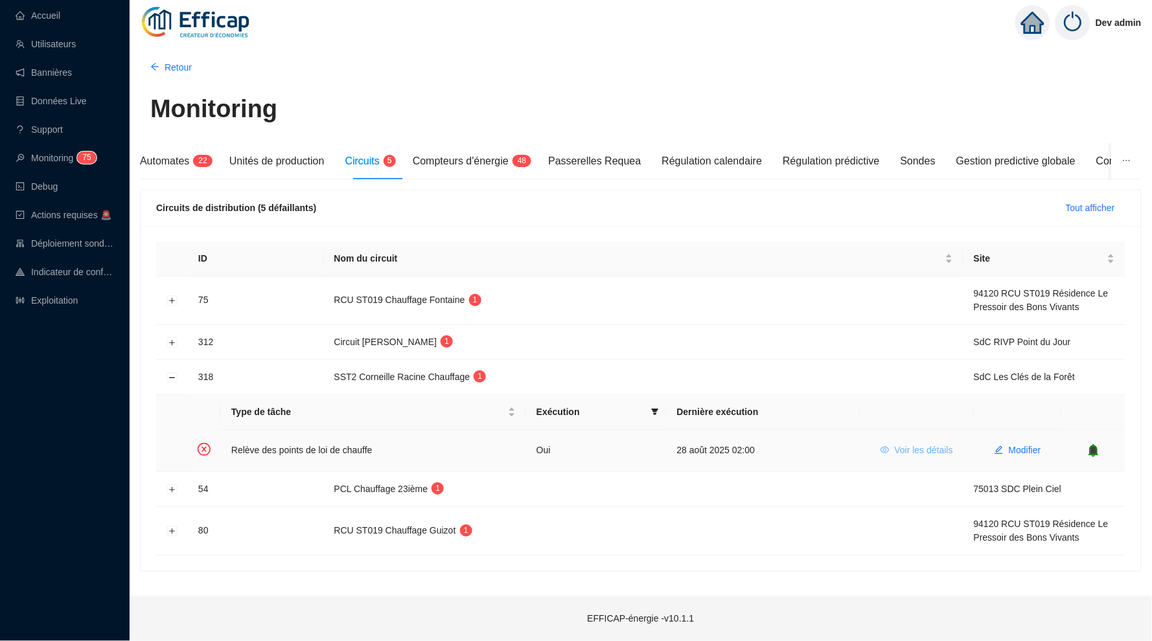
click at [922, 446] on span "Voir les détails" at bounding box center [924, 451] width 58 height 14
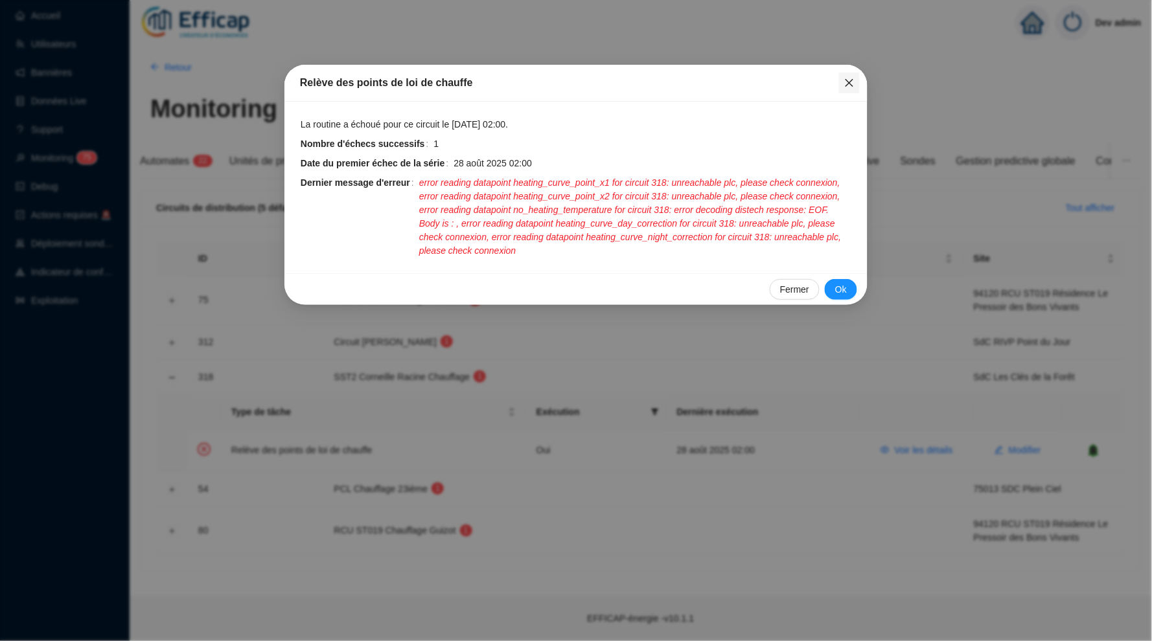
click at [844, 85] on icon "close" at bounding box center [849, 83] width 10 height 10
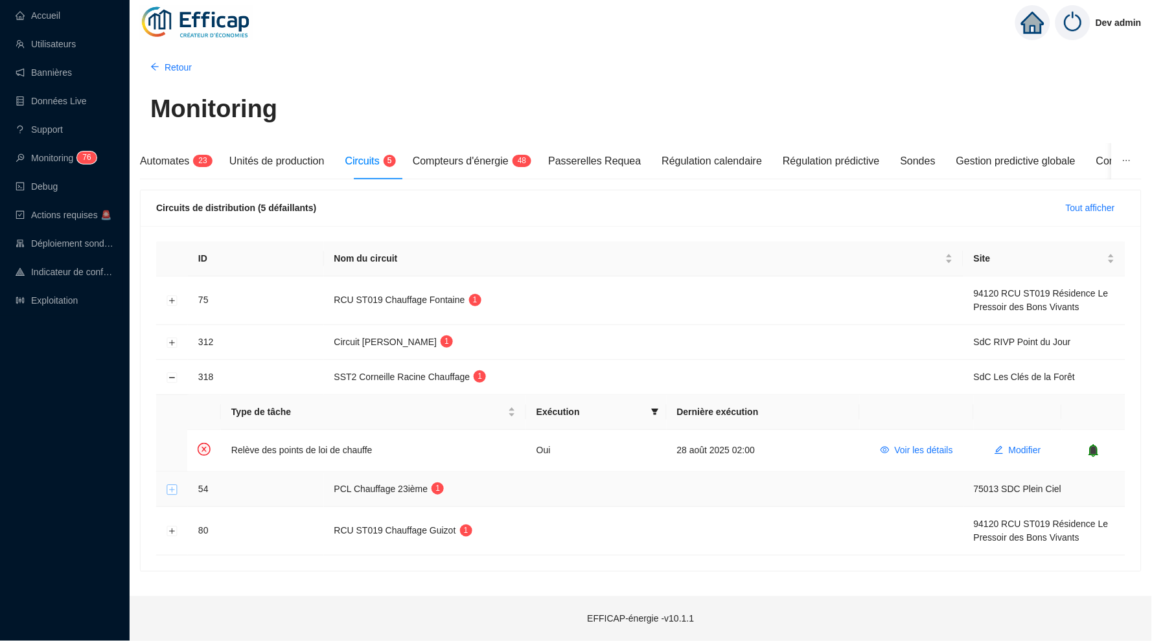
click at [170, 485] on button "Développer la ligne" at bounding box center [172, 490] width 10 height 10
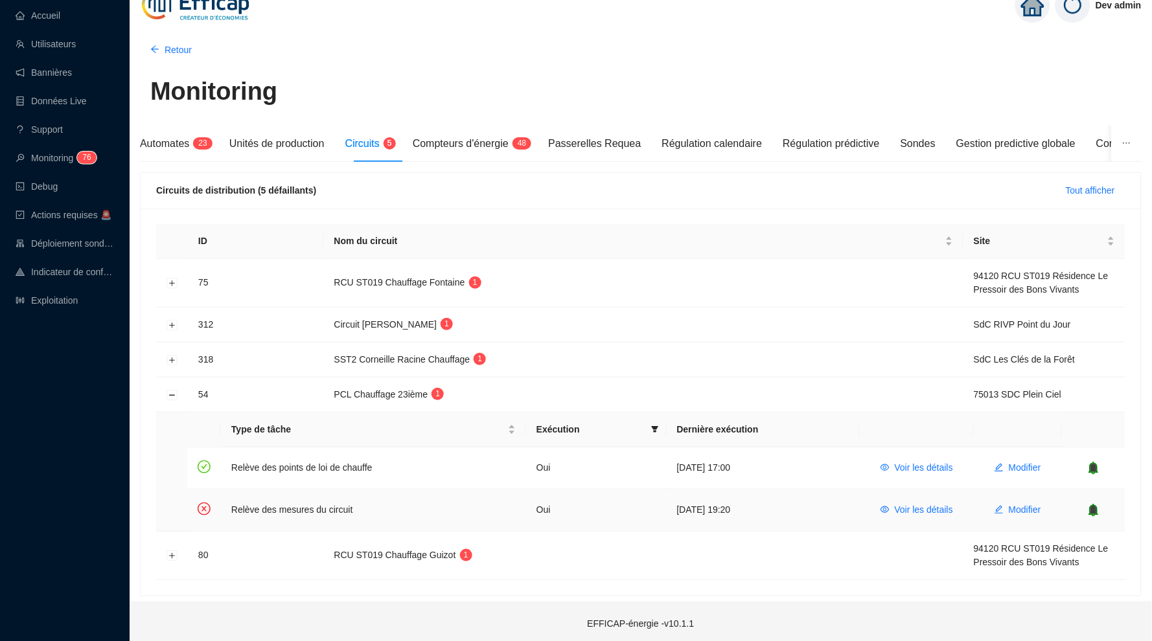
scroll to position [16, 0]
click at [924, 510] on span "Voir les détails" at bounding box center [924, 512] width 58 height 14
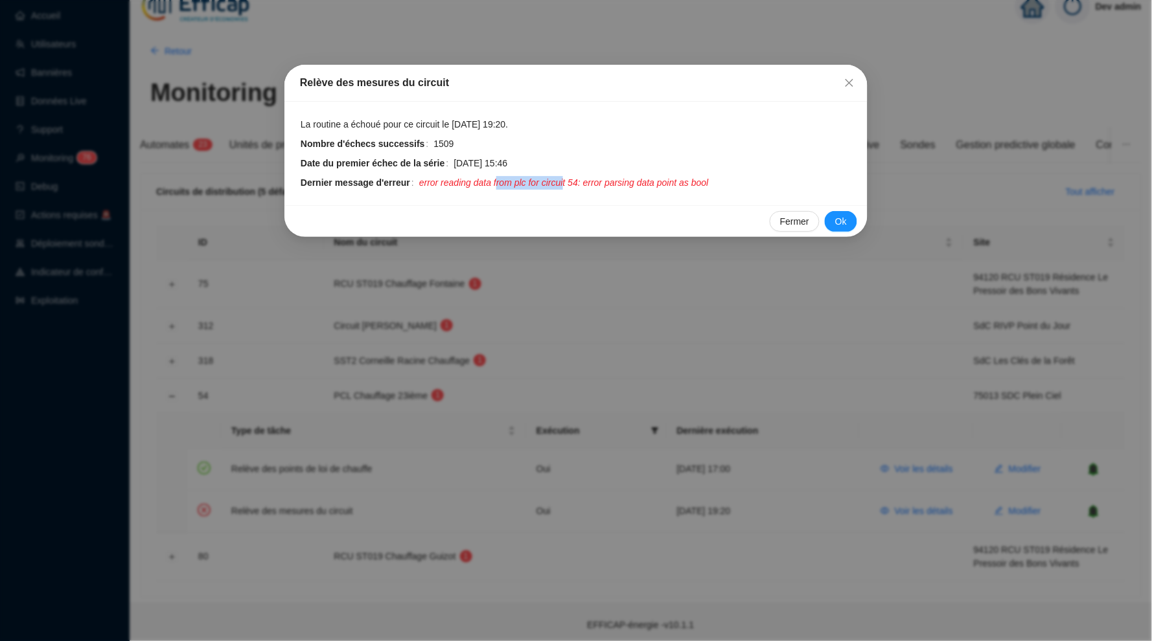
drag, startPoint x: 529, startPoint y: 179, endPoint x: 579, endPoint y: 179, distance: 50.5
click at [579, 179] on span "error reading data from plc for circuit 54: error parsing data point as bool" at bounding box center [564, 183] width 290 height 14
click at [847, 85] on icon "close" at bounding box center [849, 83] width 8 height 8
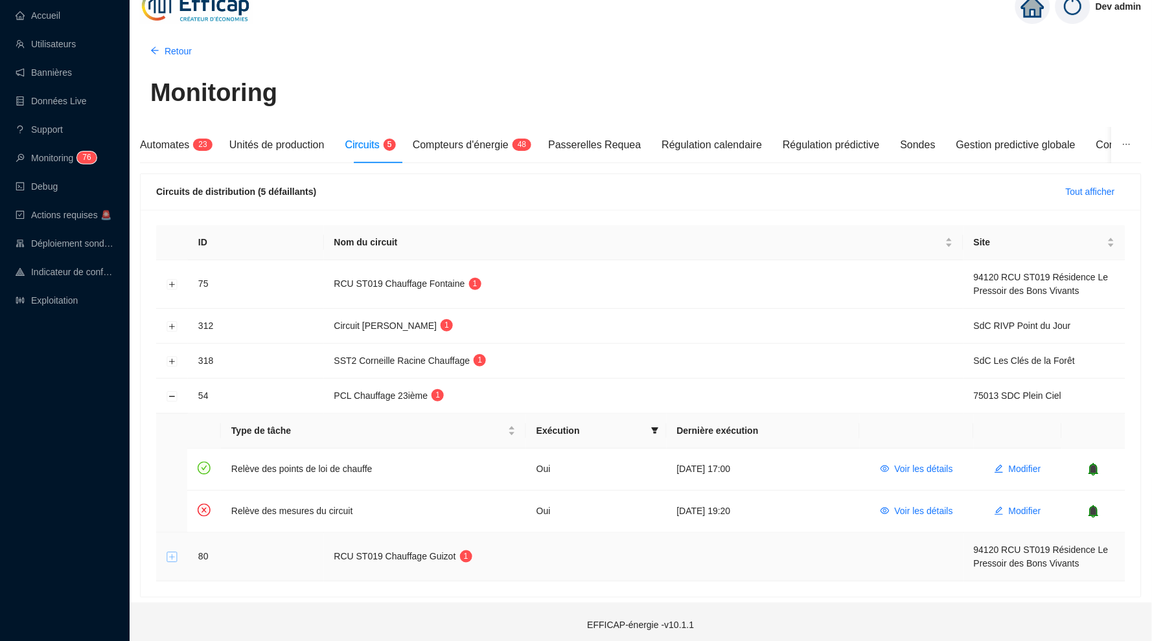
click at [173, 556] on button "Développer la ligne" at bounding box center [172, 558] width 10 height 10
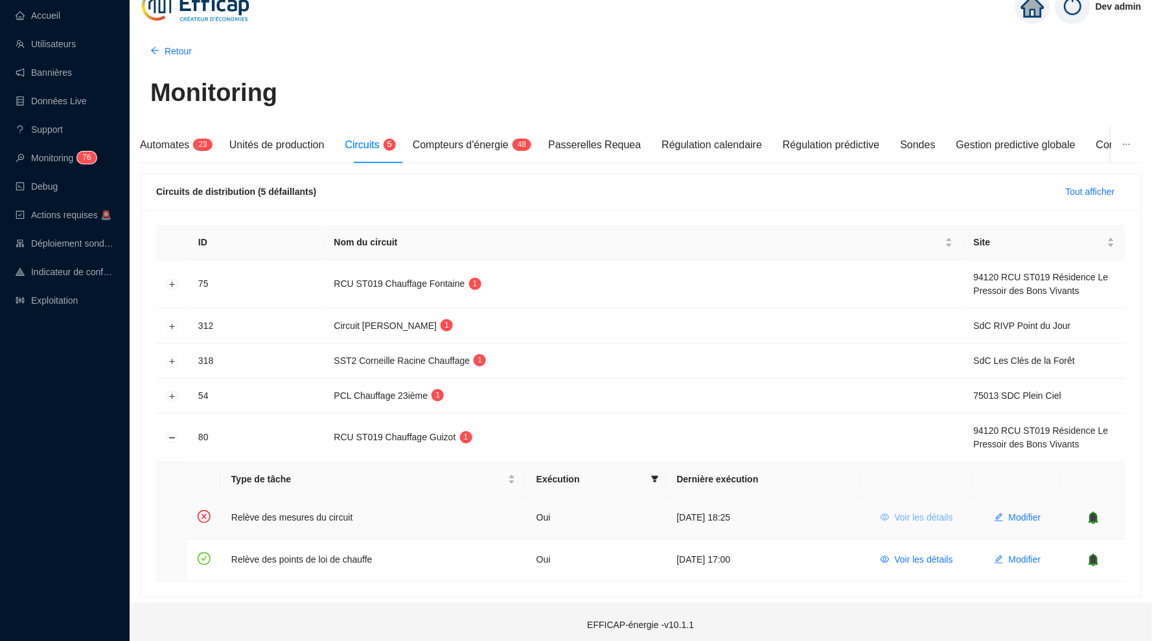
click at [932, 512] on span "Voir les détails" at bounding box center [924, 518] width 58 height 14
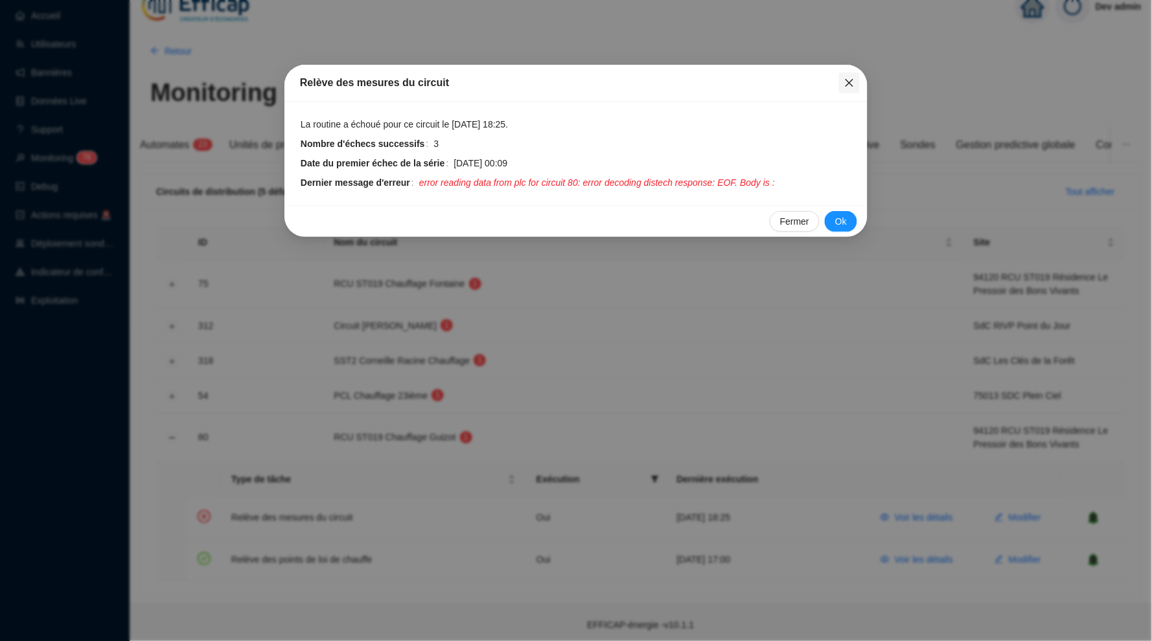
click at [845, 84] on icon "close" at bounding box center [849, 83] width 10 height 10
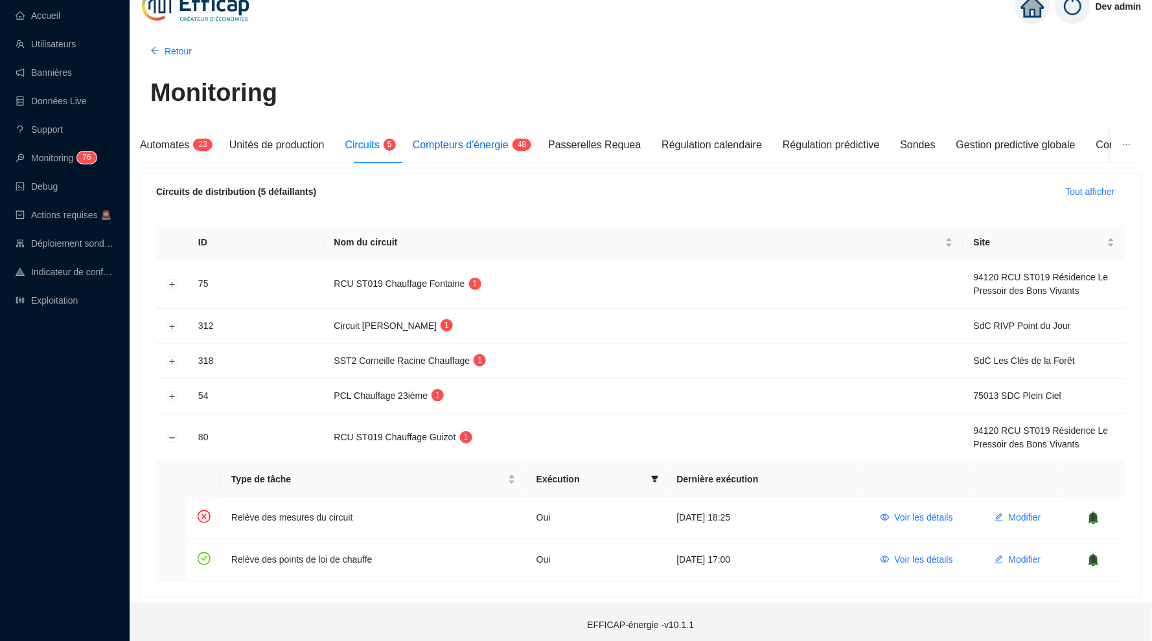
click at [487, 144] on span "Compteurs d'énergie" at bounding box center [461, 144] width 96 height 11
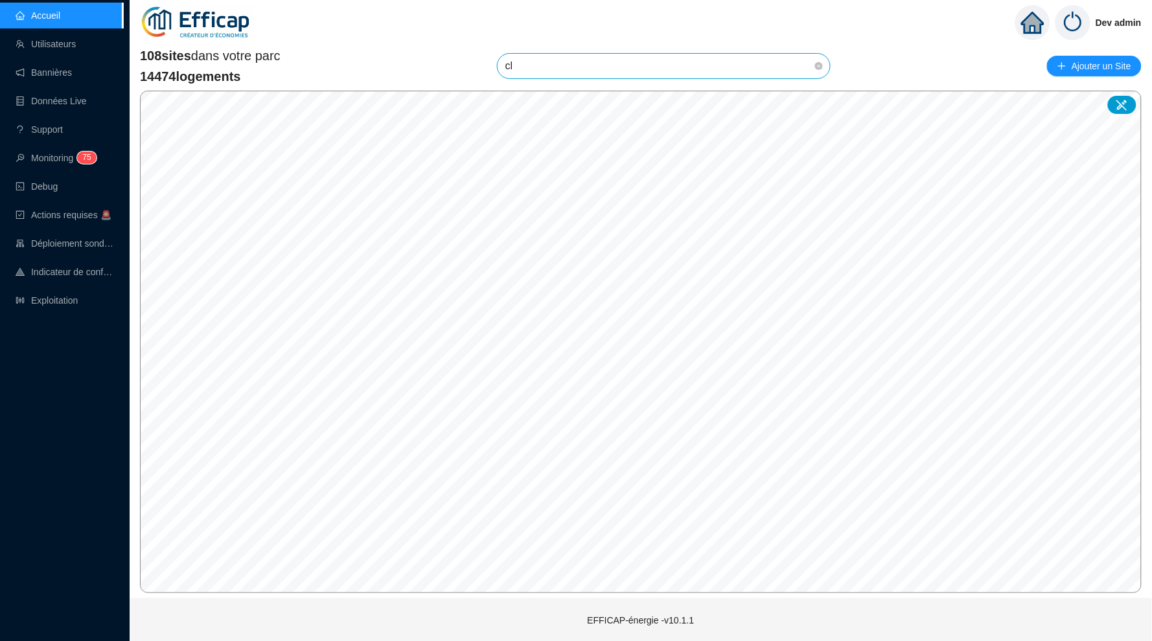
type input "cle"
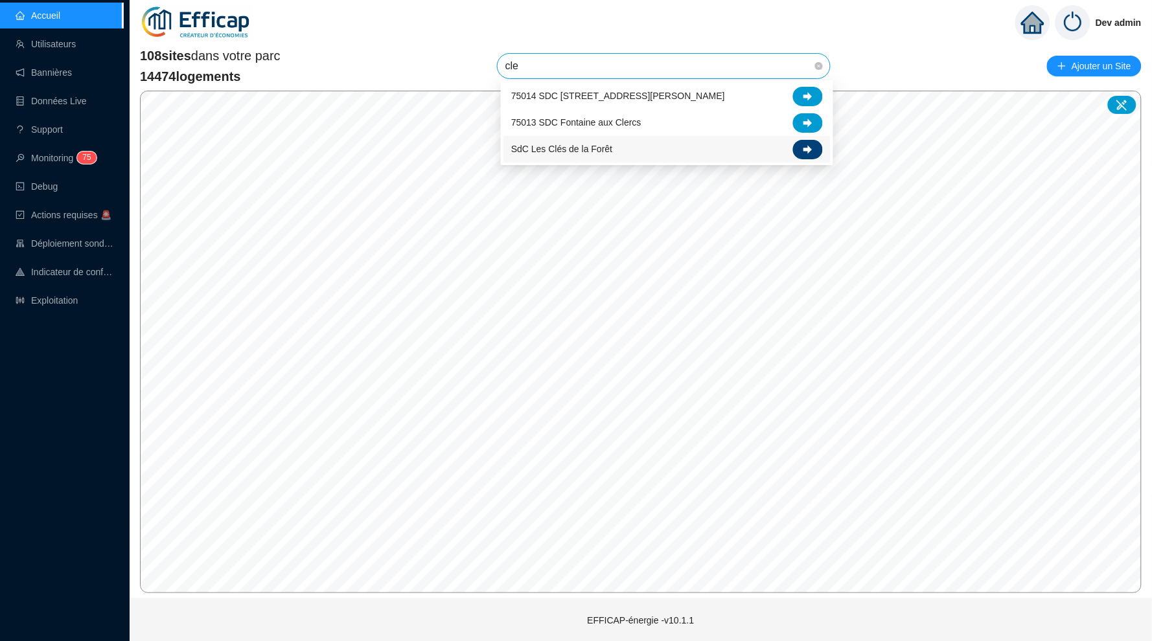
click at [813, 152] on div at bounding box center [808, 149] width 30 height 19
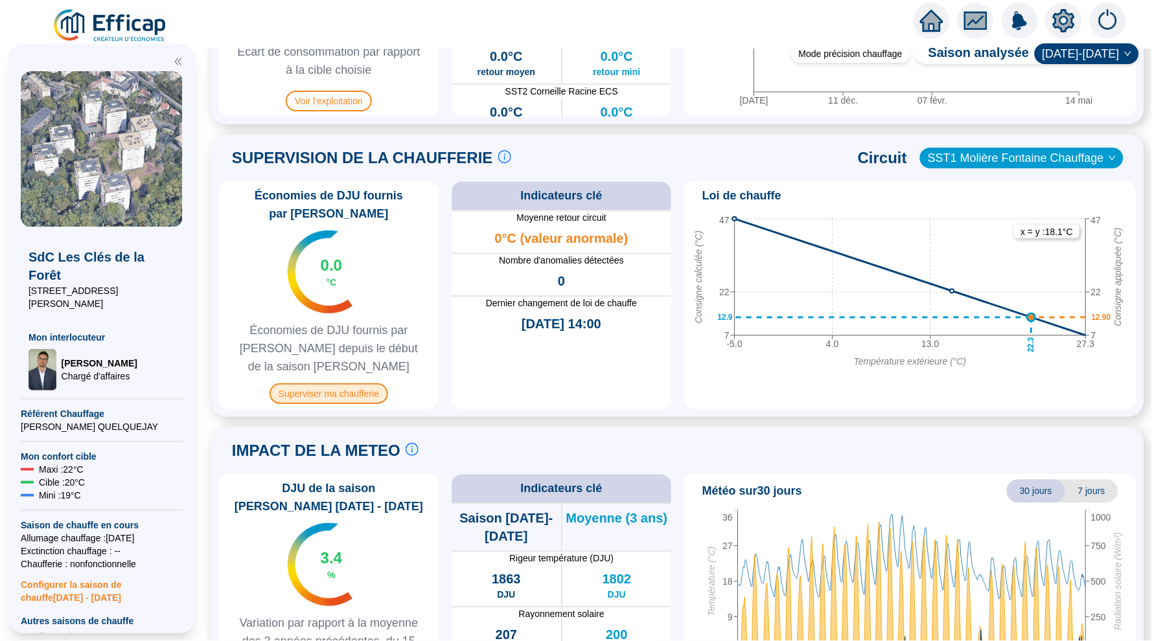
click at [371, 392] on span "Superviser ma chaufferie" at bounding box center [328, 394] width 119 height 21
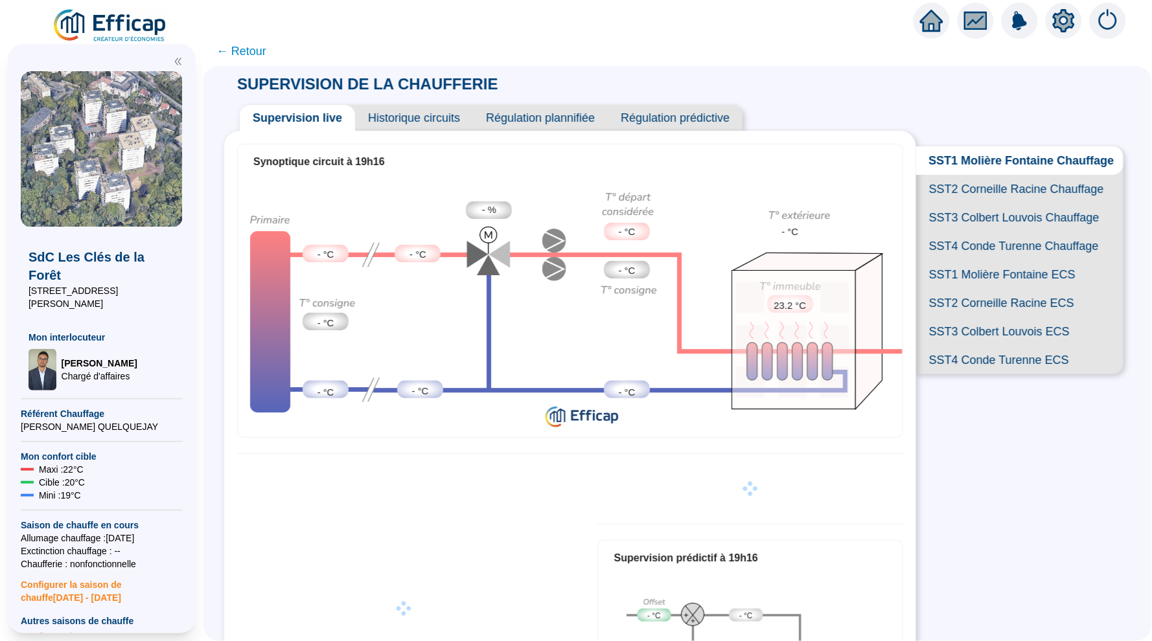
click at [440, 121] on span "Historique circuits" at bounding box center [414, 118] width 118 height 26
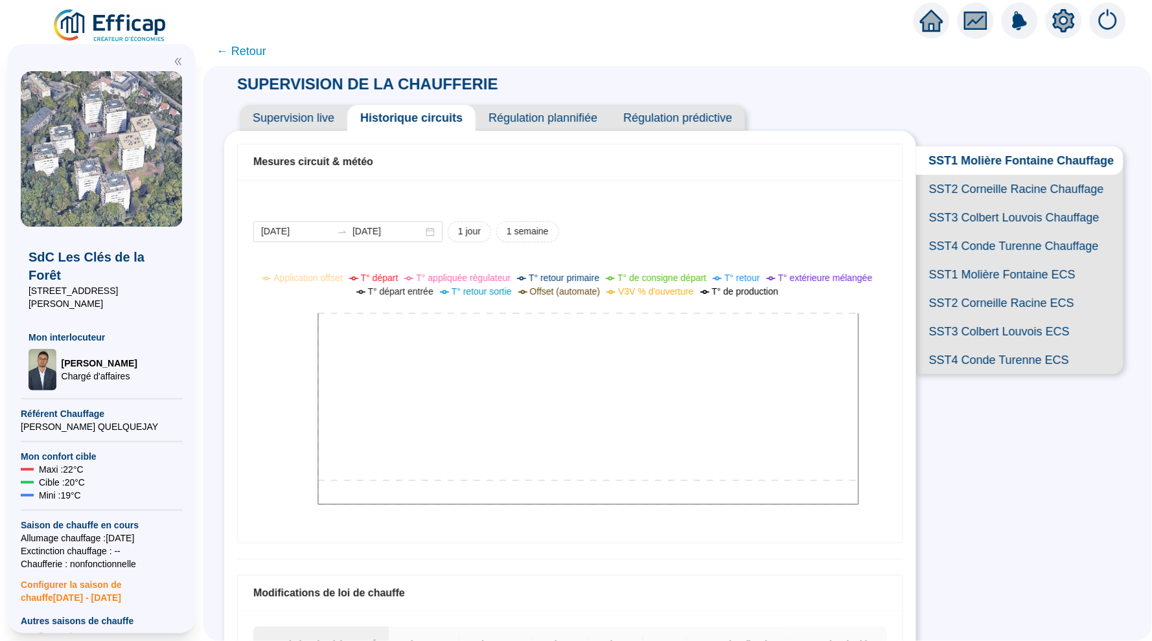
click at [402, 219] on div "[DATE] [DATE] 1 jour 1 semaine Application offset T° départ T° appliquée régula…" at bounding box center [570, 361] width 665 height 363
click at [389, 234] on input "[DATE]" at bounding box center [387, 232] width 71 height 14
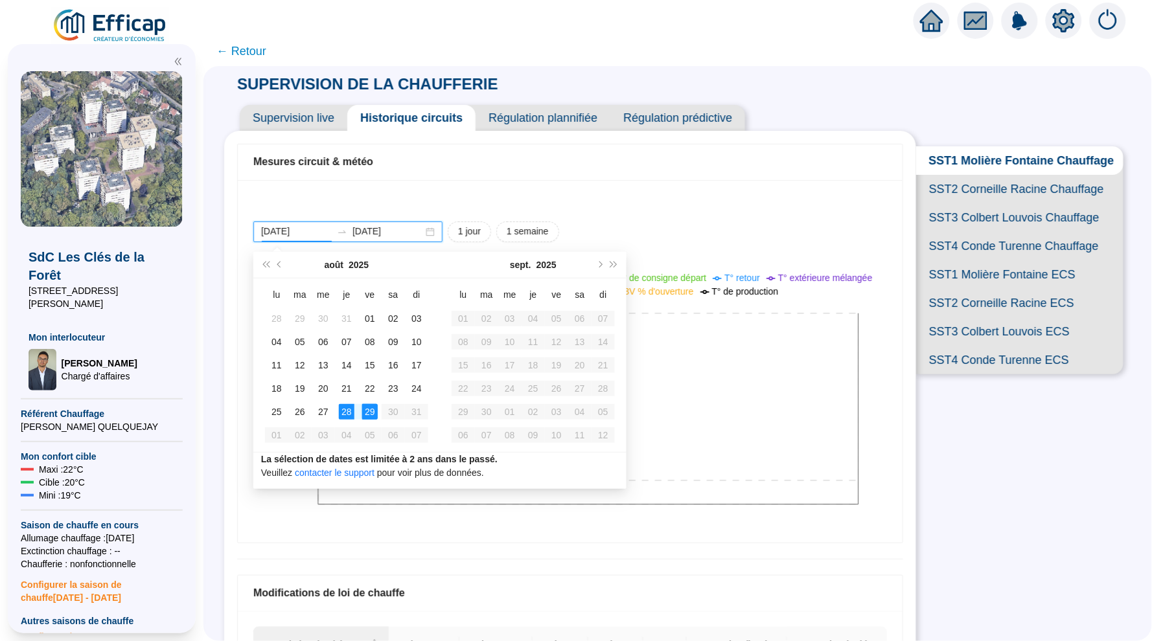
click at [307, 227] on input "[DATE]" at bounding box center [296, 232] width 71 height 14
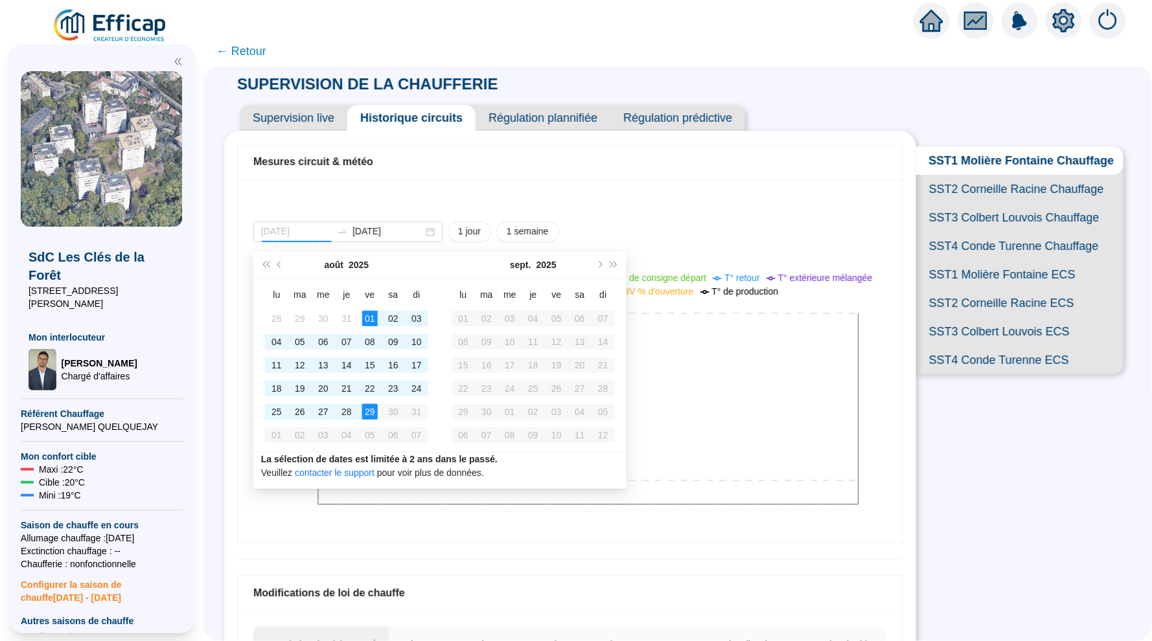
click at [365, 314] on div "01" at bounding box center [370, 319] width 16 height 16
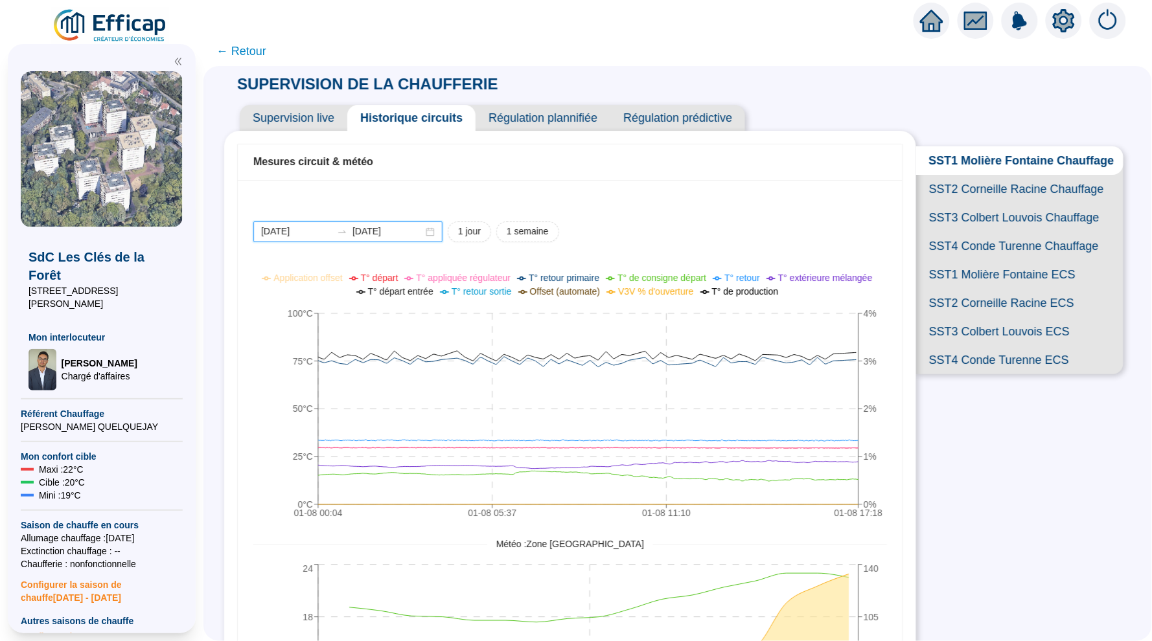
click at [313, 235] on input "[DATE]" at bounding box center [296, 232] width 71 height 14
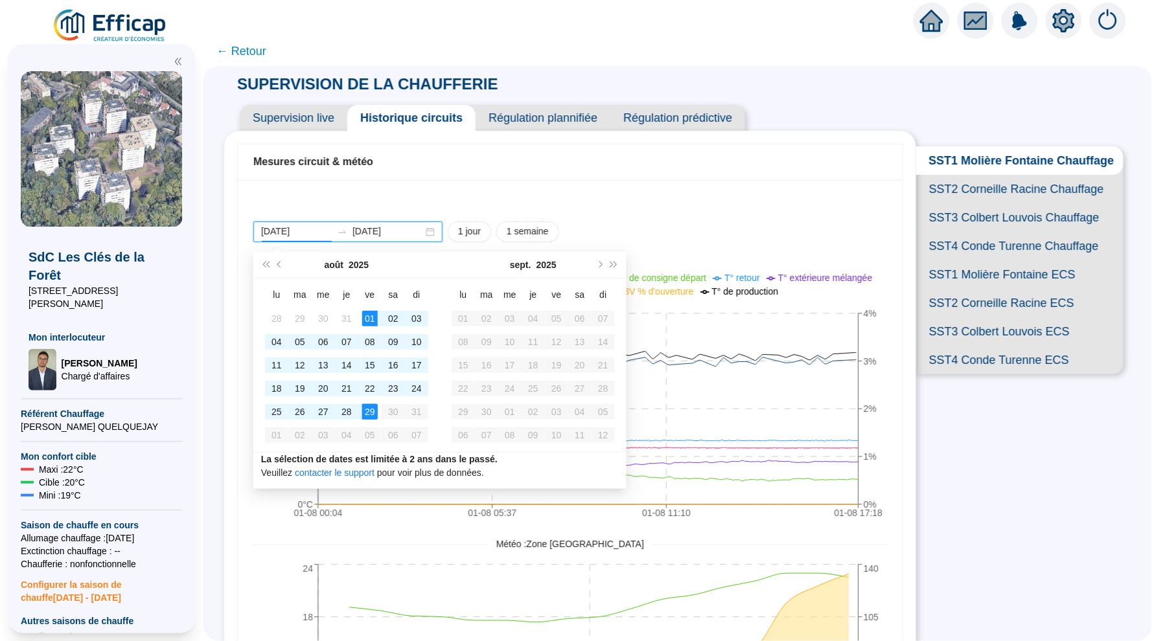
click at [377, 239] on div "[DATE] [DATE]" at bounding box center [347, 232] width 189 height 21
click at [278, 264] on span "Mois précédent (PageUp)" at bounding box center [280, 265] width 6 height 6
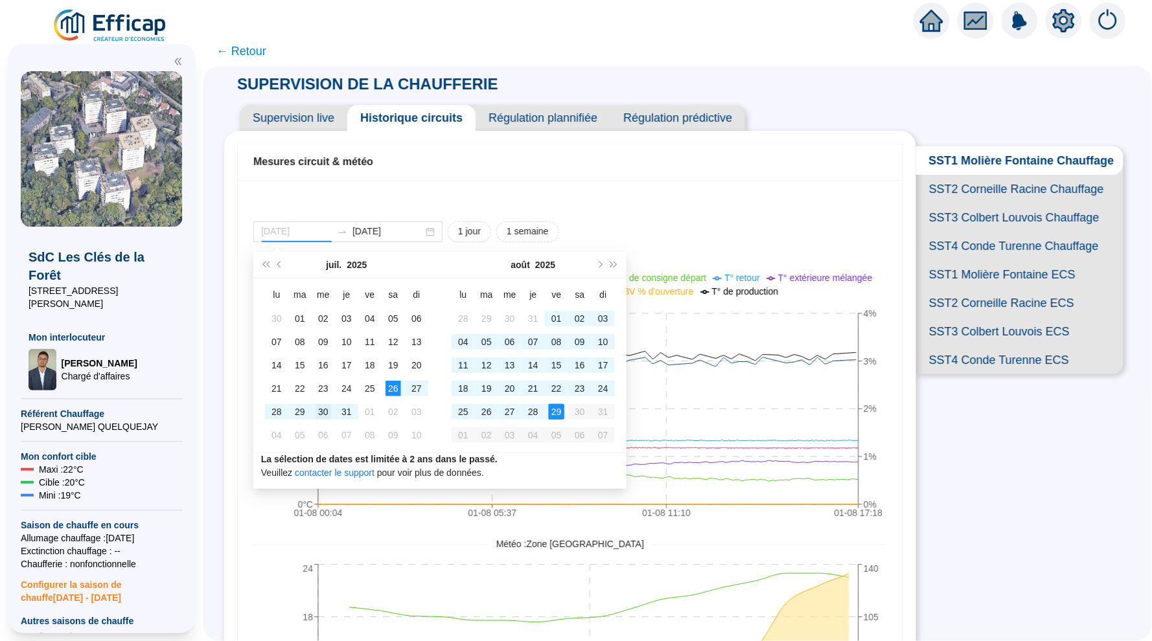
type input "[DATE]"
click at [315, 408] on div "30" at bounding box center [323, 412] width 16 height 16
type input "[DATE]"
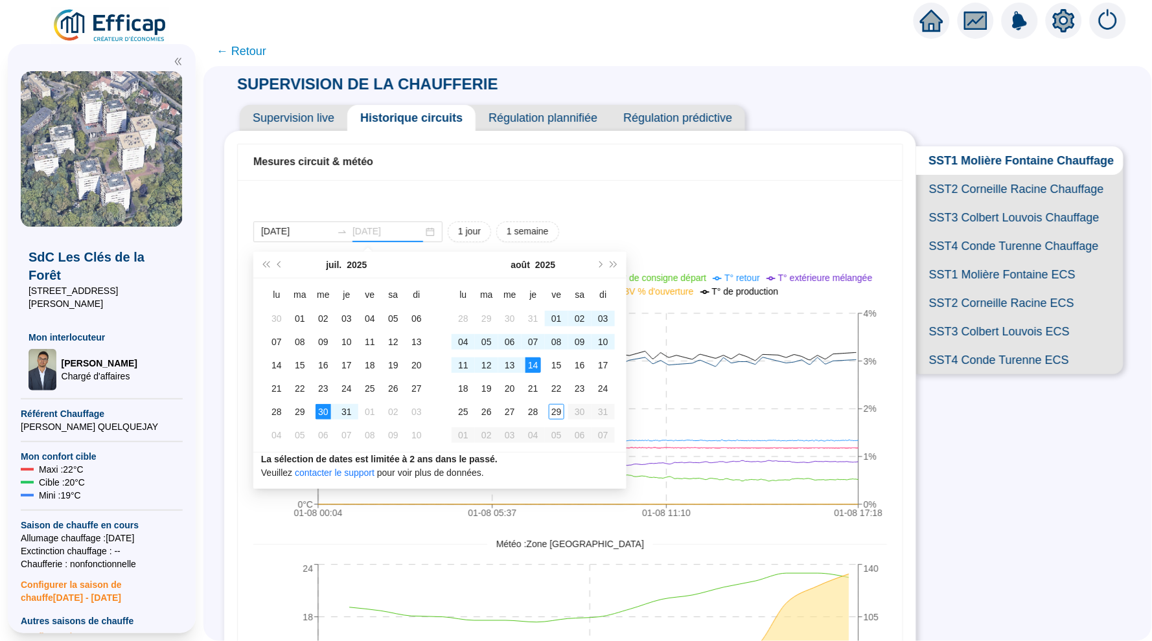
click at [534, 365] on div "14" at bounding box center [533, 366] width 16 height 16
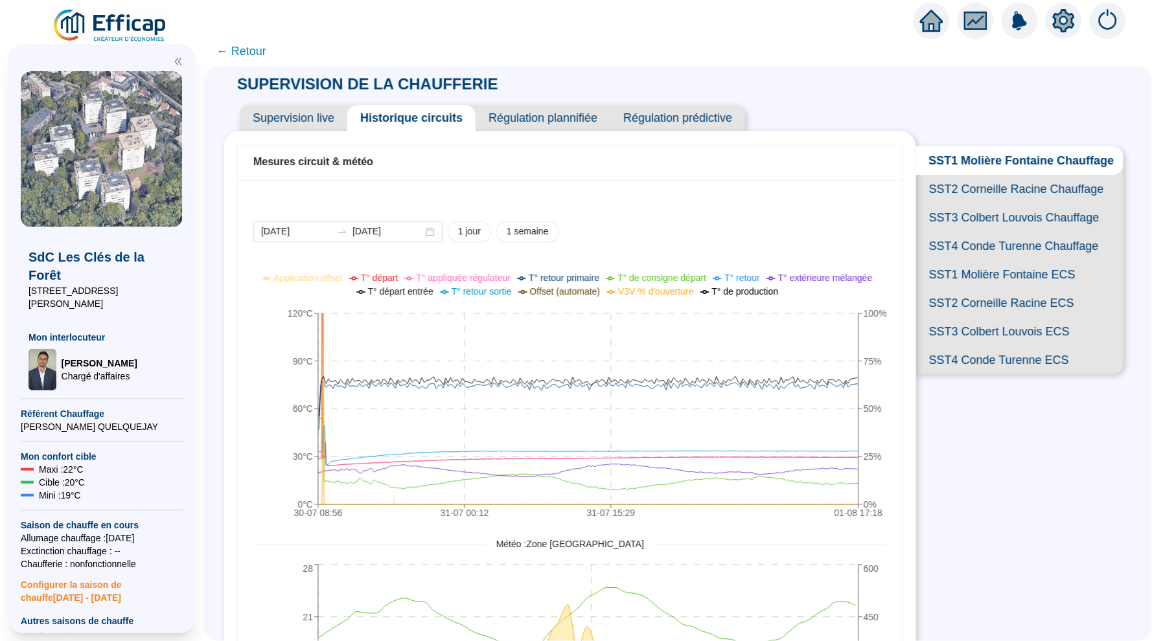
click at [1007, 183] on span "SST2 Corneille Racine Chauffage" at bounding box center [1019, 189] width 207 height 29
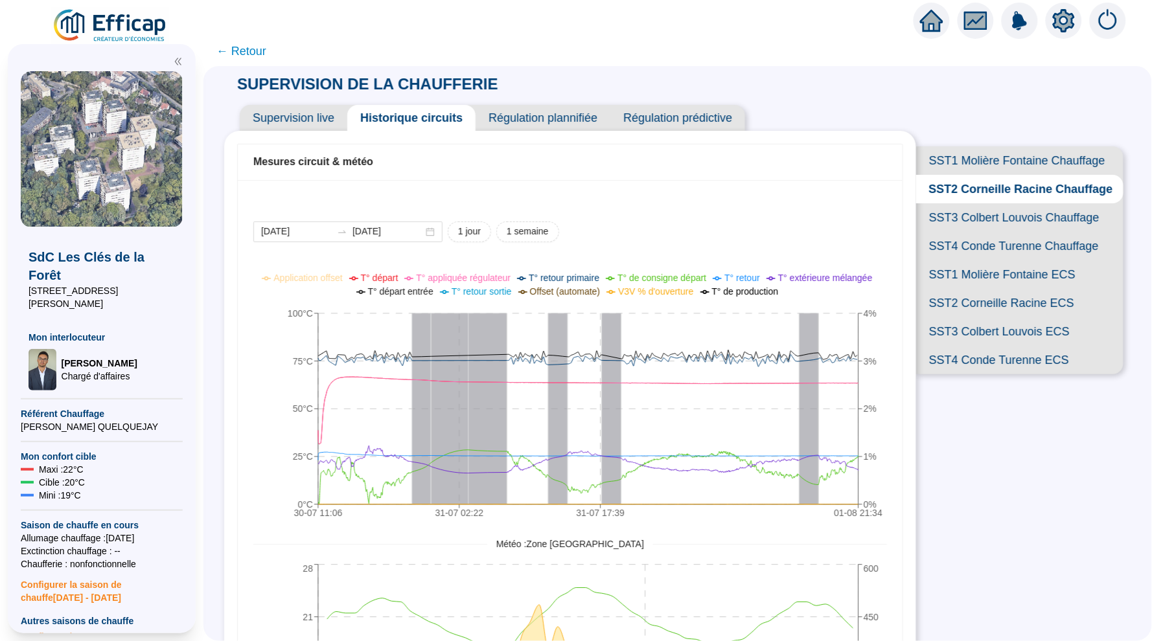
click at [989, 206] on span "SST3 Colbert Louvois Chauffage" at bounding box center [1019, 217] width 207 height 29
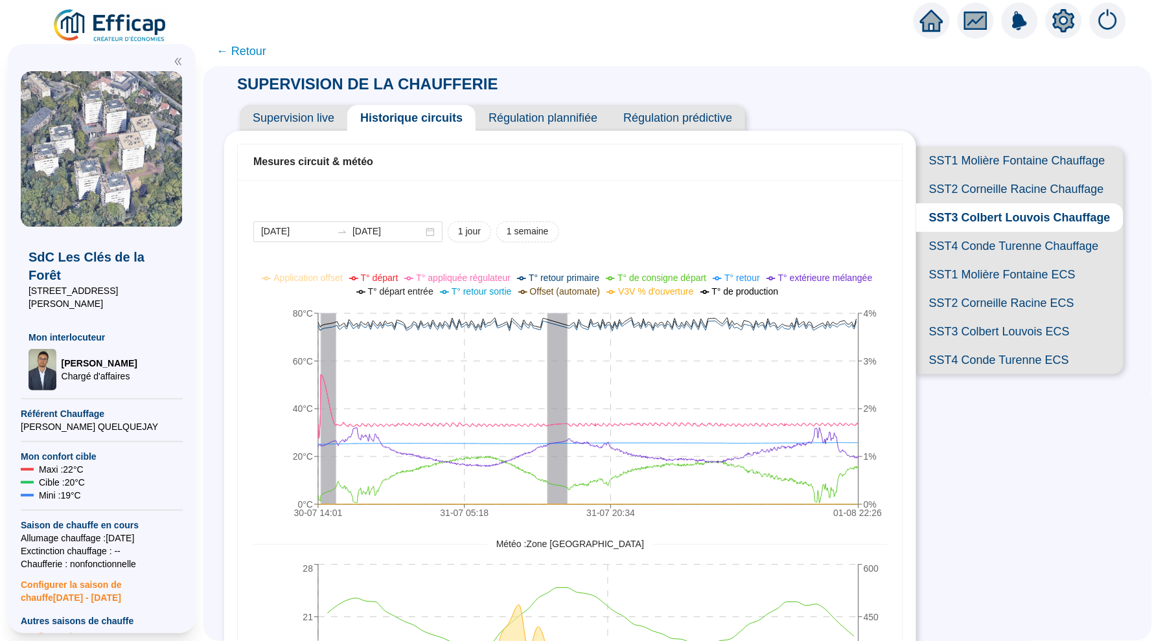
click at [984, 244] on span "SST4 Conde Turenne Chauffage" at bounding box center [1019, 246] width 207 height 29
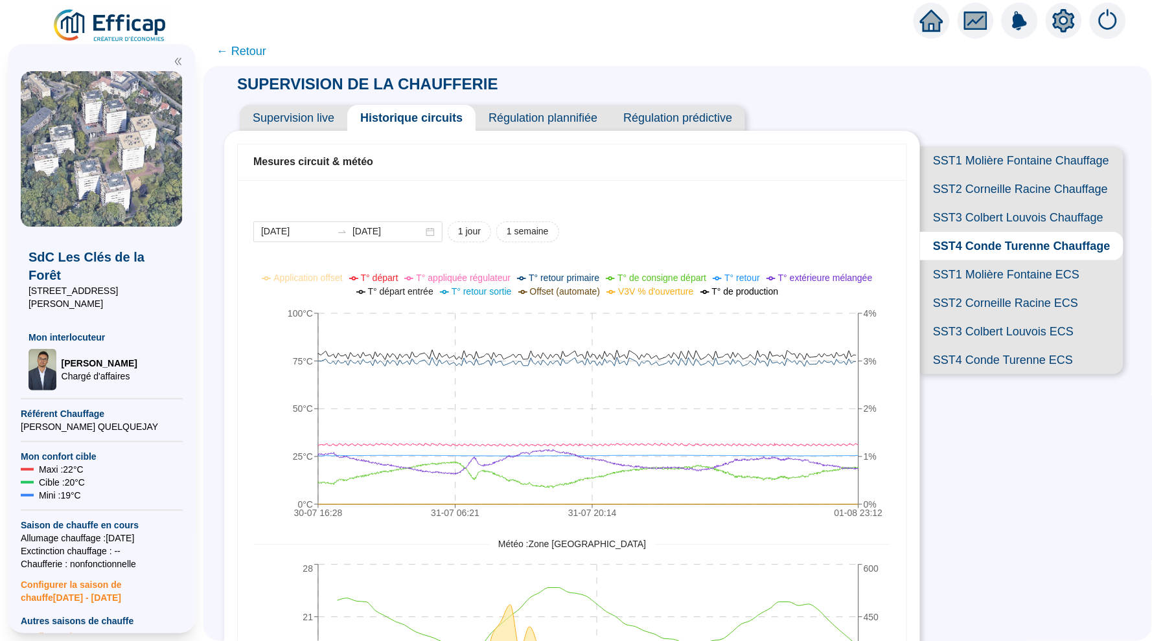
click at [990, 211] on span "SST3 Colbert Louvois Chauffage" at bounding box center [1021, 217] width 203 height 29
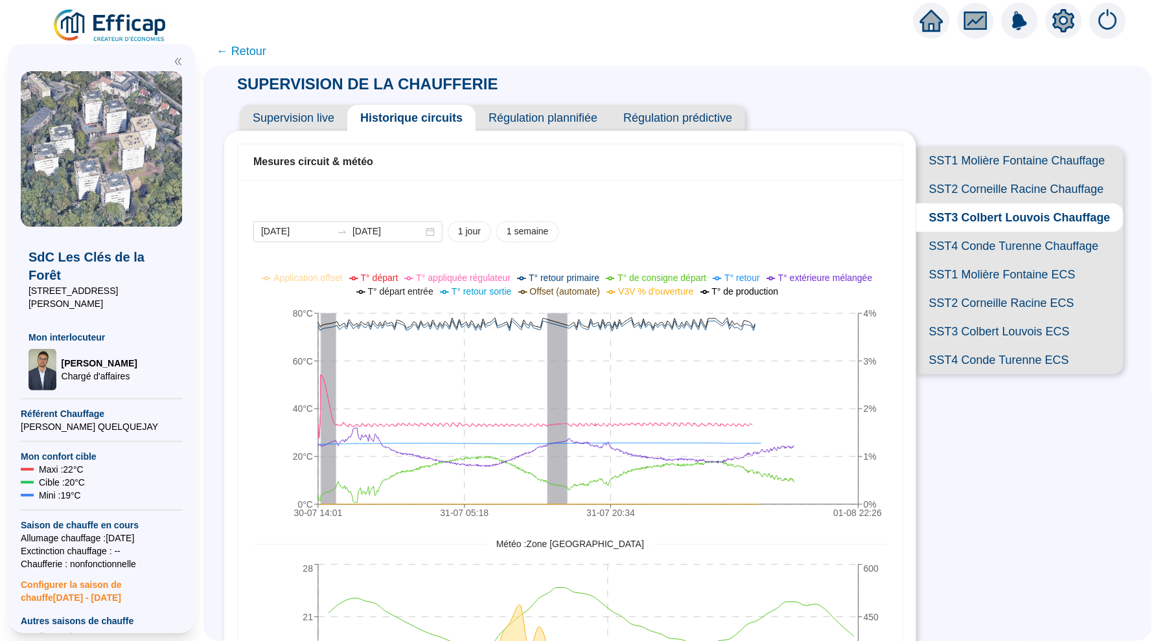
click at [991, 191] on span "SST2 Corneille Racine Chauffage" at bounding box center [1019, 189] width 207 height 29
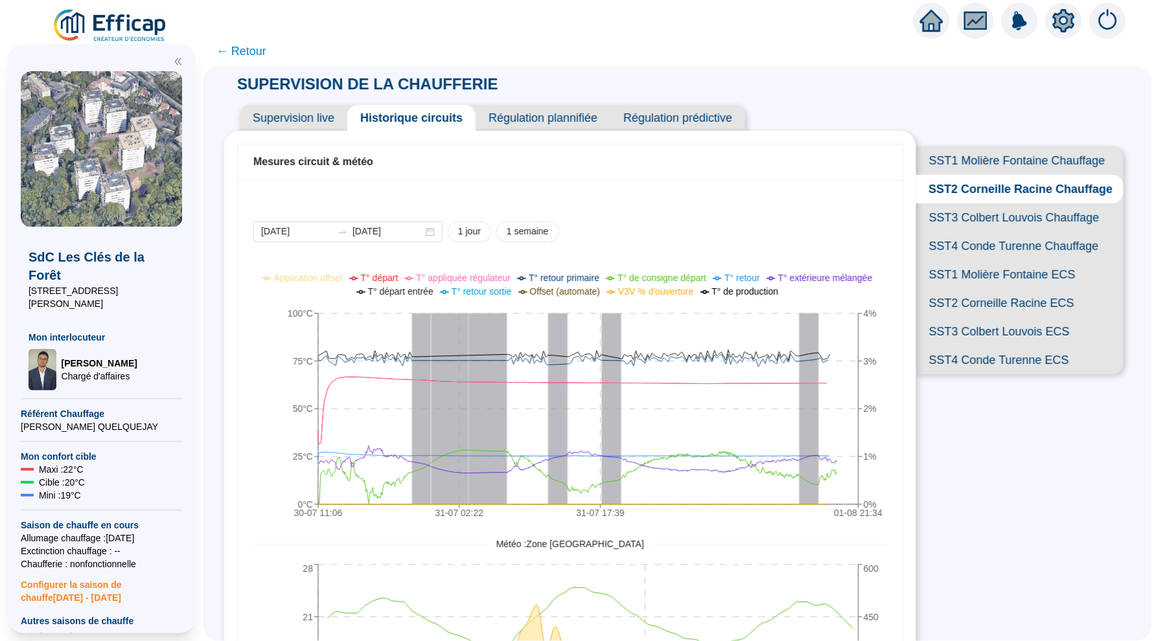
click at [996, 161] on span "SST1 Molière Fontaine Chauffage" at bounding box center [1019, 160] width 207 height 29
